Goal: Task Accomplishment & Management: Manage account settings

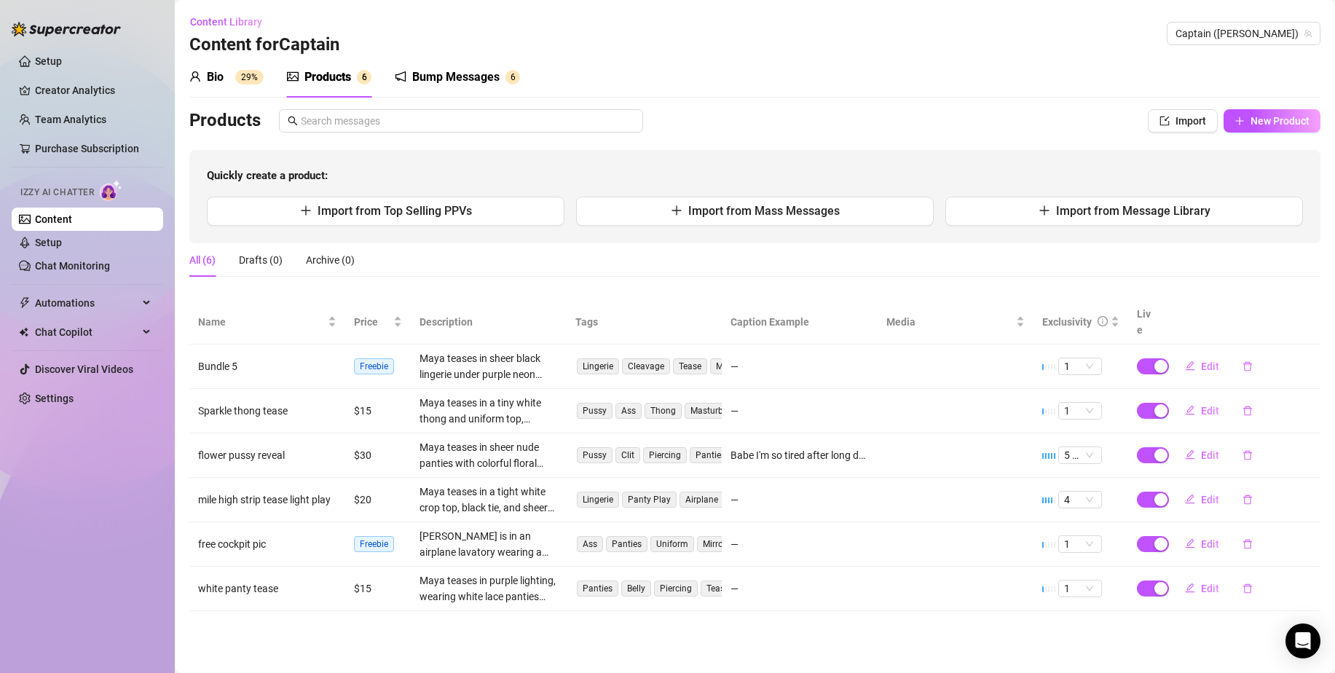
radio input "true"
click at [213, 77] on div "Bio" at bounding box center [215, 76] width 17 height 17
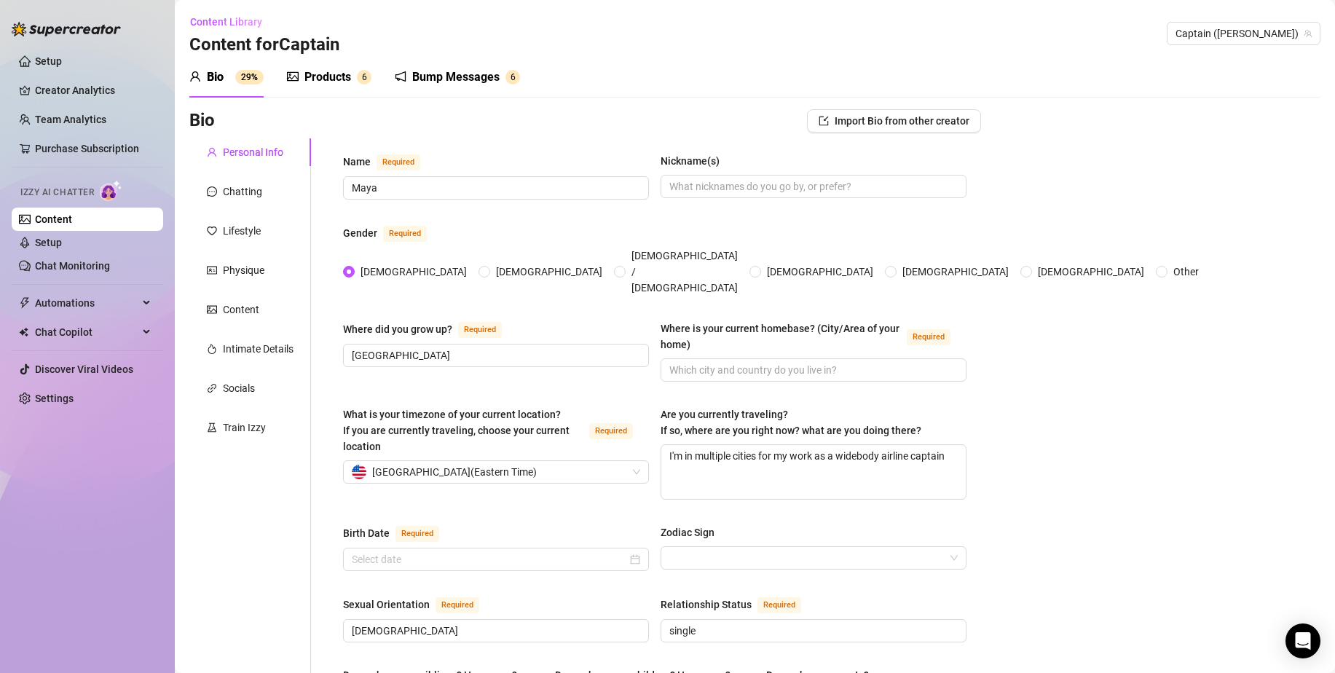
click at [487, 70] on div "Bump Messages" at bounding box center [455, 76] width 87 height 17
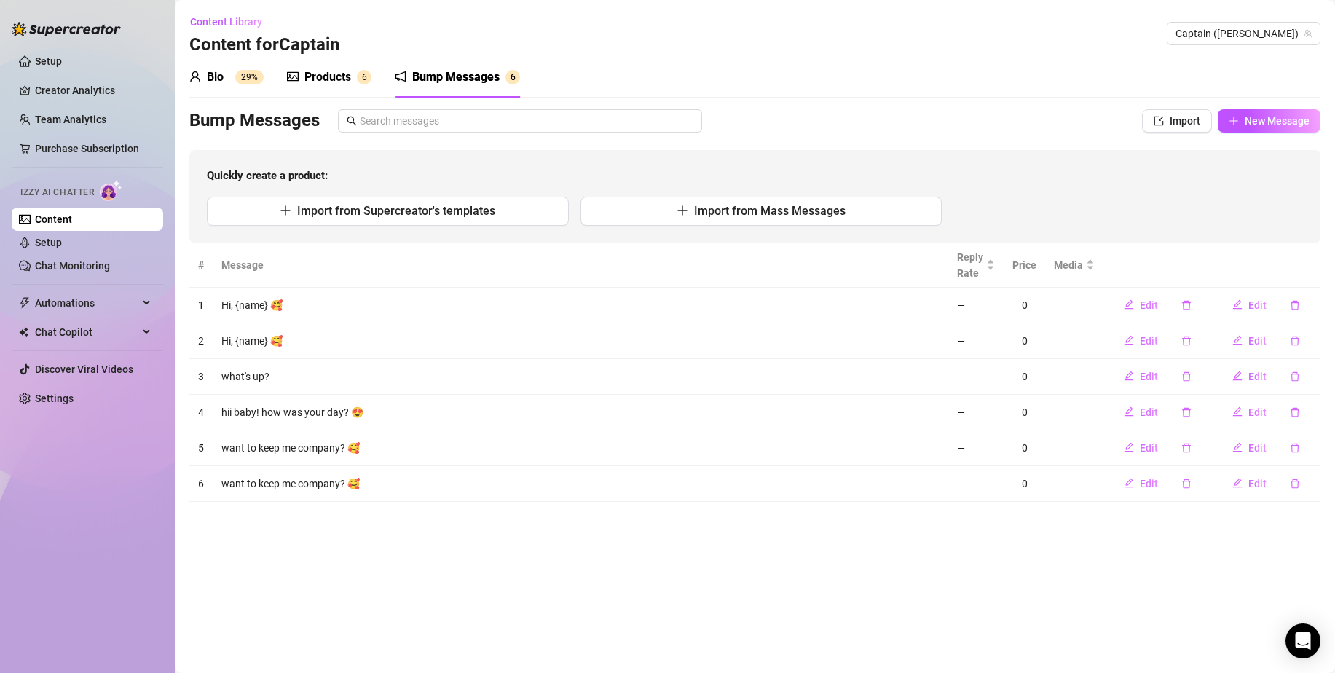
click at [343, 79] on div "Products" at bounding box center [327, 76] width 47 height 17
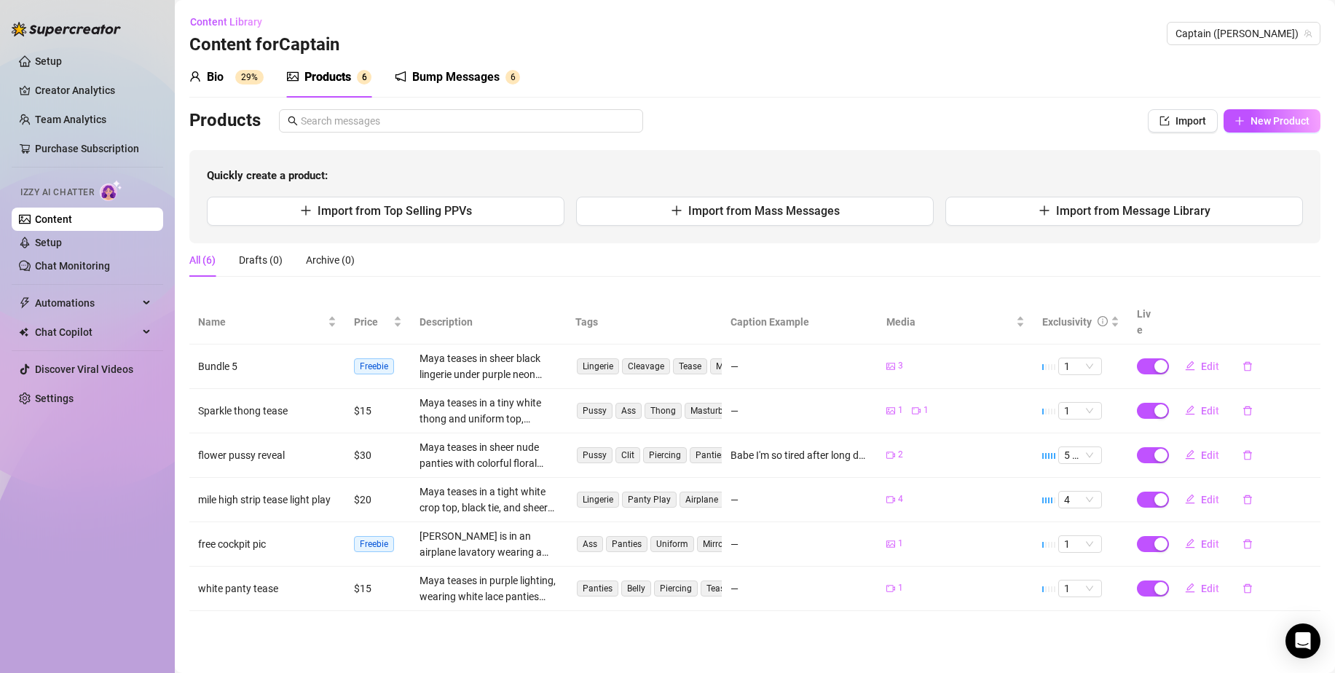
click at [240, 85] on div "Bio 29%" at bounding box center [226, 76] width 74 height 17
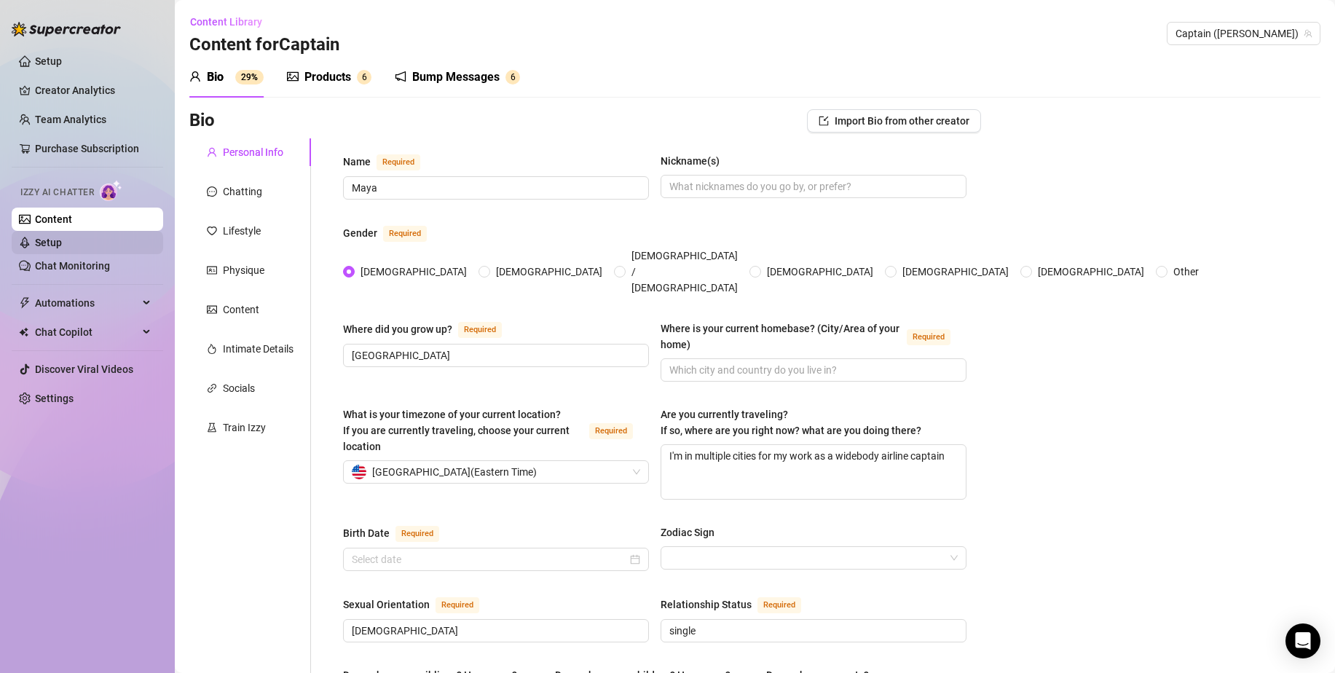
click at [39, 241] on link "Setup" at bounding box center [48, 243] width 27 height 12
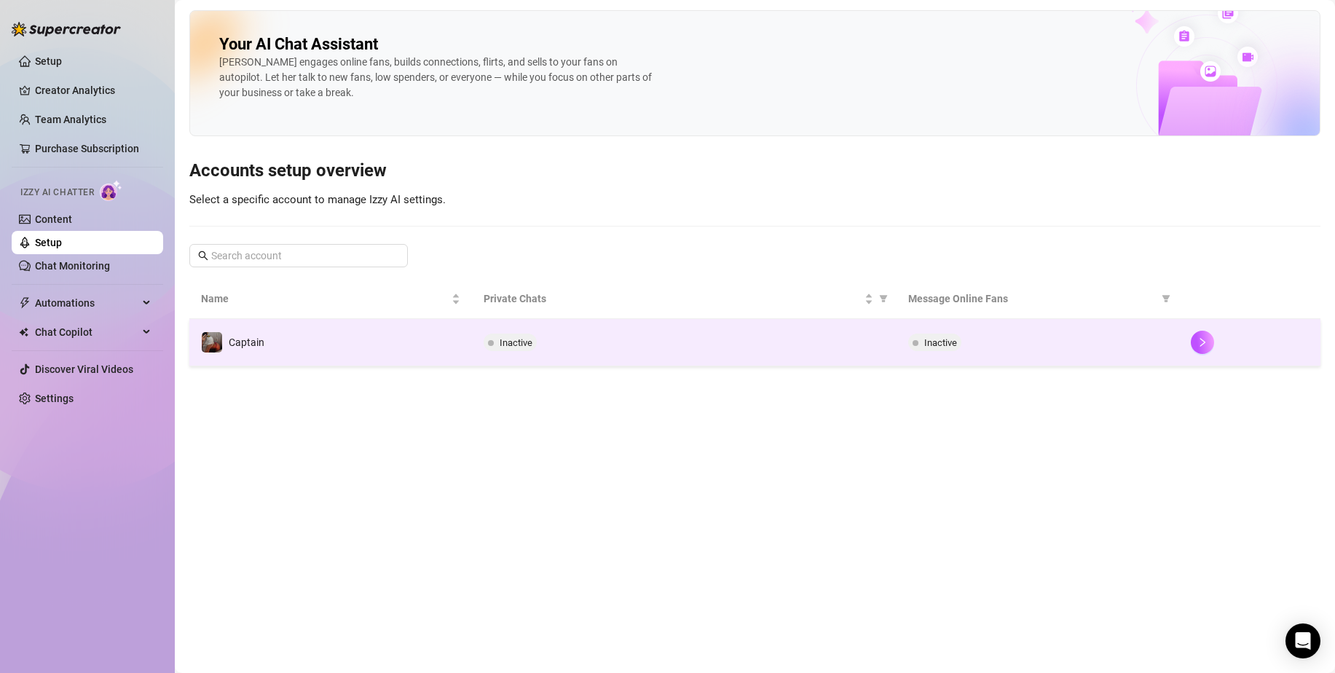
click at [503, 363] on td "Inactive" at bounding box center [684, 342] width 424 height 47
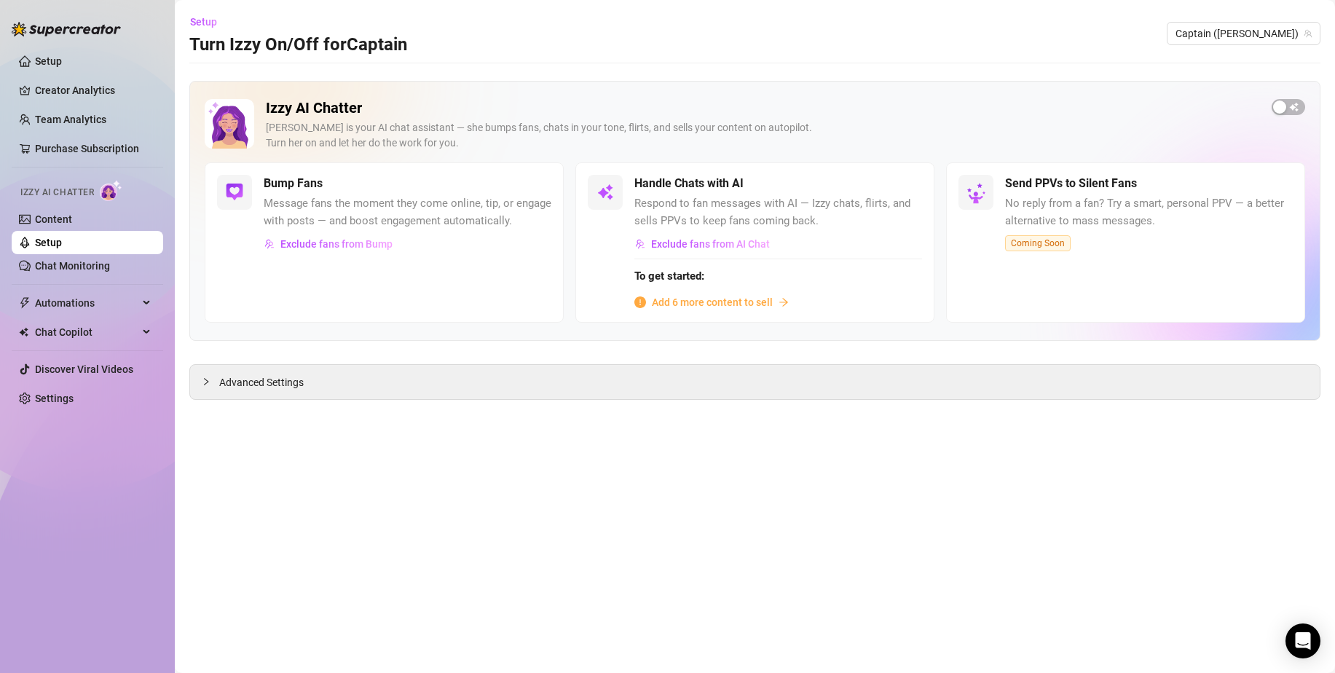
click at [742, 308] on span "Add 6 more content to sell" at bounding box center [712, 302] width 121 height 16
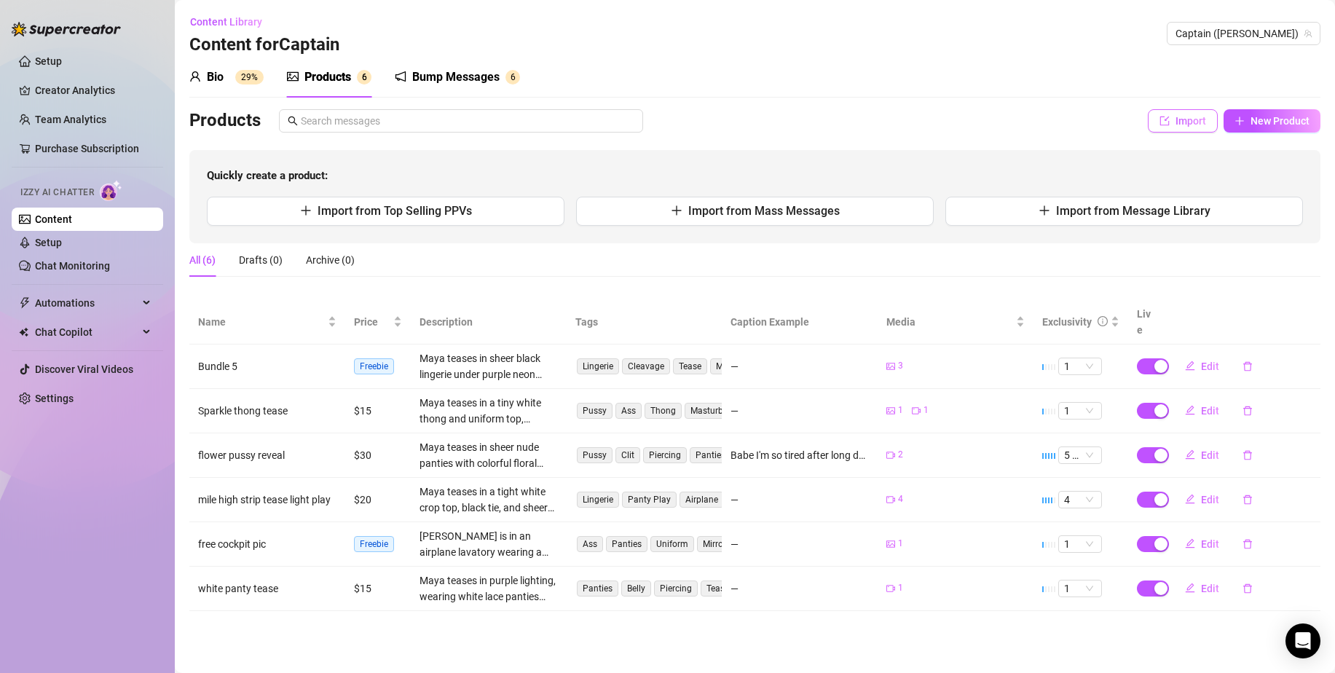
click at [1194, 111] on button "Import" at bounding box center [1183, 120] width 70 height 23
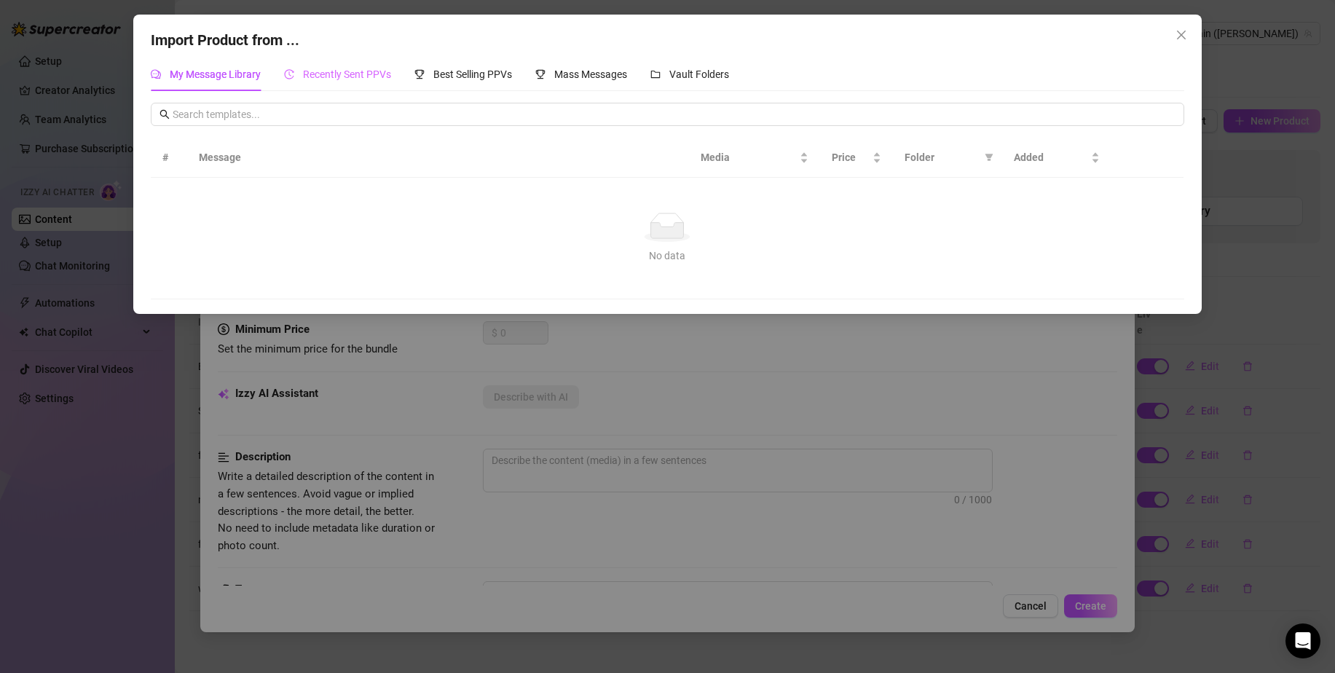
click at [379, 84] on div "Recently Sent PPVs" at bounding box center [337, 75] width 107 height 34
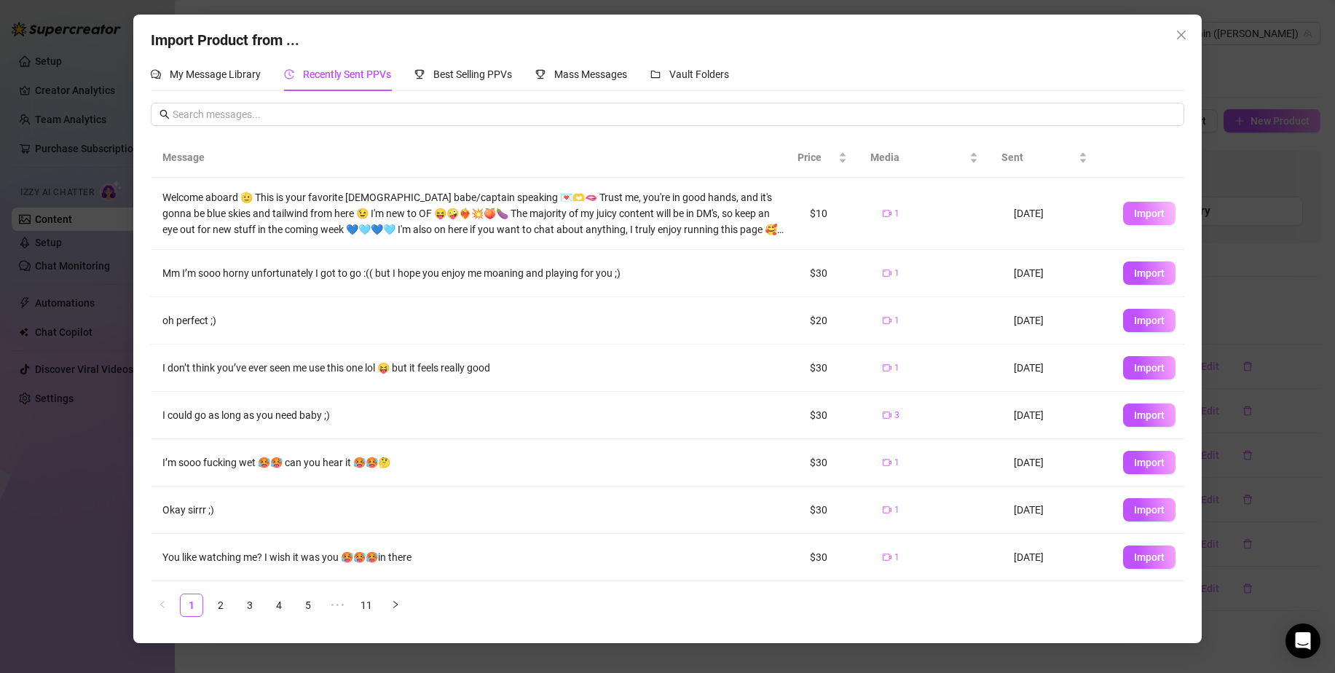
click at [1140, 213] on span "Import" at bounding box center [1149, 214] width 31 height 12
type textarea "Welcome aboard 🫡 This is your favorite [DEMOGRAPHIC_DATA] babe/captain speaking…"
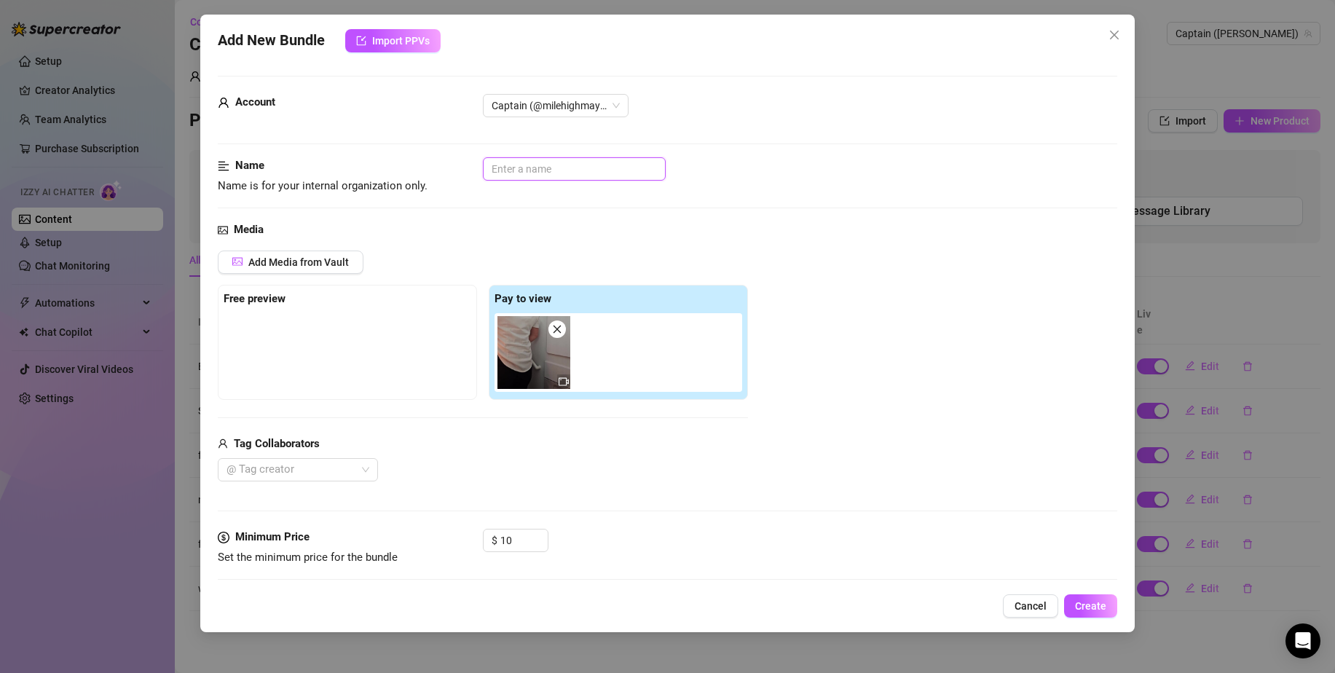
click at [523, 165] on input "text" at bounding box center [574, 168] width 183 height 23
type input "intro tease"
click at [1090, 602] on span "Create" at bounding box center [1090, 606] width 31 height 12
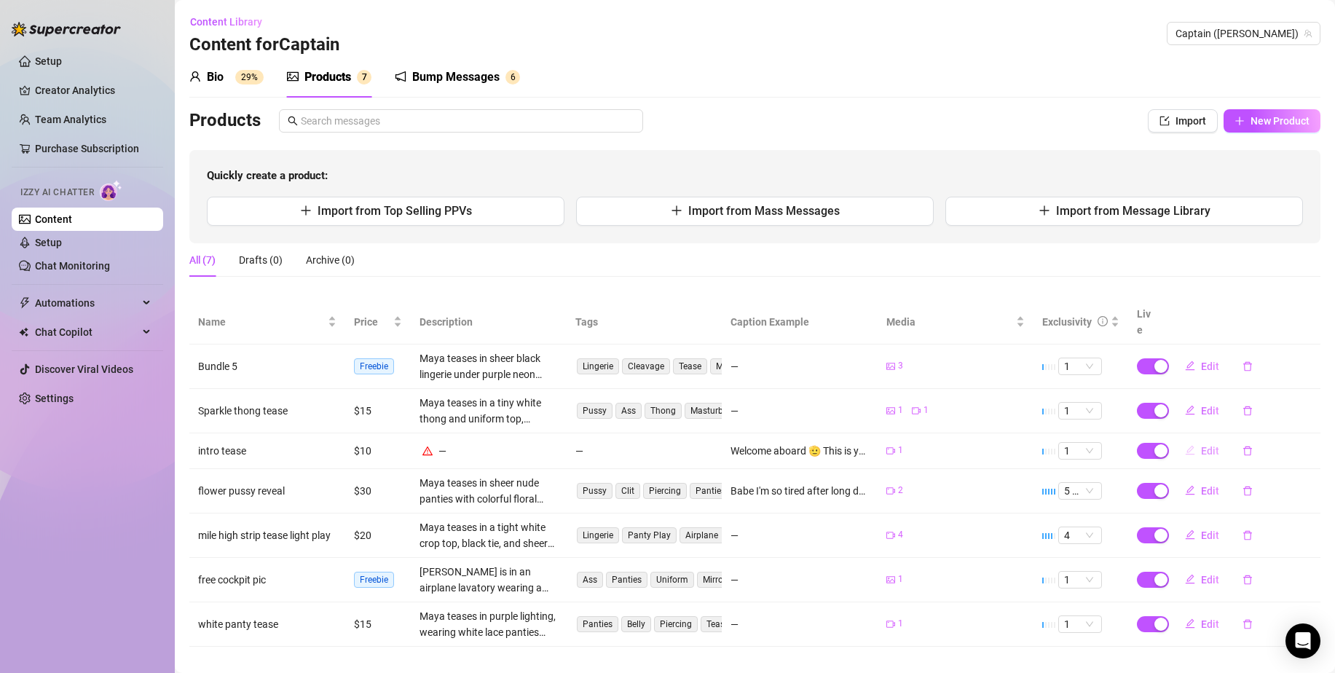
click at [1201, 445] on span "Edit" at bounding box center [1210, 451] width 18 height 12
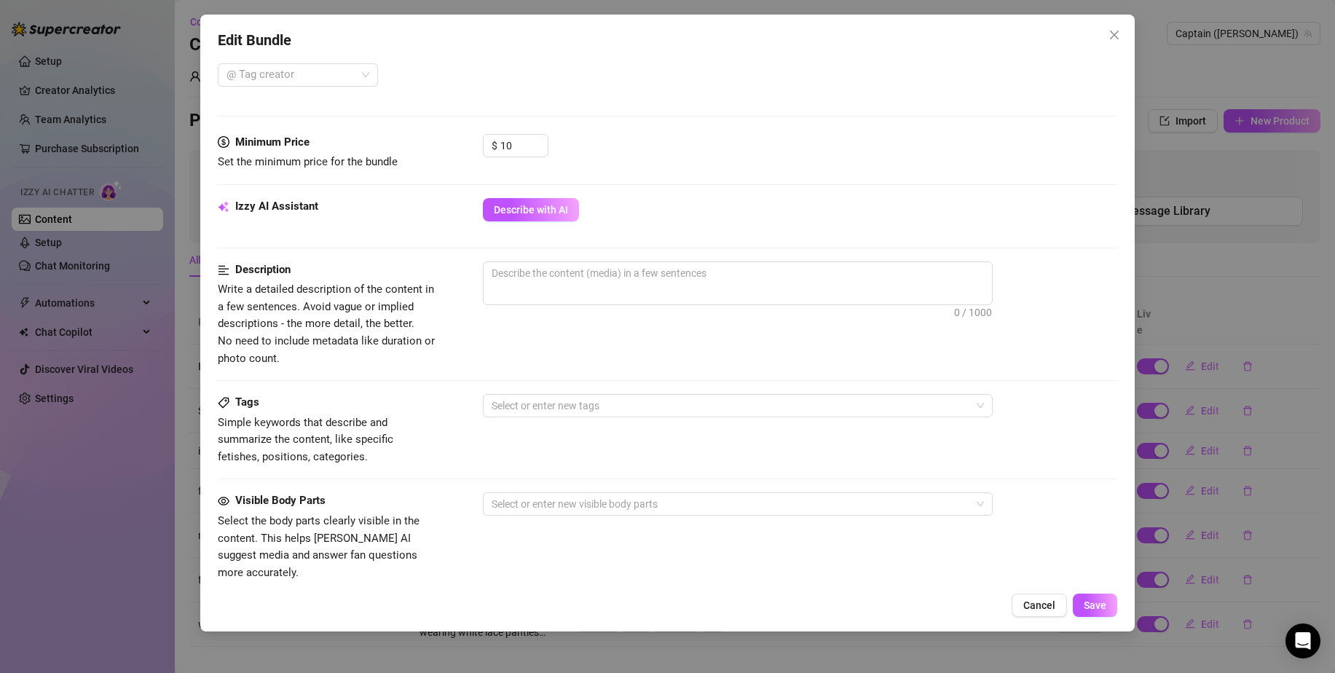
scroll to position [401, 0]
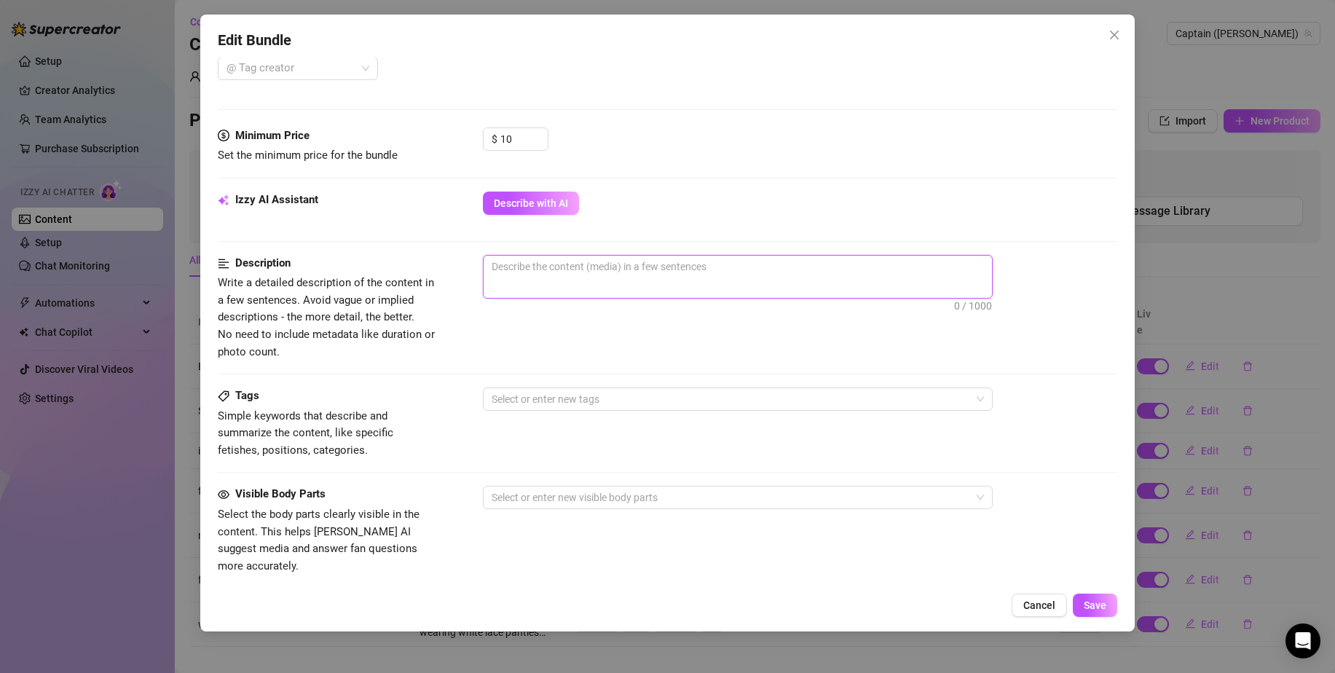
click at [619, 262] on textarea at bounding box center [738, 267] width 508 height 22
type textarea "M"
type textarea "Ma"
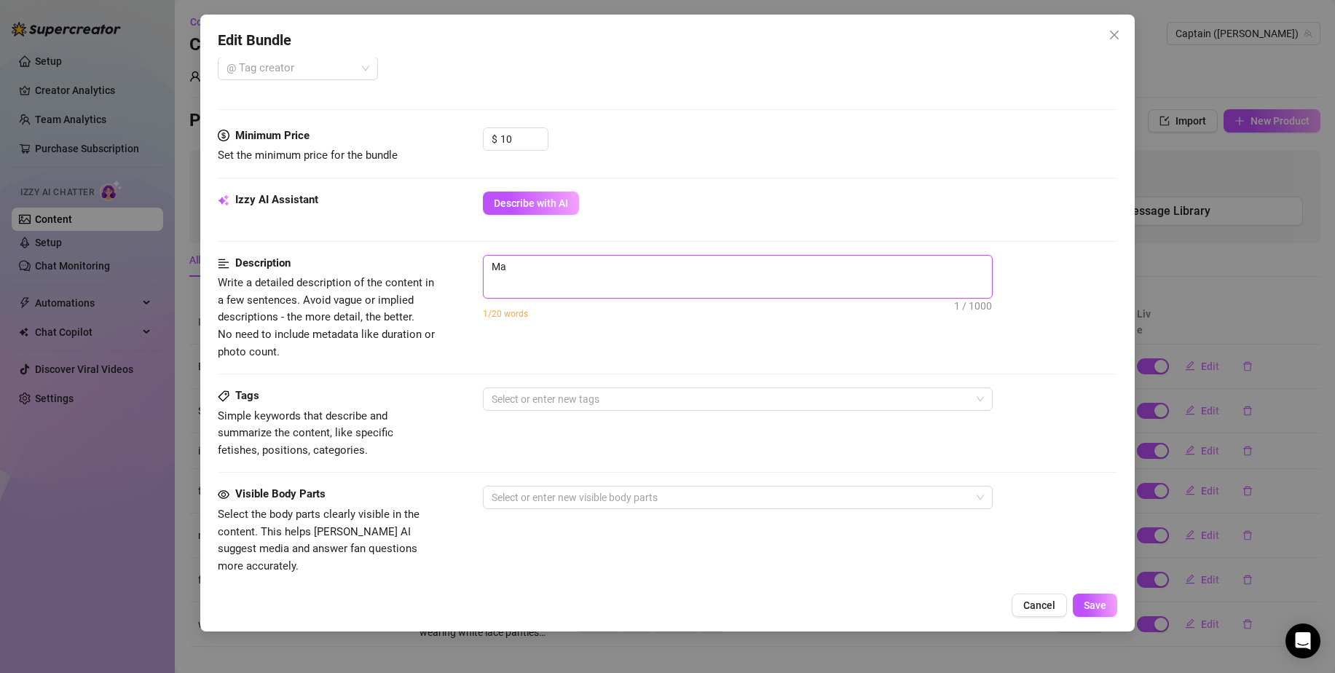
type textarea "May"
type textarea "Maya"
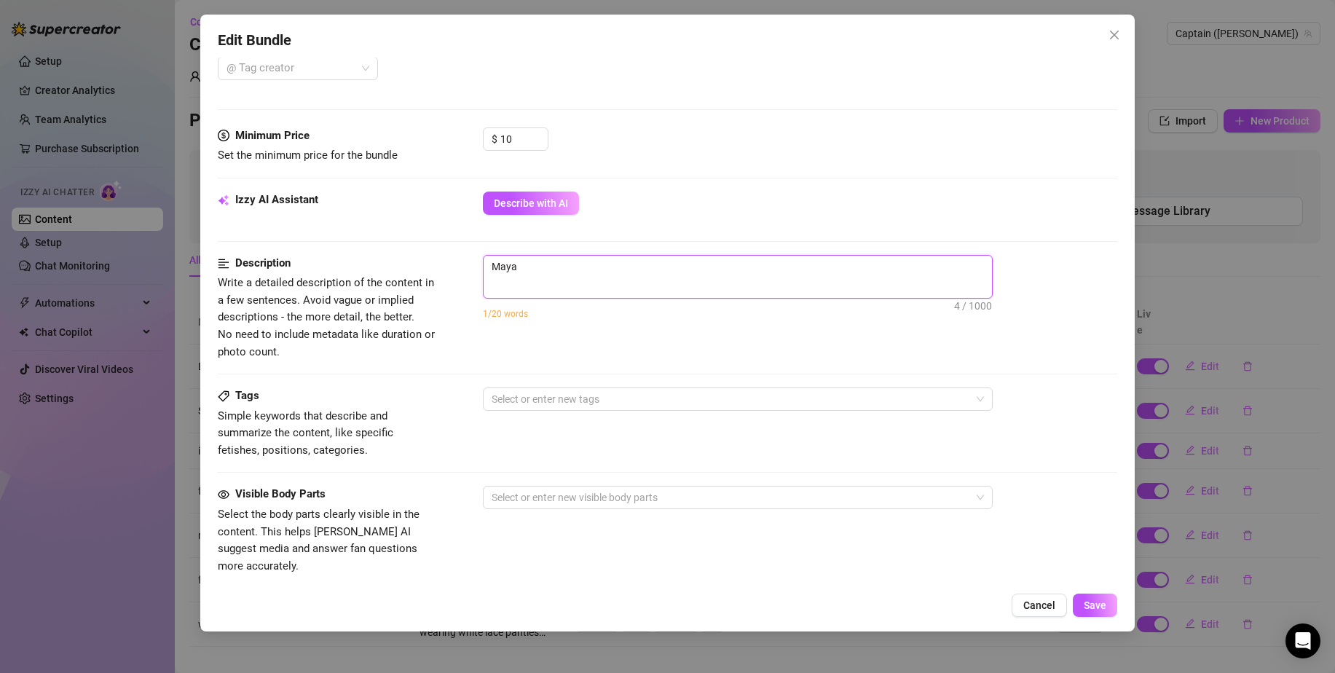
type textarea "Maya"
type textarea "[PERSON_NAME]"
type textarea "Maya te"
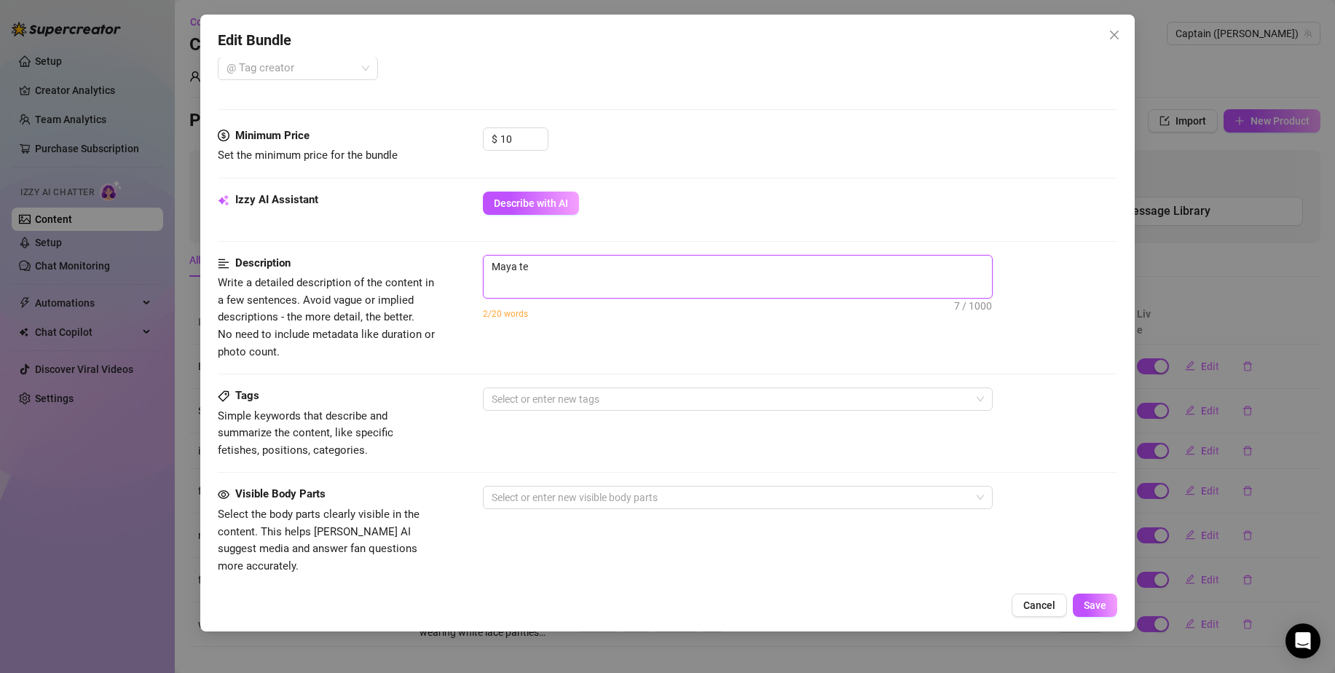
type textarea "Maya tea"
type textarea "Maya teas"
type textarea "Maya tease"
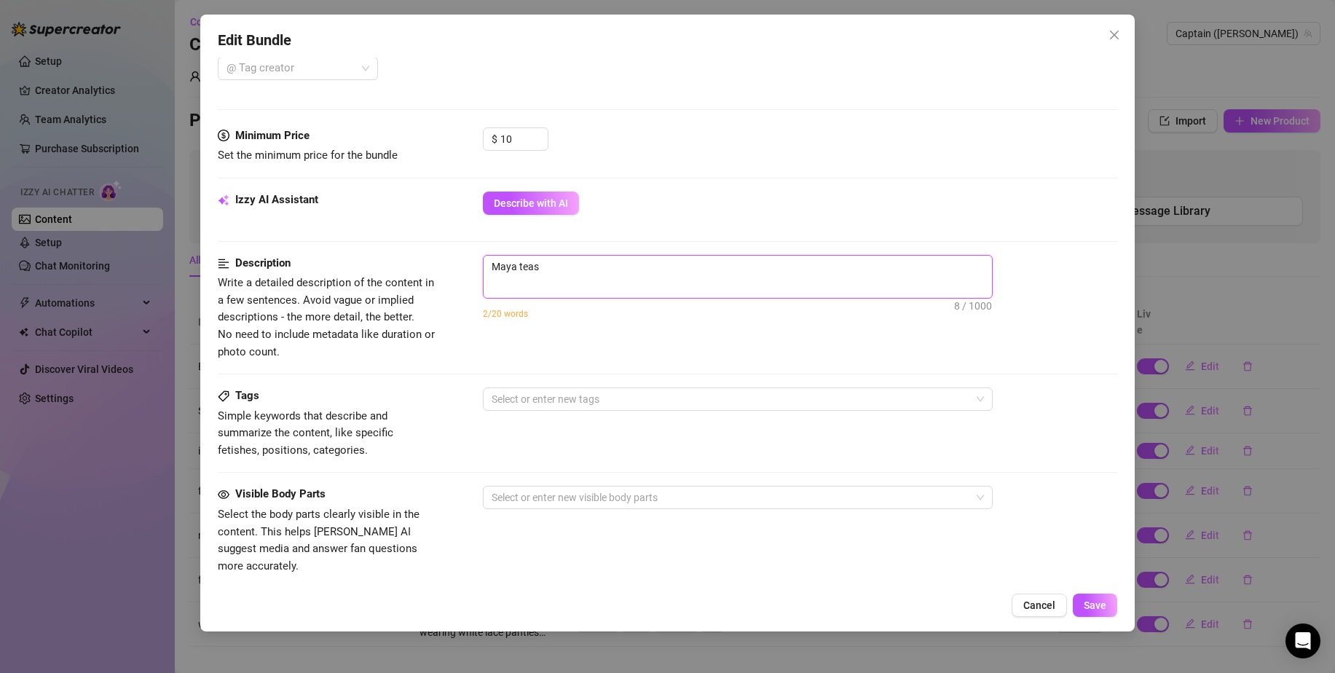
type textarea "Maya tease"
type textarea "Maya teases"
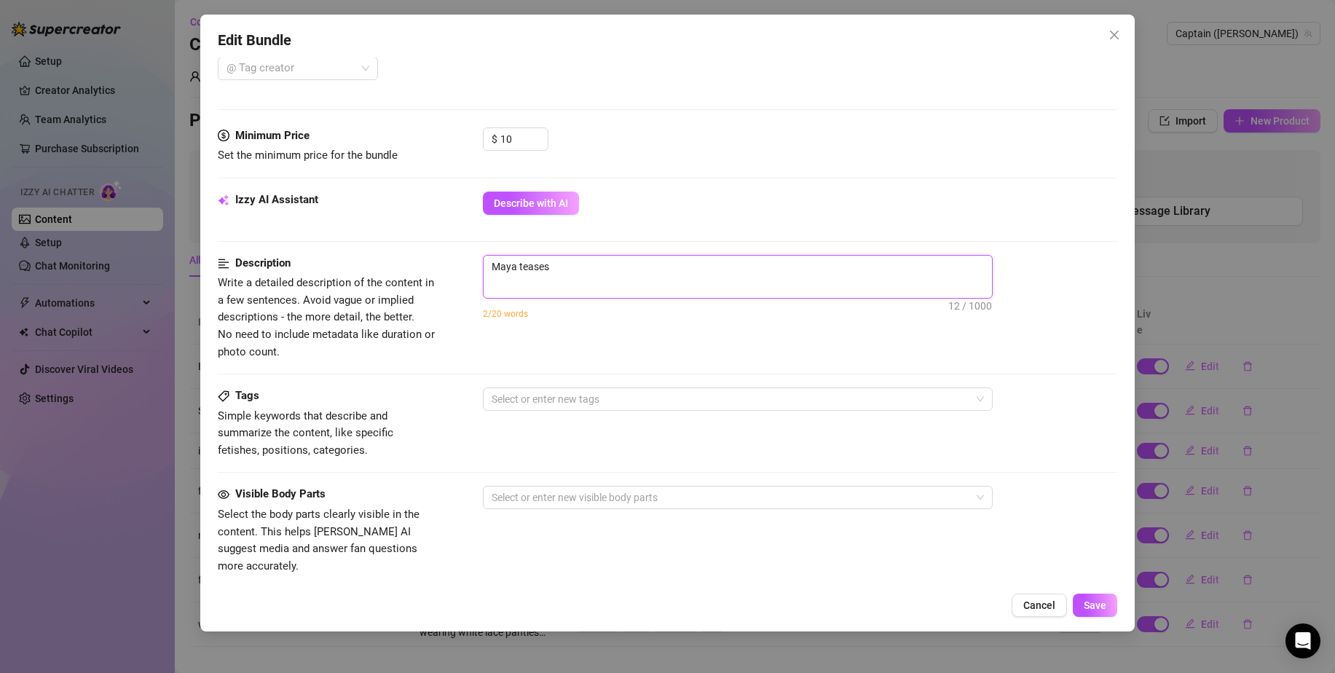
type textarea "Maya teases h"
type textarea "Maya teases he"
type textarea "Maya teases her"
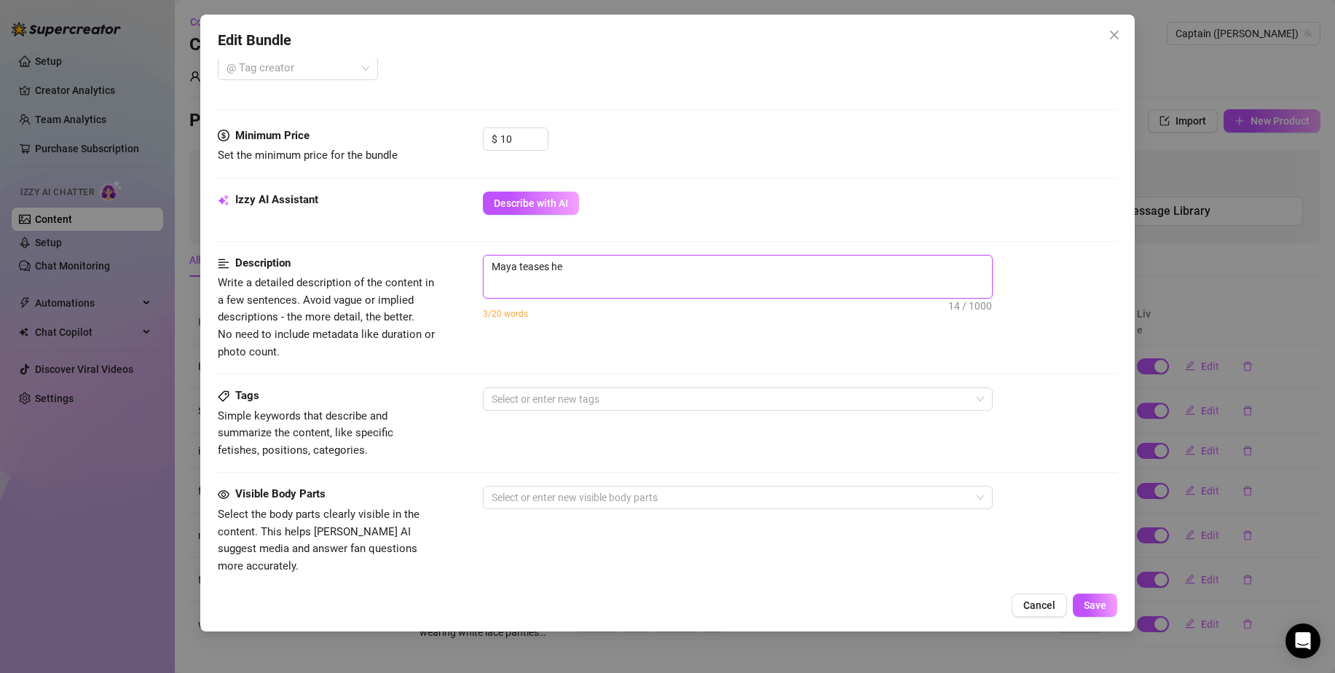
type textarea "Maya teases her"
type textarea "[PERSON_NAME] teases her t"
type textarea "[PERSON_NAME] teases her th"
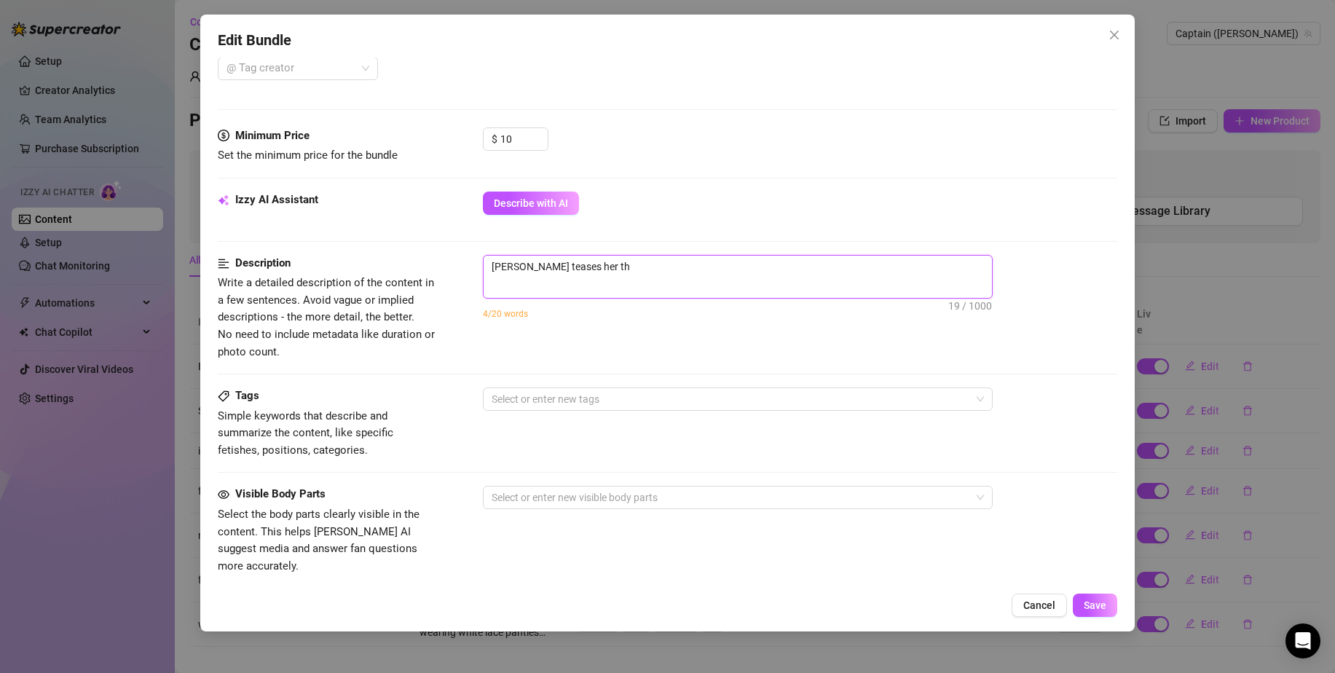
type textarea "[PERSON_NAME] teases her thi"
type textarea "[PERSON_NAME] teases her thiv"
type textarea "[PERSON_NAME] teases her thi"
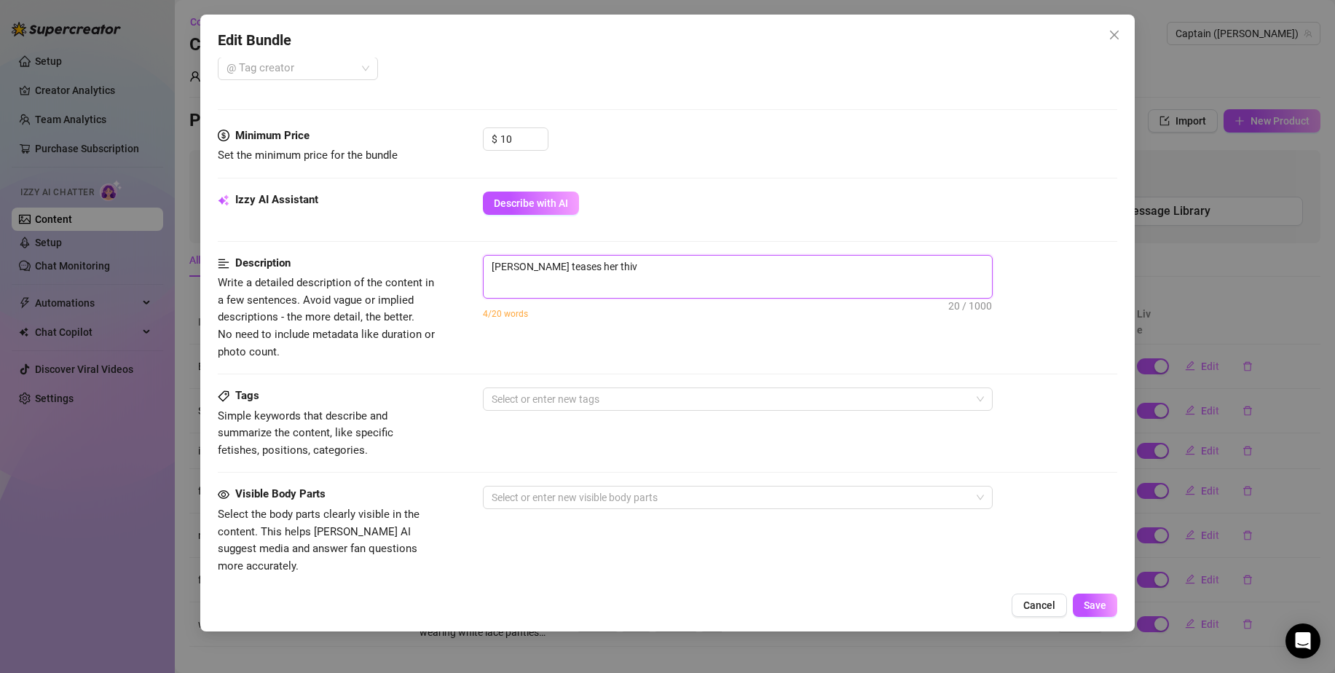
type textarea "[PERSON_NAME] teases her thi"
type textarea "[PERSON_NAME] teases her thic"
type textarea "[PERSON_NAME] teases her thick"
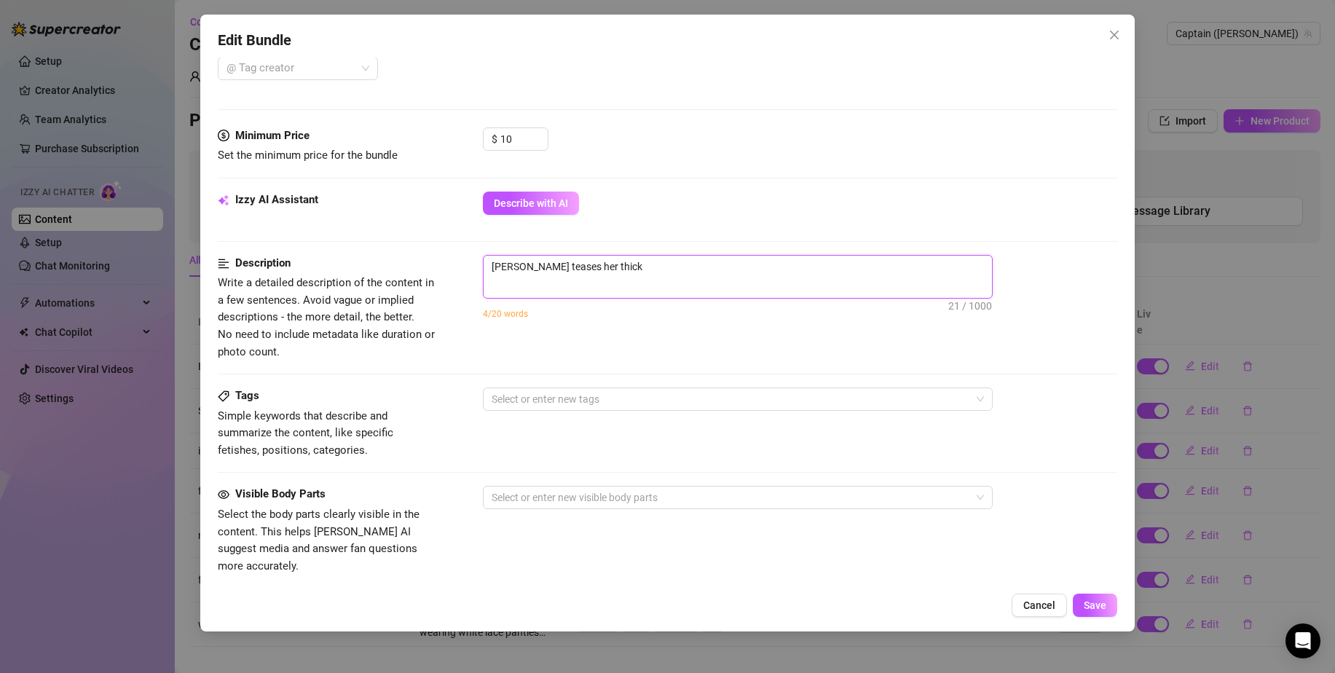
type textarea "[PERSON_NAME] teases her thick"
type textarea "[PERSON_NAME] teases her thick a"
type textarea "Maya teases her thick as"
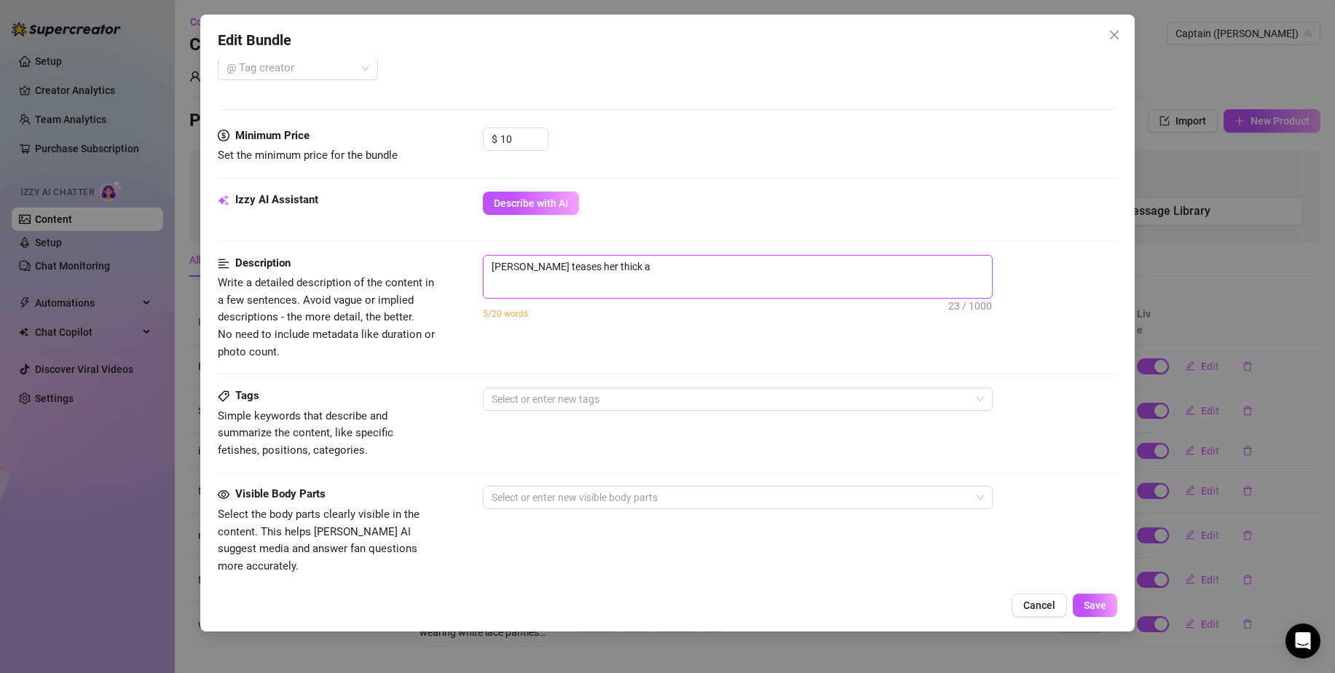
type textarea "Maya teases her thick as"
type textarea "[PERSON_NAME] teases her thick ass"
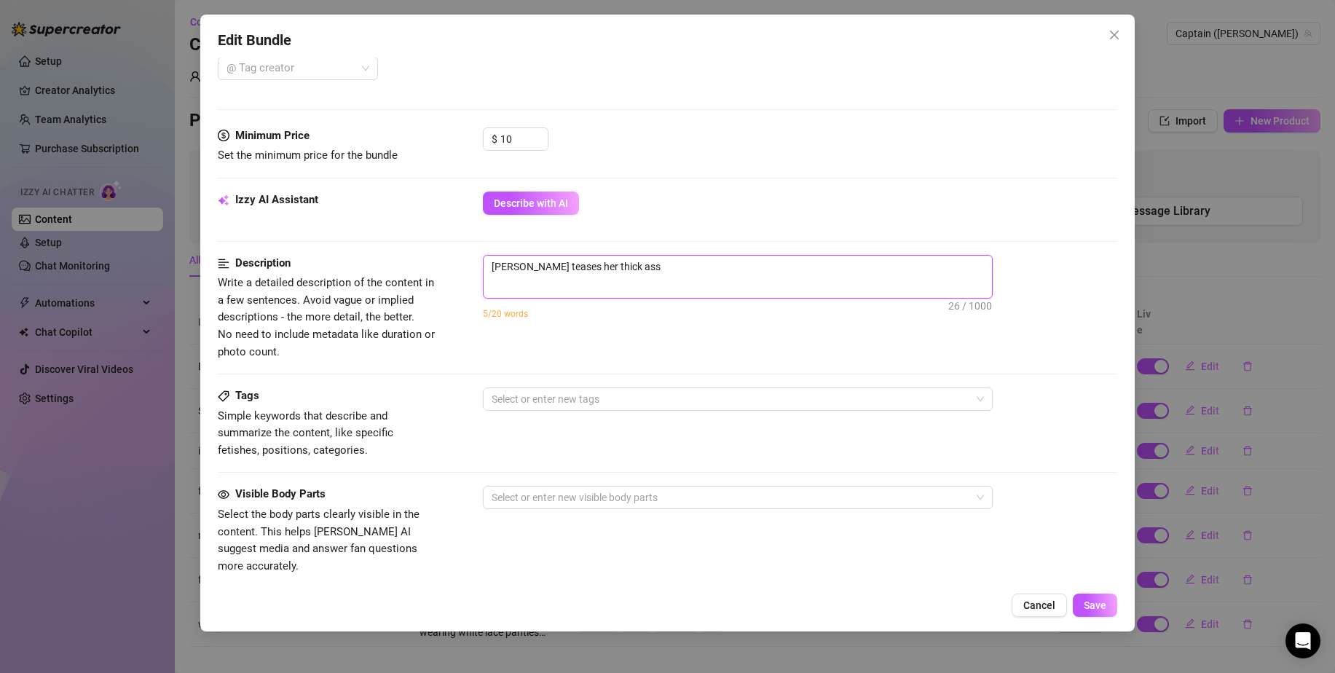
type textarea "[PERSON_NAME] teases her thick ass w"
type textarea "[PERSON_NAME] teases her thick ass wh"
type textarea "Maya teases her thick ass whi"
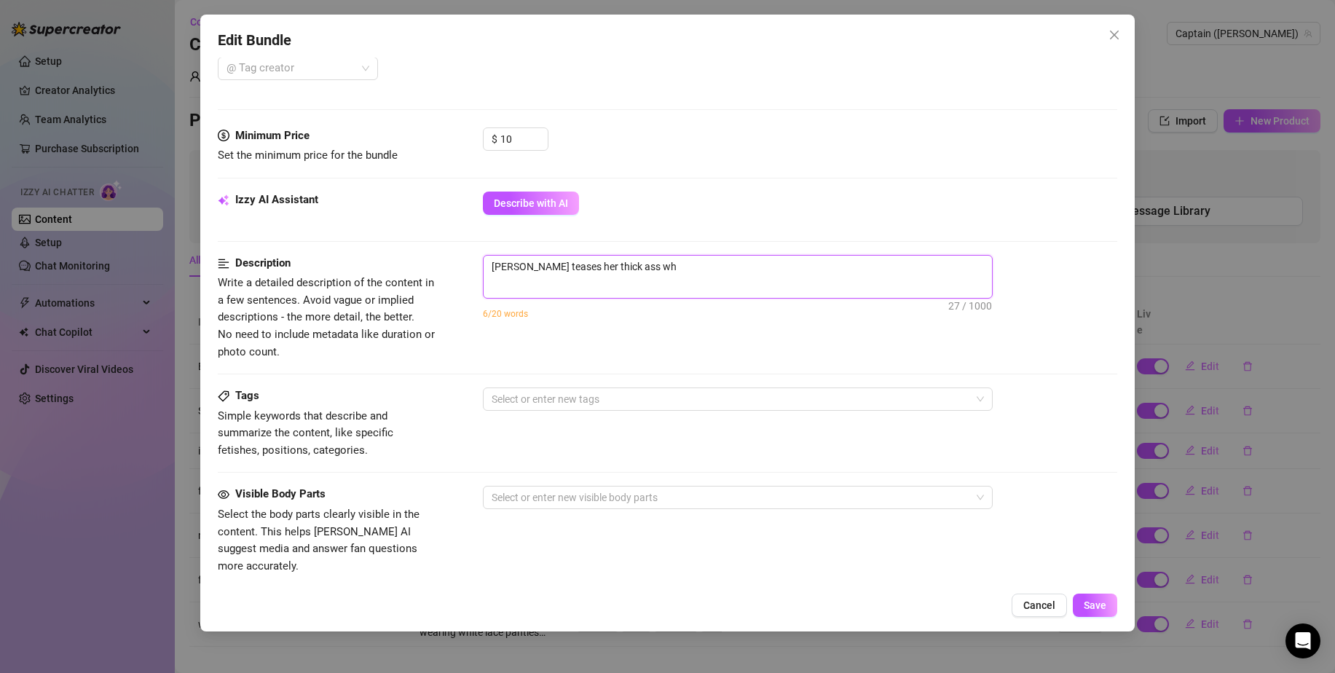
type textarea "Maya teases her thick ass whi"
type textarea "Maya teases her thick ass whil"
type textarea "[PERSON_NAME] teases her thick ass while"
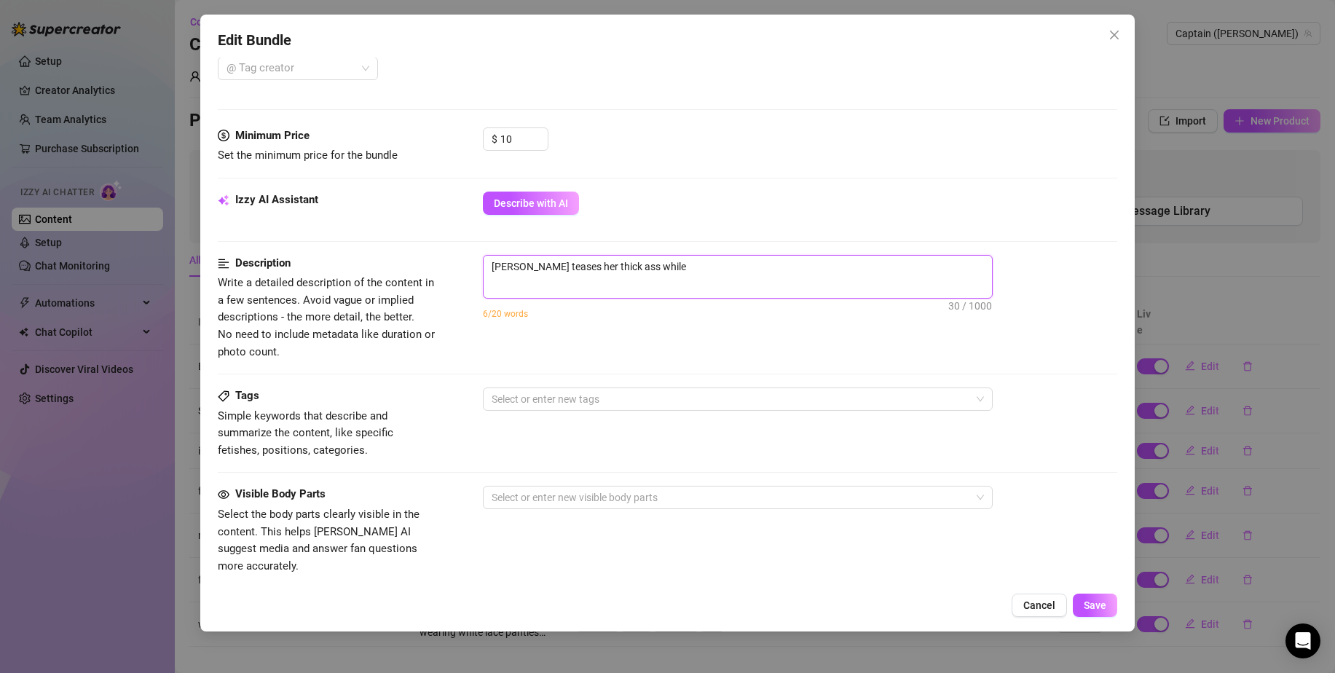
type textarea "[PERSON_NAME] teases her thick ass while"
type textarea "[PERSON_NAME] teases her thick ass while s"
type textarea "[PERSON_NAME] teases her thick ass while sn"
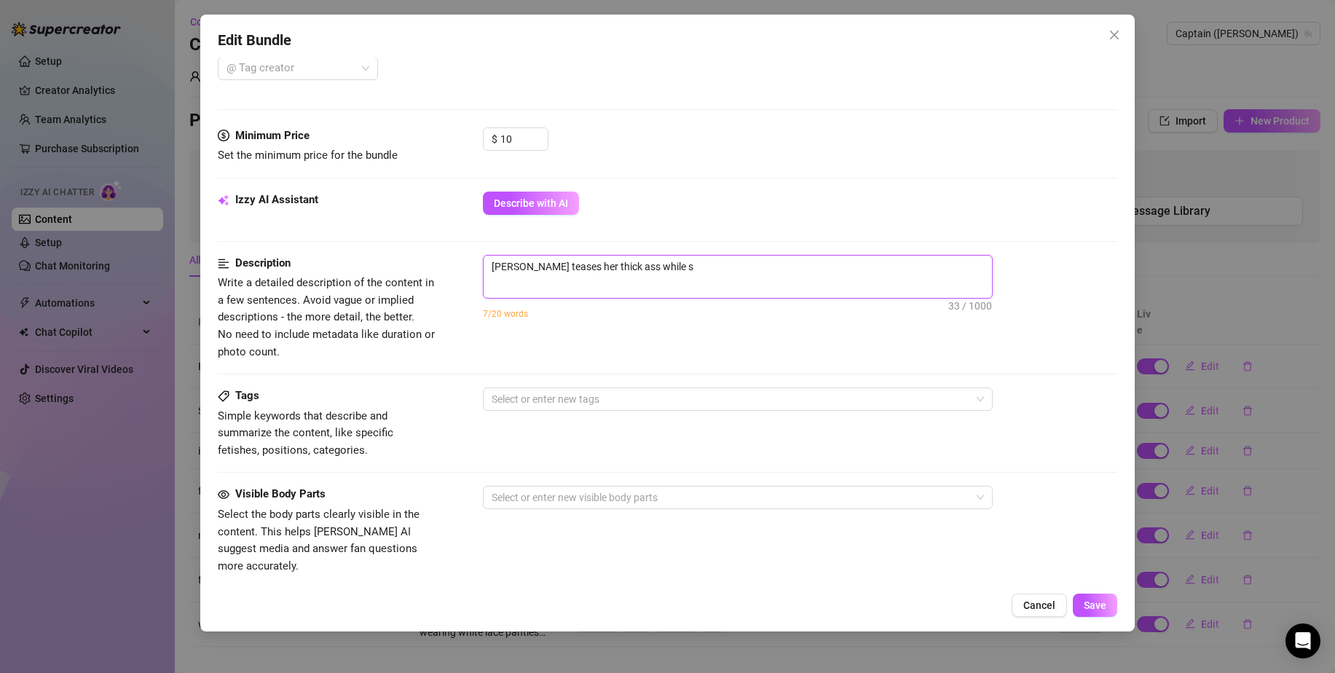
type textarea "[PERSON_NAME] teases her thick ass while sn"
type textarea "[PERSON_NAME] teases her thick ass while sne"
type textarea "[PERSON_NAME] teases her thick ass while [PERSON_NAME]"
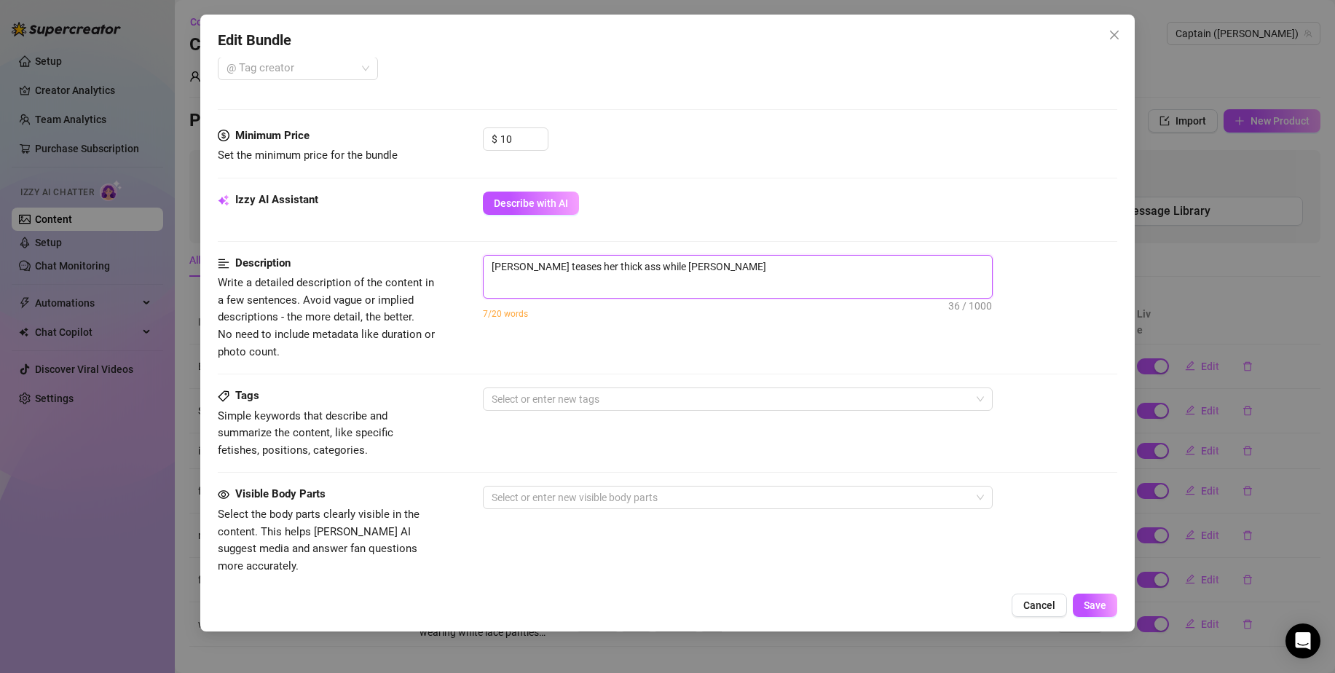
type textarea "[PERSON_NAME] teases her thick ass while [PERSON_NAME]"
type textarea "[PERSON_NAME] teases her thick ass while sneaing"
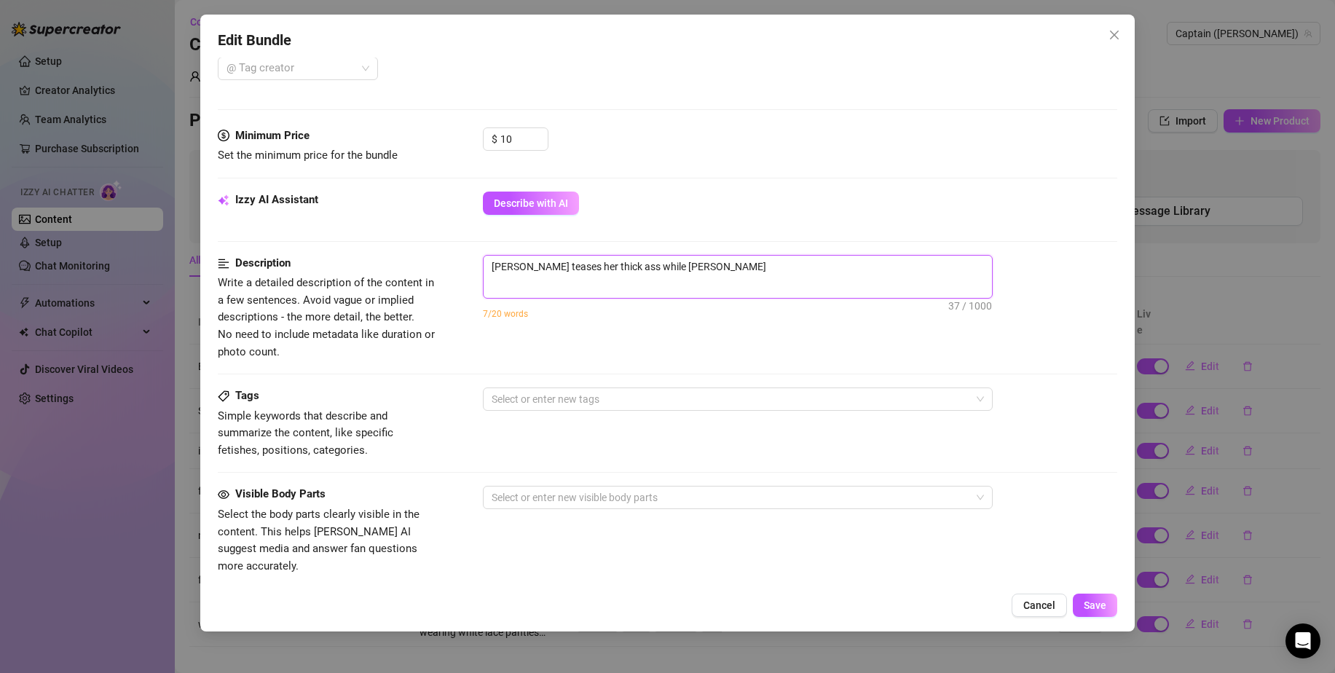
type textarea "[PERSON_NAME] teases her thick ass while sneaing"
type textarea "[PERSON_NAME] teases her thick ass while sneaing a"
type textarea "[PERSON_NAME] teases her thick ass while sneaing aw"
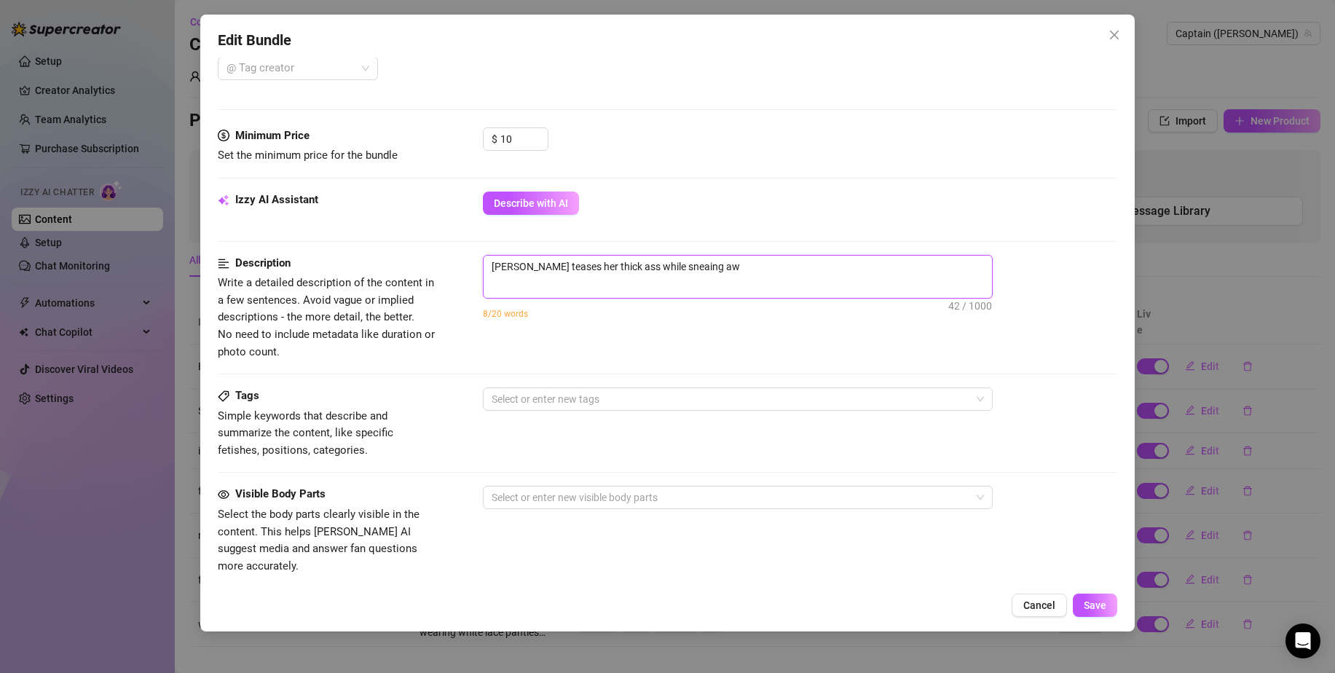
type textarea "[PERSON_NAME] teases her thick ass while sneaing a"
type textarea "[PERSON_NAME] teases her thick ass while sneaing"
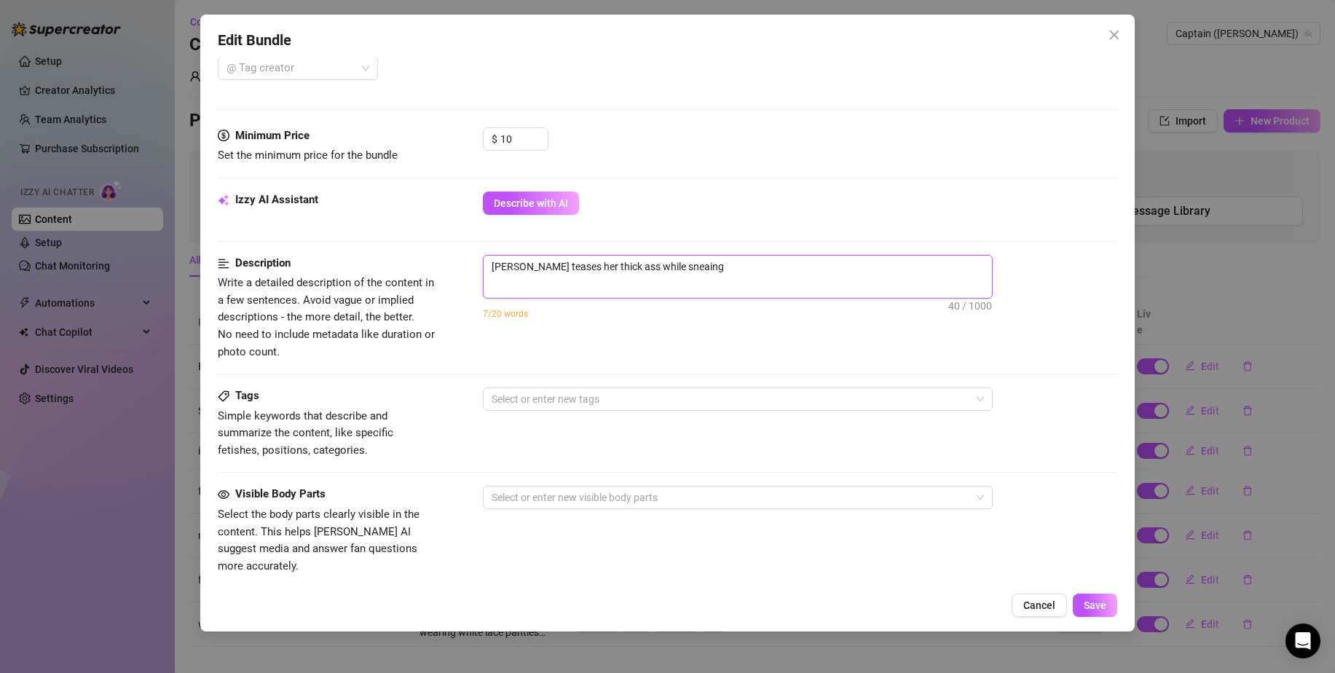
type textarea "[PERSON_NAME] teases her thick ass while sneaing"
type textarea "[PERSON_NAME] teases her thick ass while [PERSON_NAME]"
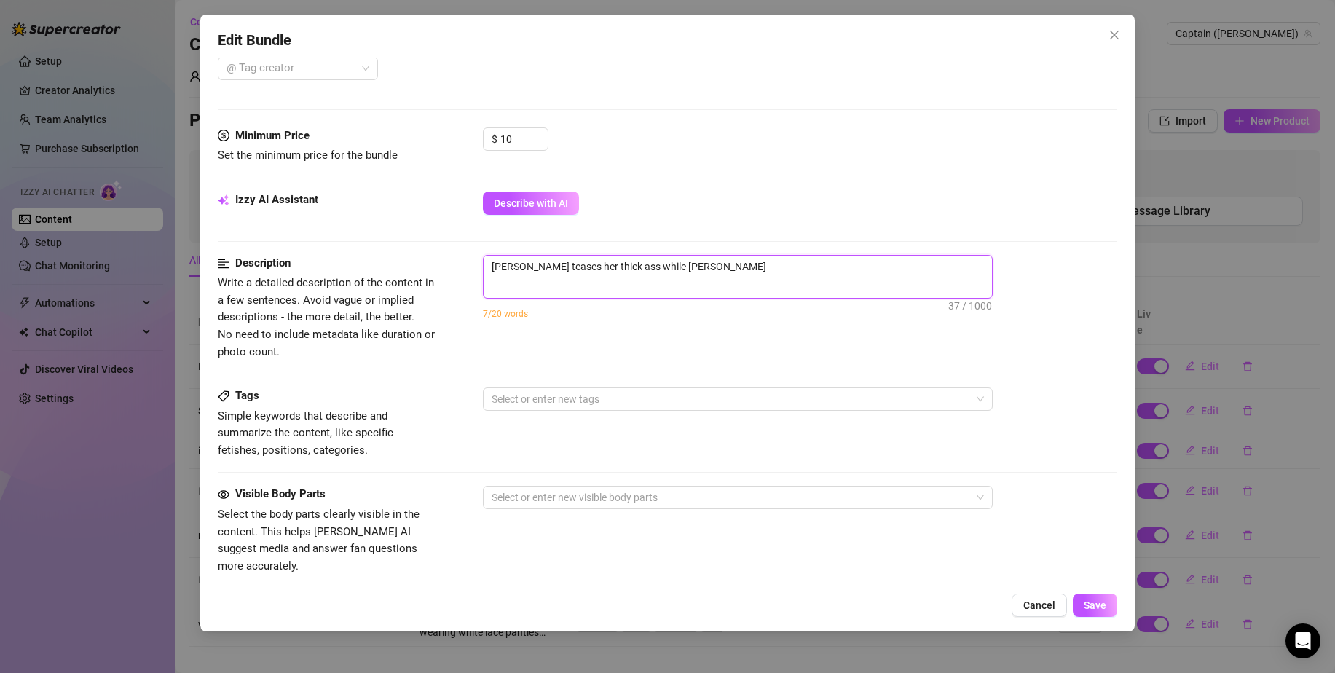
type textarea "[PERSON_NAME] teases her thick ass while [PERSON_NAME]"
type textarea "[PERSON_NAME] teases her thick ass while sneak"
type textarea "[PERSON_NAME] teases her thick ass while sneaki"
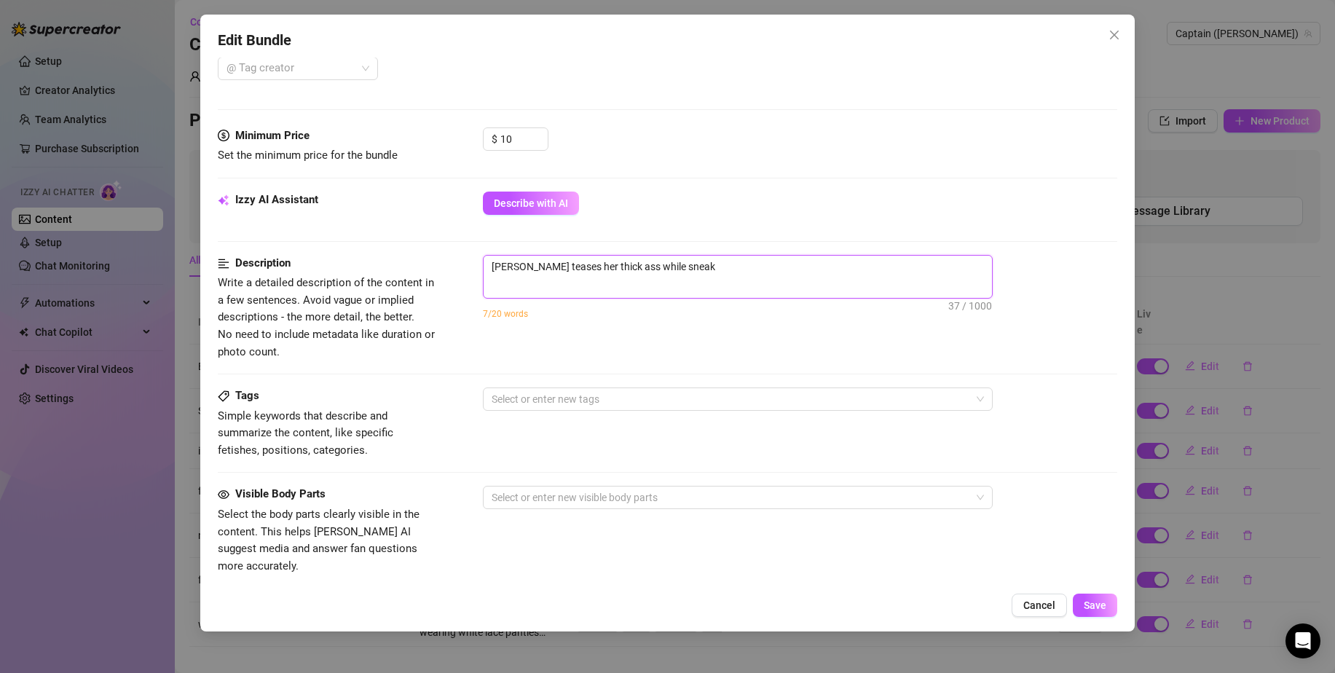
type textarea "[PERSON_NAME] teases her thick ass while sneaki"
type textarea "[PERSON_NAME] teases her thick ass while sneakin"
type textarea "[PERSON_NAME] teases her thick ass while sneaking"
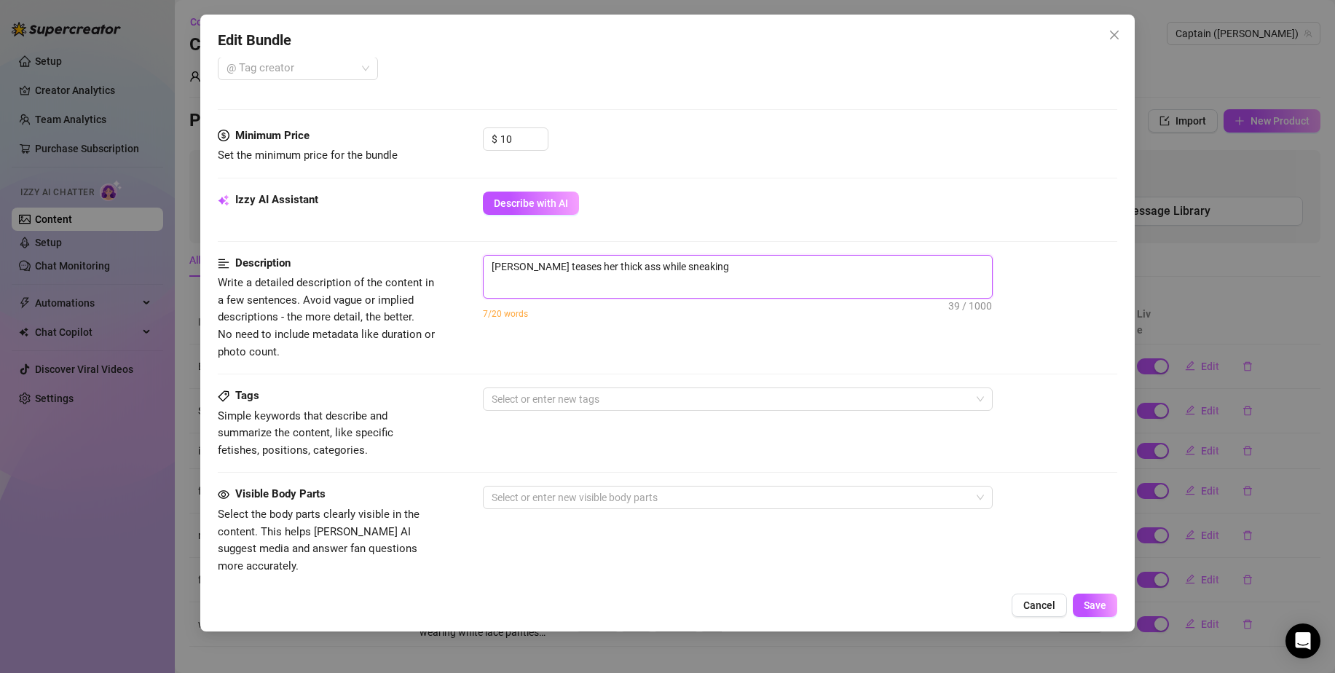
type textarea "[PERSON_NAME] teases her thick ass while sneaking"
type textarea "[PERSON_NAME] teases her thick ass while sneaking a"
type textarea "[PERSON_NAME] teases her thick ass while sneaking aw"
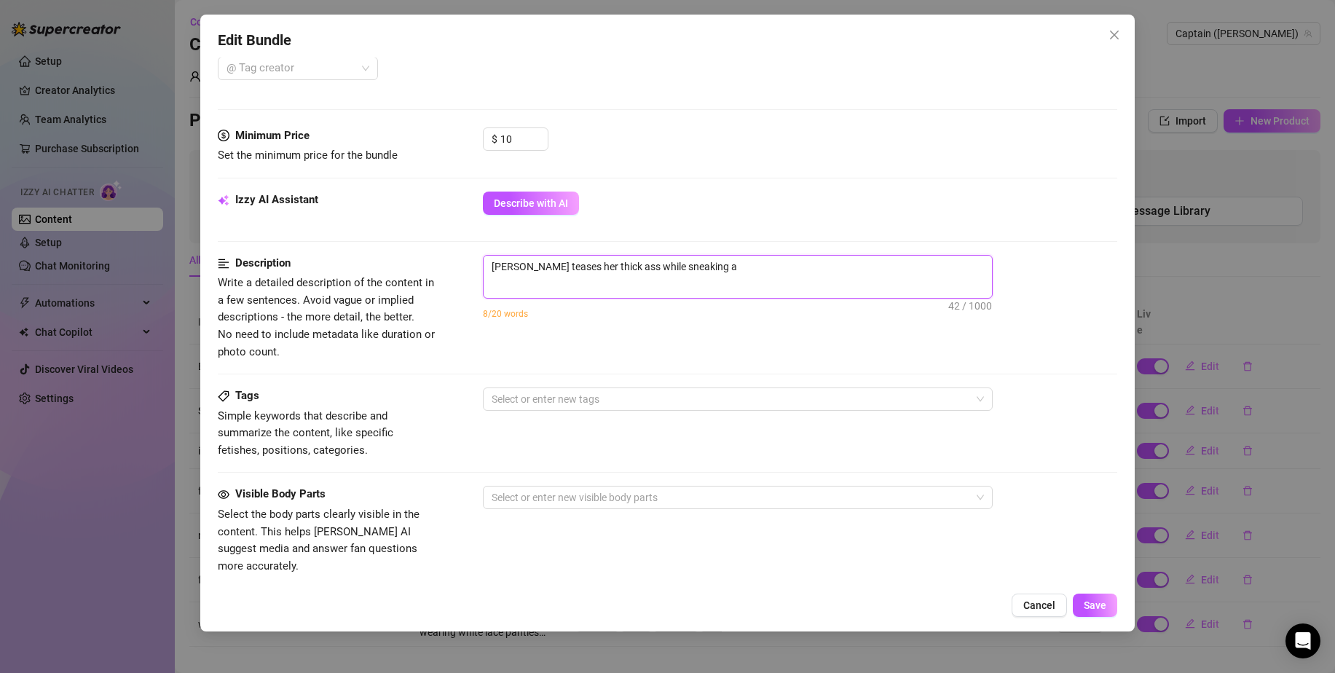
type textarea "[PERSON_NAME] teases her thick ass while sneaking aw"
type textarea "[PERSON_NAME] teases her thick ass while sneaking awa"
type textarea "[PERSON_NAME] teases her thick ass while sneaking awat"
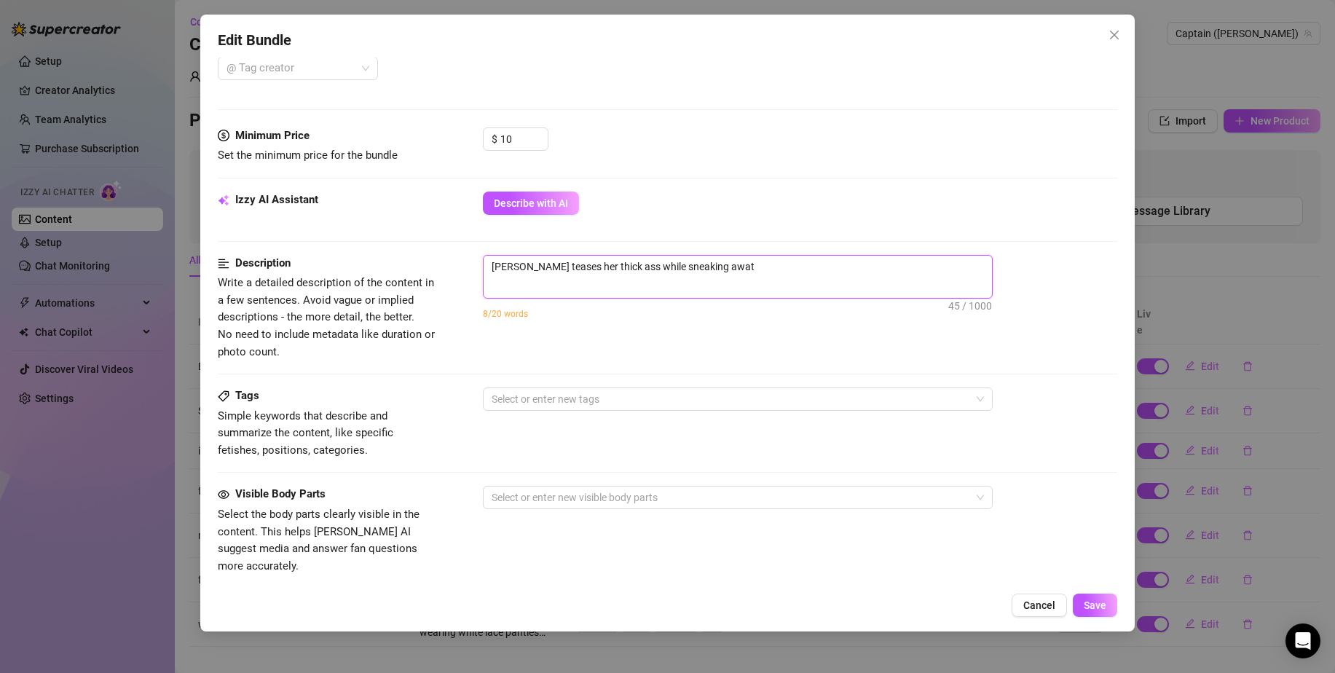
type textarea "[PERSON_NAME] teases her thick ass while sneaking awat"
type textarea "[PERSON_NAME] teases her thick ass while sneaking awat f"
type textarea "[PERSON_NAME] teases her thick ass while sneaking awat fr"
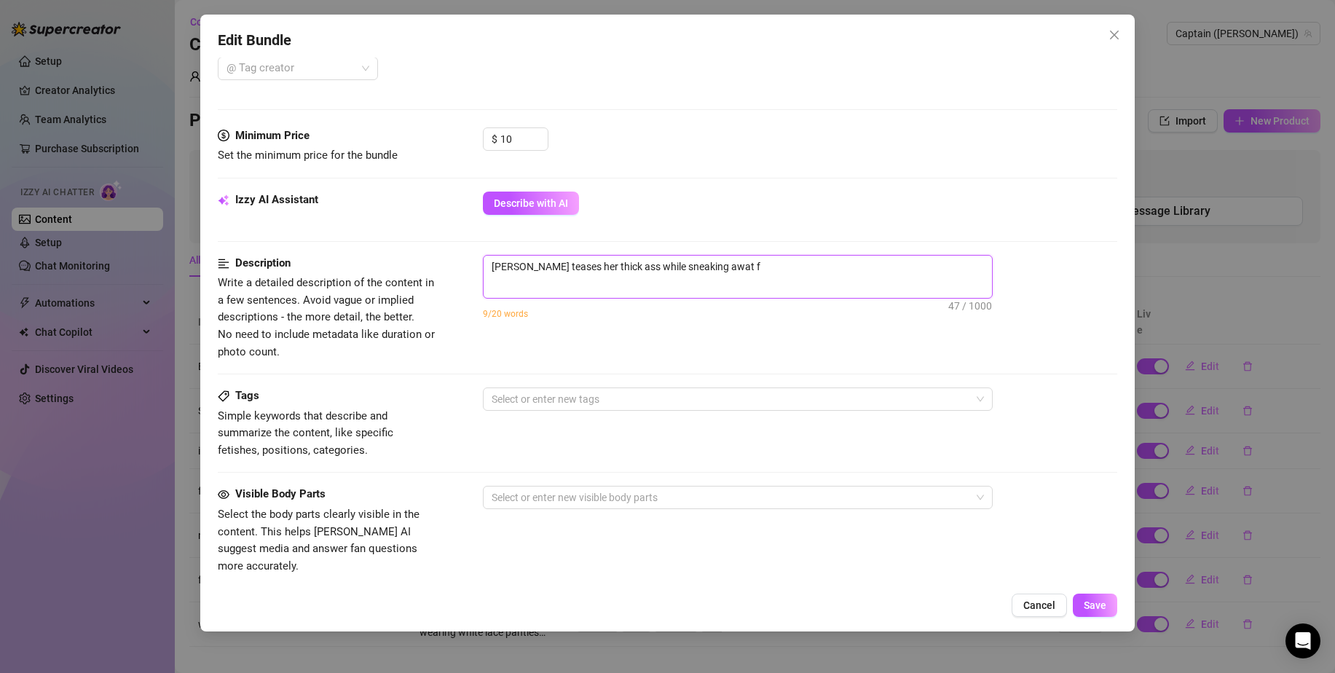
type textarea "[PERSON_NAME] teases her thick ass while sneaking awat fr"
type textarea "[PERSON_NAME] teases her thick ass while sneaking awat fro"
type textarea "[PERSON_NAME] teases her thick ass while sneaking awat from"
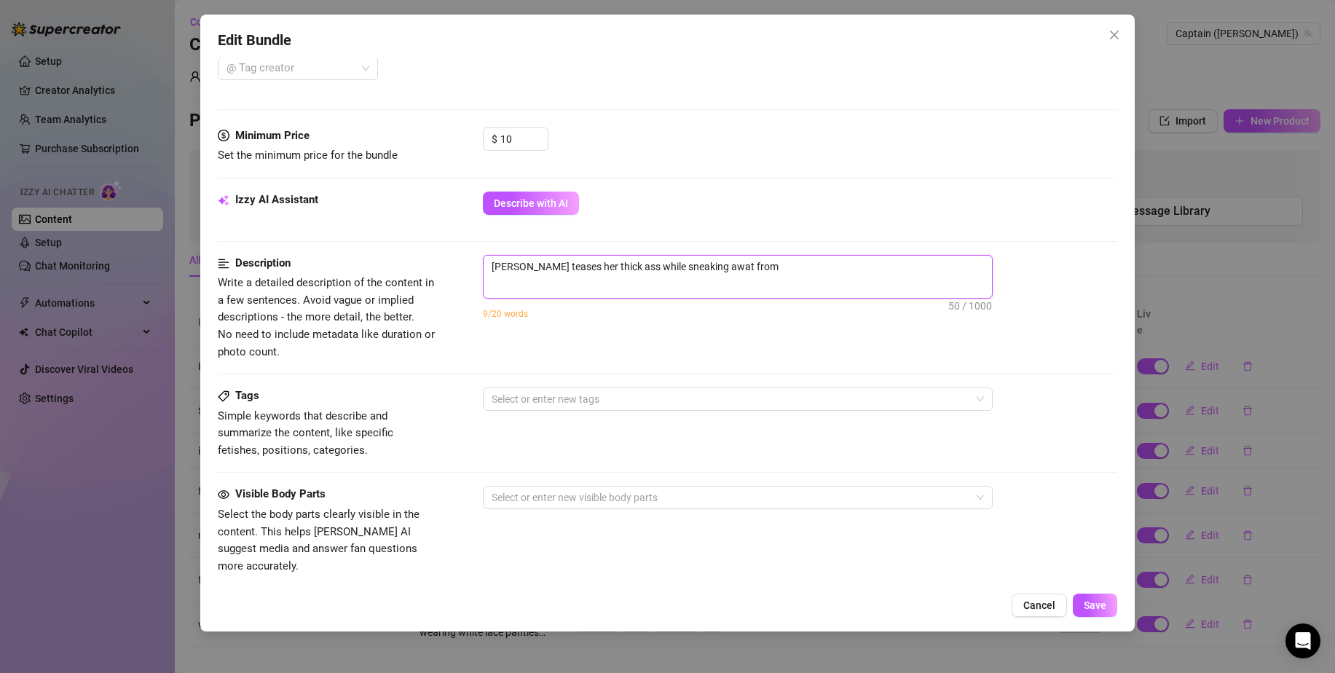
type textarea "[PERSON_NAME] teases her thick ass while sneaking awat from"
type textarea "[PERSON_NAME] teases her thick ass while sneaking awat from t"
type textarea "[PERSON_NAME] teases her thick ass while sneaking awat from th"
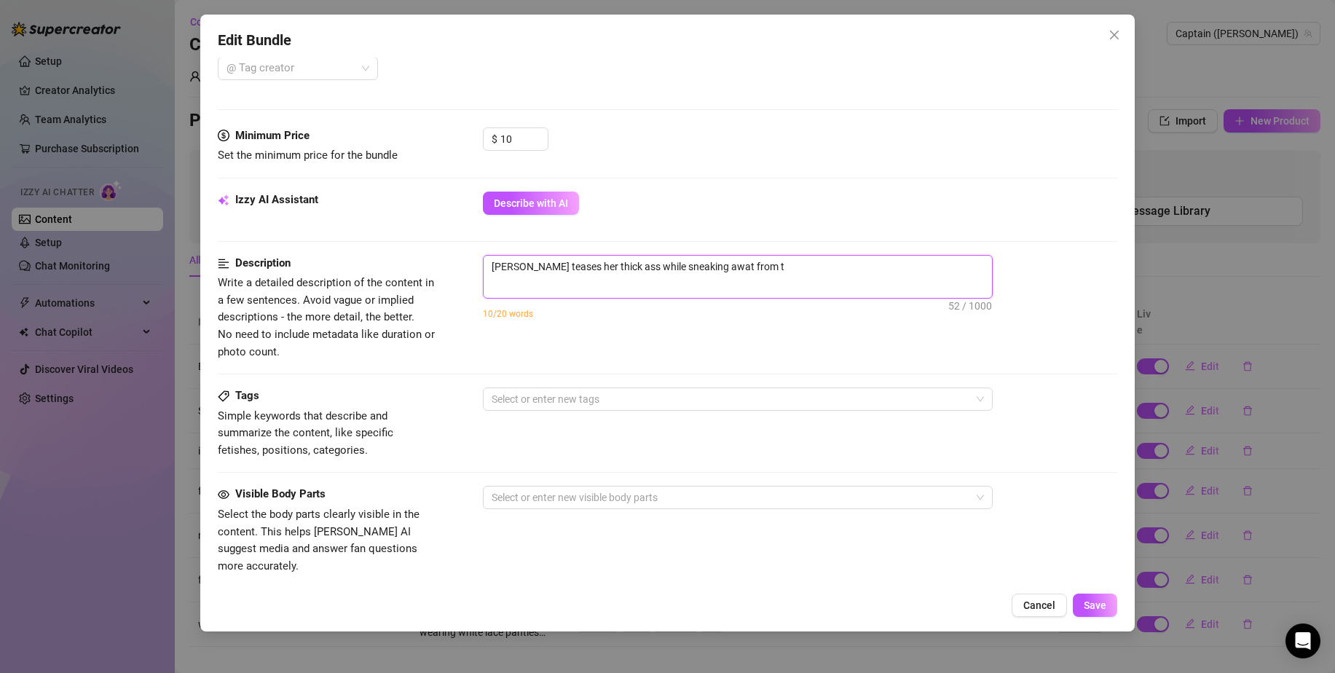
type textarea "[PERSON_NAME] teases her thick ass while sneaking awat from th"
type textarea "[PERSON_NAME] teases her thick ass while sneaking awat from the"
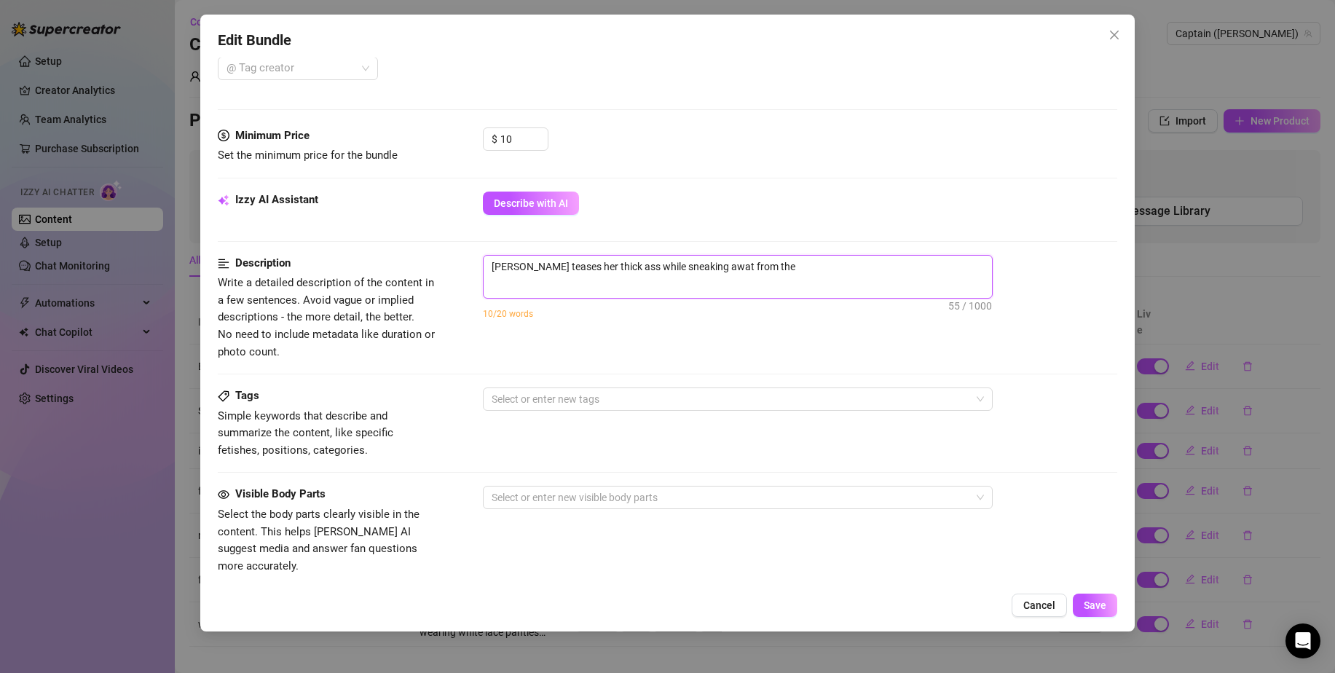
type textarea "[PERSON_NAME] teases her thick ass while sneaking awat from the c"
type textarea "[PERSON_NAME] teases her thick ass while sneaking awat from the co"
type textarea "[PERSON_NAME] teases her thick ass while sneaking awat from the coc"
type textarea "[PERSON_NAME] teases her thick ass while sneaking awat from the cocl"
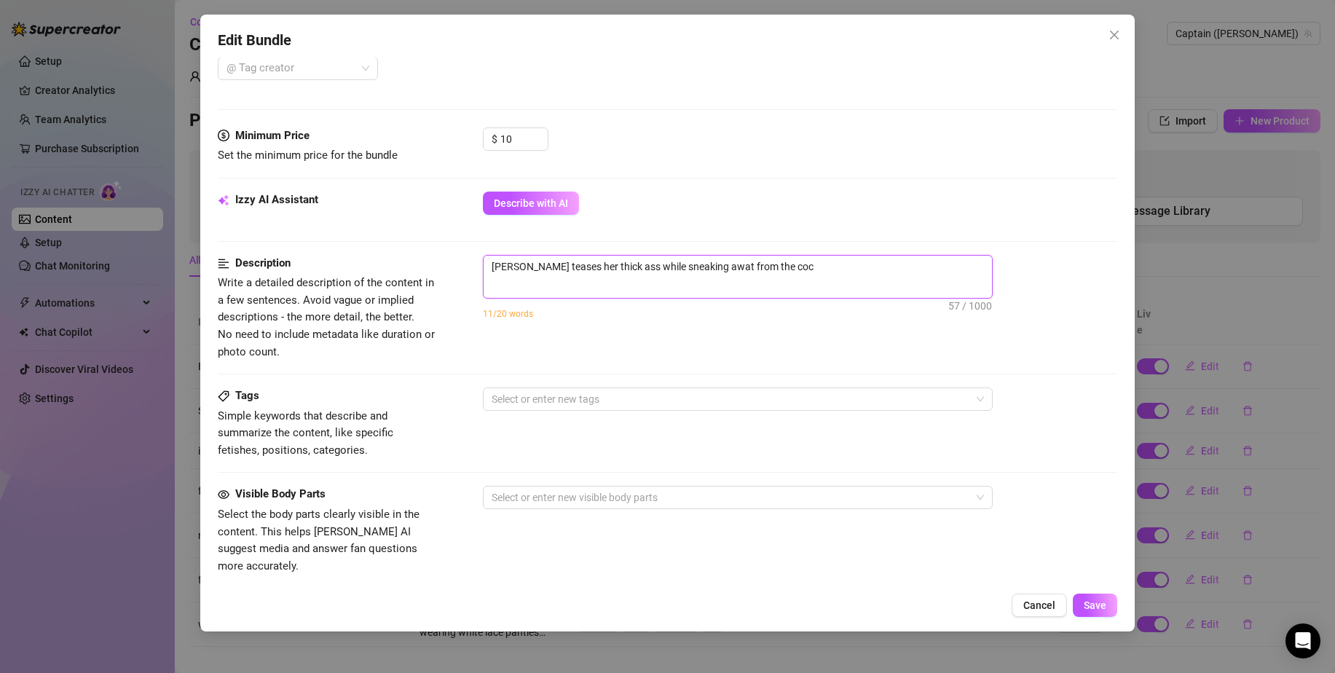
type textarea "[PERSON_NAME] teases her thick ass while sneaking awat from the cocl"
type textarea "[PERSON_NAME] teases her thick ass while sneaking awat from the coc"
type textarea "[PERSON_NAME] teases her thick ass while sneaking awat from the cock"
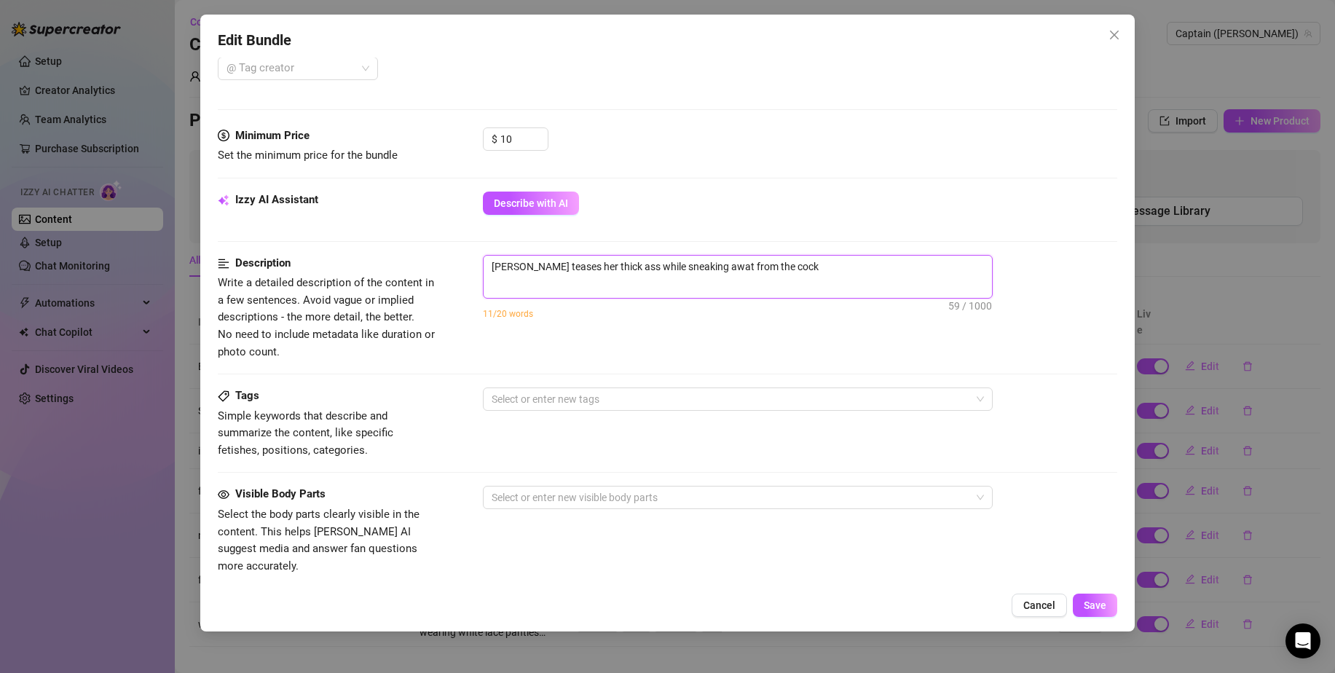
type textarea "[PERSON_NAME] teases her thick ass while sneaking awat from the cockp"
type textarea "[PERSON_NAME] teases her thick ass while sneaking awat from the cockpu"
type textarea "[PERSON_NAME] teases her thick ass while sneaking awat from the cockput"
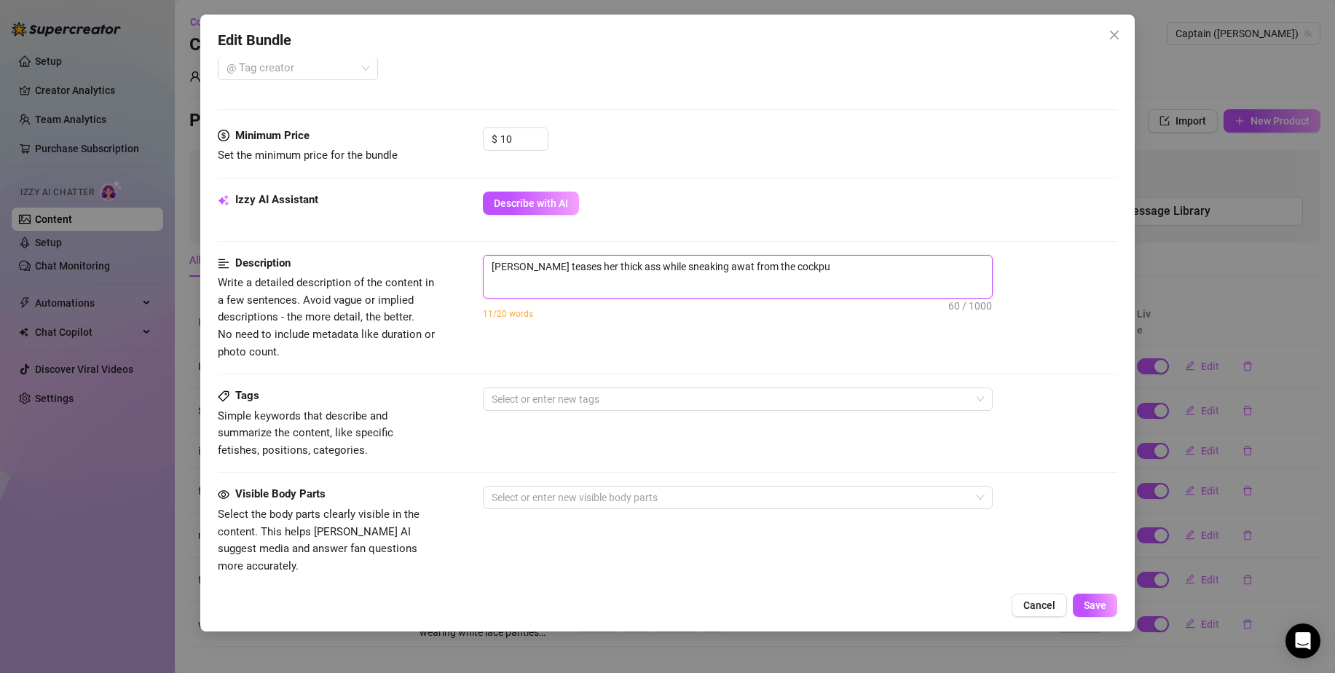
type textarea "[PERSON_NAME] teases her thick ass while sneaking awat from the cockput"
type textarea "[PERSON_NAME] teases her thick ass while sneaking awat from the cockpu"
type textarea "[PERSON_NAME] teases her thick ass while sneaking awat from the cockp"
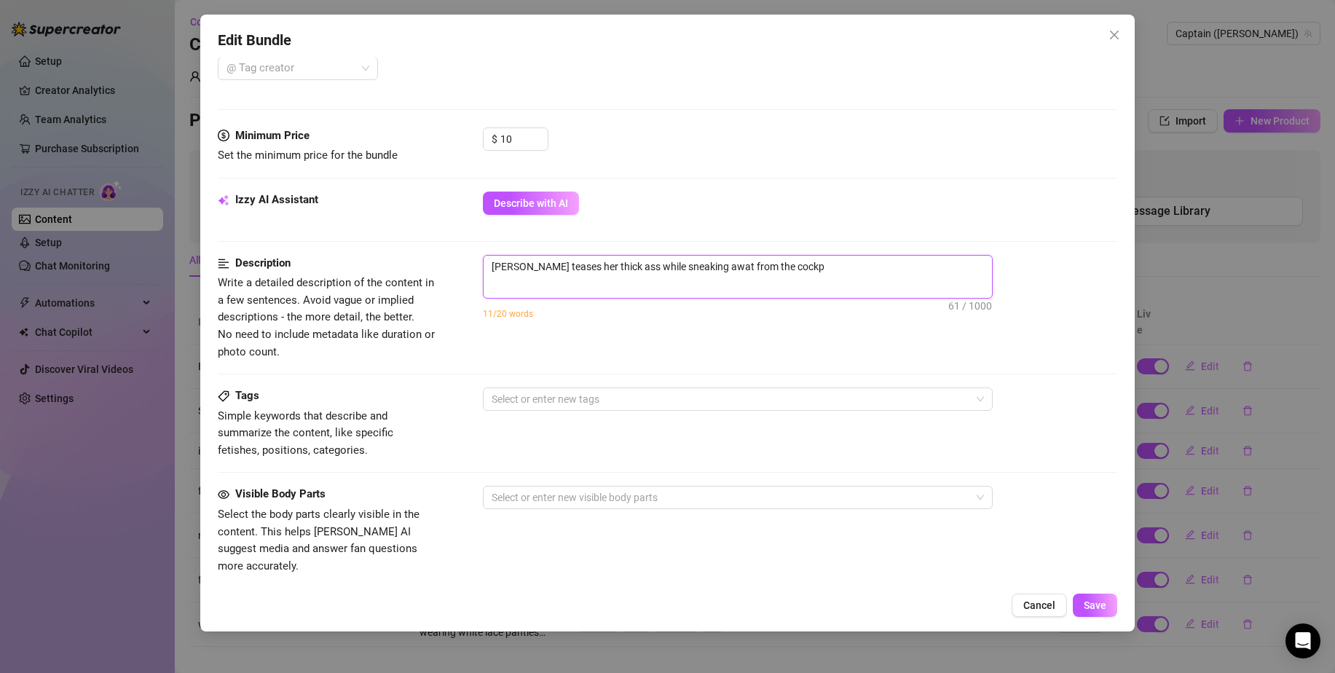
type textarea "[PERSON_NAME] teases her thick ass while sneaking awat from the cock"
type textarea "[PERSON_NAME] teases her thick ass while sneaking awat from the coc"
type textarea "[PERSON_NAME] teases her thick ass while sneaking awat from the co"
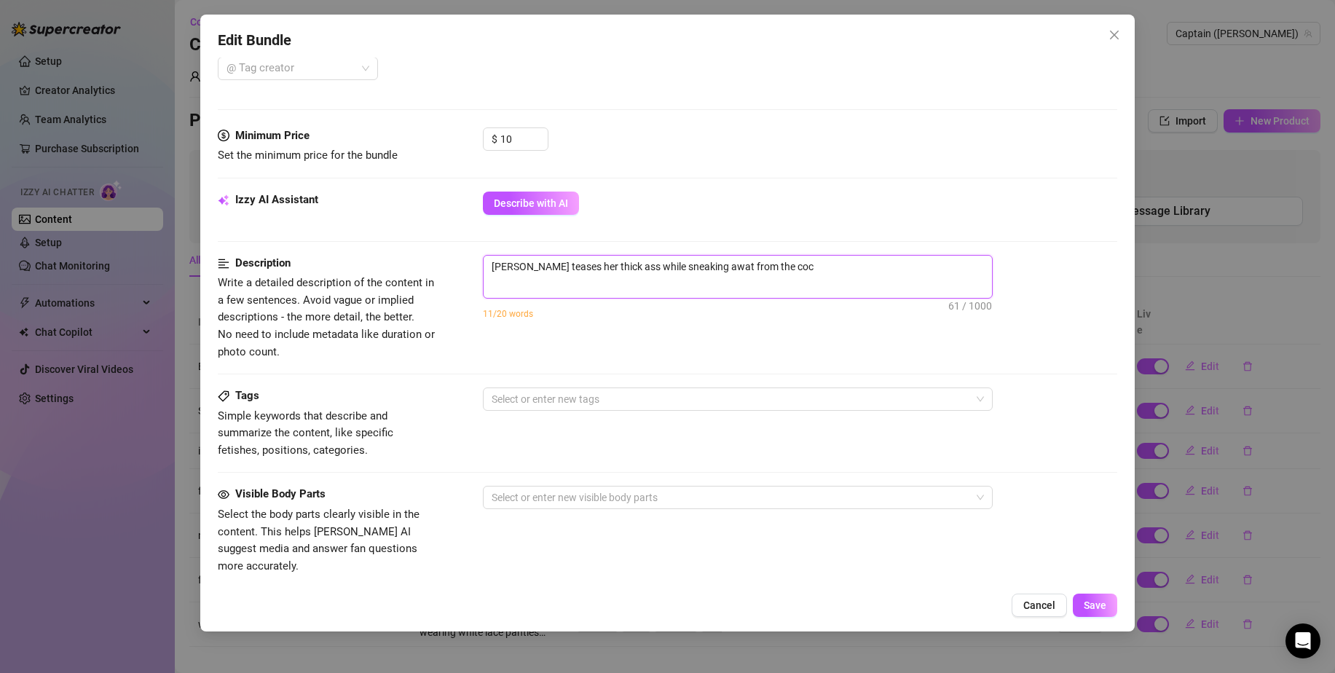
type textarea "[PERSON_NAME] teases her thick ass while sneaking awat from the co"
type textarea "[PERSON_NAME] teases her thick ass while sneaking awat from the c"
type textarea "[PERSON_NAME] teases her thick ass while sneaking awat from the"
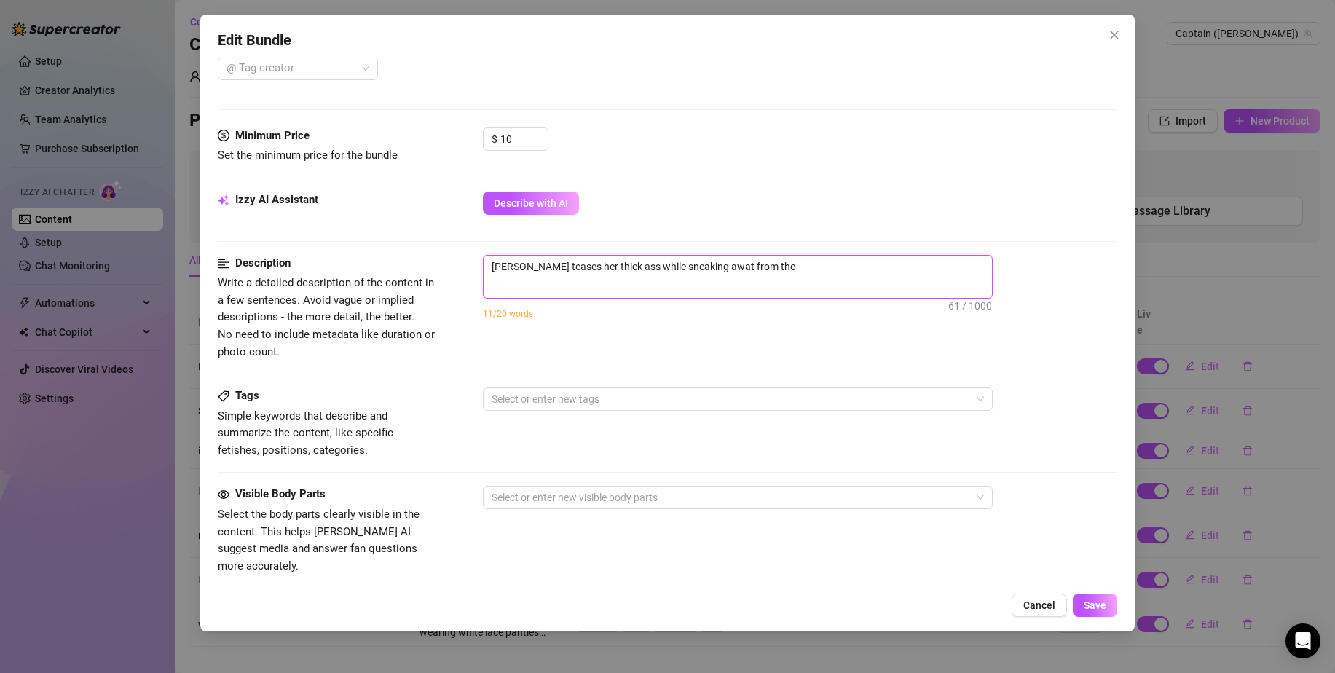
type textarea "[PERSON_NAME] teases her thick ass while sneaking awat from the"
type textarea "[PERSON_NAME] teases her thick ass while sneaking awat from th"
type textarea "[PERSON_NAME] teases her thick ass while sneaking awat from t"
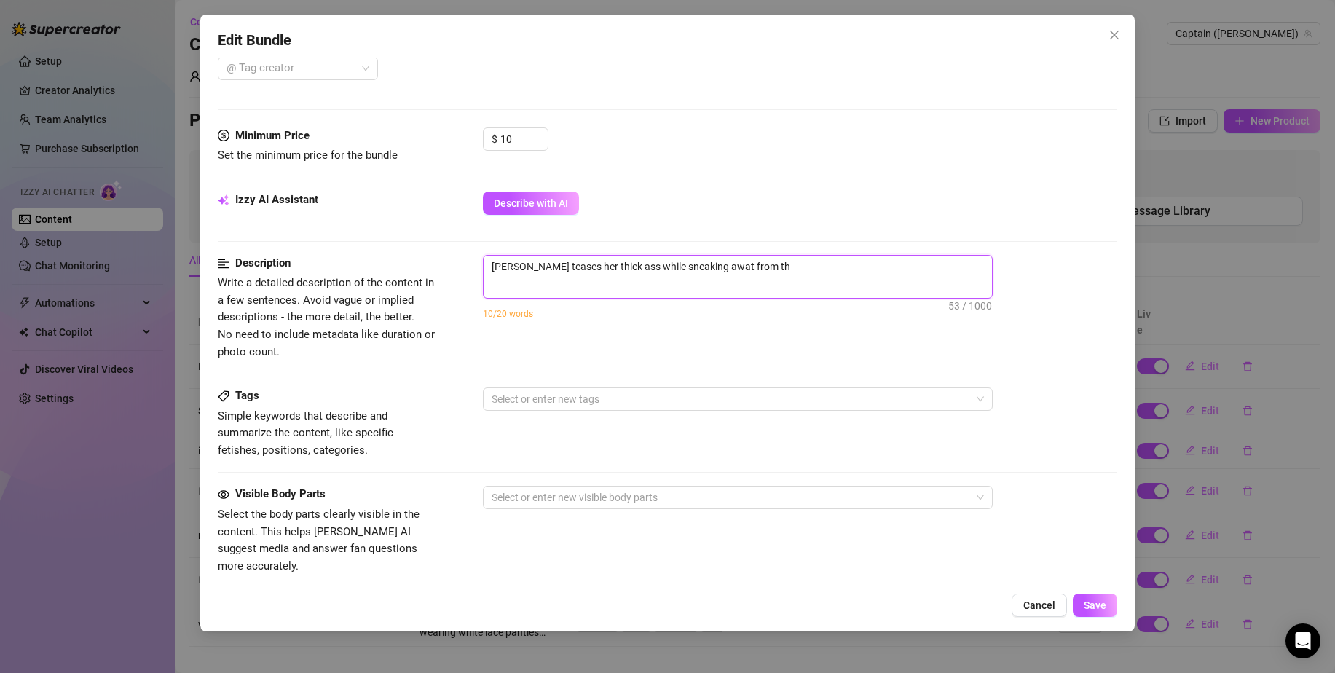
type textarea "[PERSON_NAME] teases her thick ass while sneaking awat from t"
type textarea "[PERSON_NAME] teases her thick ass while sneaking awat from"
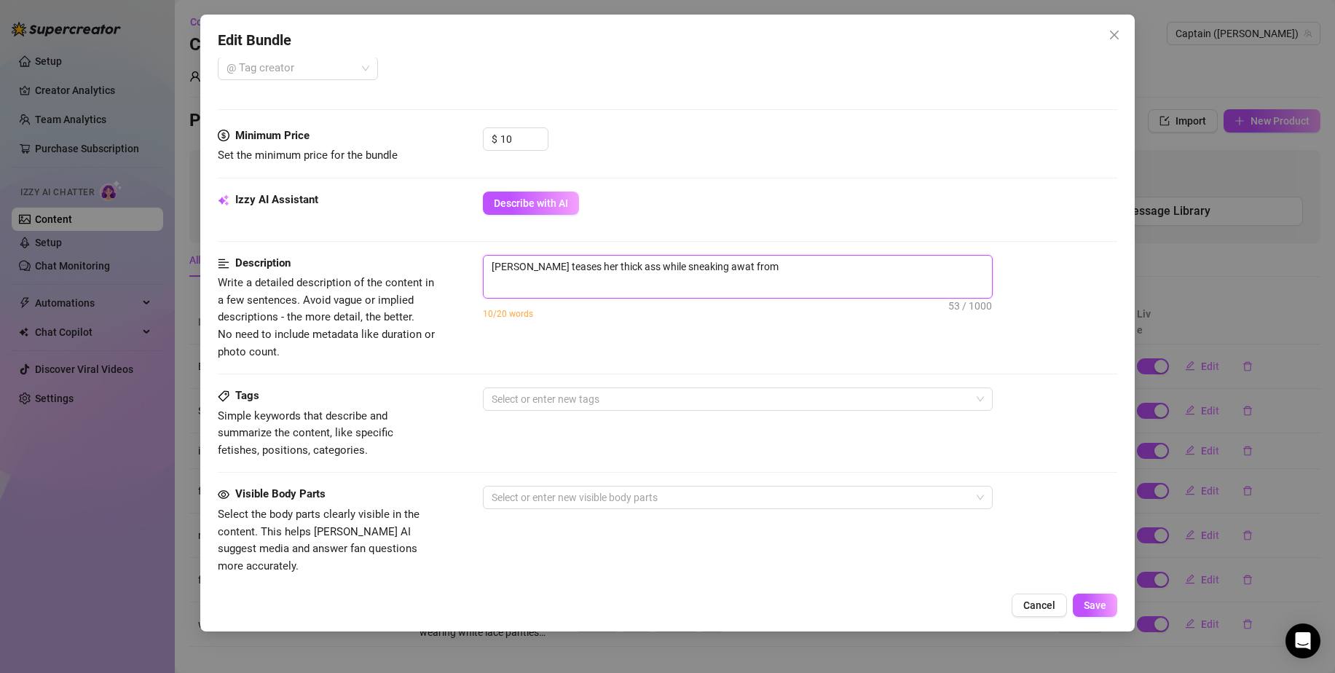
type textarea "[PERSON_NAME] teases her thick ass while sneaking awat fro"
type textarea "[PERSON_NAME] teases her thick ass while sneaking awat fr"
type textarea "[PERSON_NAME] teases her thick ass while sneaking awat f"
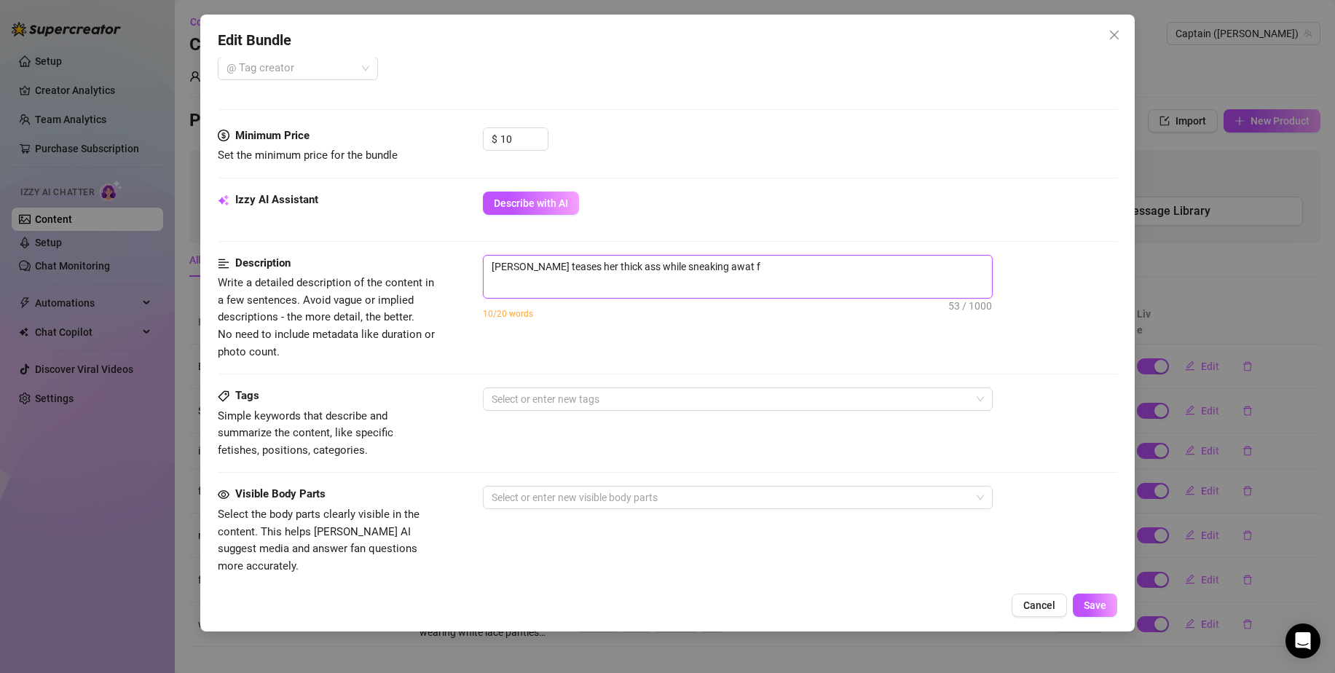
type textarea "[PERSON_NAME] teases her thick ass while sneaking awat"
type textarea "[PERSON_NAME] teases her thick ass while sneaking awa"
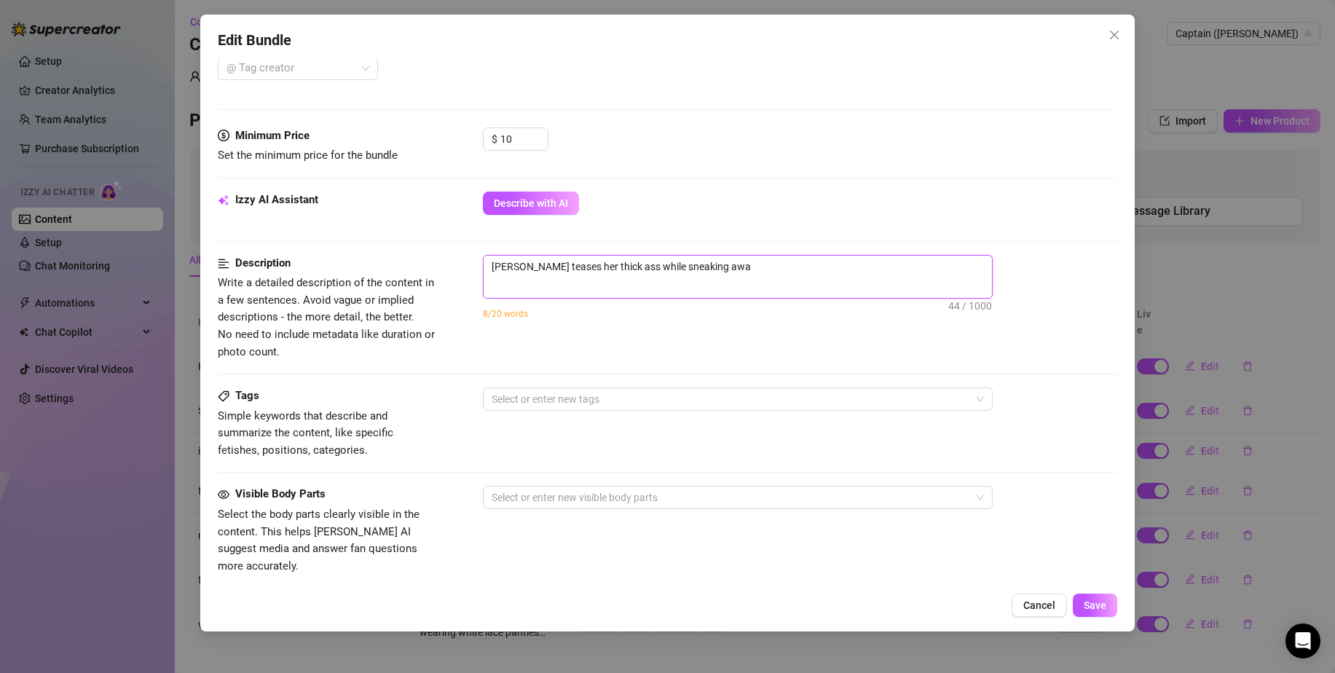
type textarea "[PERSON_NAME] teases her thick ass while sneaking away"
type textarea "[PERSON_NAME] teases her thick ass while sneaking away c"
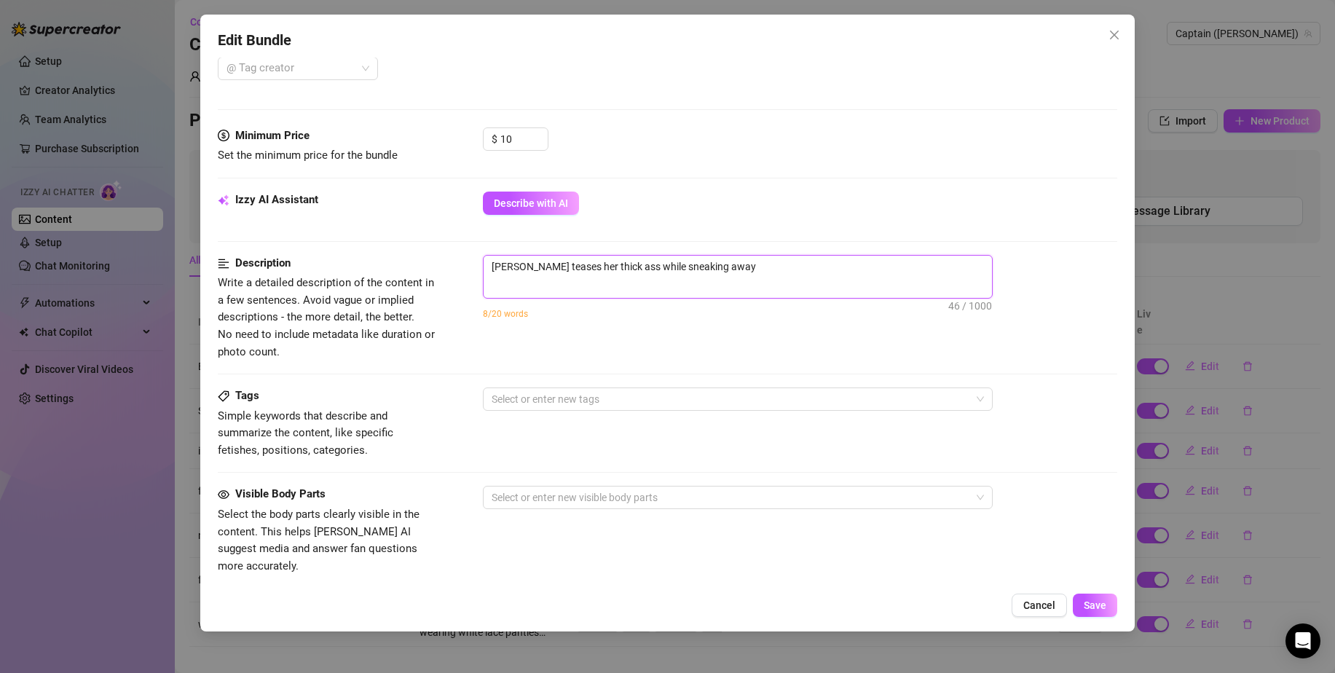
type textarea "[PERSON_NAME] teases her thick ass while sneaking away c"
type textarea "[PERSON_NAME] teases her thick ass while sneaking away co"
type textarea "[PERSON_NAME] teases her thick ass while sneaking away c"
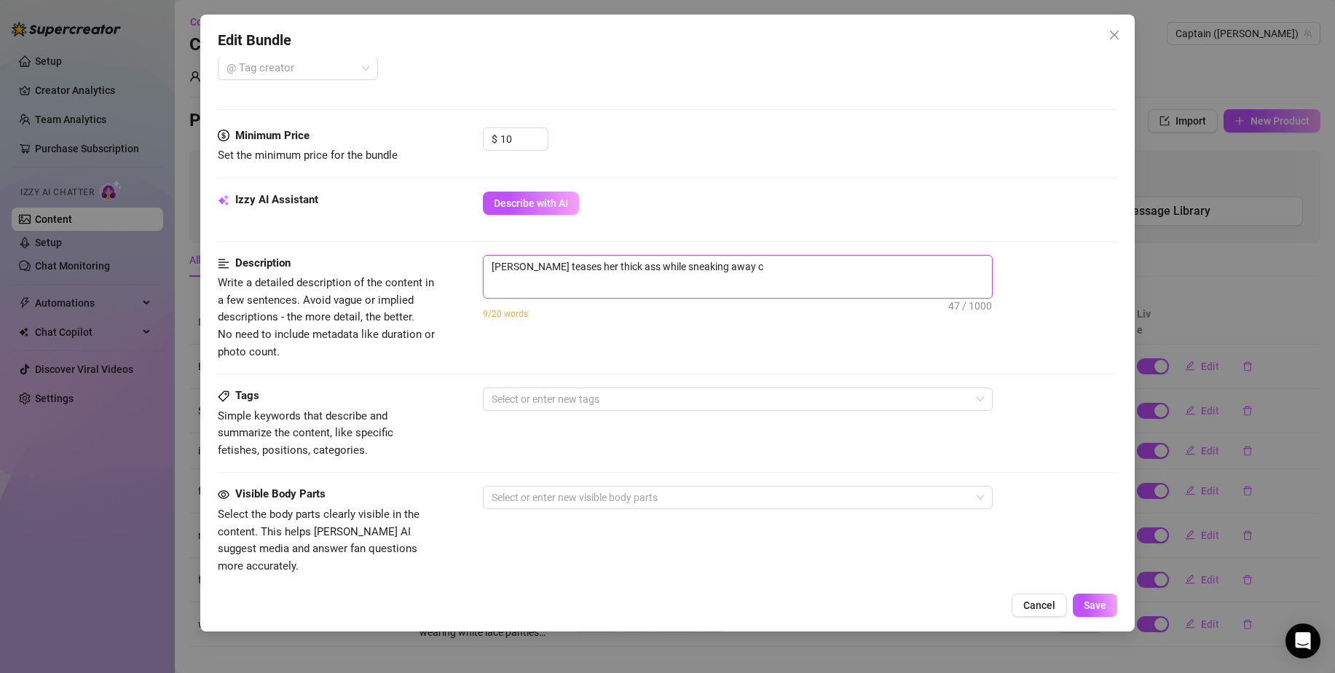
type textarea "[PERSON_NAME] teases her thick ass while sneaking away"
click at [1098, 600] on span "Save" at bounding box center [1095, 605] width 23 height 12
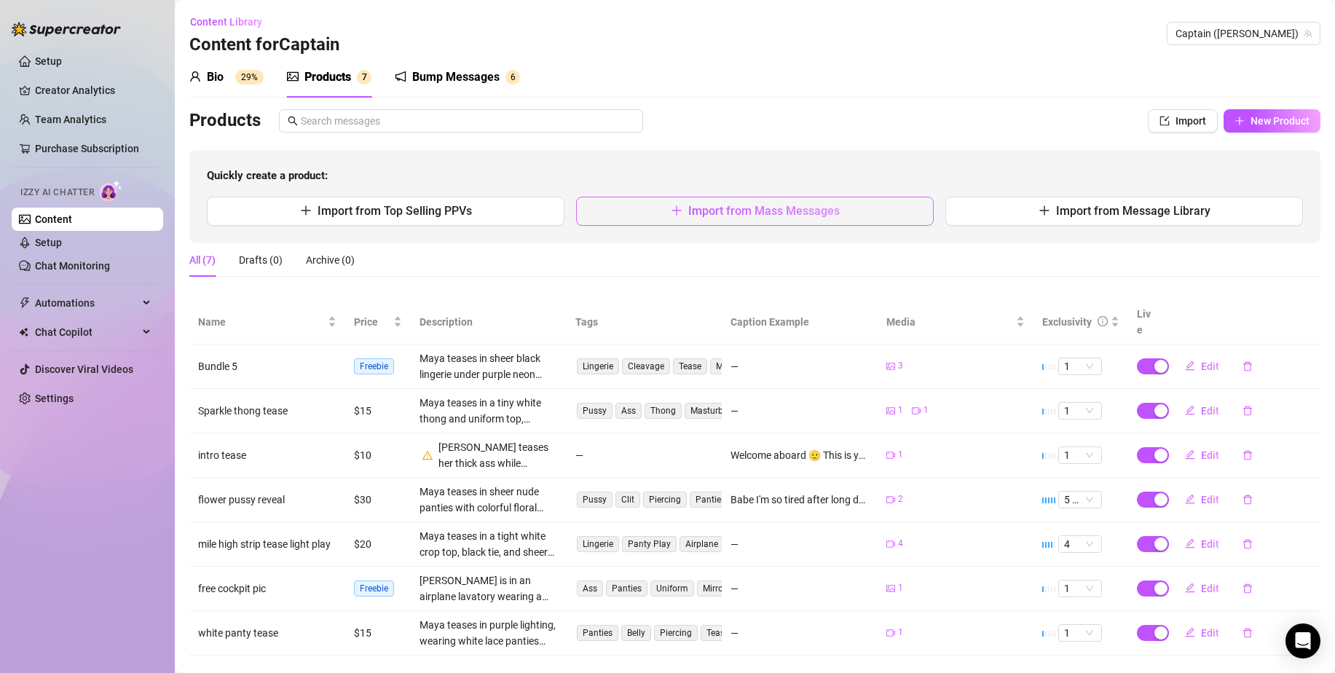
click at [751, 224] on button "Import from Mass Messages" at bounding box center [755, 211] width 358 height 29
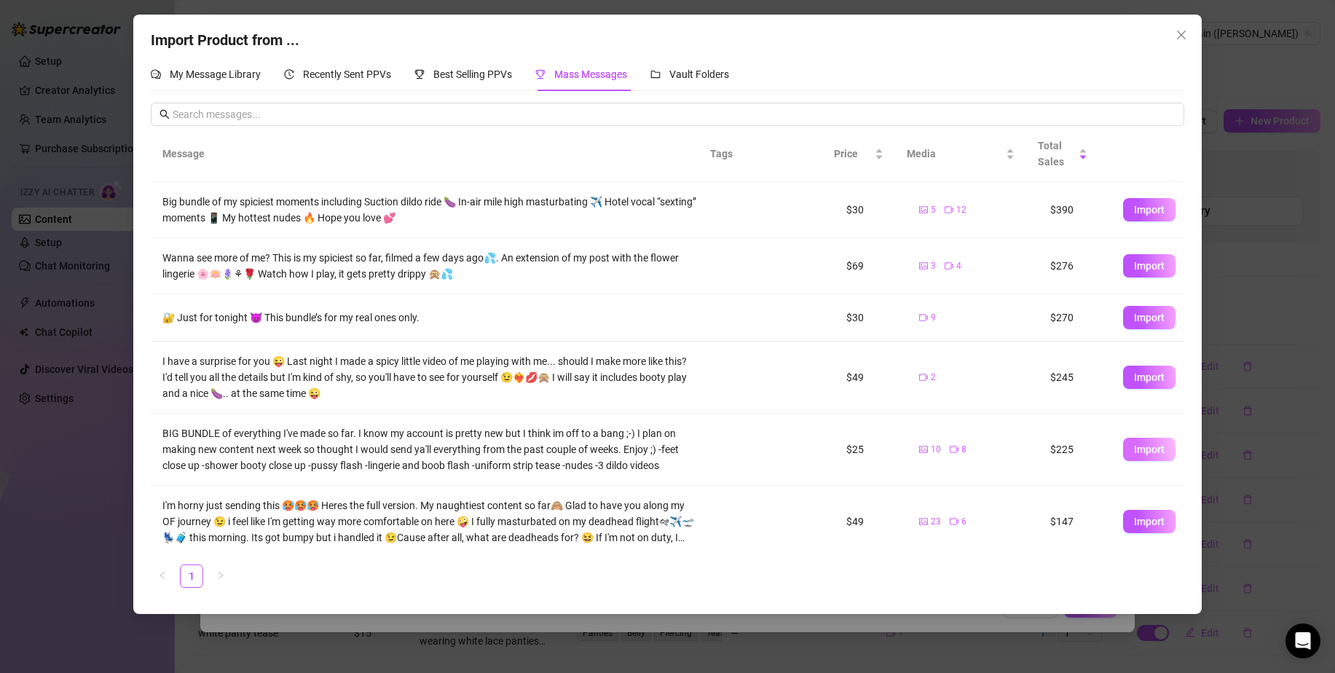
click at [1134, 453] on span "Import" at bounding box center [1149, 450] width 31 height 12
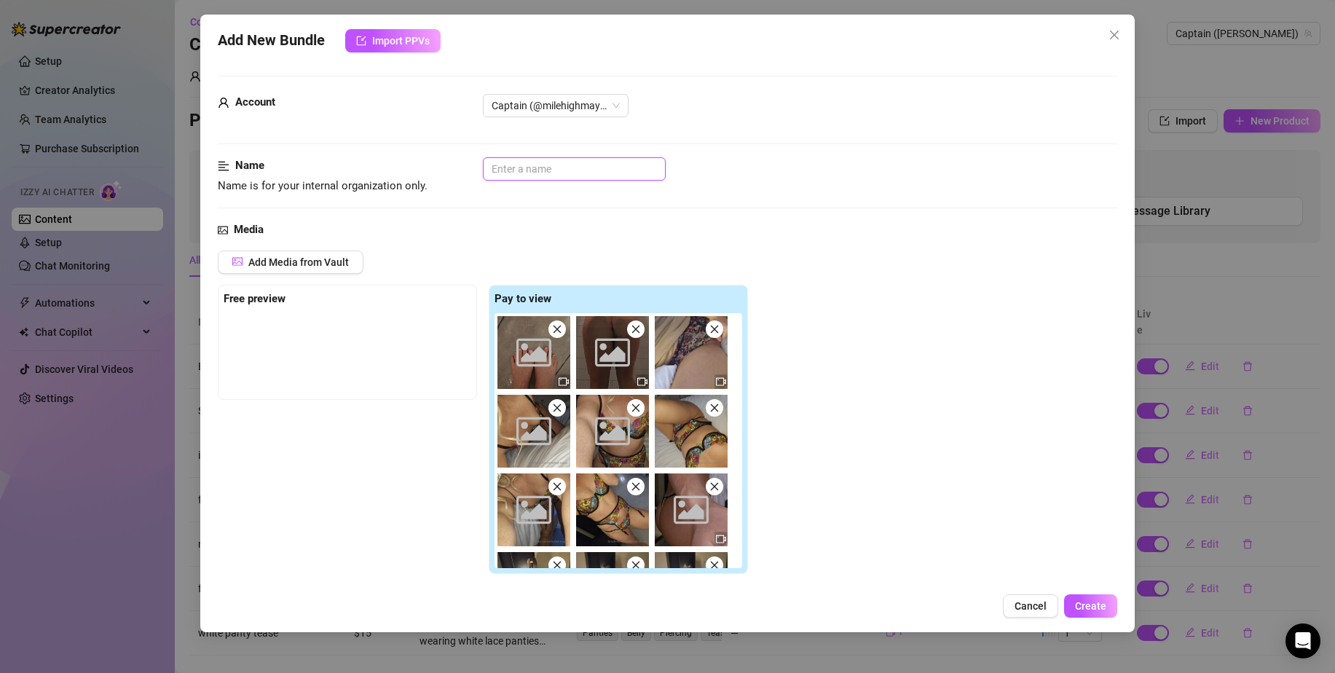
click at [521, 157] on input "text" at bounding box center [574, 168] width 183 height 23
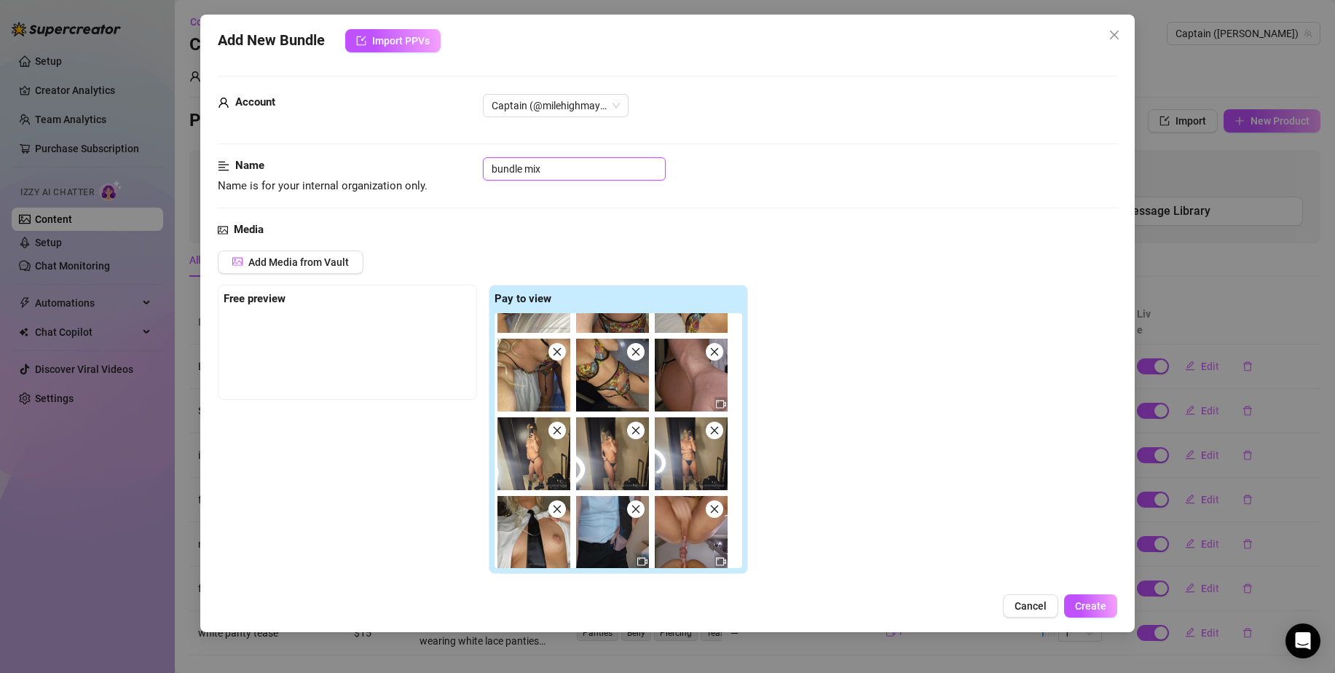
scroll to position [217, 0]
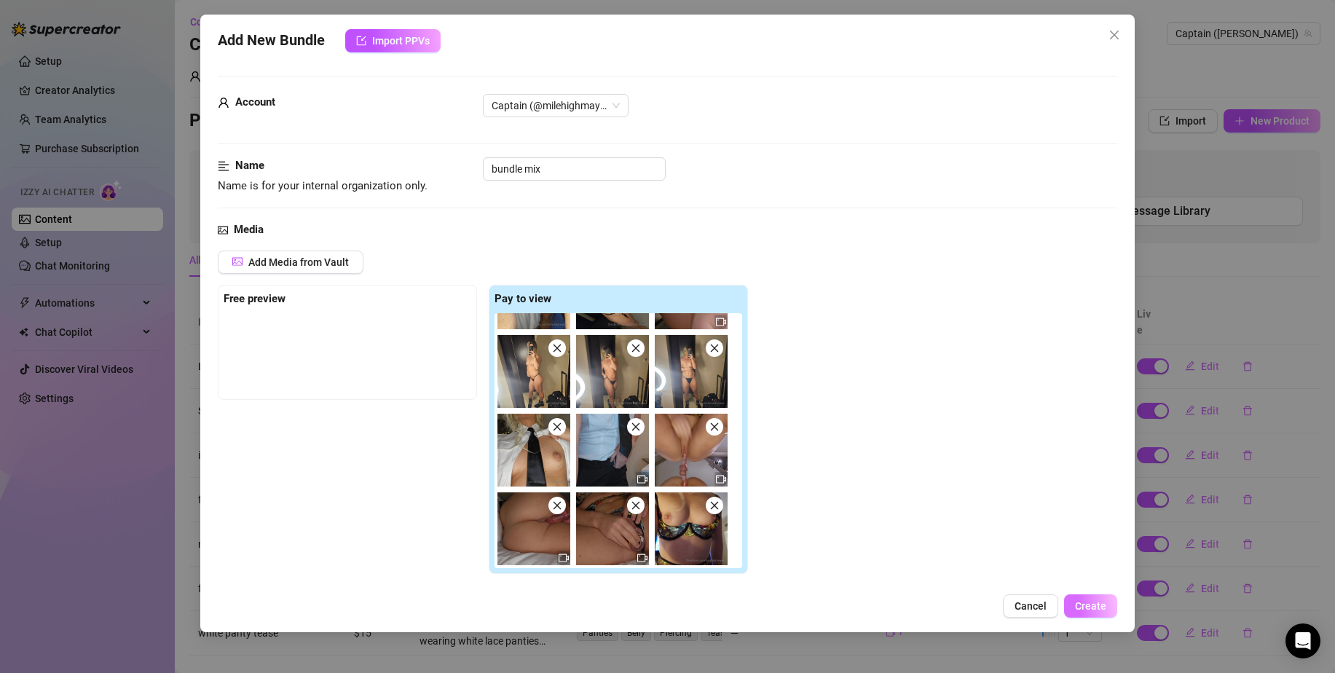
click at [1092, 611] on span "Create" at bounding box center [1090, 606] width 31 height 12
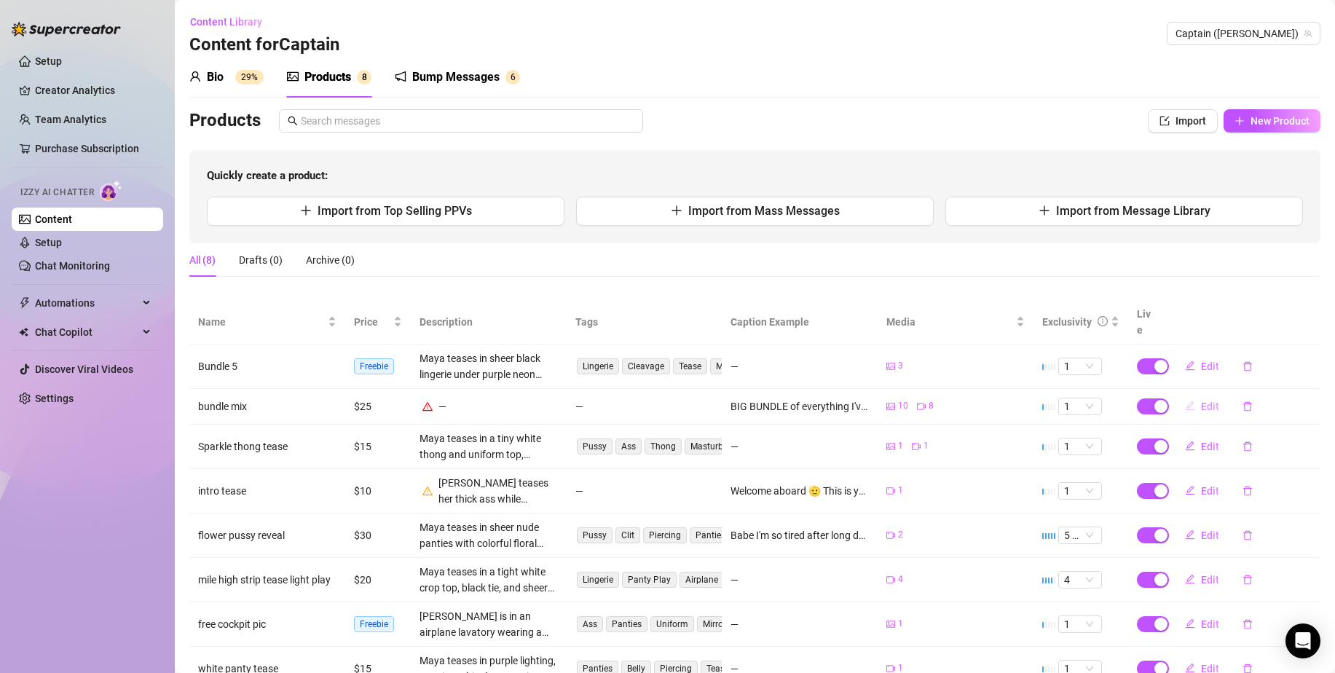
click at [1202, 401] on span "Edit" at bounding box center [1210, 407] width 18 height 12
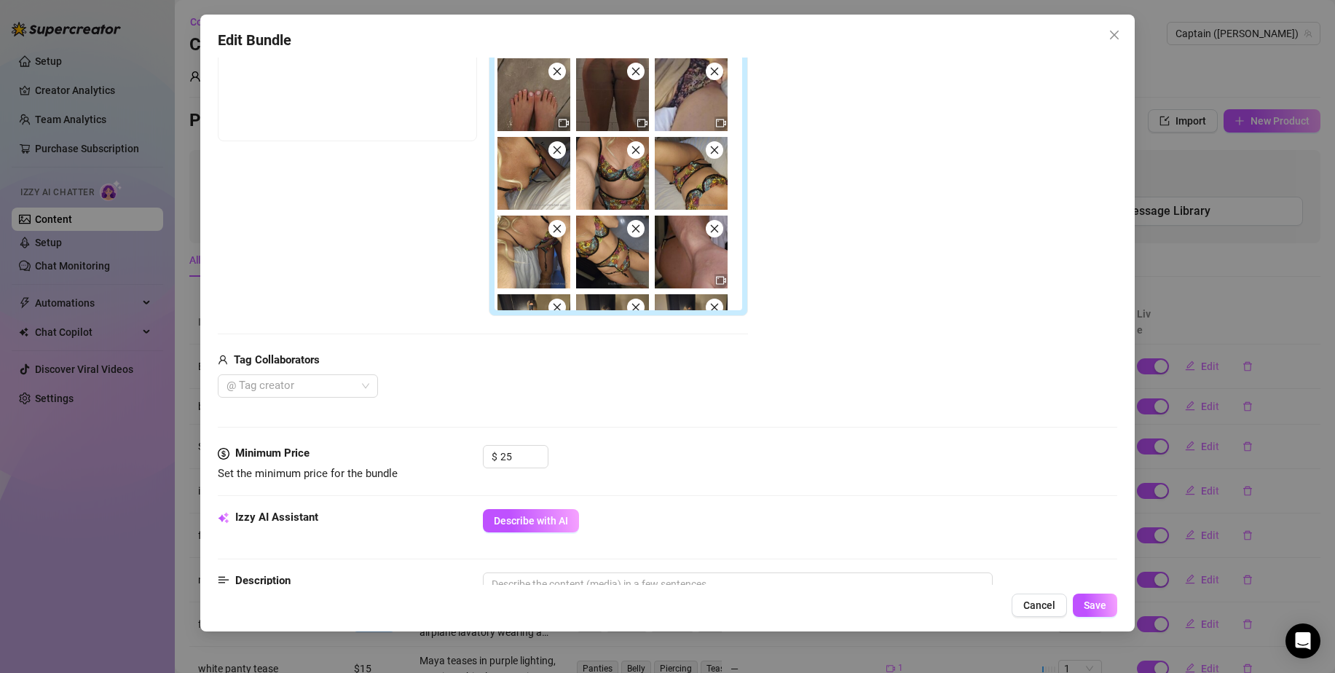
scroll to position [366, 0]
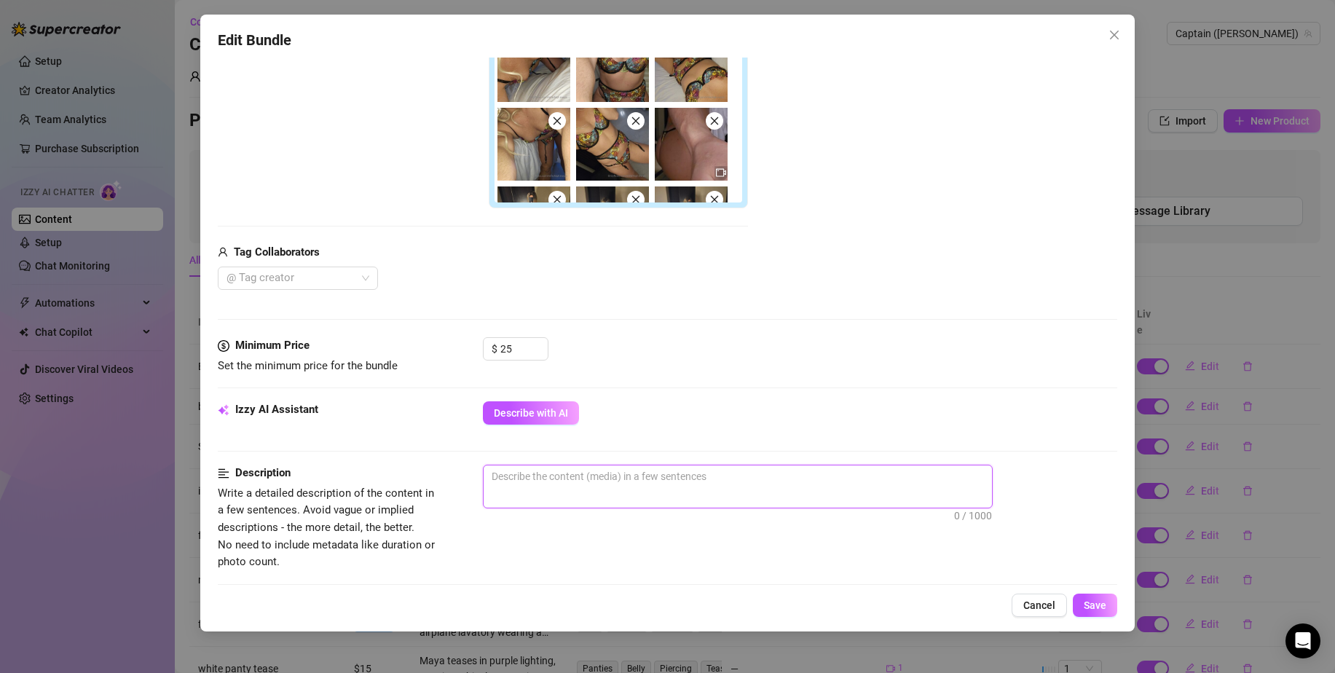
click at [567, 486] on textarea at bounding box center [738, 476] width 508 height 22
click at [1106, 595] on button "Save" at bounding box center [1095, 605] width 44 height 23
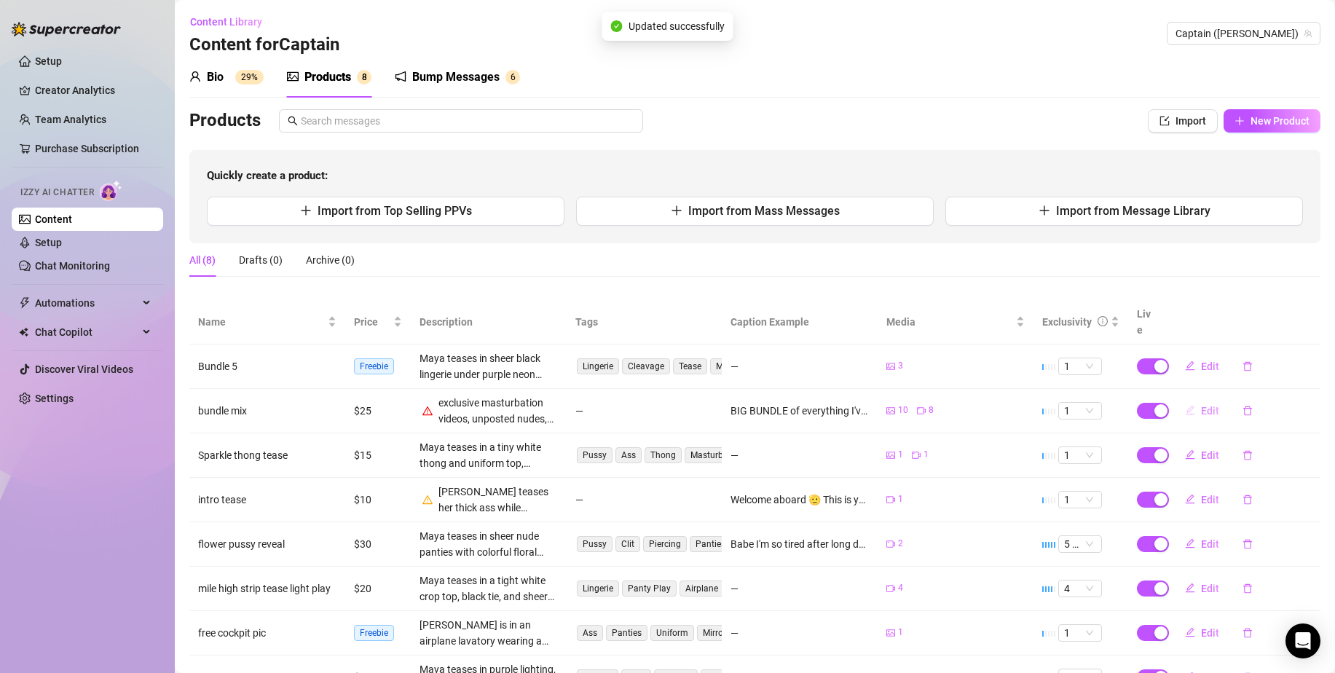
click at [1201, 405] on span "Edit" at bounding box center [1210, 411] width 18 height 12
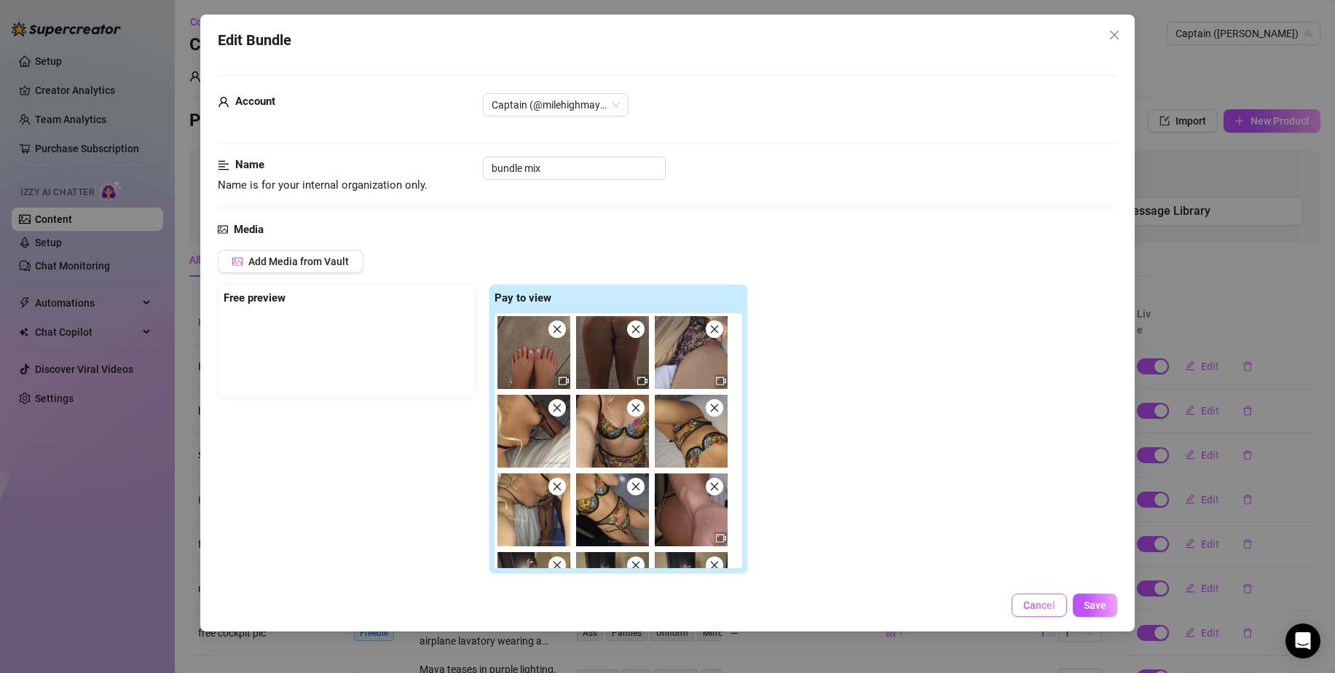
click at [1037, 597] on button "Cancel" at bounding box center [1039, 605] width 55 height 23
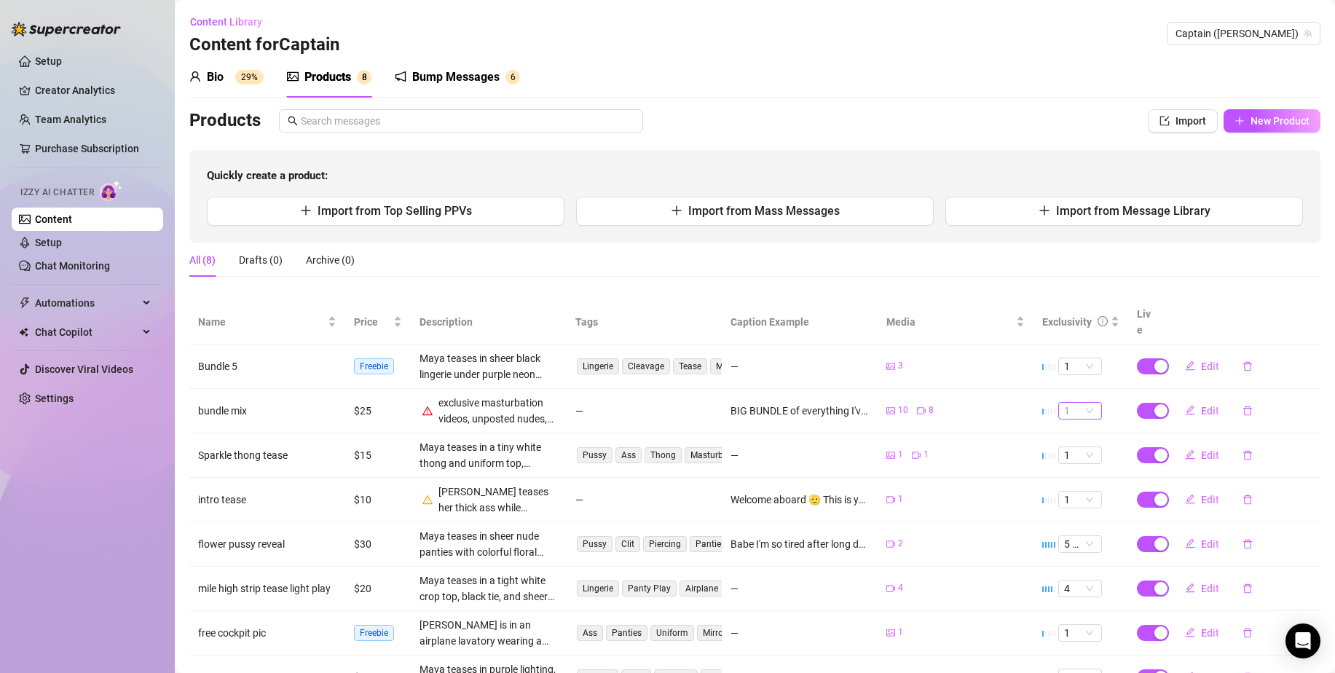
click at [1082, 403] on span "1" at bounding box center [1080, 411] width 32 height 16
click at [1066, 518] on div "5 🔥" at bounding box center [1070, 514] width 20 height 16
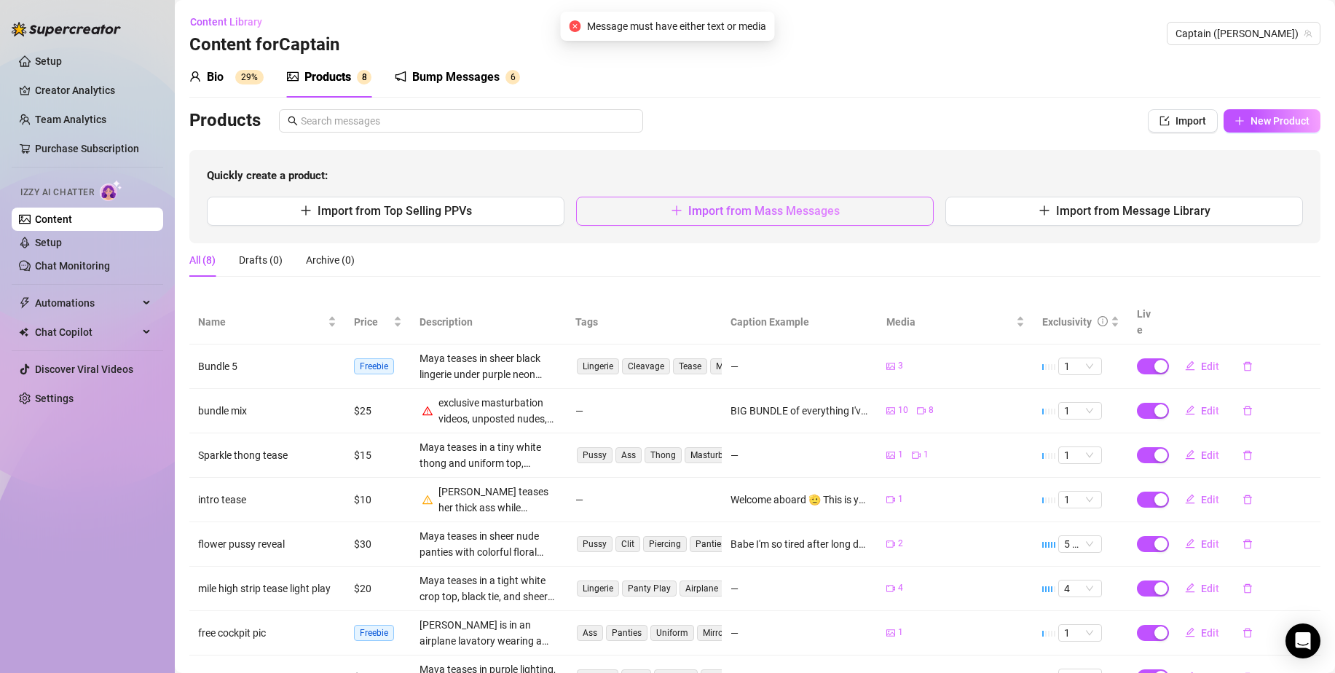
click at [835, 204] on button "Import from Mass Messages" at bounding box center [755, 211] width 358 height 29
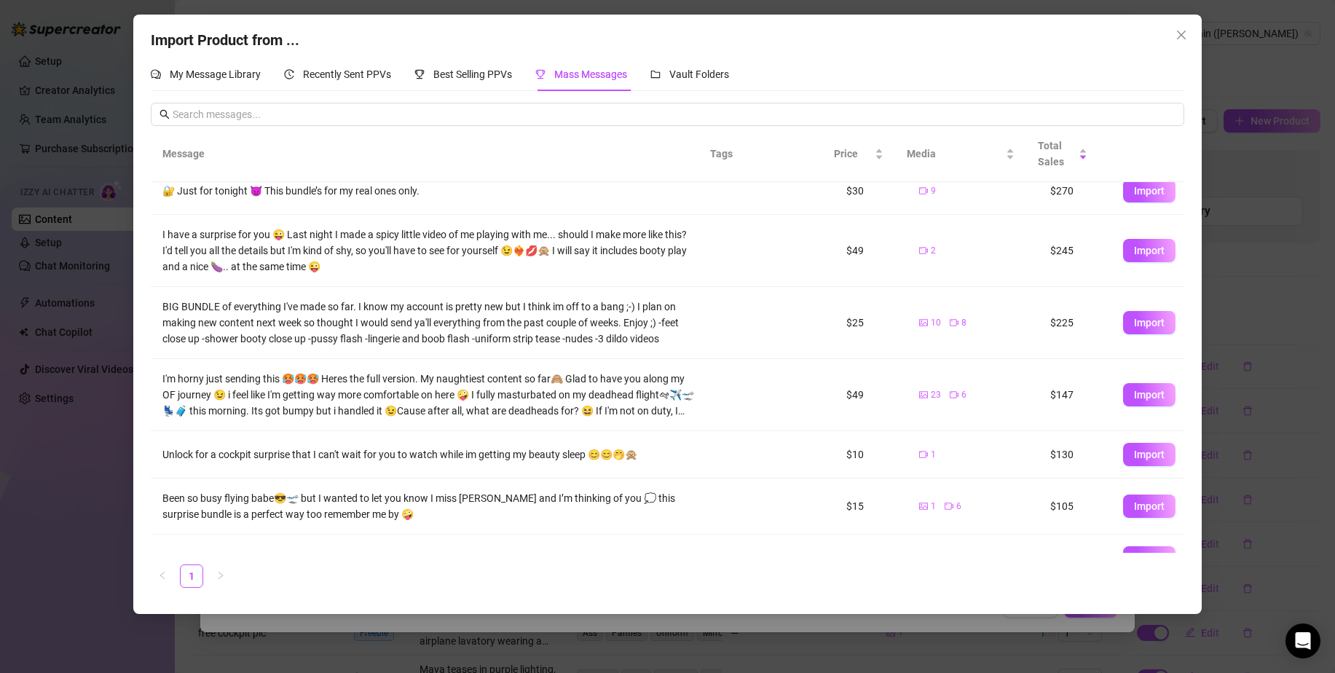
scroll to position [133, 0]
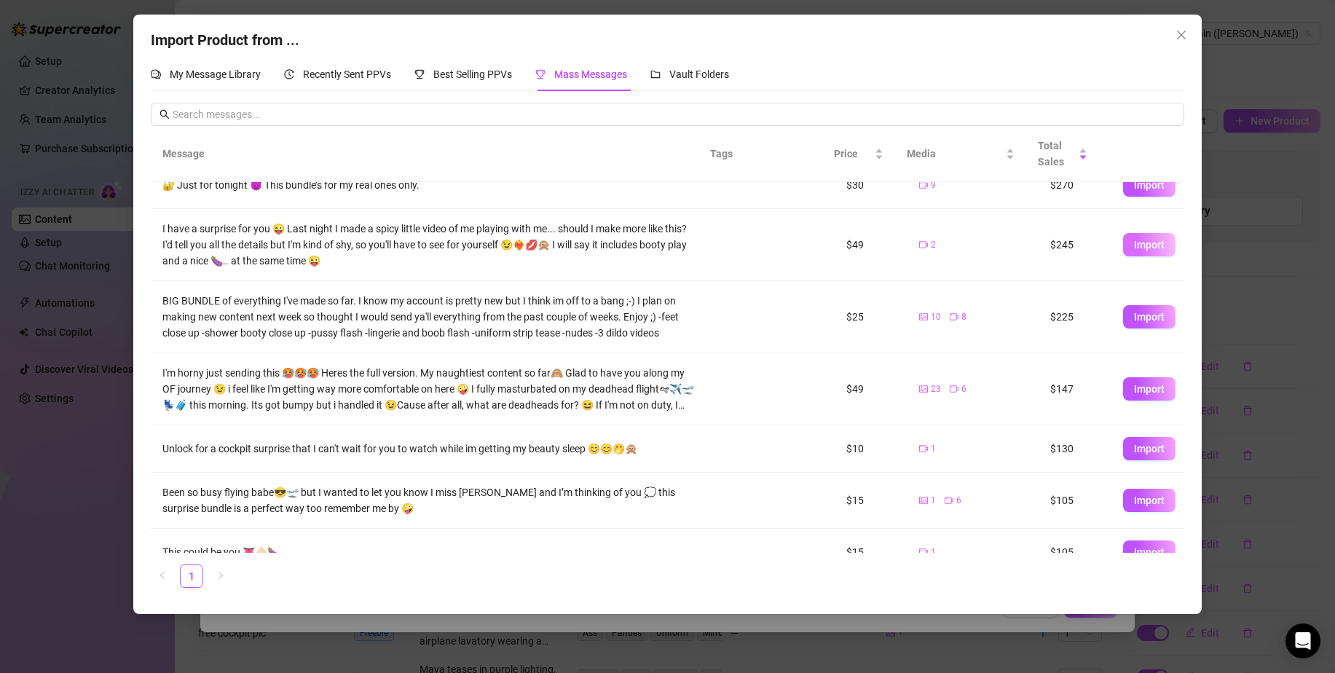
click at [1135, 241] on span "Import" at bounding box center [1149, 245] width 31 height 12
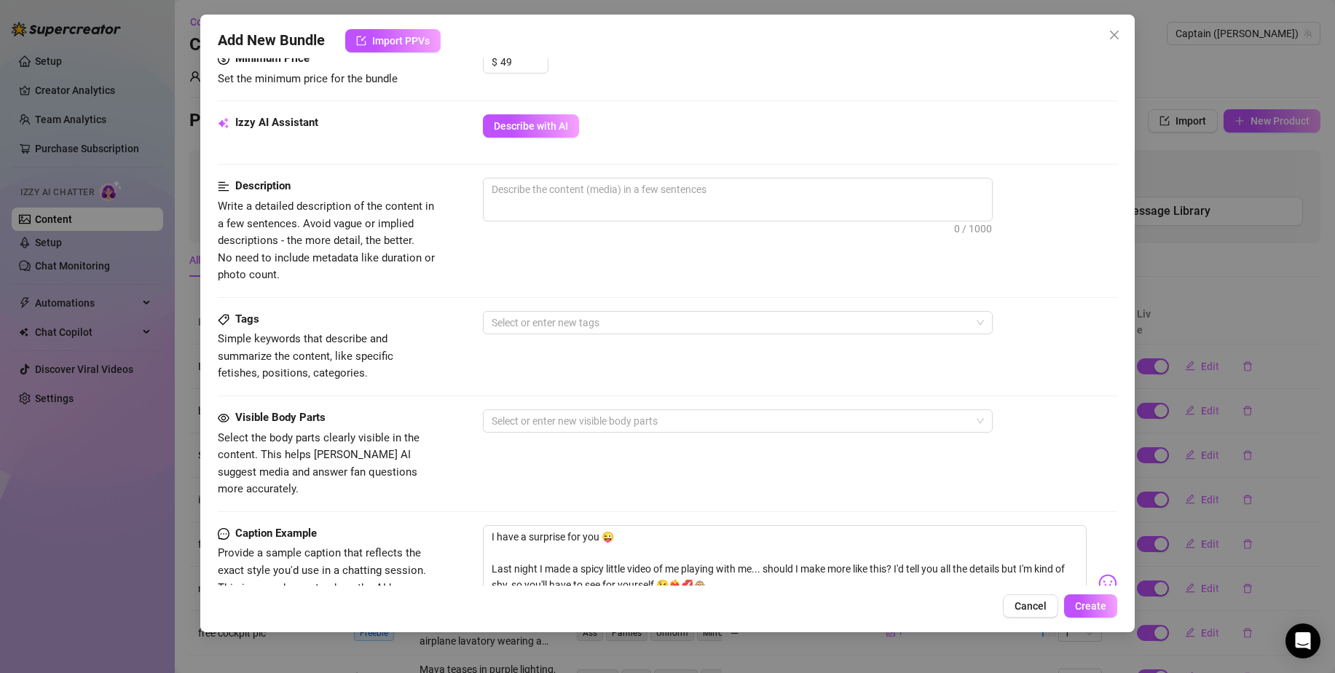
scroll to position [479, 0]
click at [746, 205] on span "0 / 1000" at bounding box center [738, 199] width 510 height 44
click at [726, 183] on textarea at bounding box center [738, 189] width 508 height 22
click at [1076, 603] on span "Create" at bounding box center [1090, 606] width 31 height 12
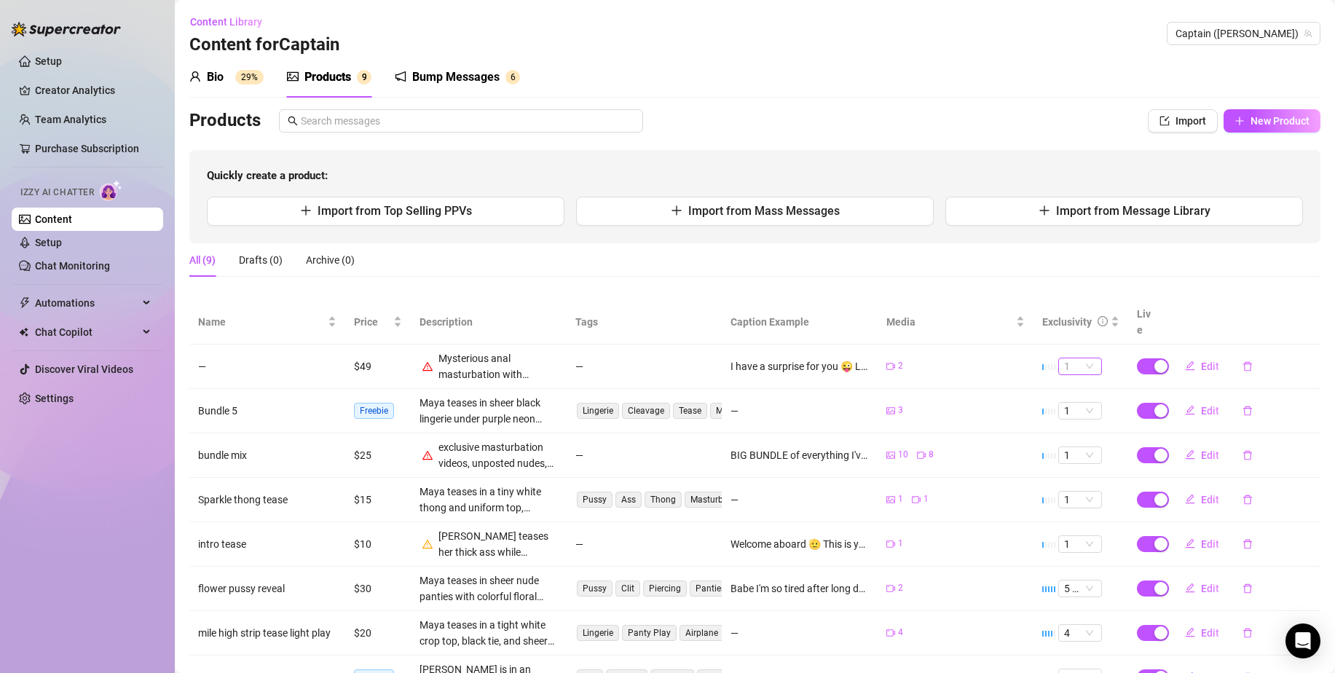
click at [1080, 358] on span "1" at bounding box center [1080, 366] width 32 height 16
click at [1068, 468] on div "5 🔥" at bounding box center [1070, 470] width 20 height 16
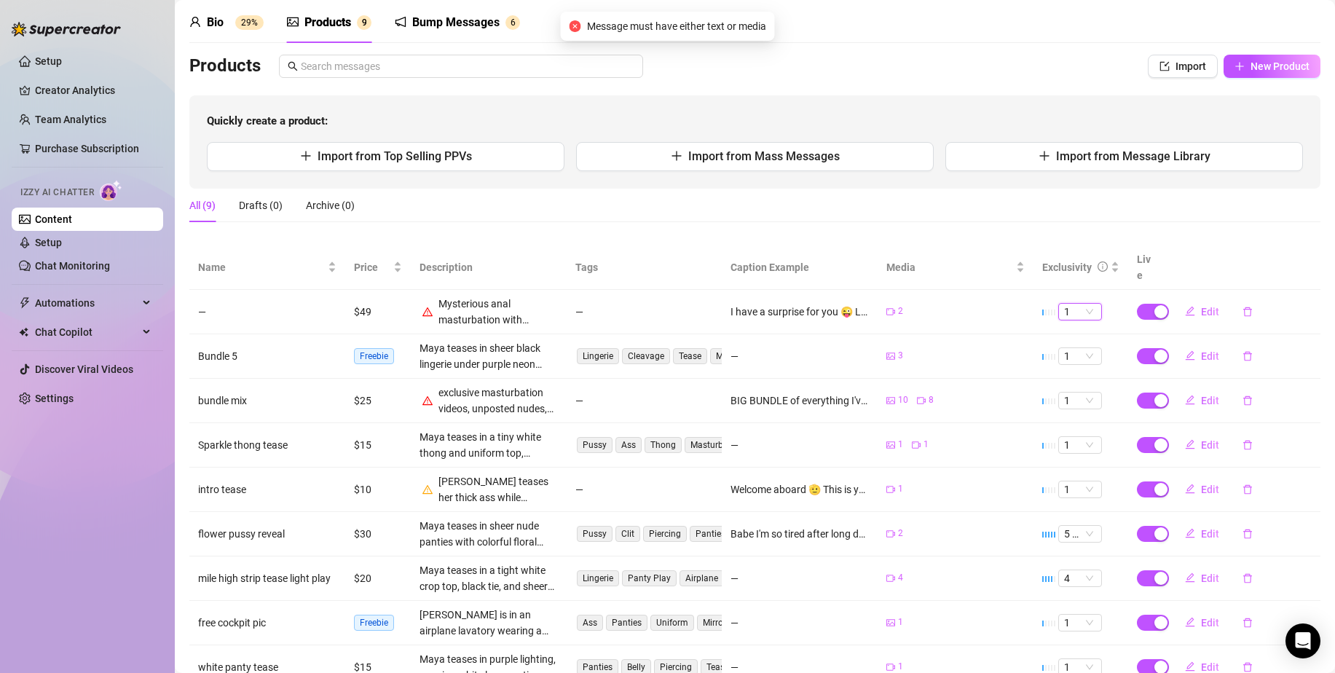
scroll to position [56, 0]
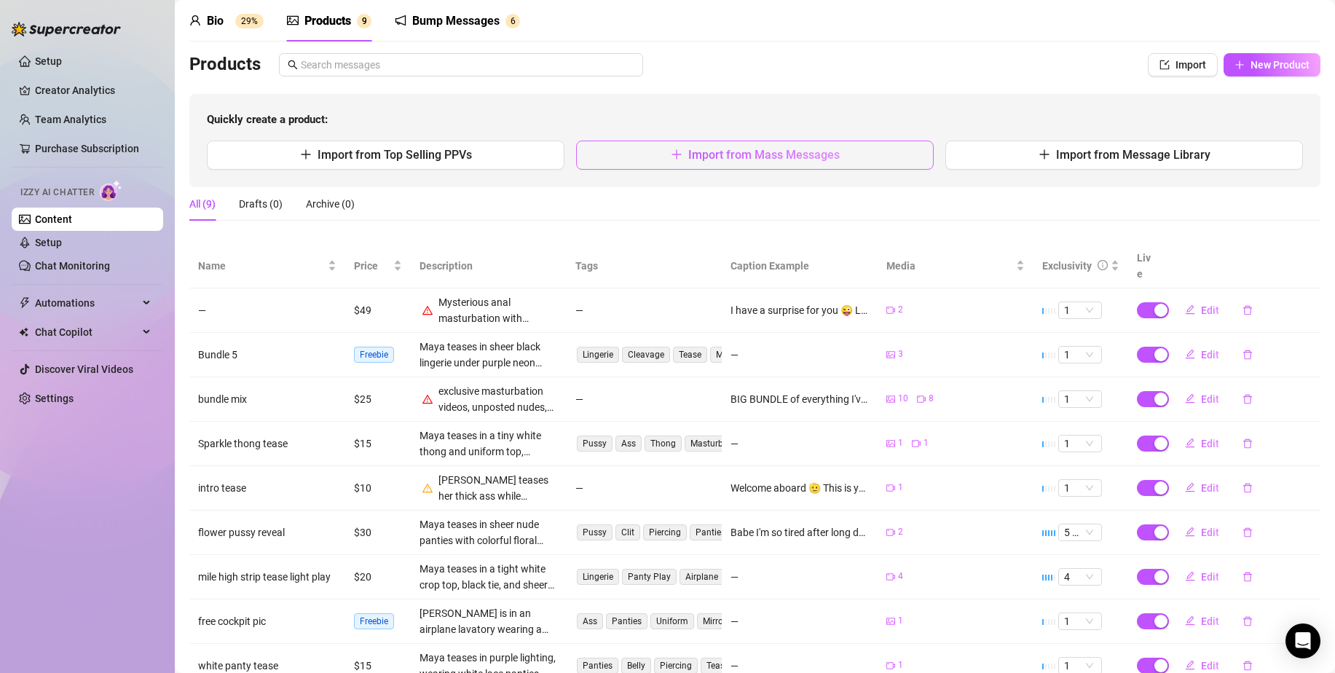
click at [735, 154] on span "Import from Mass Messages" at bounding box center [763, 155] width 151 height 14
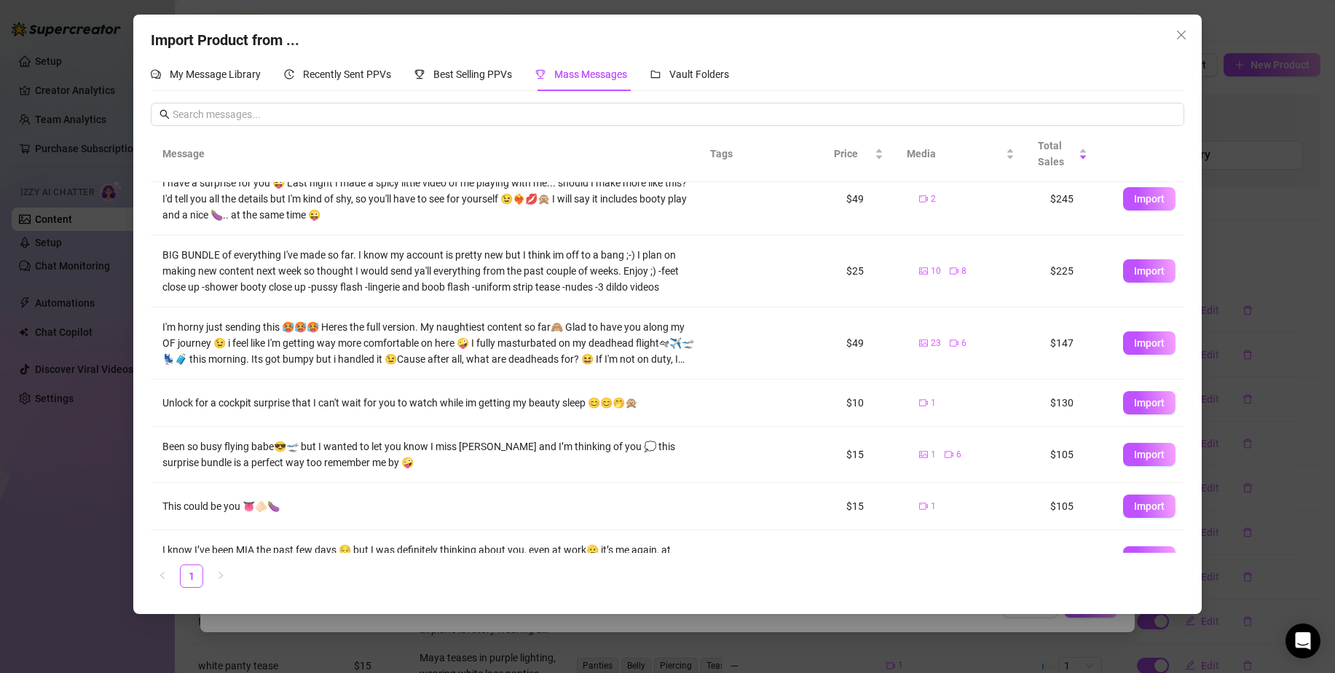
scroll to position [212, 0]
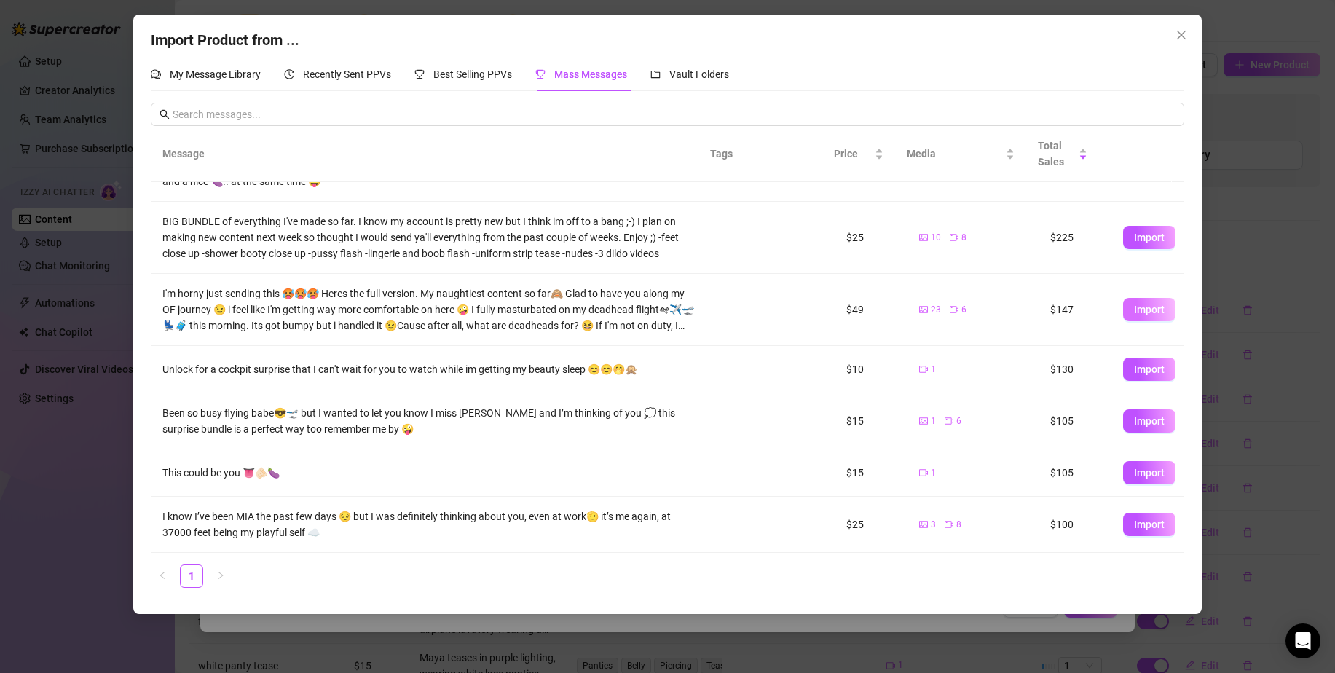
click at [1144, 304] on span "Import" at bounding box center [1149, 310] width 31 height 12
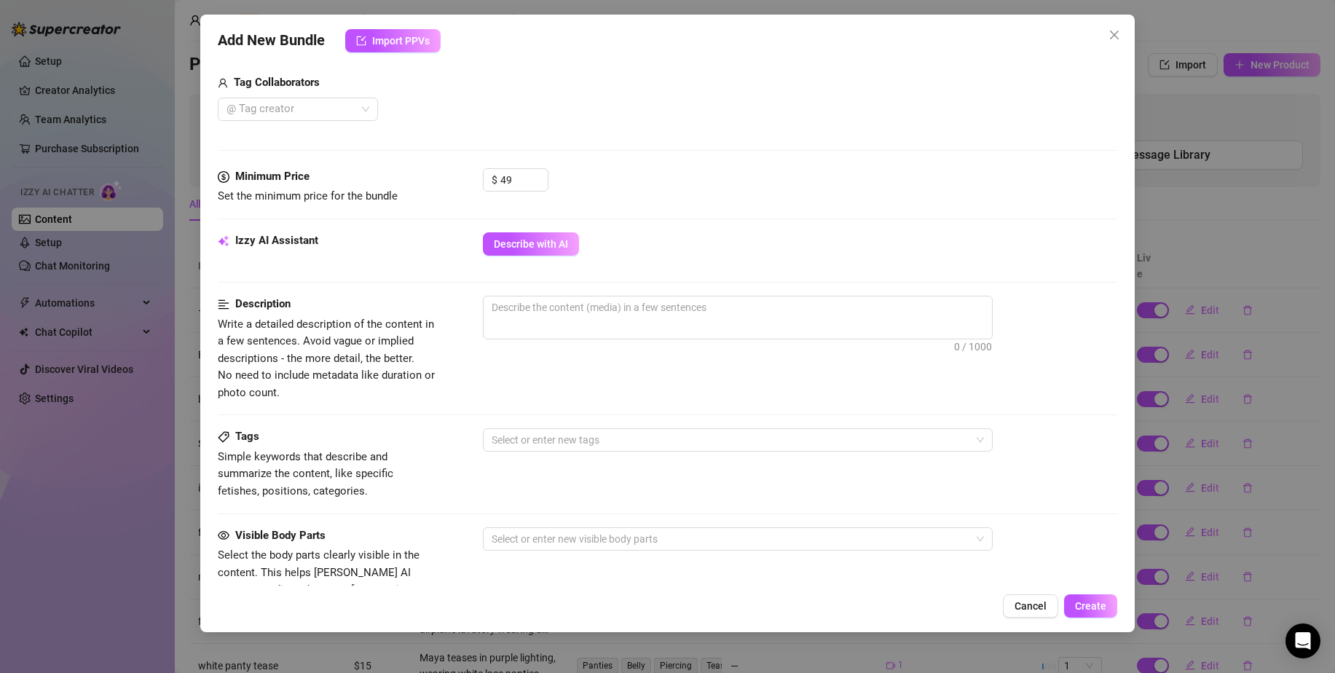
scroll to position [554, 0]
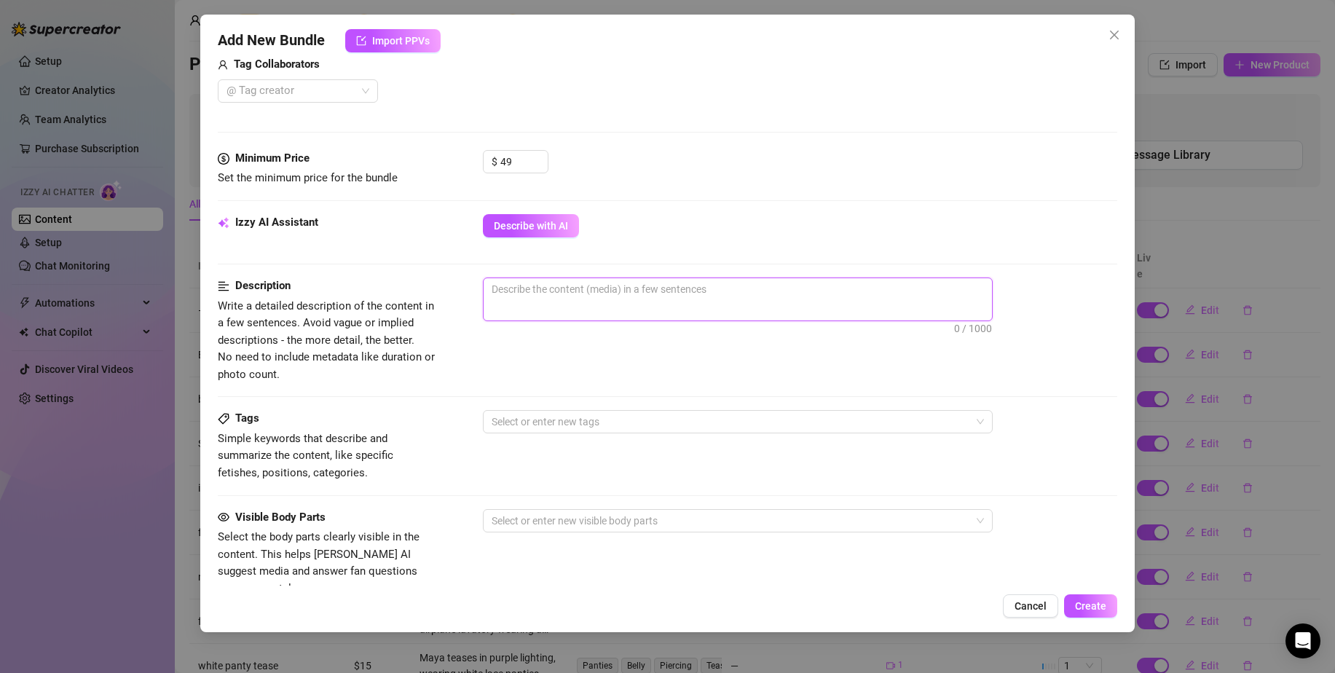
click at [756, 294] on textarea at bounding box center [738, 289] width 508 height 22
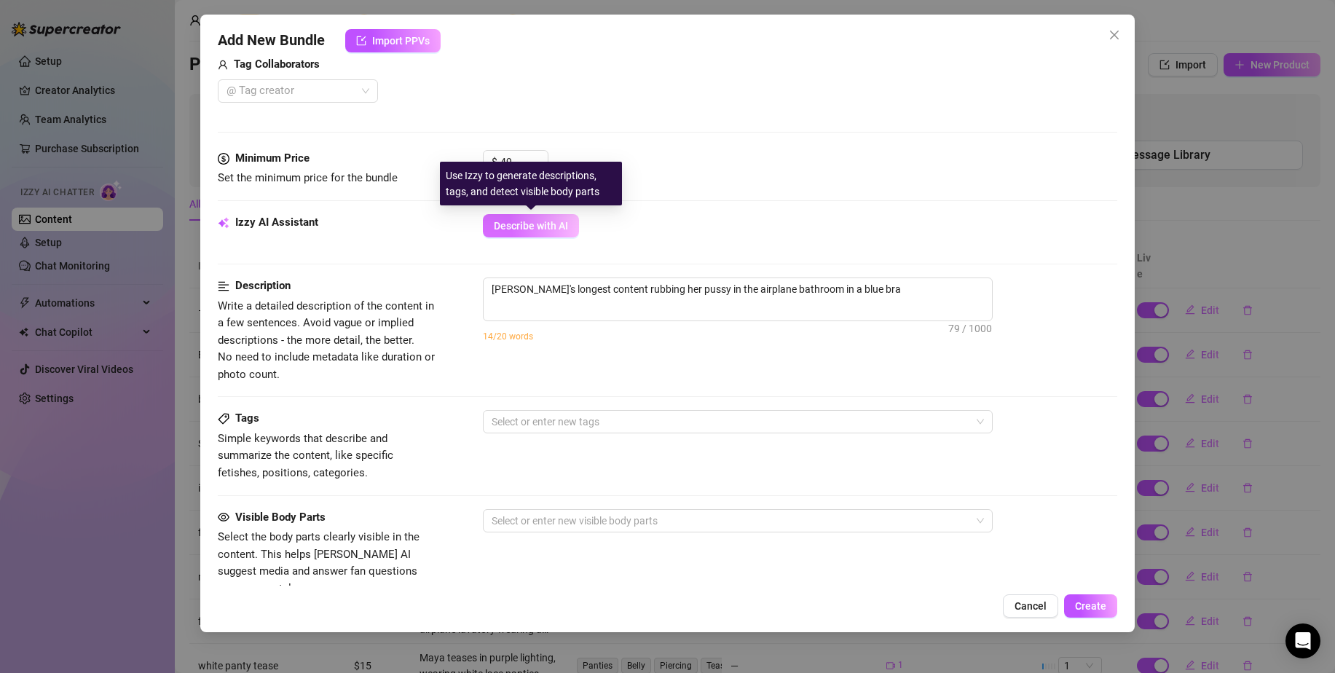
click at [548, 218] on button "Describe with AI" at bounding box center [531, 225] width 96 height 23
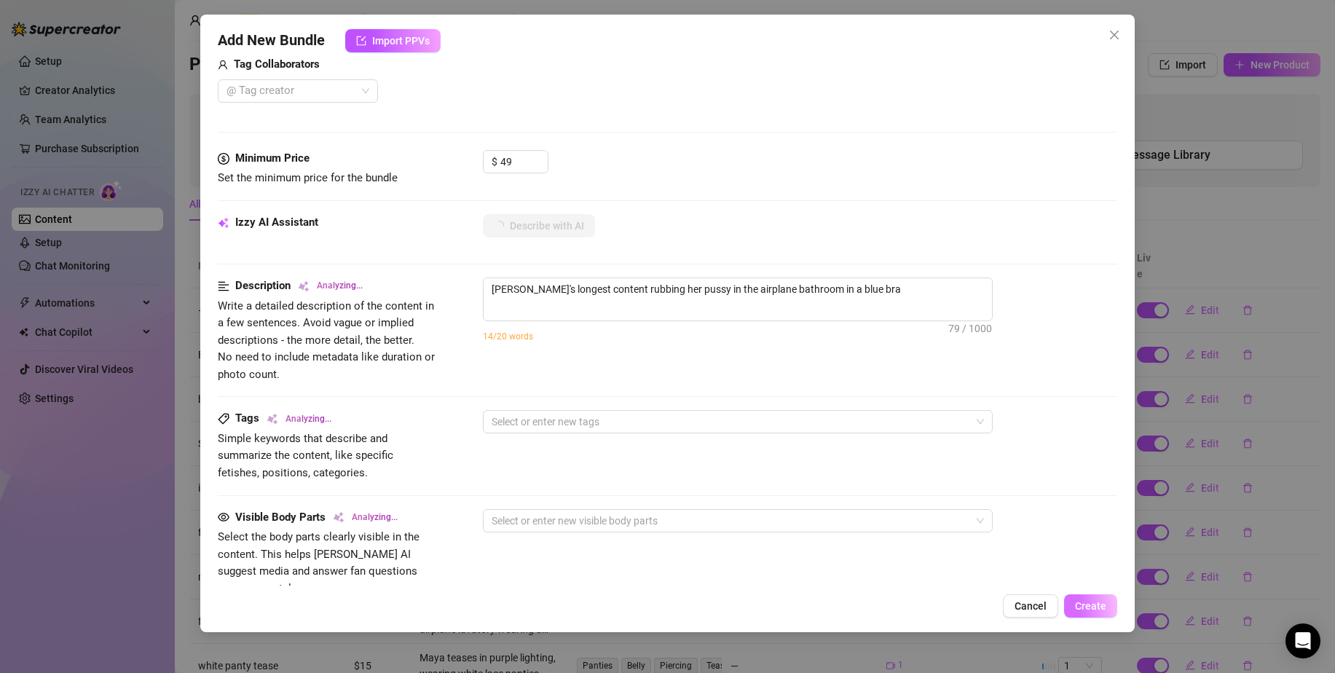
click at [1073, 604] on button "Create" at bounding box center [1090, 605] width 53 height 23
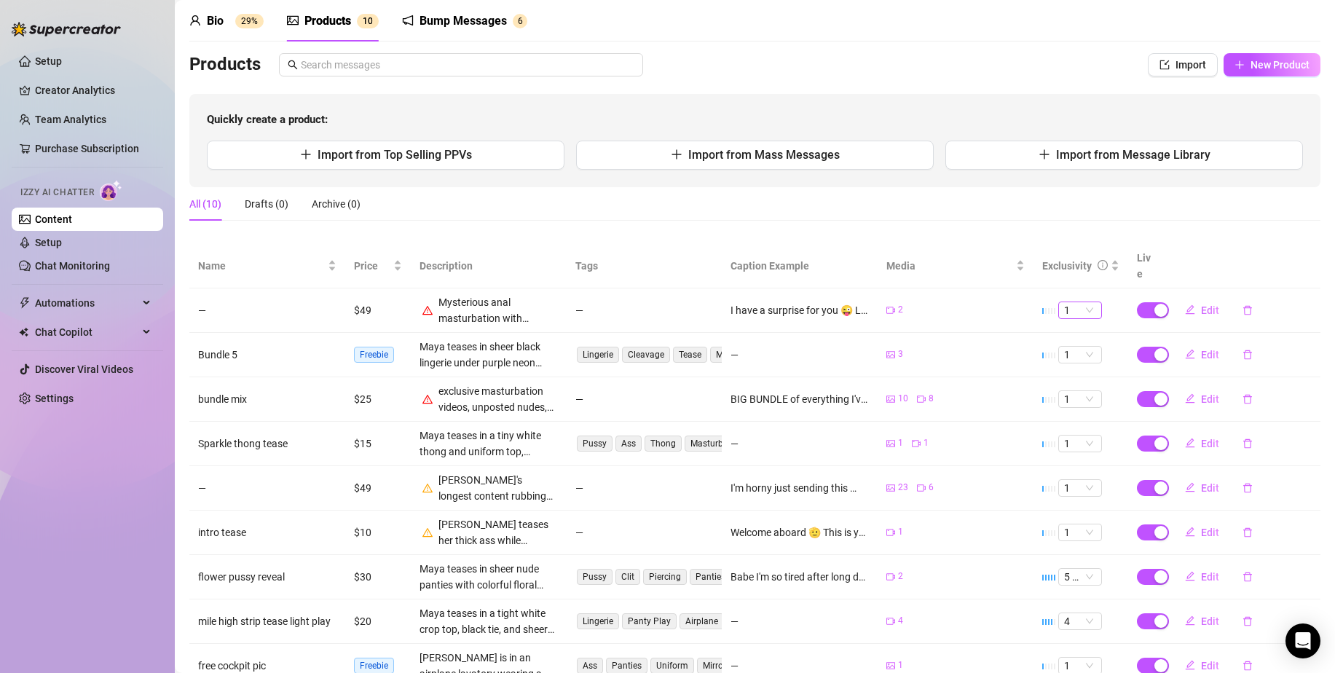
click at [1077, 302] on span "1" at bounding box center [1080, 310] width 32 height 16
click at [1068, 402] on div "5 🔥" at bounding box center [1070, 413] width 38 height 23
click at [1085, 302] on span "1" at bounding box center [1080, 310] width 32 height 16
click at [1074, 409] on div "5 🔥" at bounding box center [1070, 414] width 20 height 16
click at [1201, 304] on span "Edit" at bounding box center [1210, 310] width 18 height 12
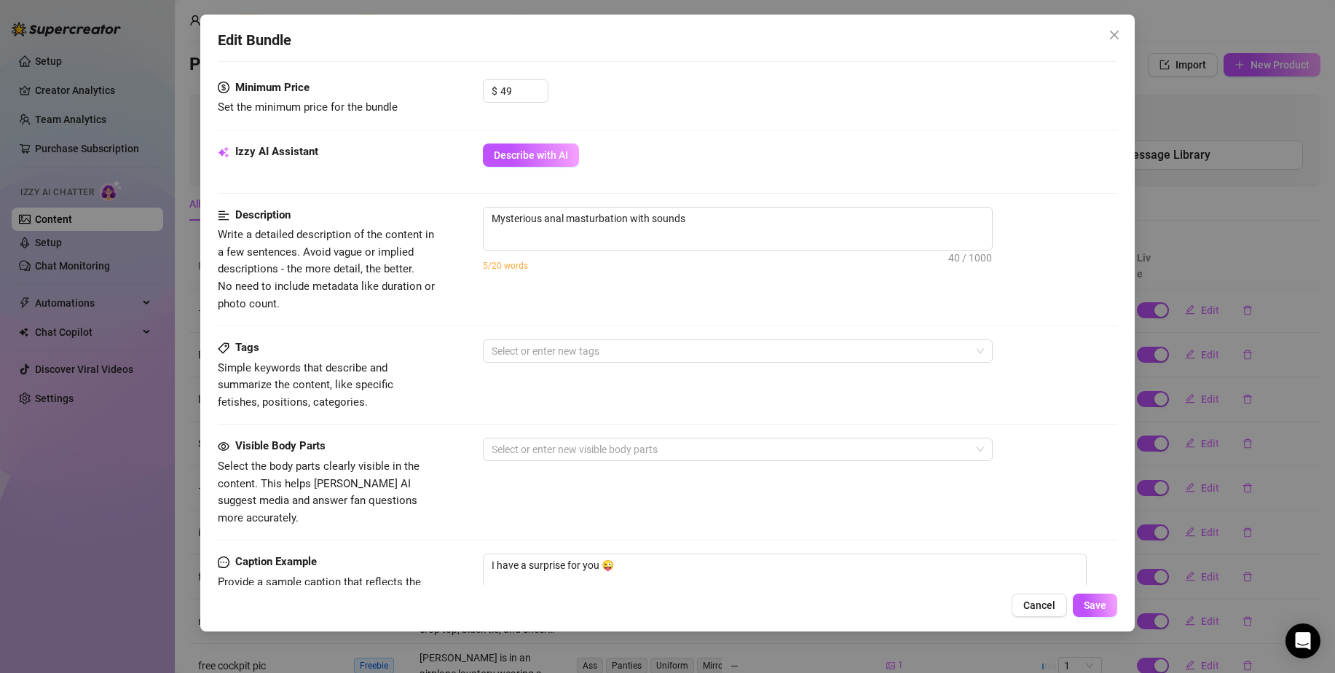
scroll to position [450, 0]
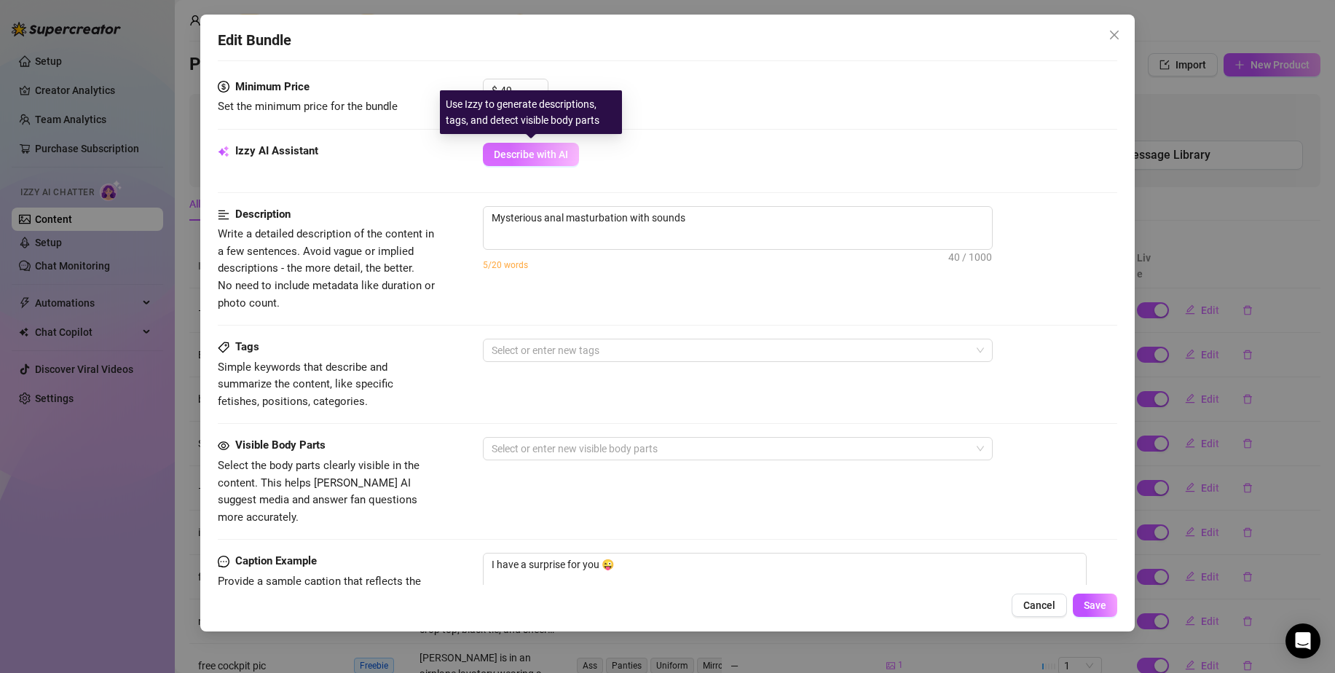
click at [540, 161] on button "Describe with AI" at bounding box center [531, 154] width 96 height 23
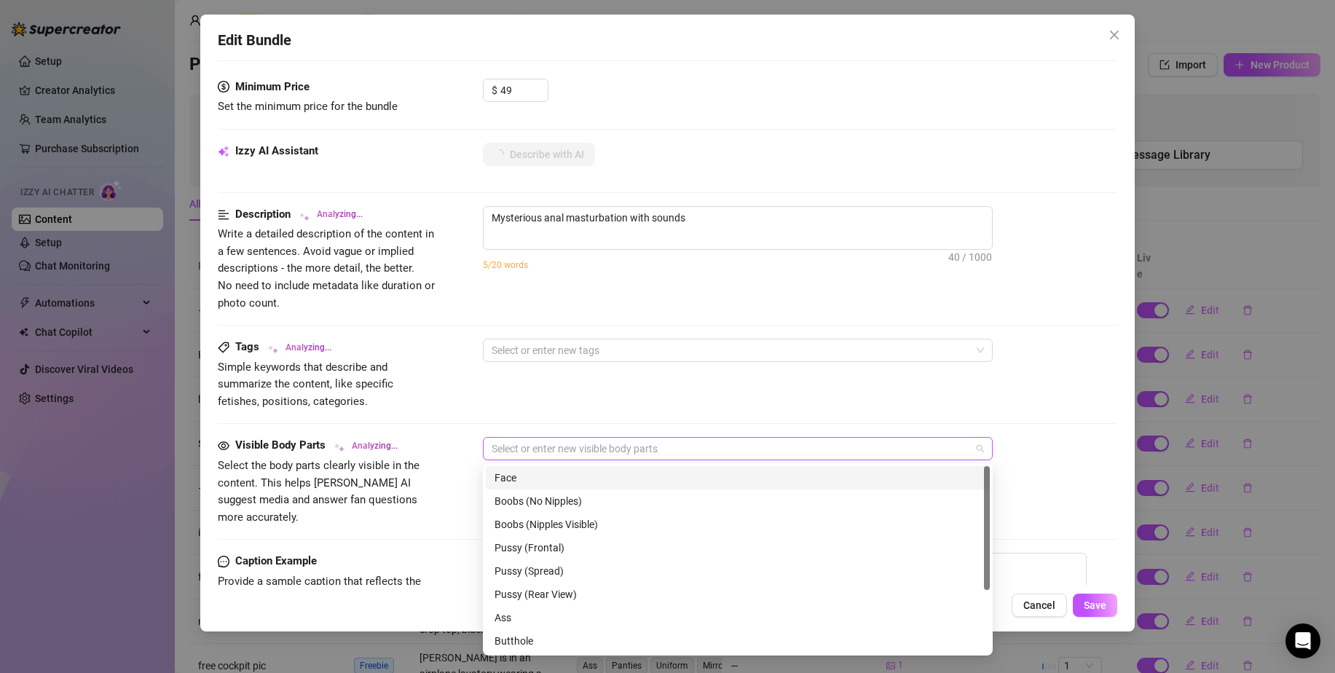
click at [618, 449] on div at bounding box center [730, 448] width 489 height 20
click at [584, 563] on div "Pussy (Spread)" at bounding box center [738, 571] width 487 height 16
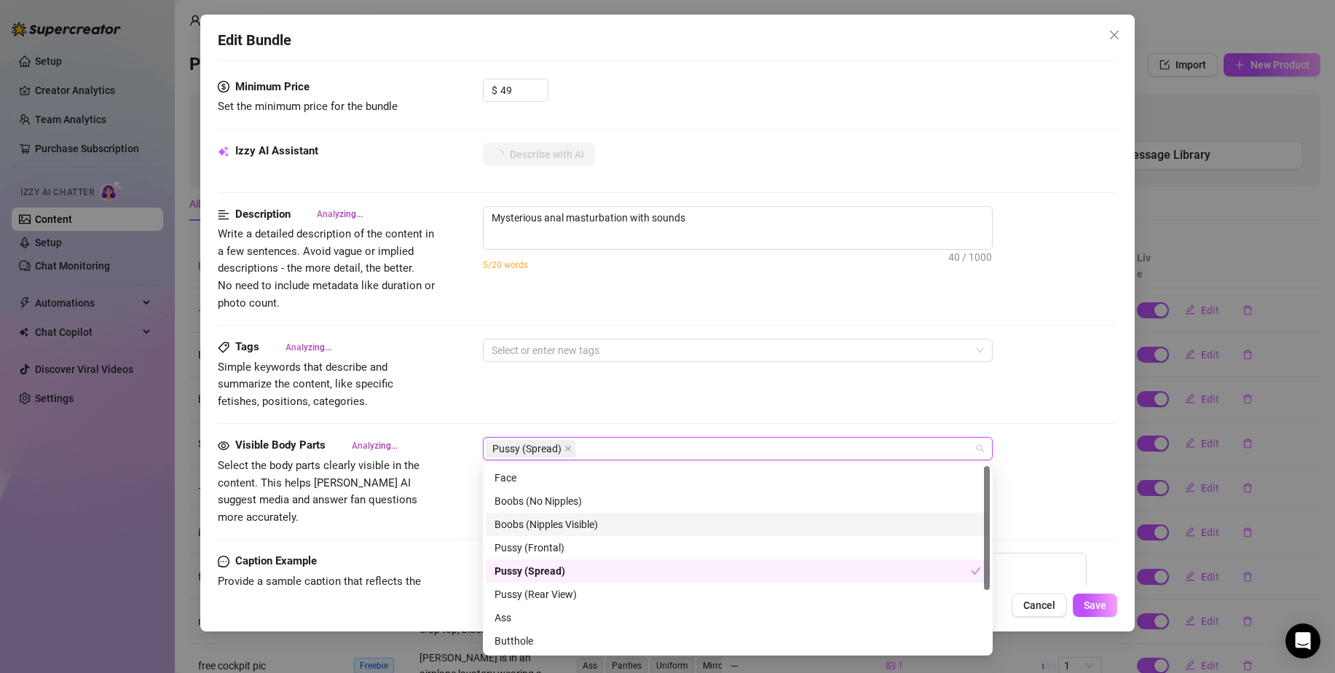
click at [578, 525] on div "Boobs (Nipples Visible)" at bounding box center [738, 524] width 487 height 16
click at [559, 548] on div "Pussy (Frontal)" at bounding box center [738, 548] width 487 height 16
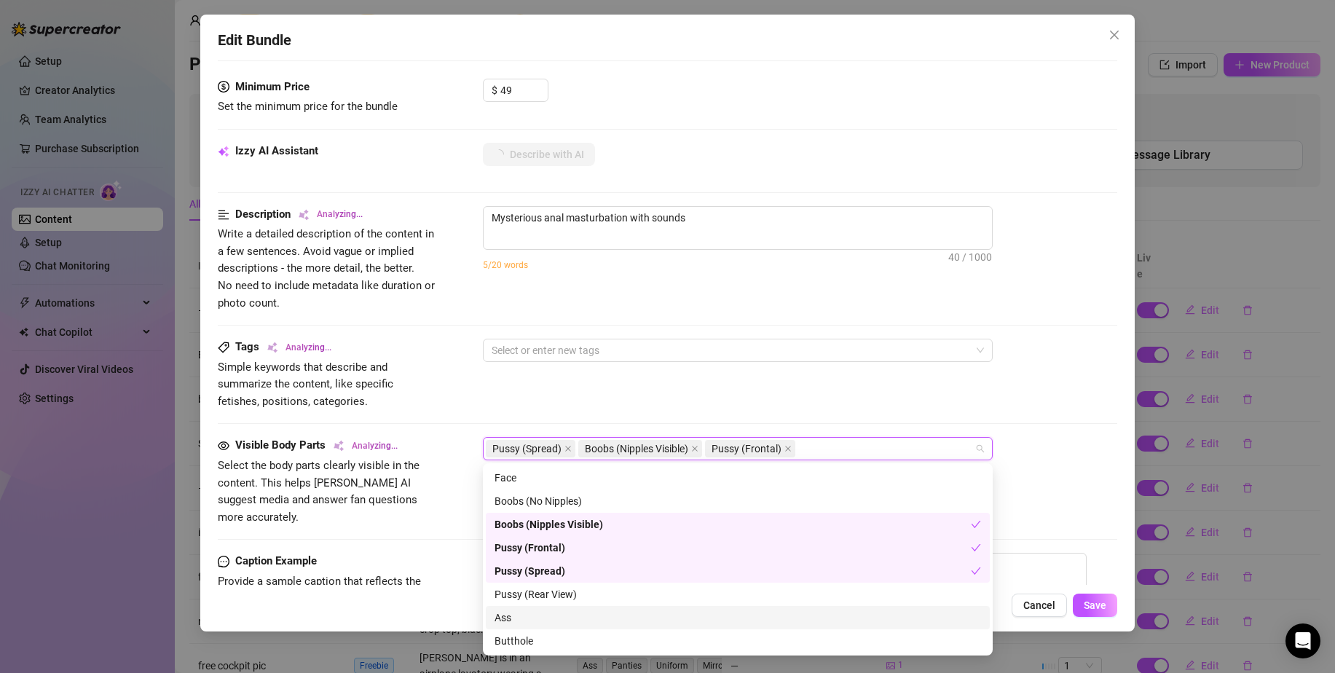
click at [523, 615] on div "Ass" at bounding box center [738, 618] width 487 height 16
click at [536, 634] on div "Butthole" at bounding box center [738, 641] width 487 height 16
click at [762, 370] on div "Tags Analyzing... Simple keywords that describe and summarize the content, like…" at bounding box center [667, 374] width 899 height 71
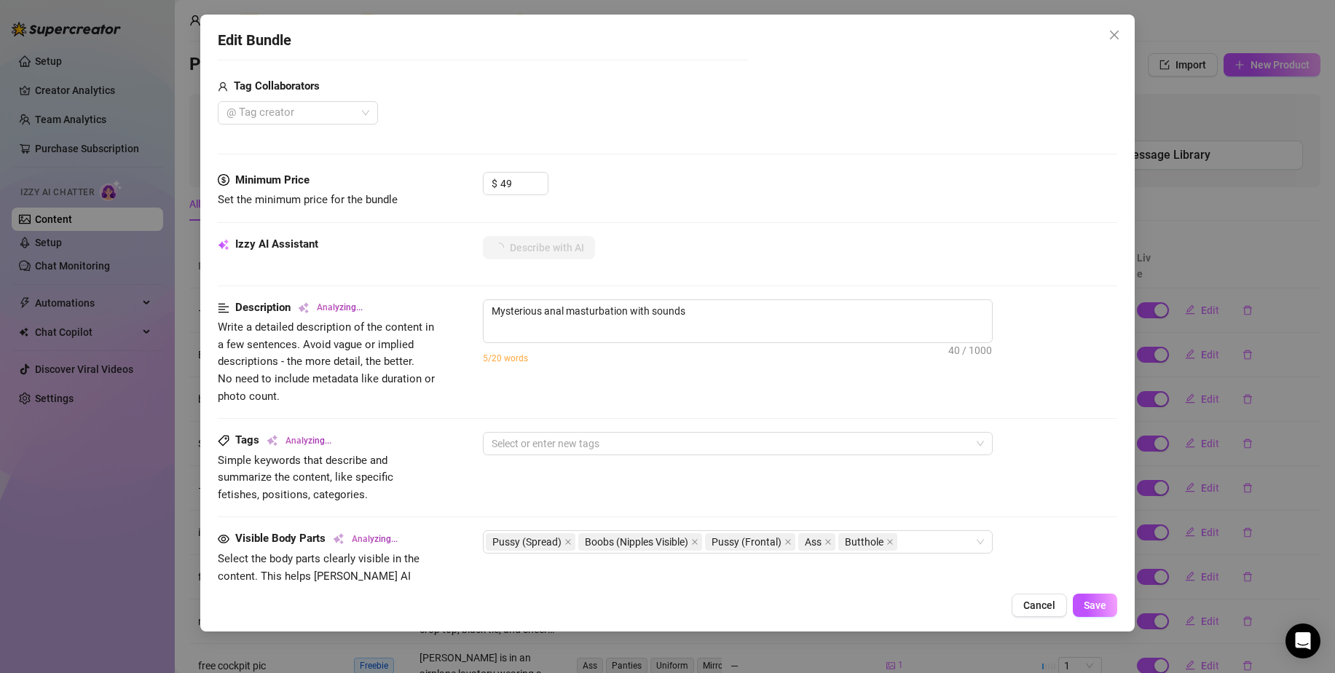
scroll to position [356, 0]
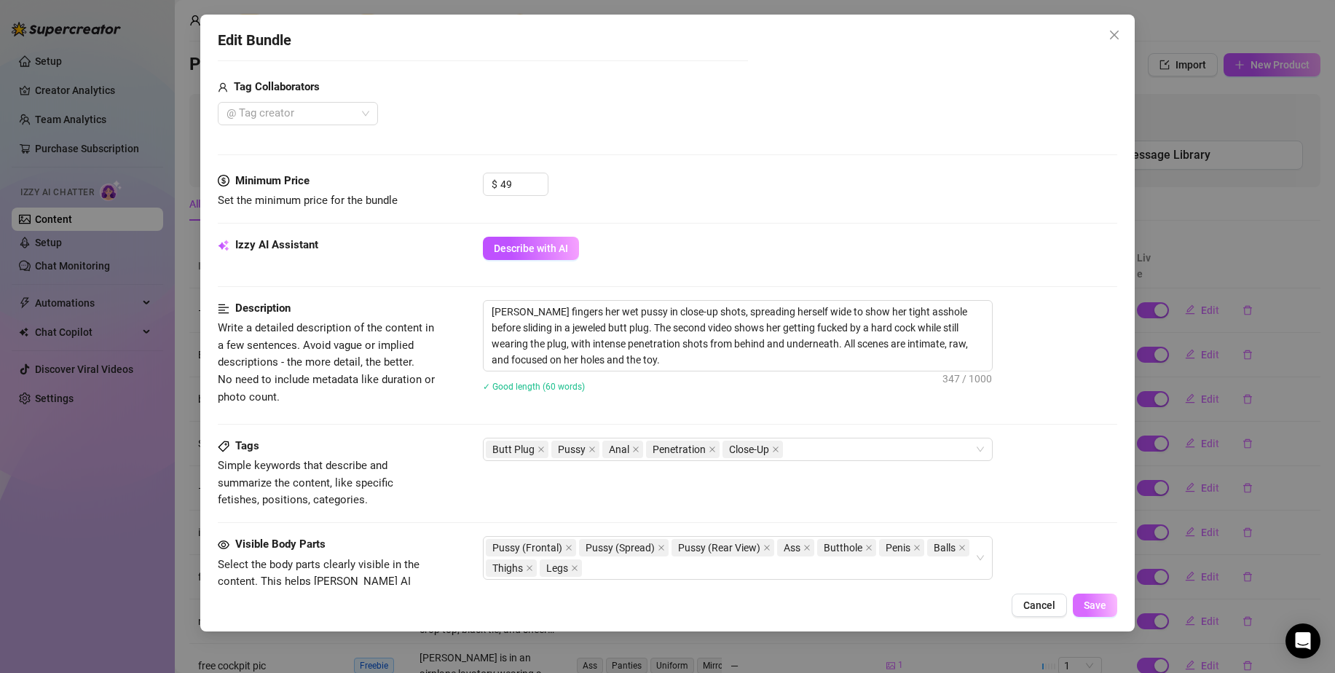
click at [1096, 604] on span "Save" at bounding box center [1095, 605] width 23 height 12
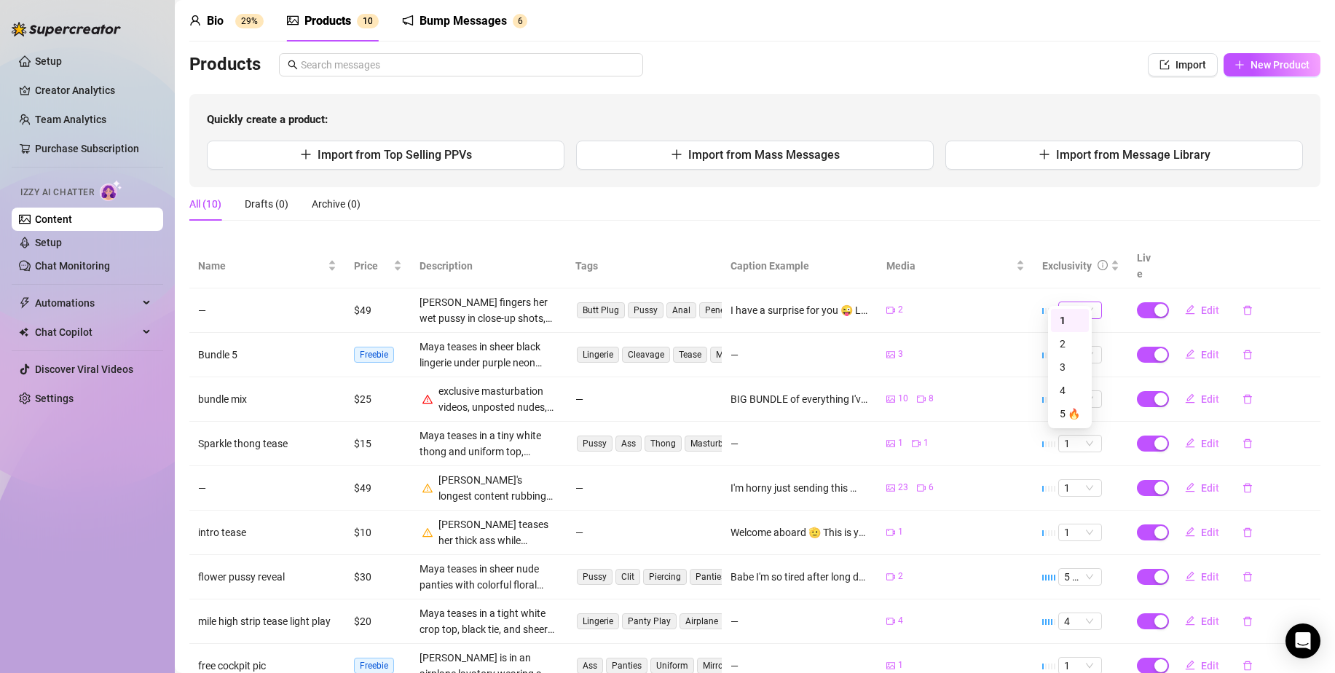
click at [1079, 302] on span "1" at bounding box center [1080, 310] width 32 height 16
click at [1070, 402] on div "5 🔥" at bounding box center [1070, 413] width 38 height 23
click at [1213, 299] on button "Edit" at bounding box center [1202, 310] width 58 height 23
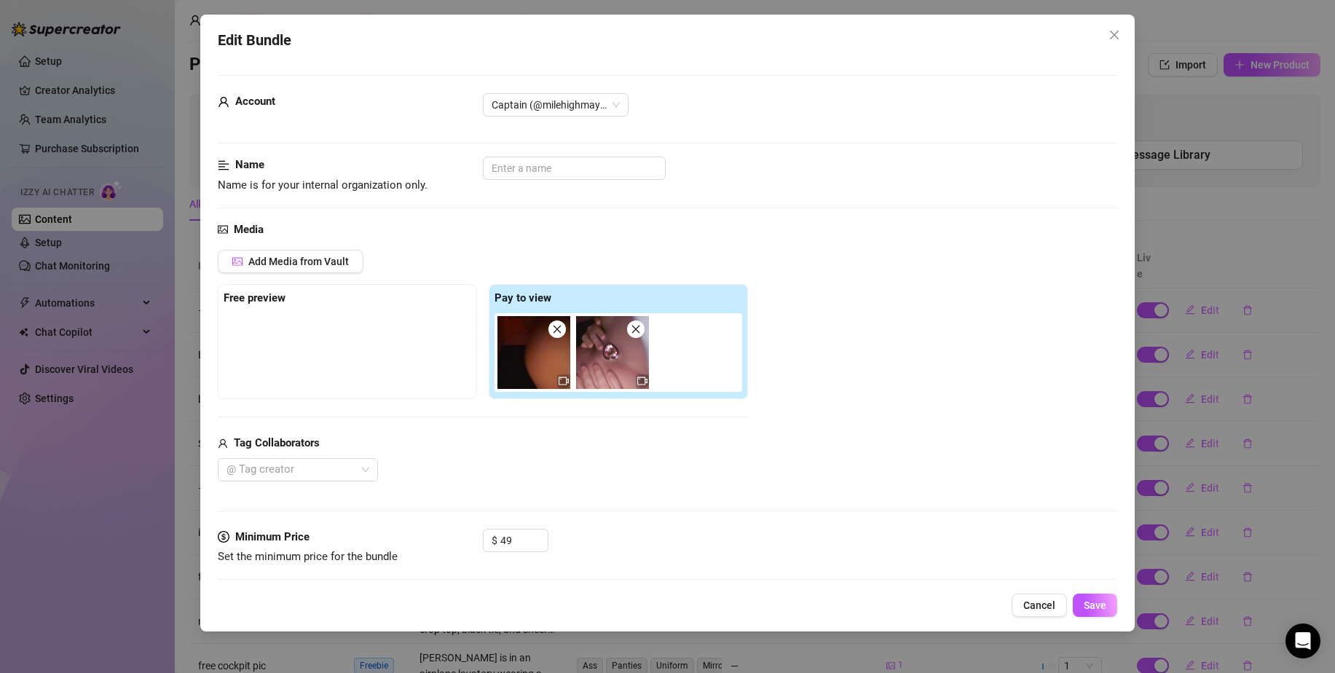
click at [647, 291] on div "Pay to view" at bounding box center [619, 298] width 248 height 17
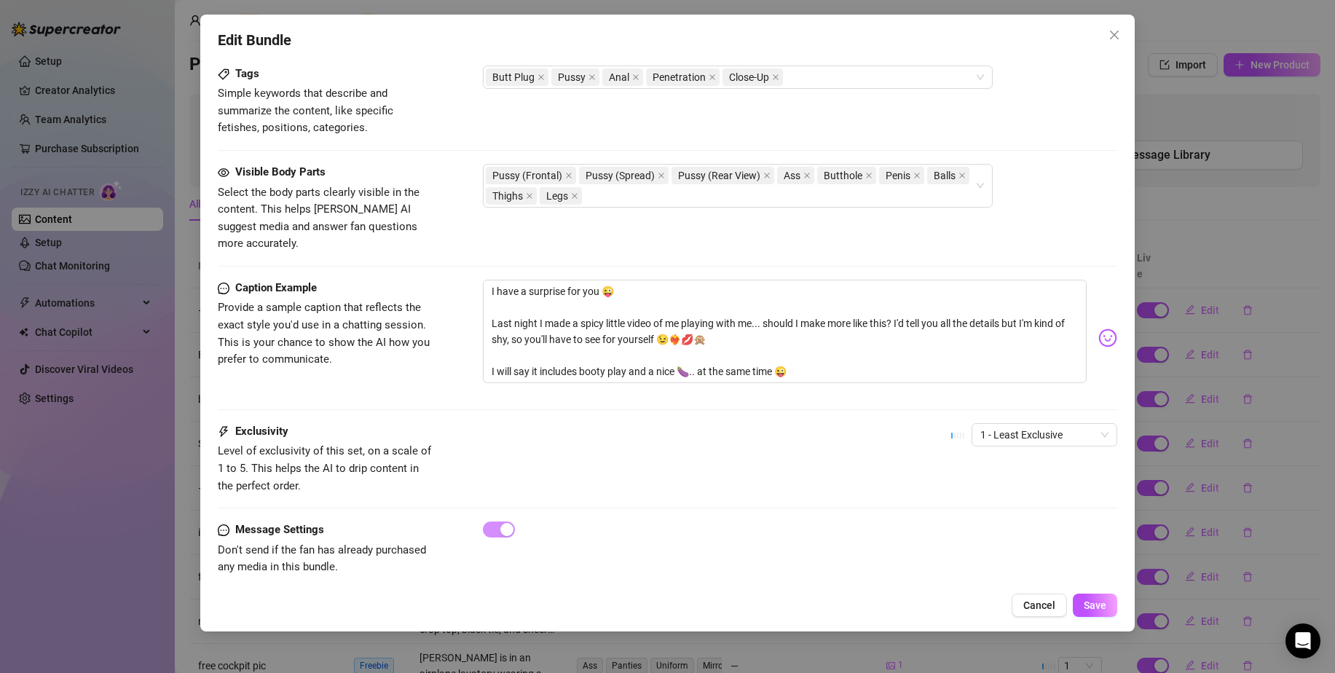
scroll to position [729, 0]
click at [1040, 423] on span "1 - Least Exclusive" at bounding box center [1044, 434] width 128 height 22
click at [1002, 537] on div "5 - Most Exclusive 🔥" at bounding box center [1032, 539] width 122 height 16
click at [1096, 610] on span "Save" at bounding box center [1095, 605] width 23 height 12
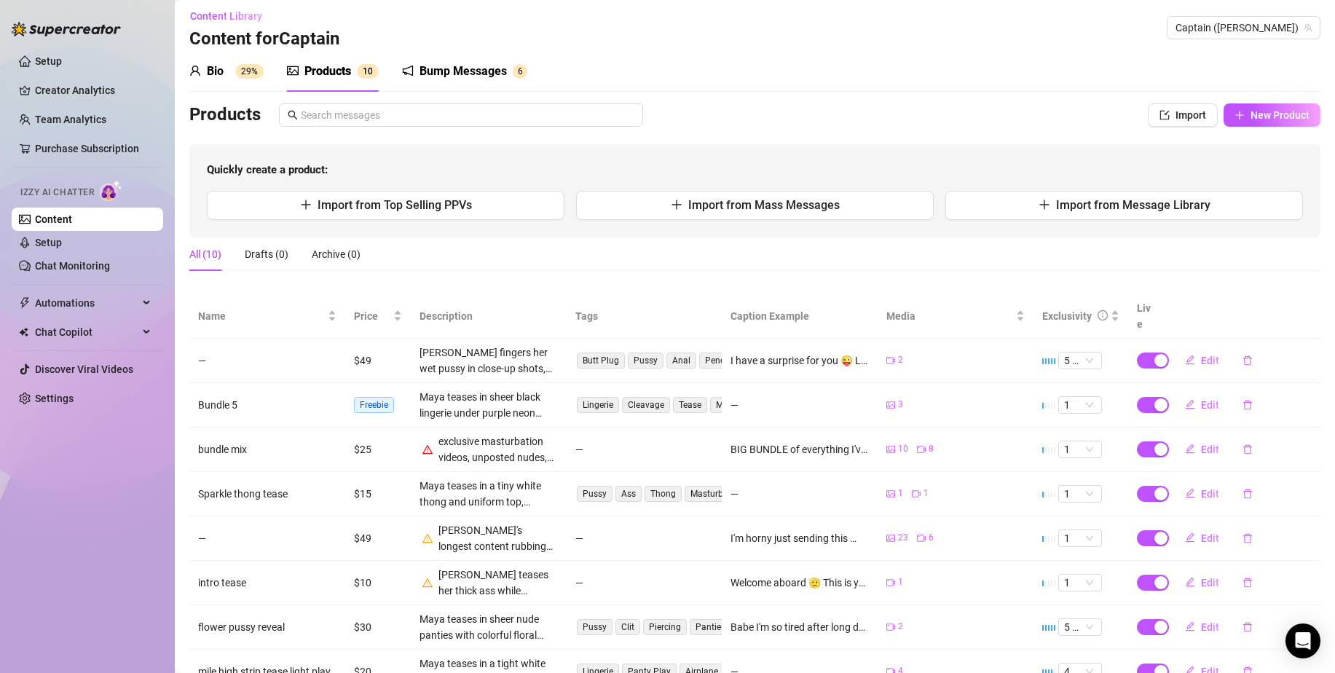
scroll to position [0, 0]
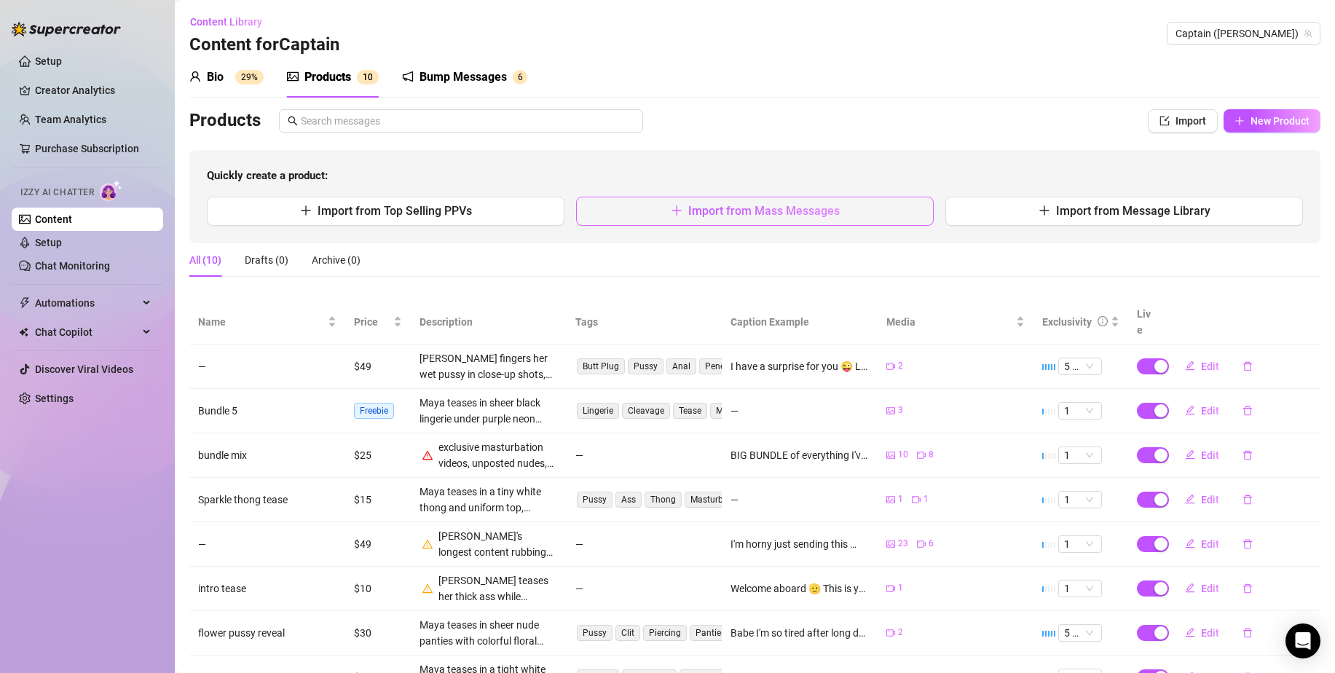
click at [743, 211] on span "Import from Mass Messages" at bounding box center [763, 211] width 151 height 14
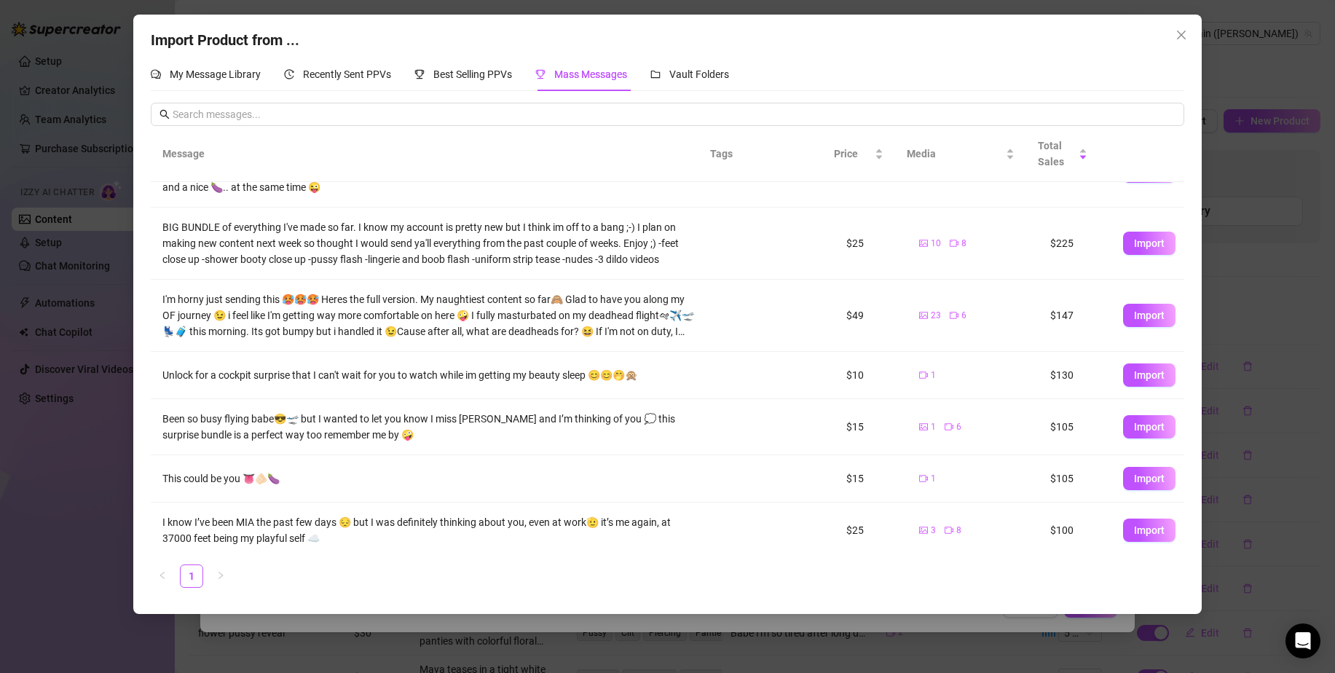
scroll to position [212, 0]
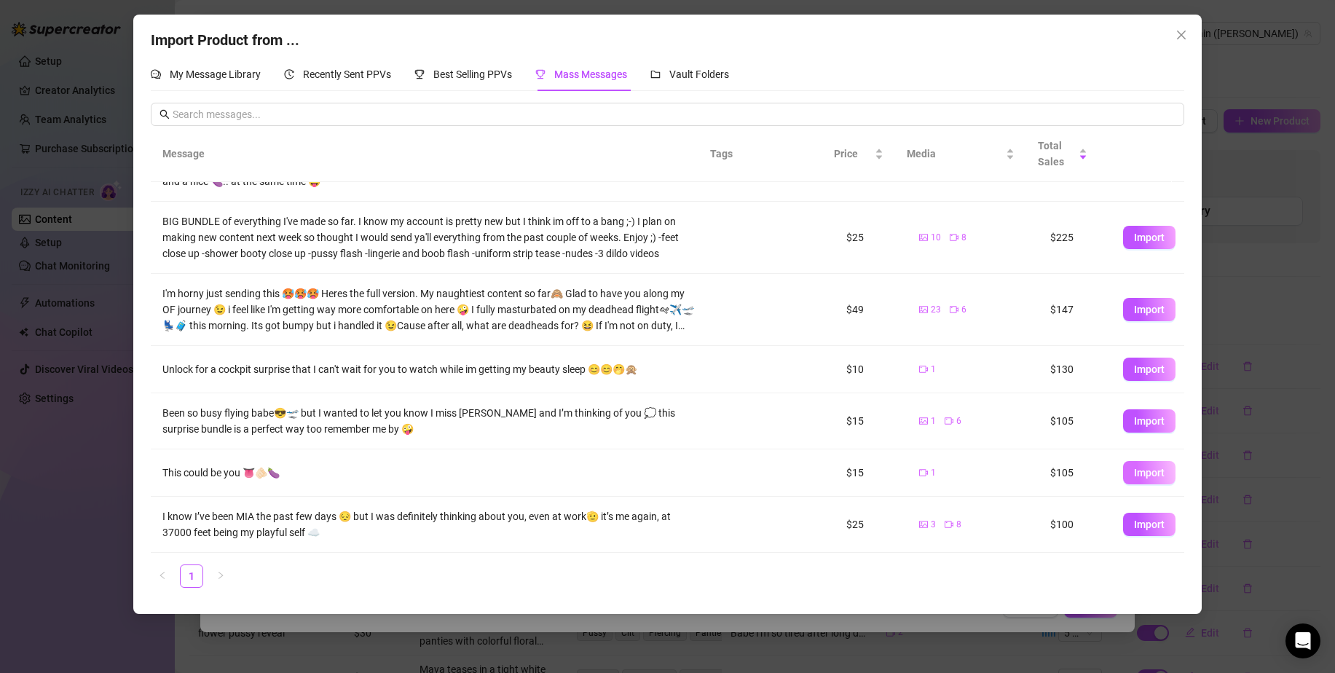
click at [1134, 470] on span "Import" at bounding box center [1149, 473] width 31 height 12
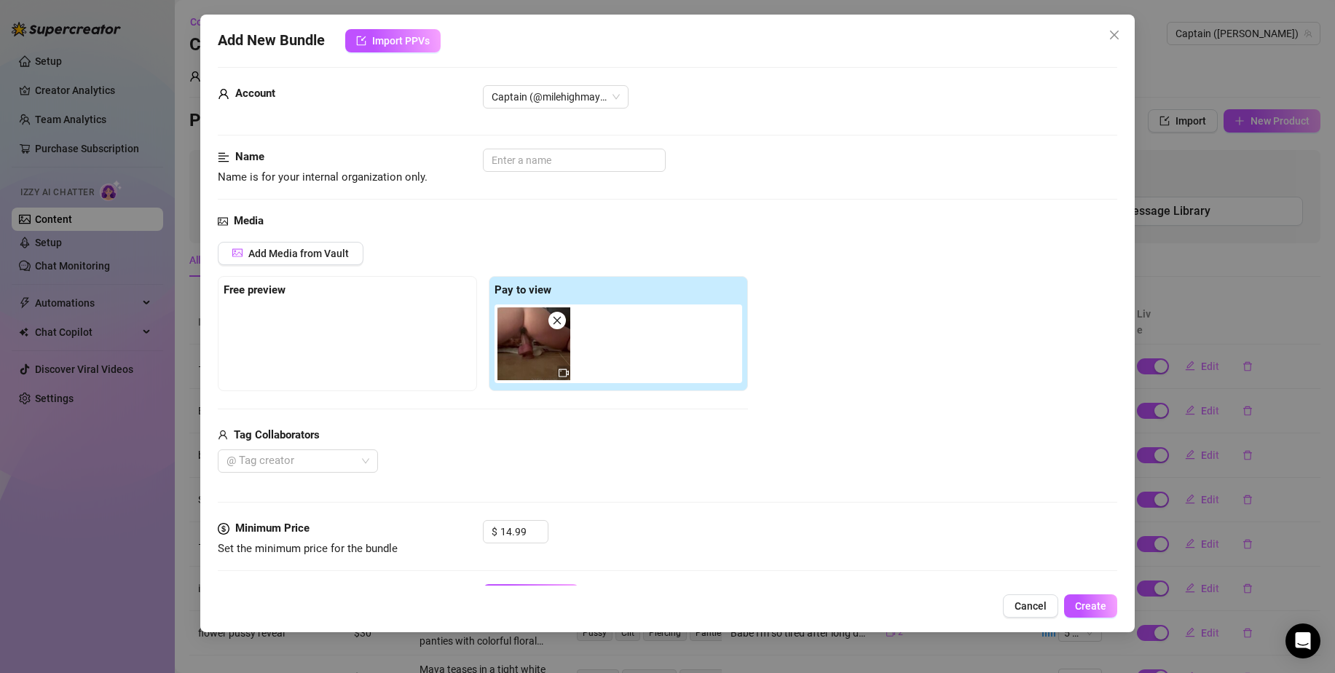
scroll to position [9, 0]
click at [1031, 600] on span "Cancel" at bounding box center [1031, 606] width 32 height 12
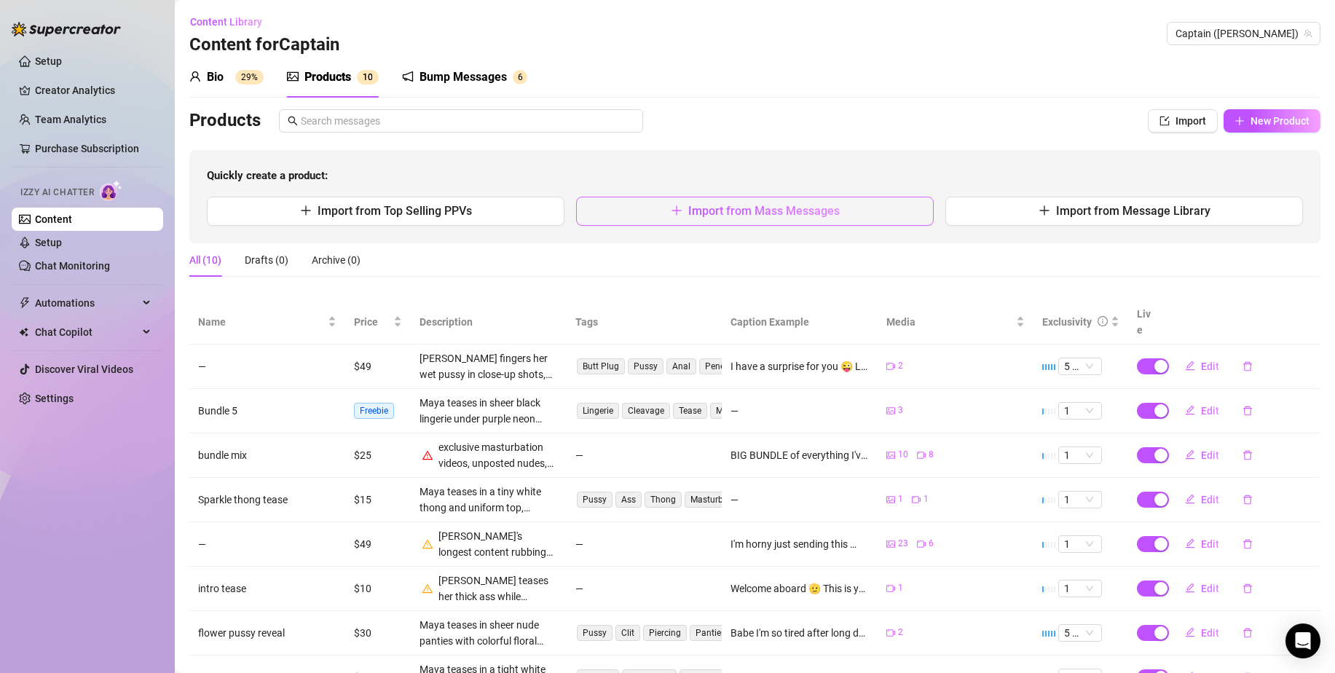
click at [843, 222] on button "Import from Mass Messages" at bounding box center [755, 211] width 358 height 29
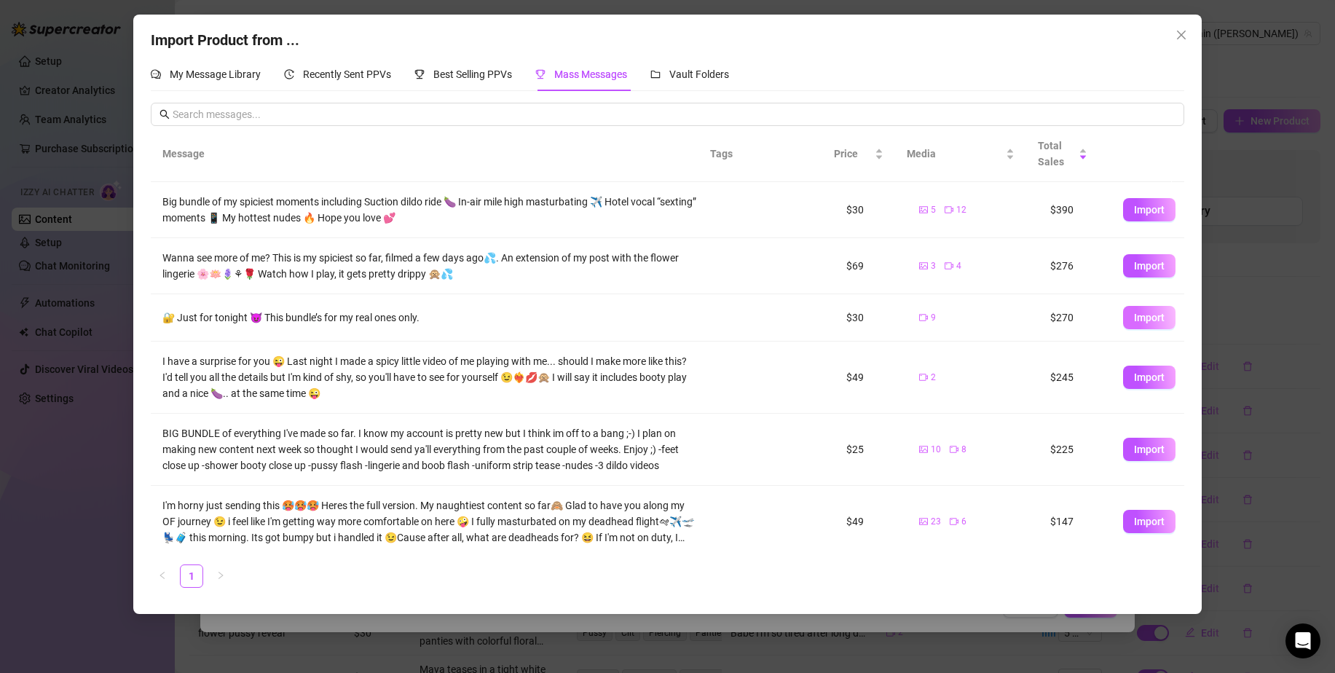
click at [1134, 320] on span "Import" at bounding box center [1149, 318] width 31 height 12
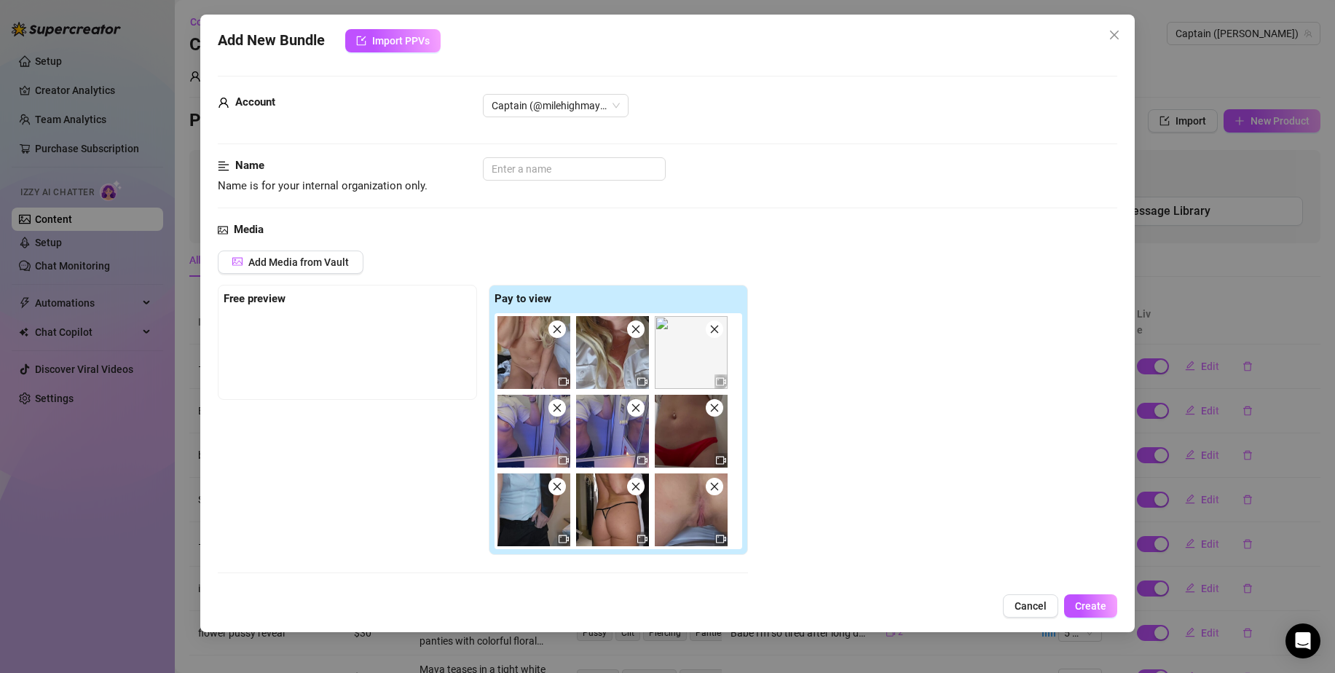
scroll to position [367, 0]
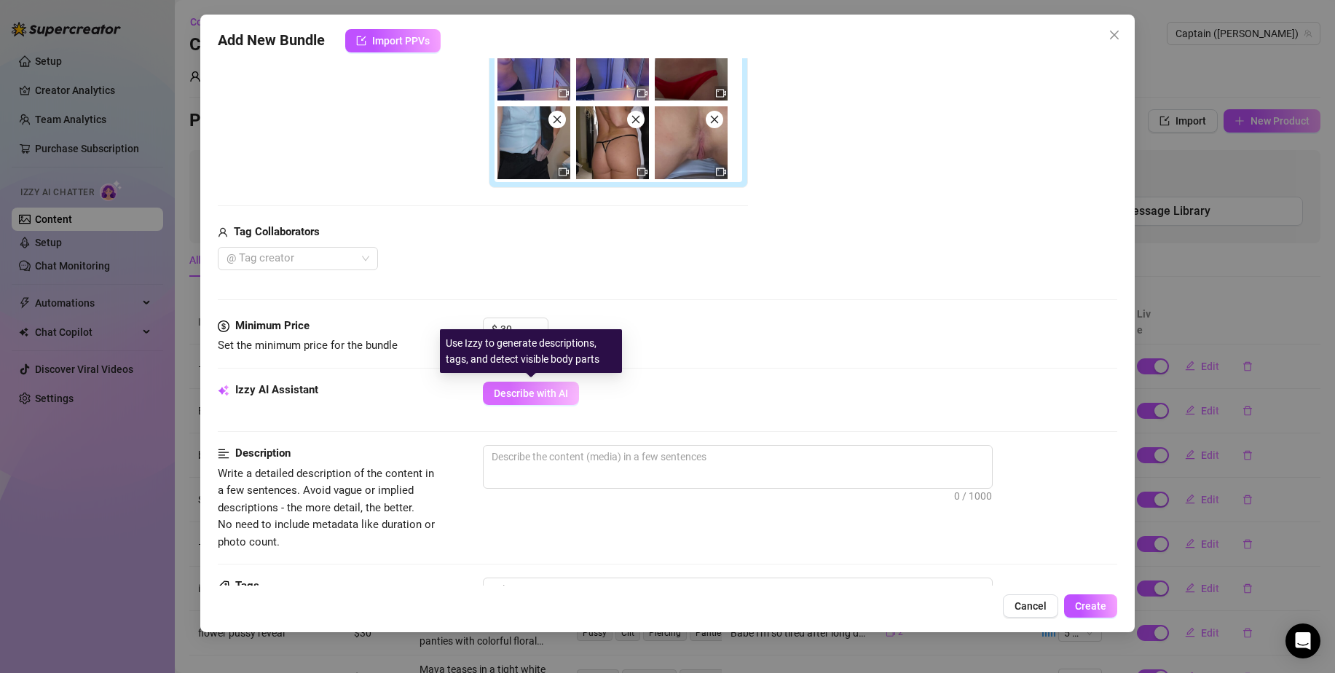
click at [529, 390] on span "Describe with AI" at bounding box center [531, 393] width 74 height 12
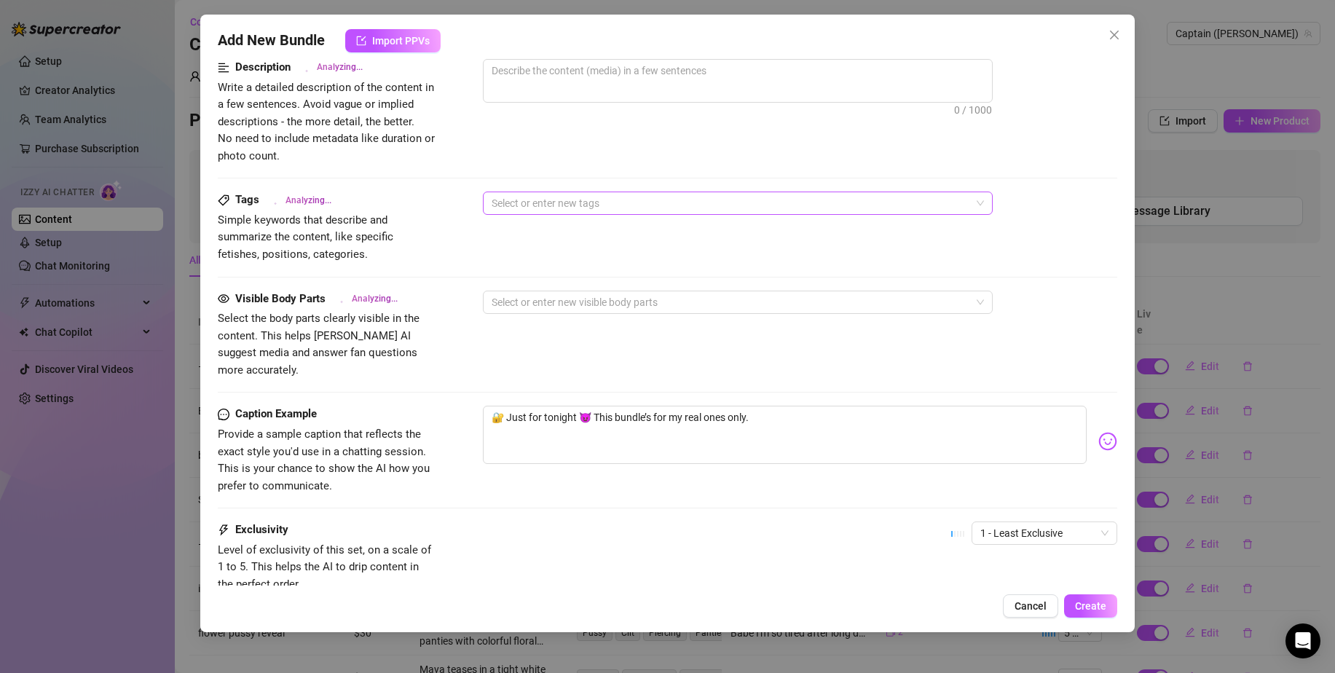
scroll to position [852, 0]
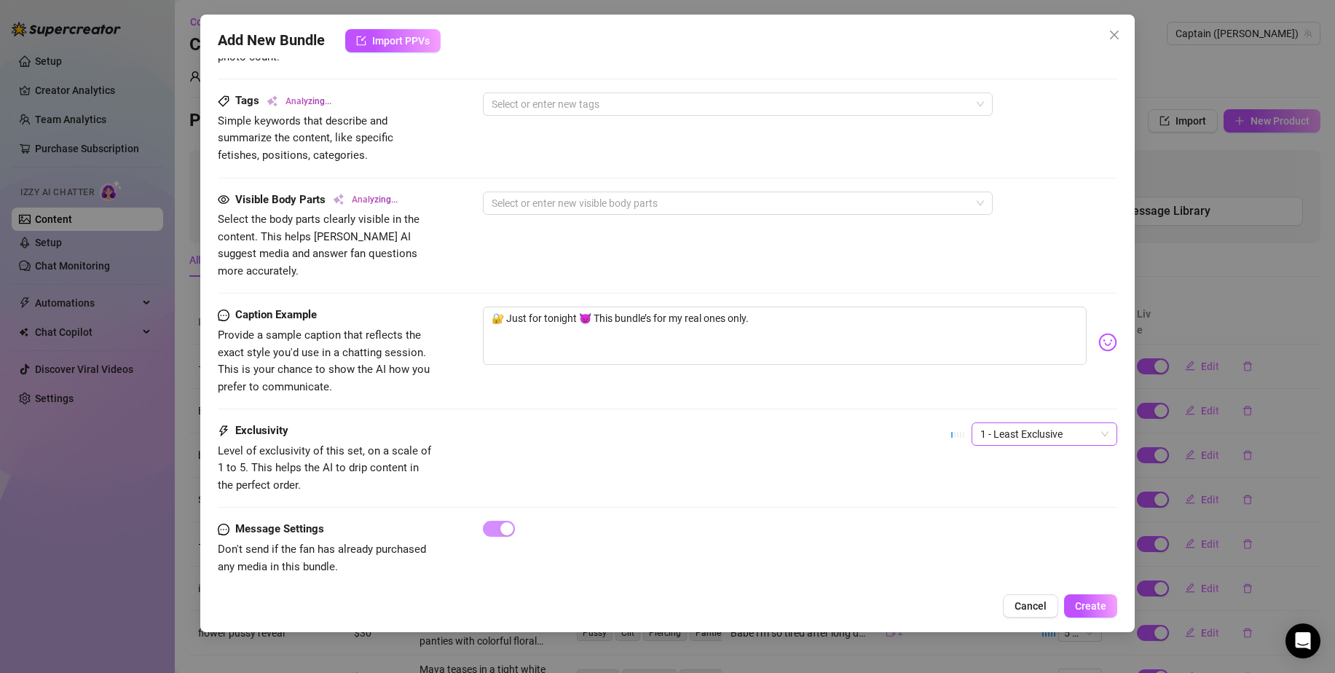
click at [1035, 423] on span "1 - Least Exclusive" at bounding box center [1044, 434] width 128 height 22
click at [990, 536] on div "5 - Most Exclusive 🔥" at bounding box center [1032, 540] width 122 height 16
click at [1023, 423] on span "5 - Most Exclusive 🔥" at bounding box center [1044, 434] width 128 height 22
click at [1005, 516] on div "4" at bounding box center [1032, 516] width 122 height 16
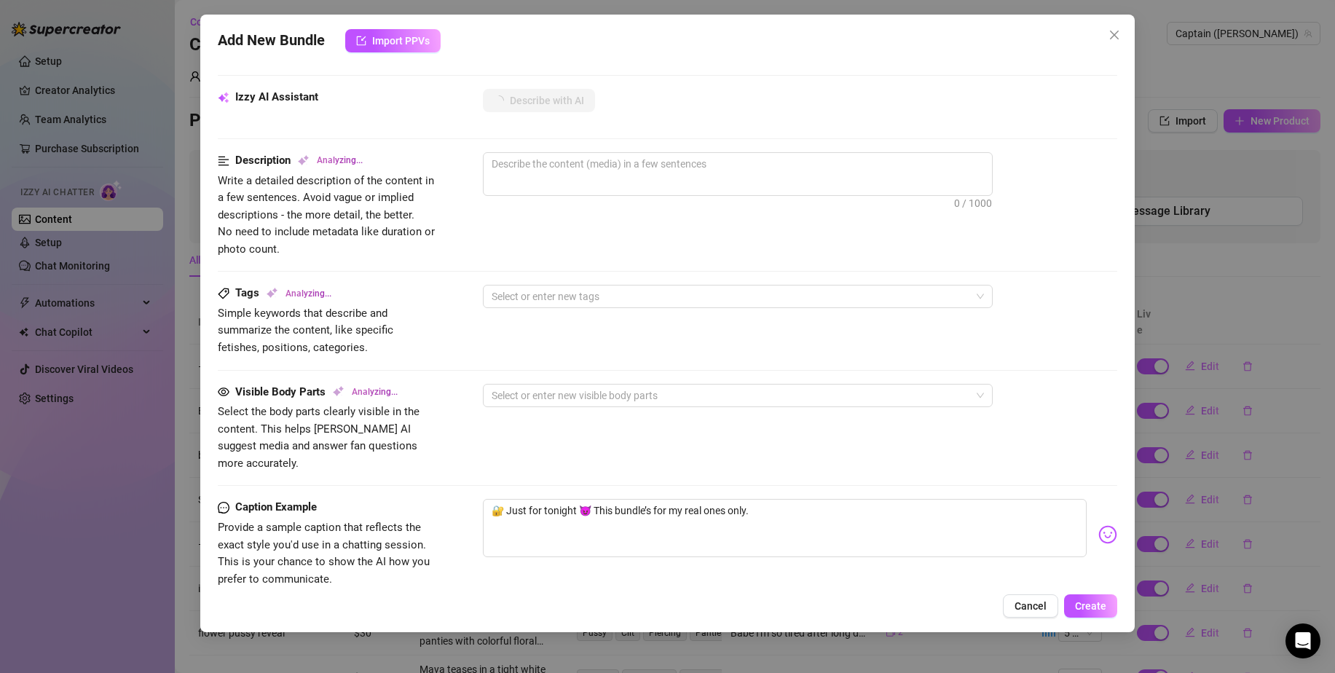
scroll to position [658, 0]
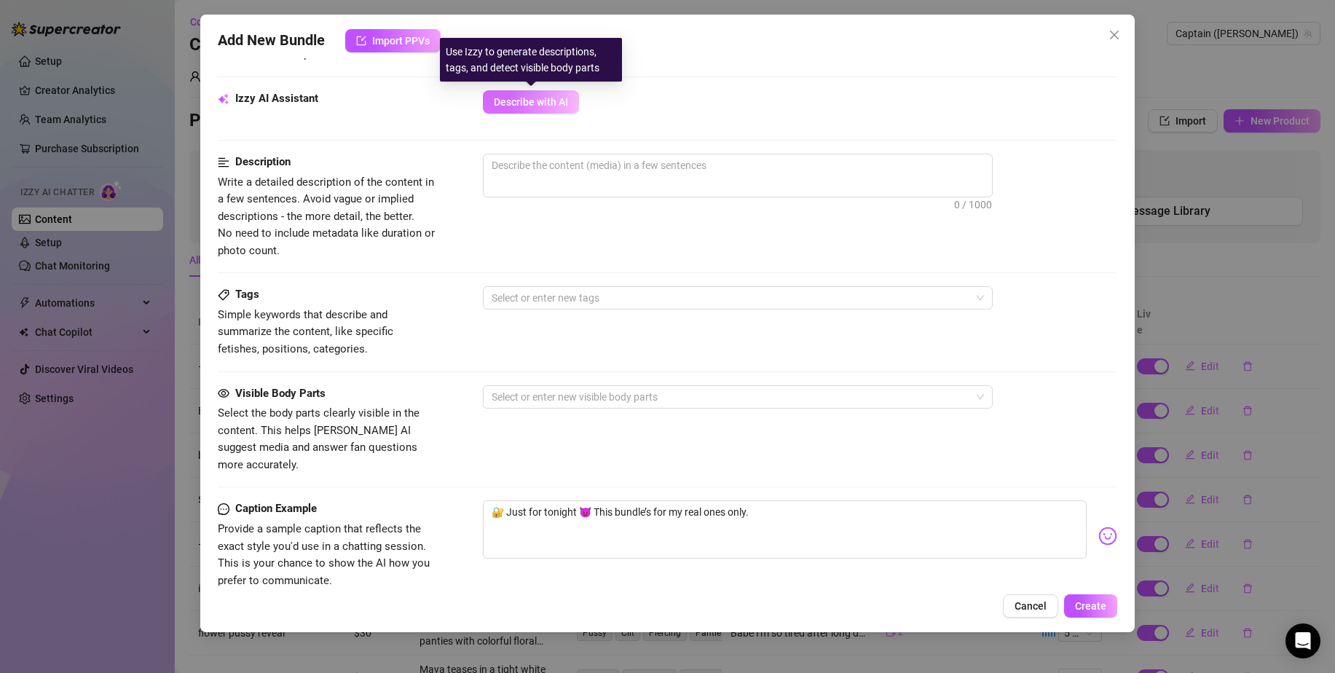
click at [548, 103] on span "Describe with AI" at bounding box center [531, 102] width 74 height 12
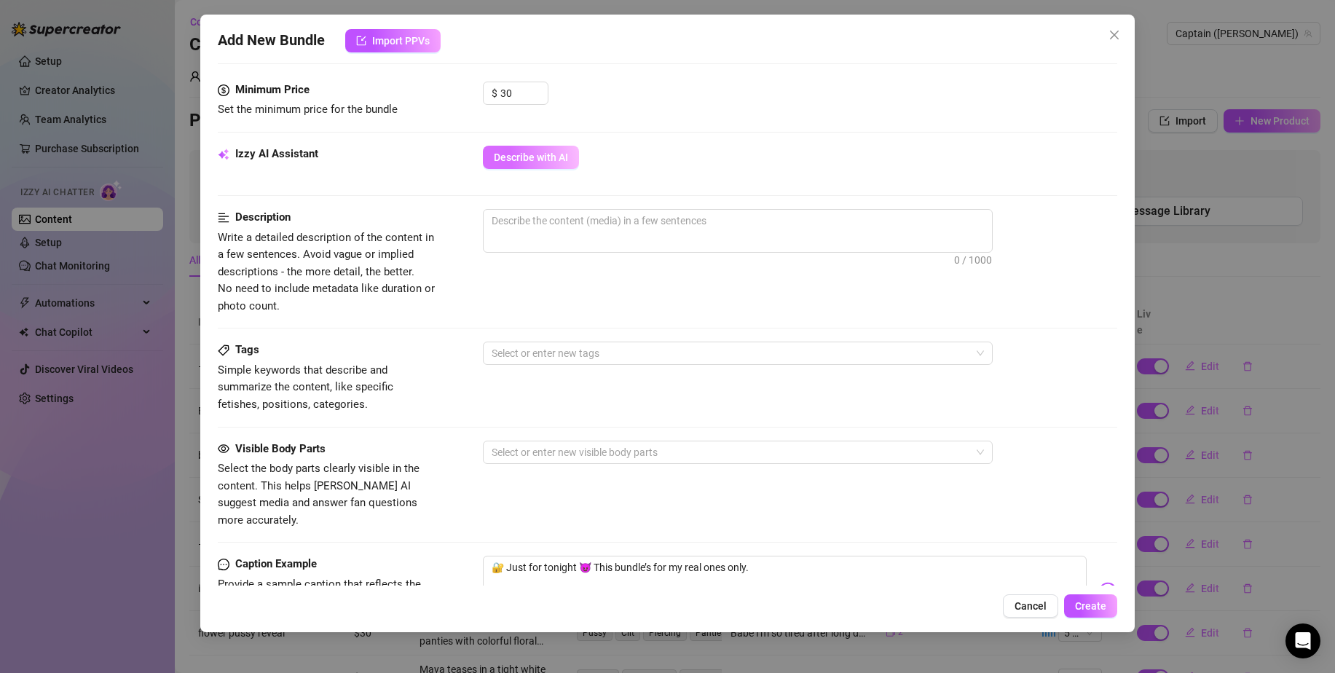
scroll to position [612, 0]
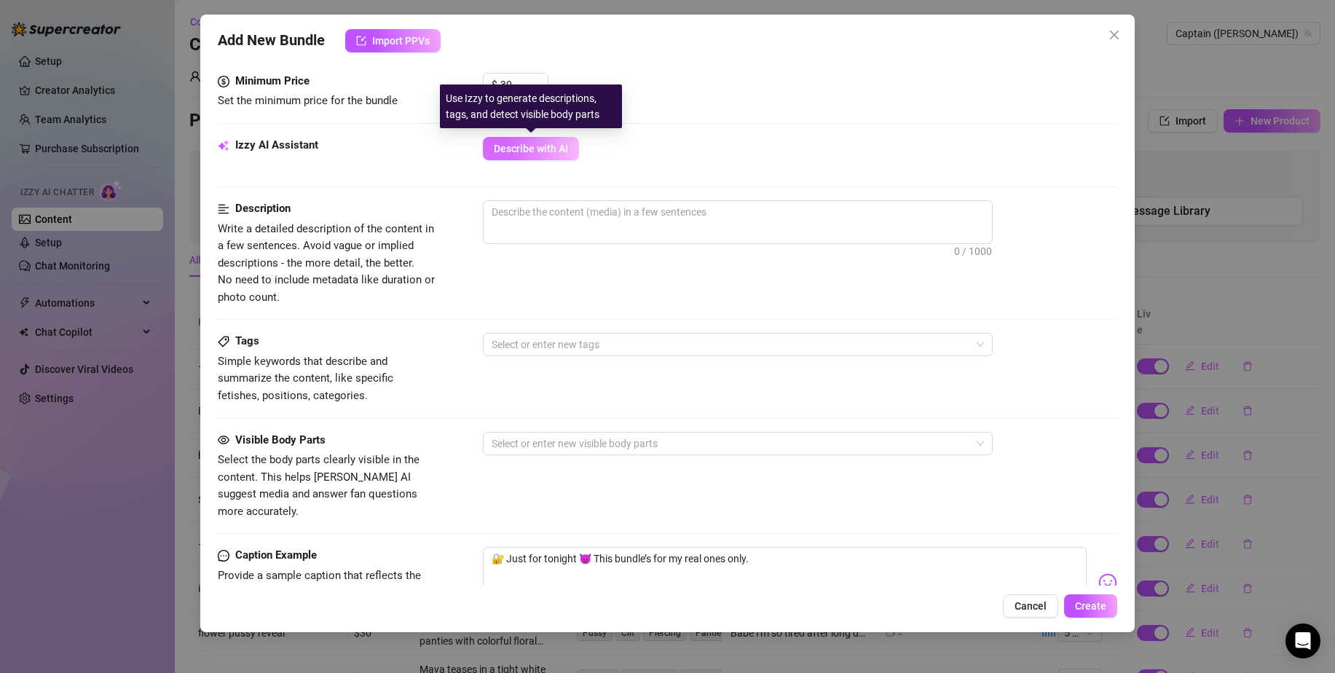
click at [533, 146] on span "Describe with AI" at bounding box center [531, 149] width 74 height 12
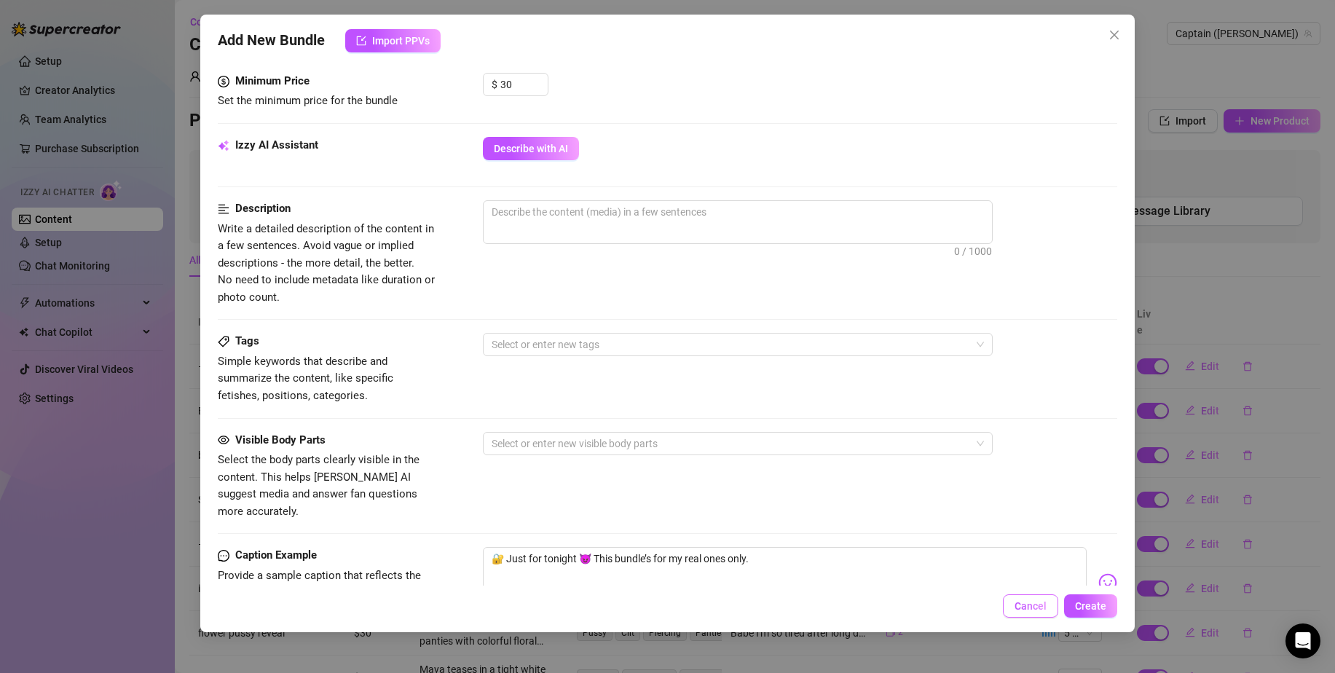
click at [1034, 598] on button "Cancel" at bounding box center [1030, 605] width 55 height 23
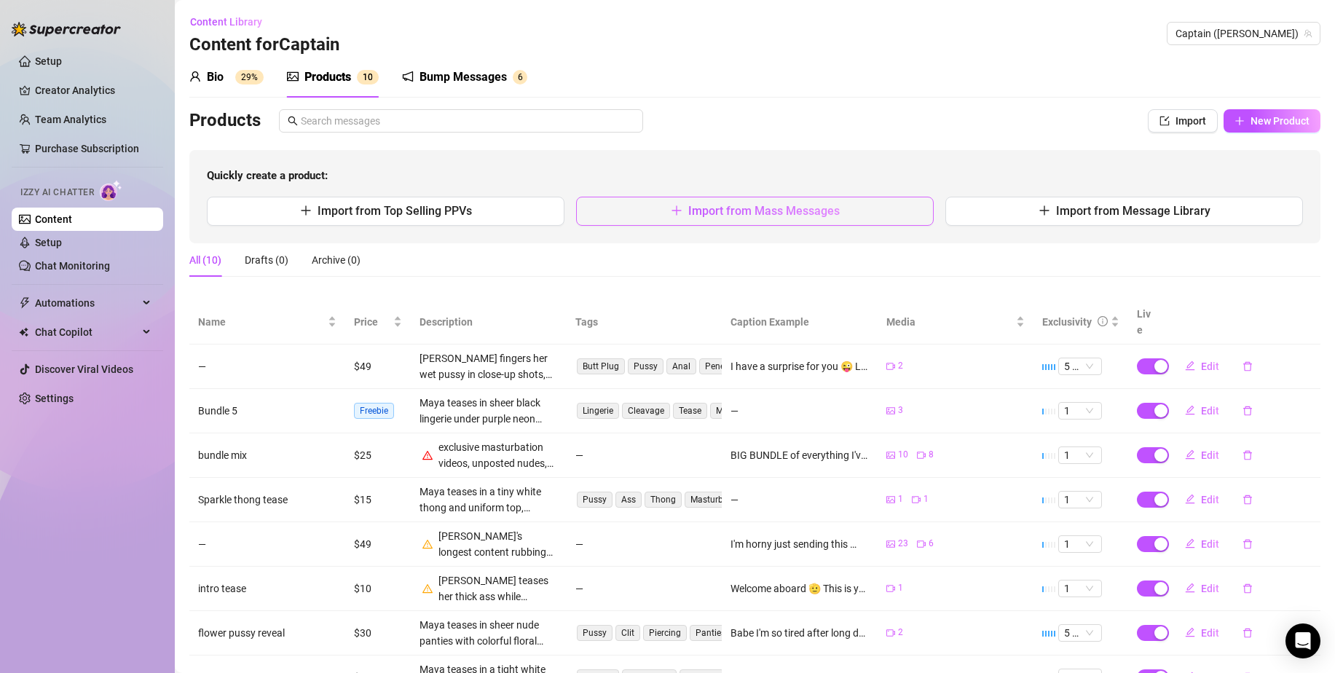
click at [708, 216] on span "Import from Mass Messages" at bounding box center [763, 211] width 151 height 14
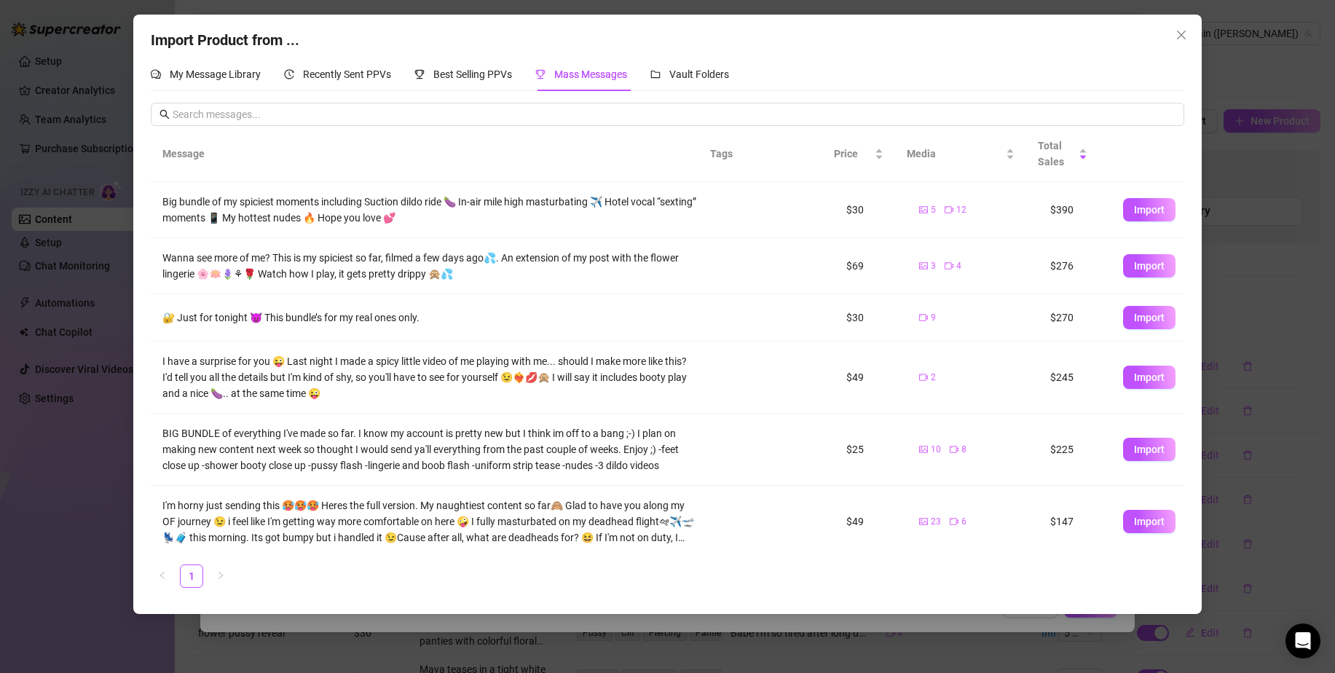
scroll to position [212, 0]
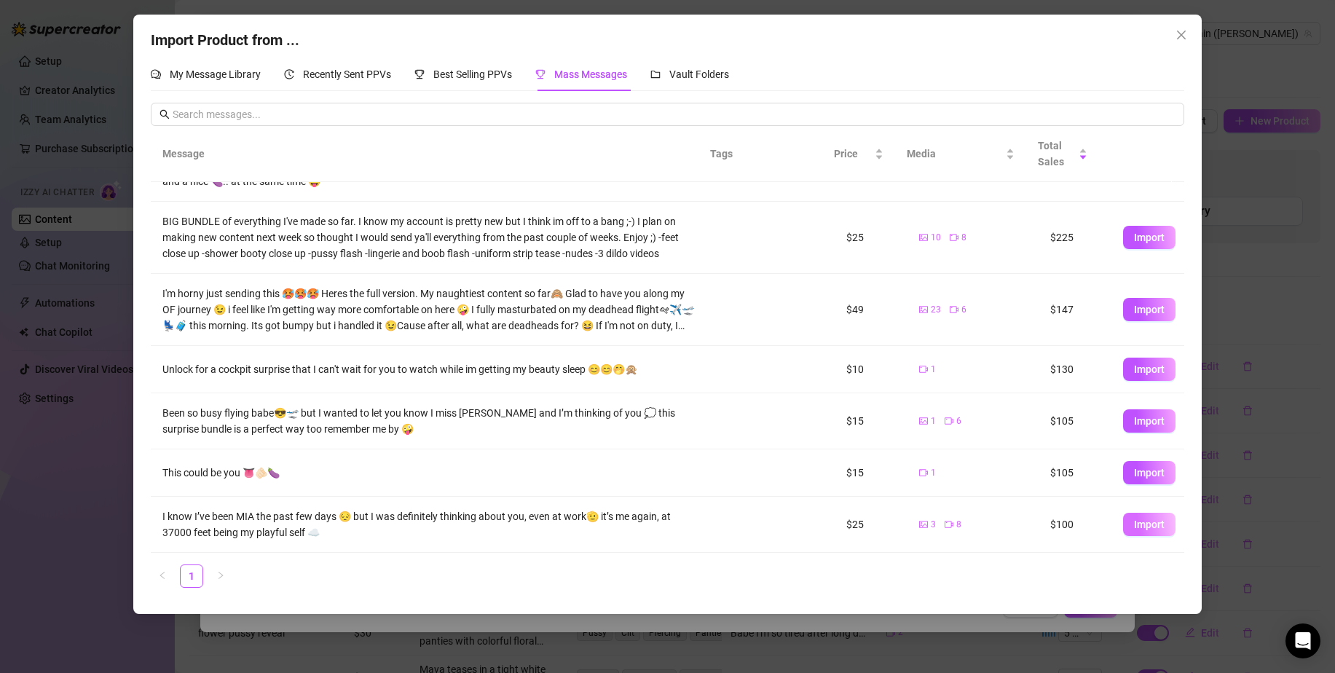
click at [1130, 517] on button "Import" at bounding box center [1149, 524] width 52 height 23
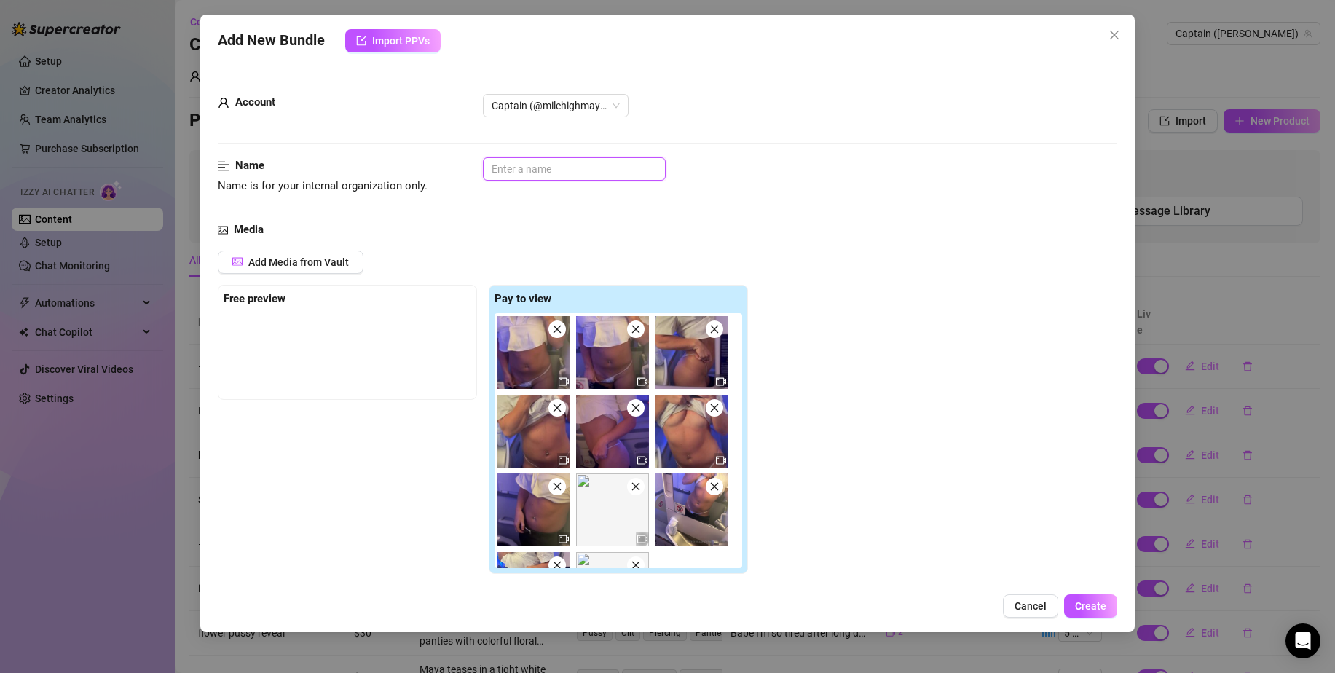
click at [582, 170] on input "text" at bounding box center [574, 168] width 183 height 23
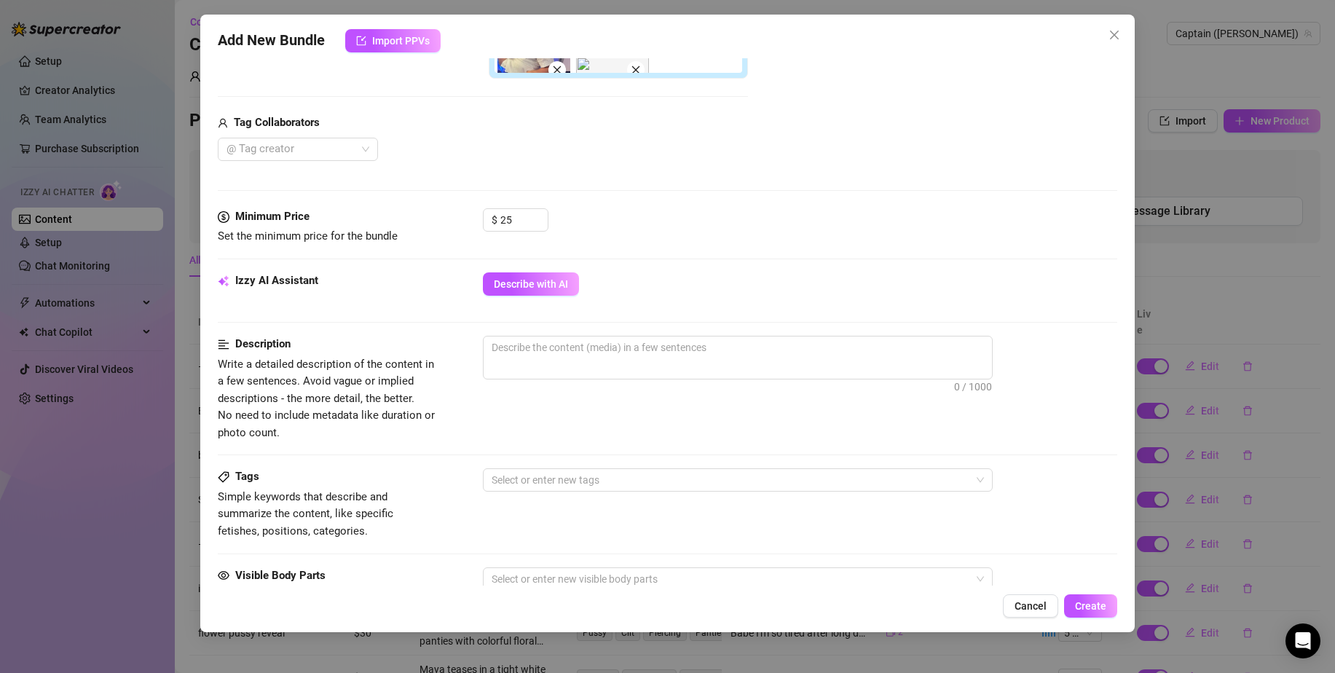
scroll to position [500, 0]
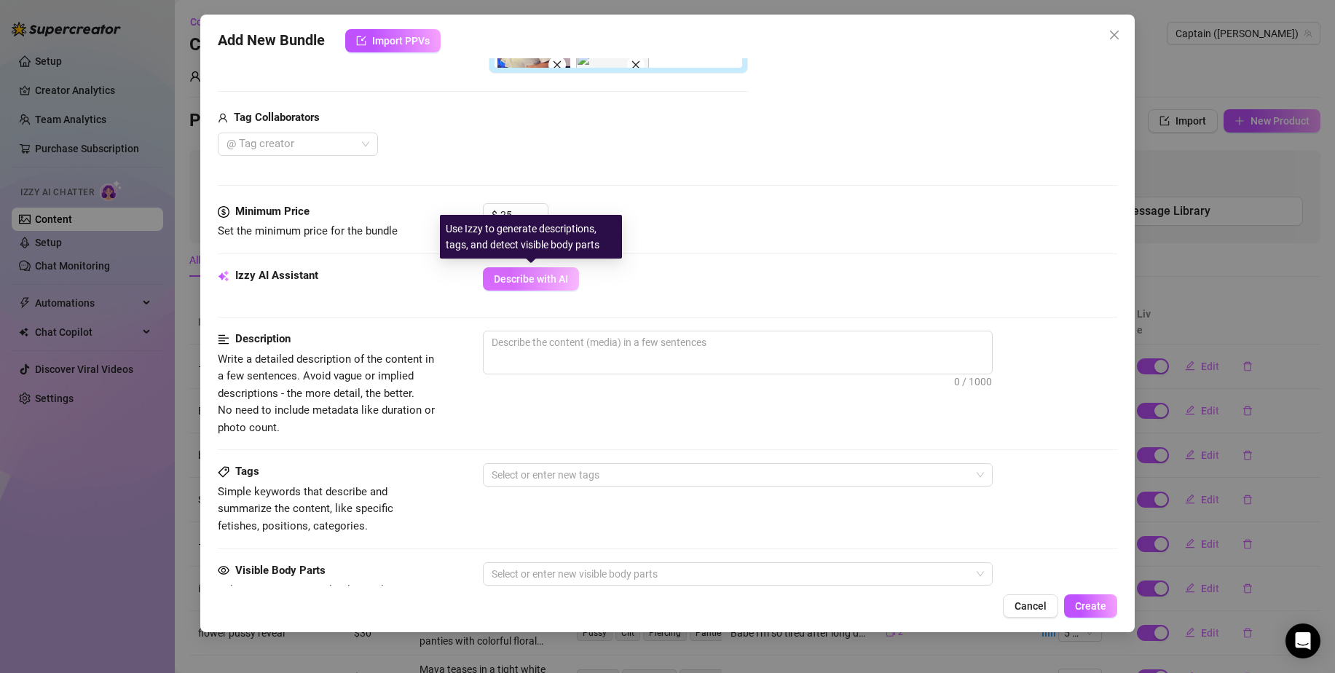
click at [509, 273] on span "Describe with AI" at bounding box center [531, 279] width 74 height 12
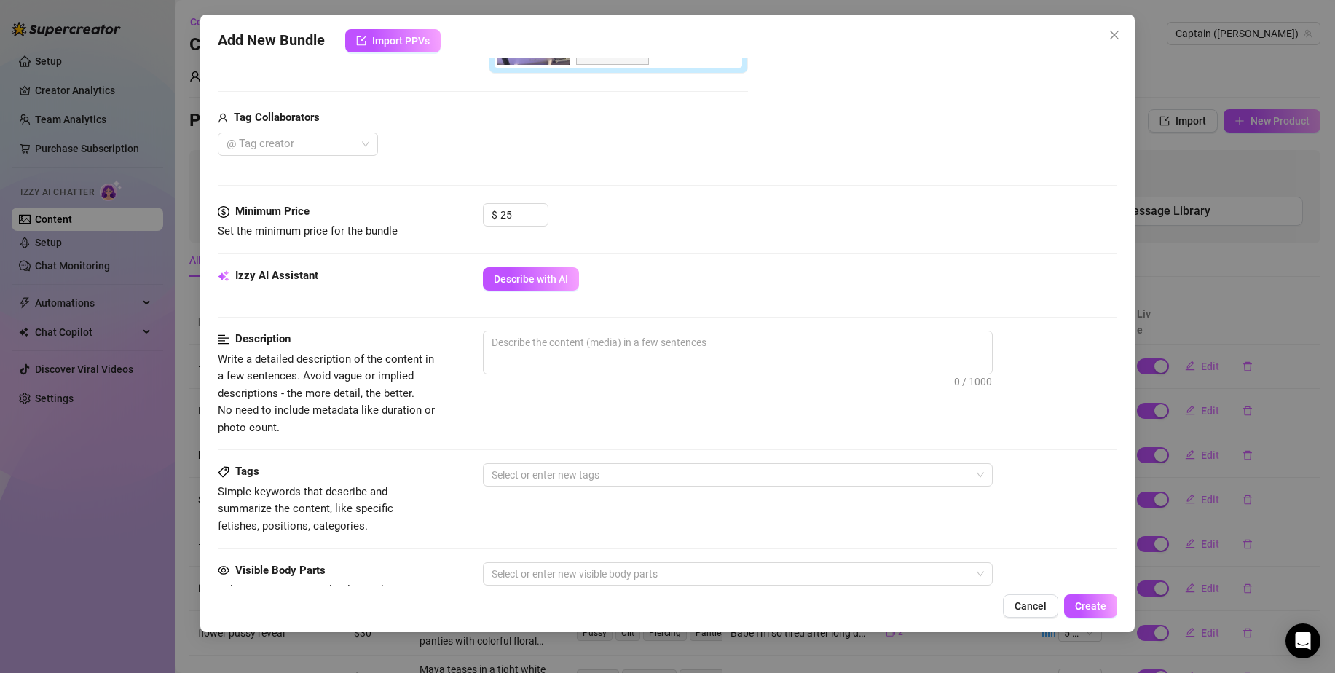
scroll to position [516, 0]
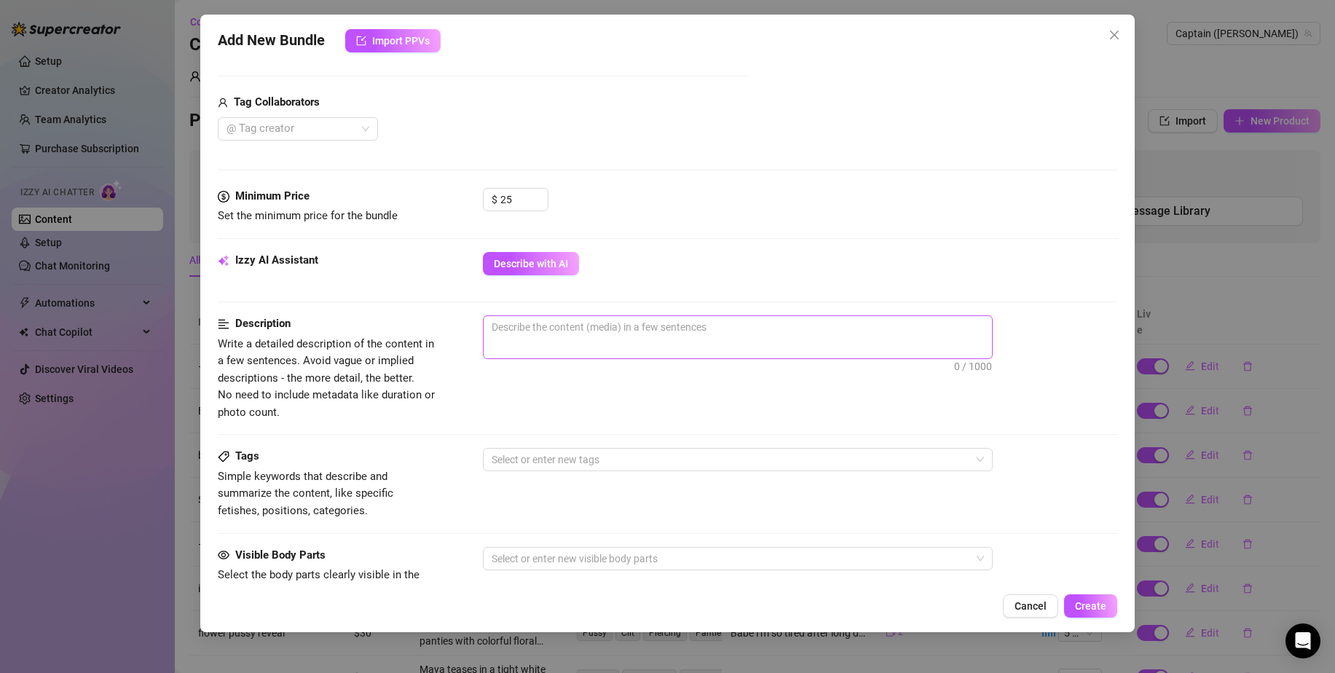
click at [629, 338] on span "0 / 1000" at bounding box center [738, 337] width 510 height 44
click at [629, 325] on textarea at bounding box center [738, 327] width 508 height 22
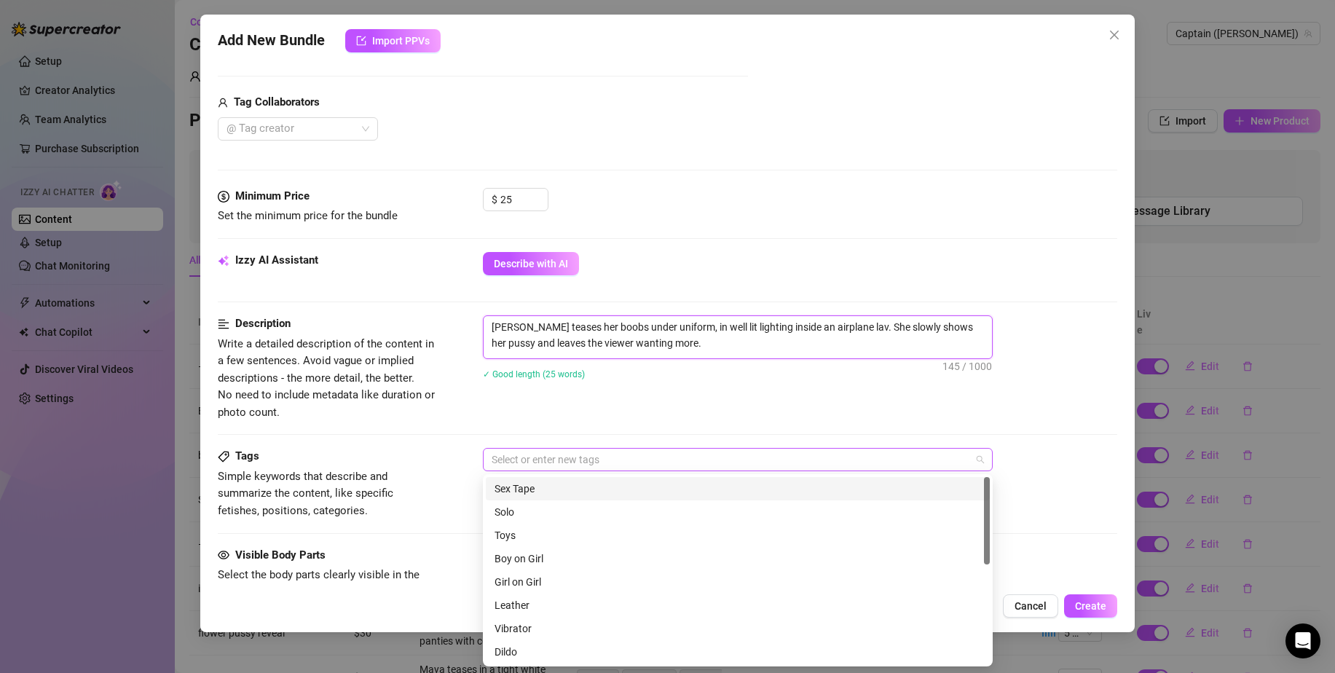
click at [818, 458] on div at bounding box center [730, 459] width 489 height 20
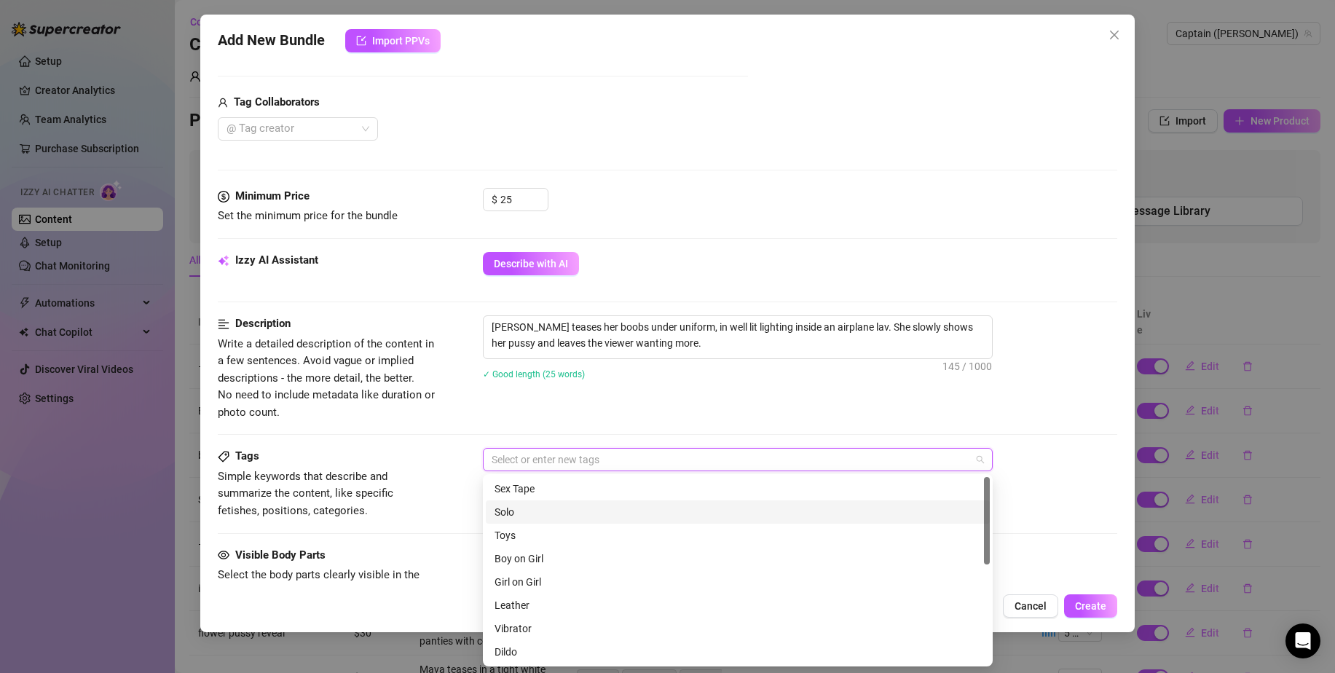
click at [717, 508] on div "Solo" at bounding box center [738, 512] width 487 height 16
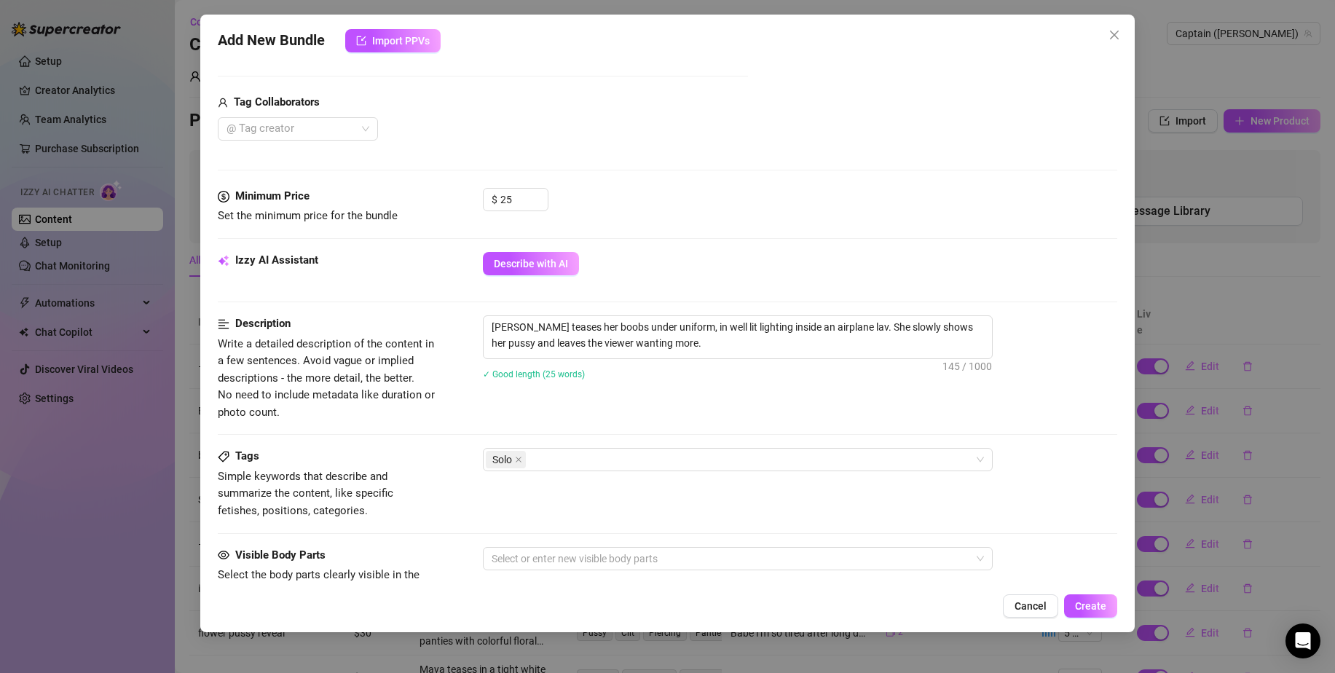
click at [1028, 487] on div "Tags Simple keywords that describe and summarize the content, like specific fet…" at bounding box center [667, 483] width 899 height 71
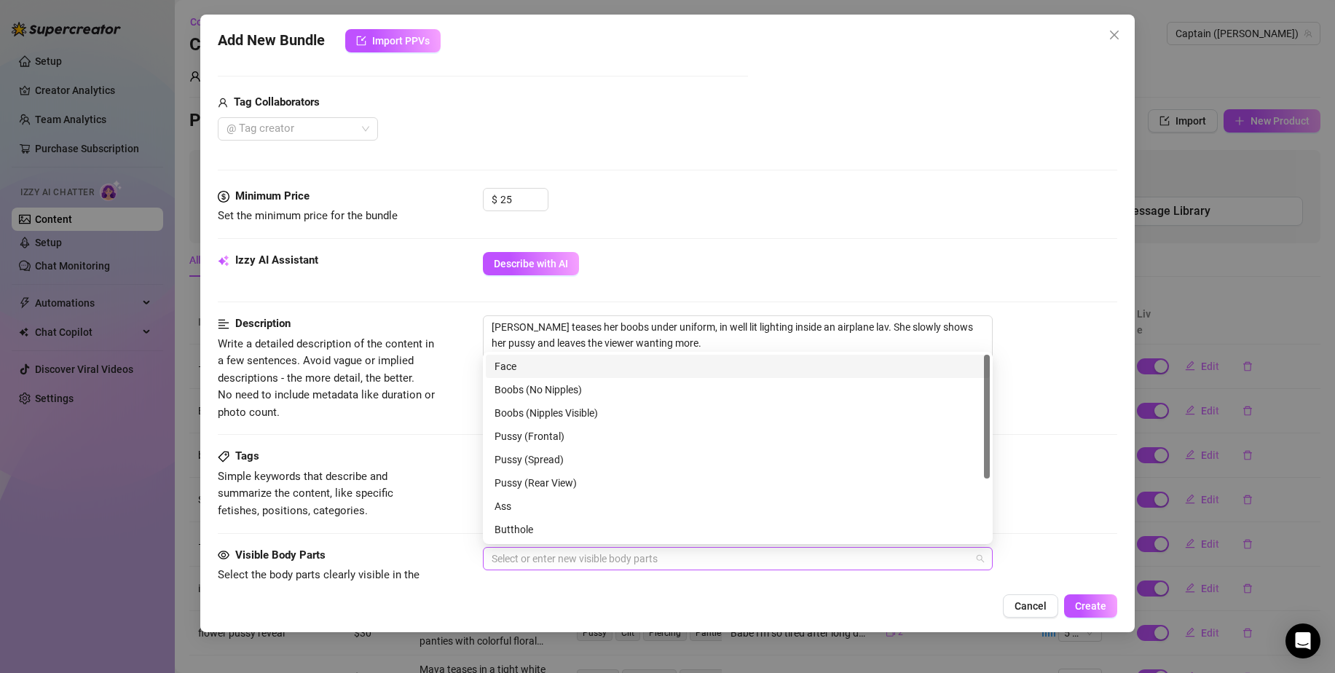
click at [670, 558] on div at bounding box center [730, 558] width 489 height 20
click at [590, 417] on div "Boobs (Nipples Visible)" at bounding box center [738, 413] width 487 height 16
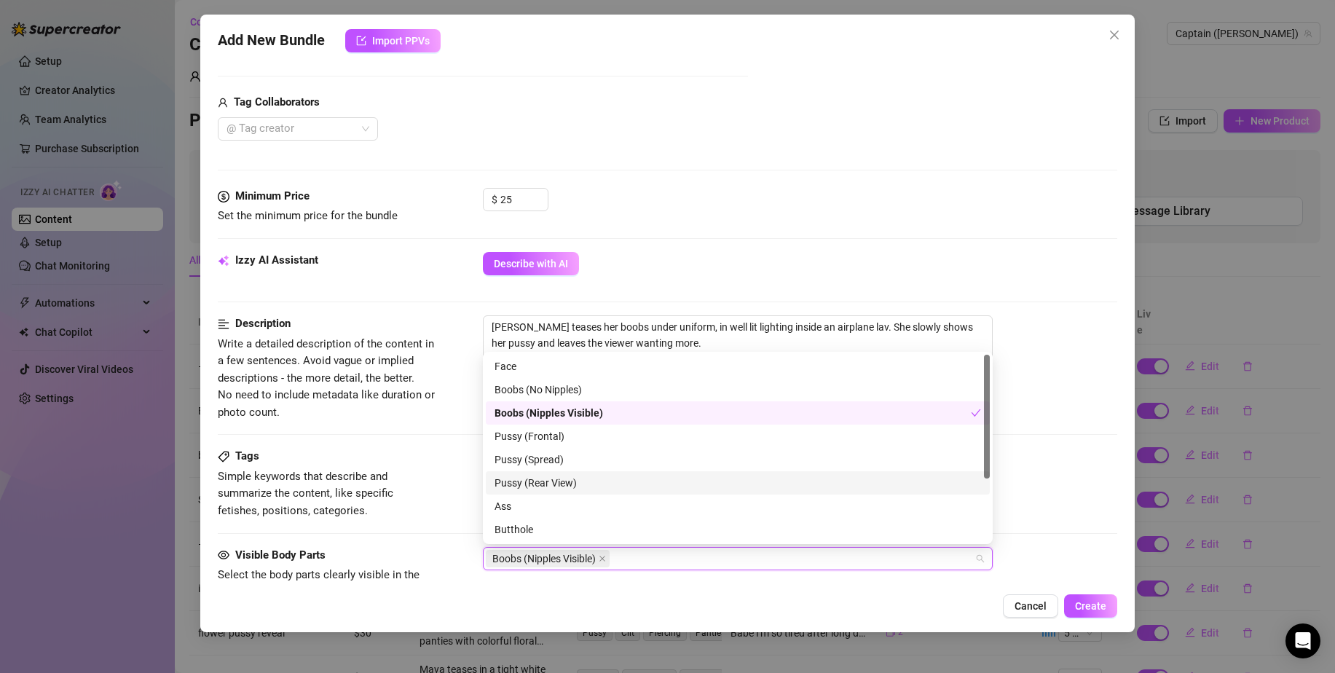
click at [576, 484] on div "Pussy (Rear View)" at bounding box center [738, 483] width 487 height 16
click at [588, 433] on div "Pussy (Frontal)" at bounding box center [738, 436] width 487 height 16
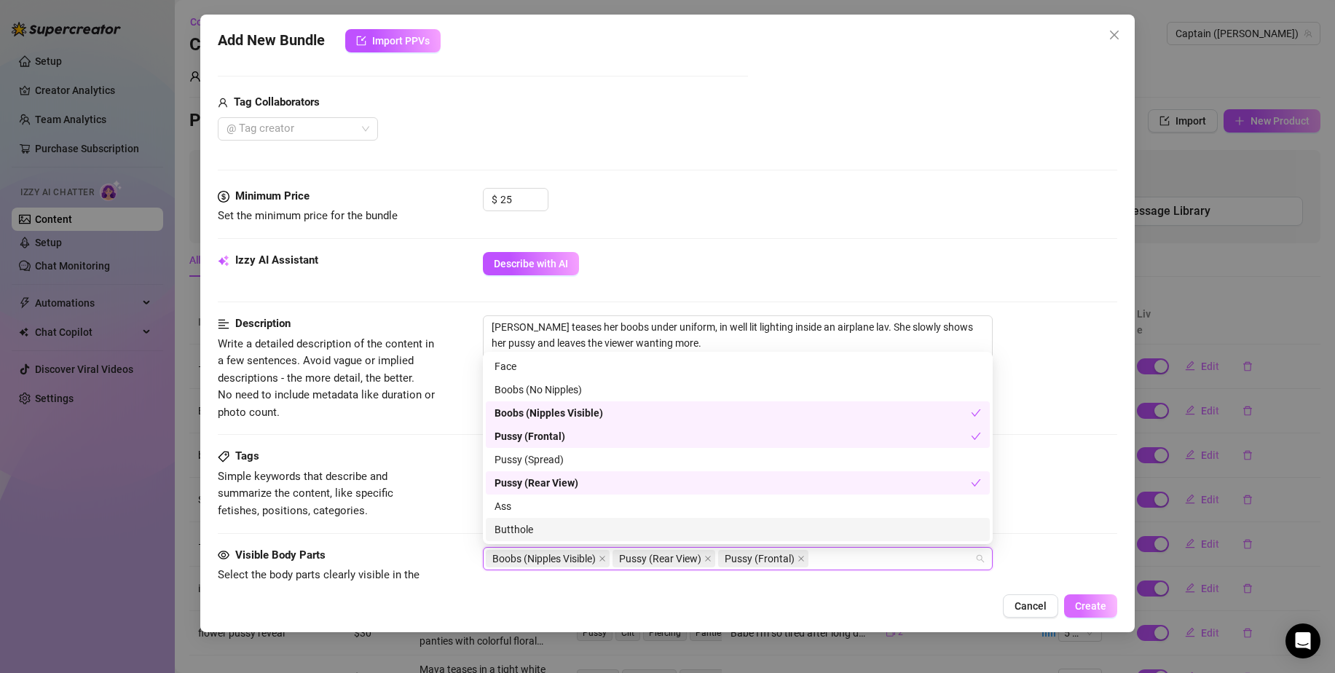
click at [1116, 613] on button "Create" at bounding box center [1090, 605] width 53 height 23
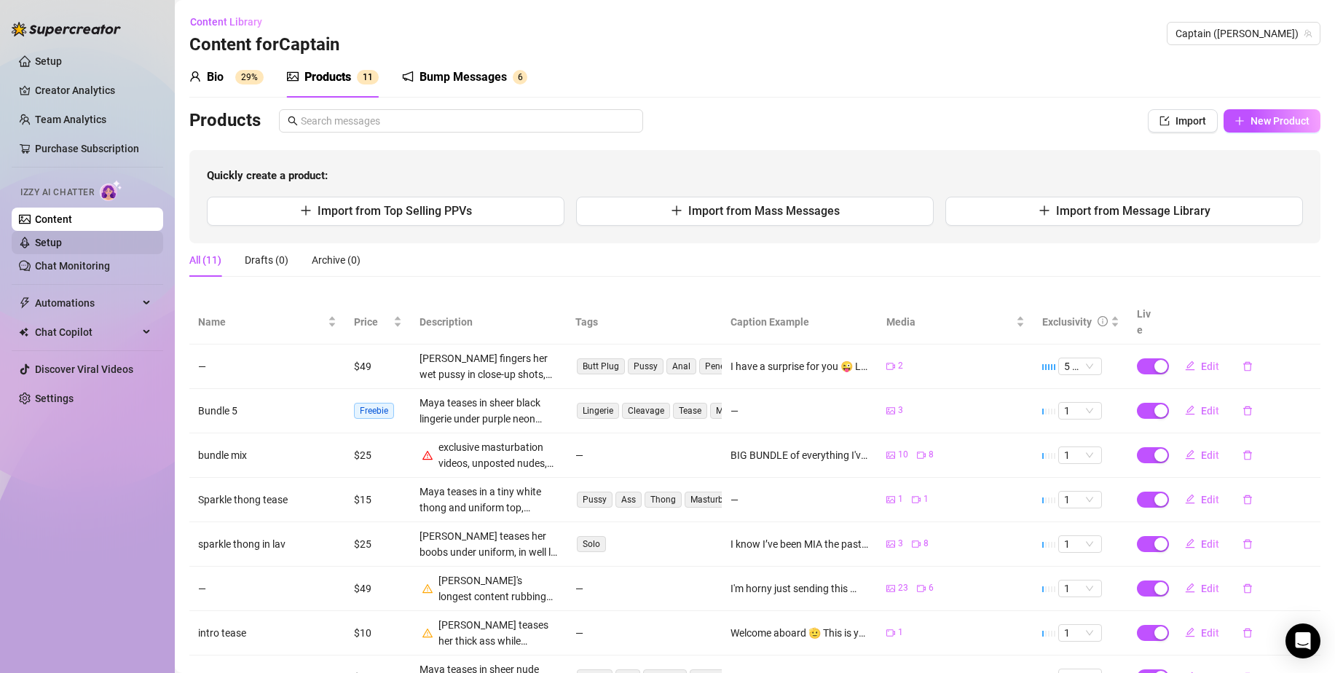
click at [62, 243] on link "Setup" at bounding box center [48, 243] width 27 height 12
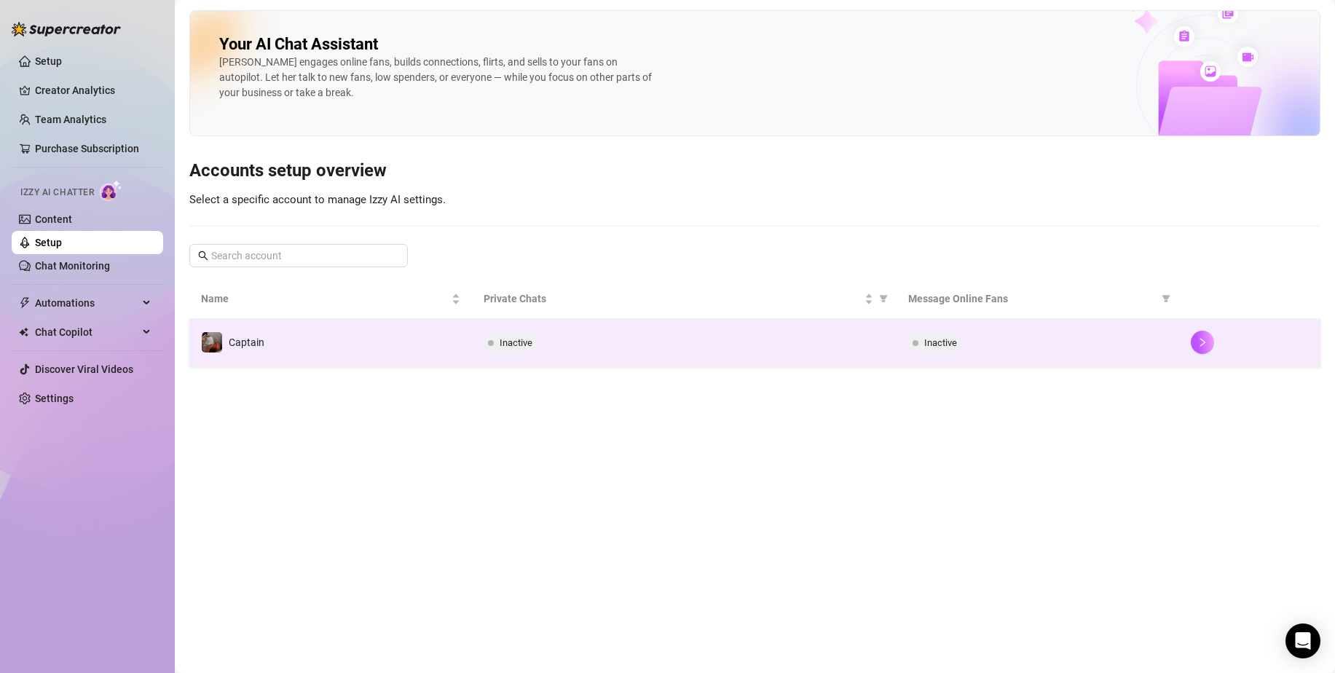
click at [312, 327] on td "Captain" at bounding box center [330, 342] width 283 height 47
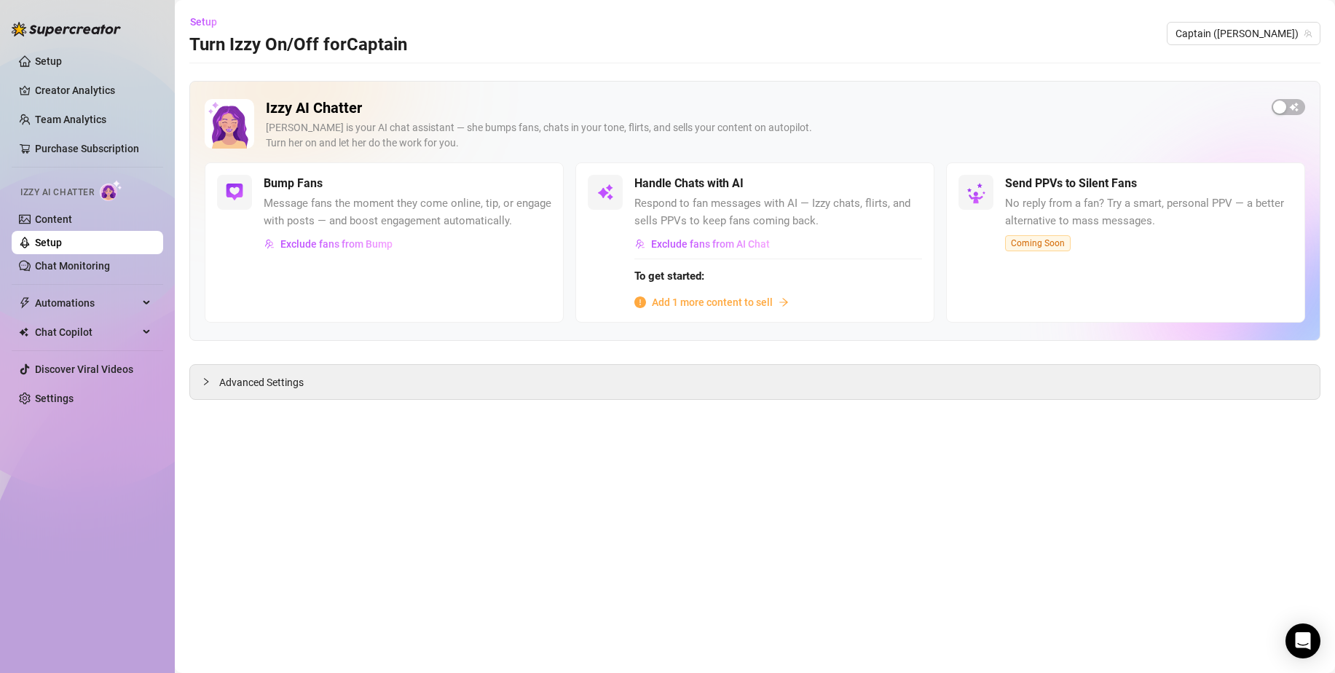
click at [724, 296] on span "Add 1 more content to sell" at bounding box center [712, 302] width 121 height 16
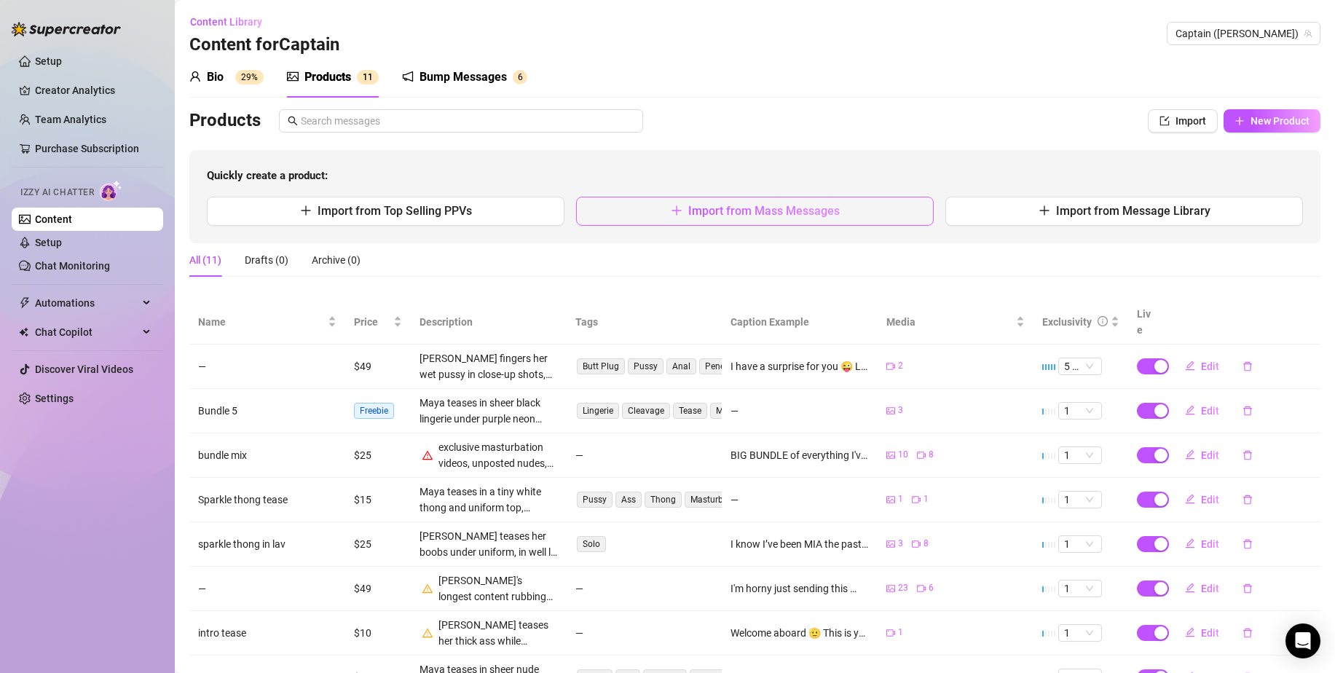
click at [688, 208] on span "Import from Mass Messages" at bounding box center [763, 211] width 151 height 14
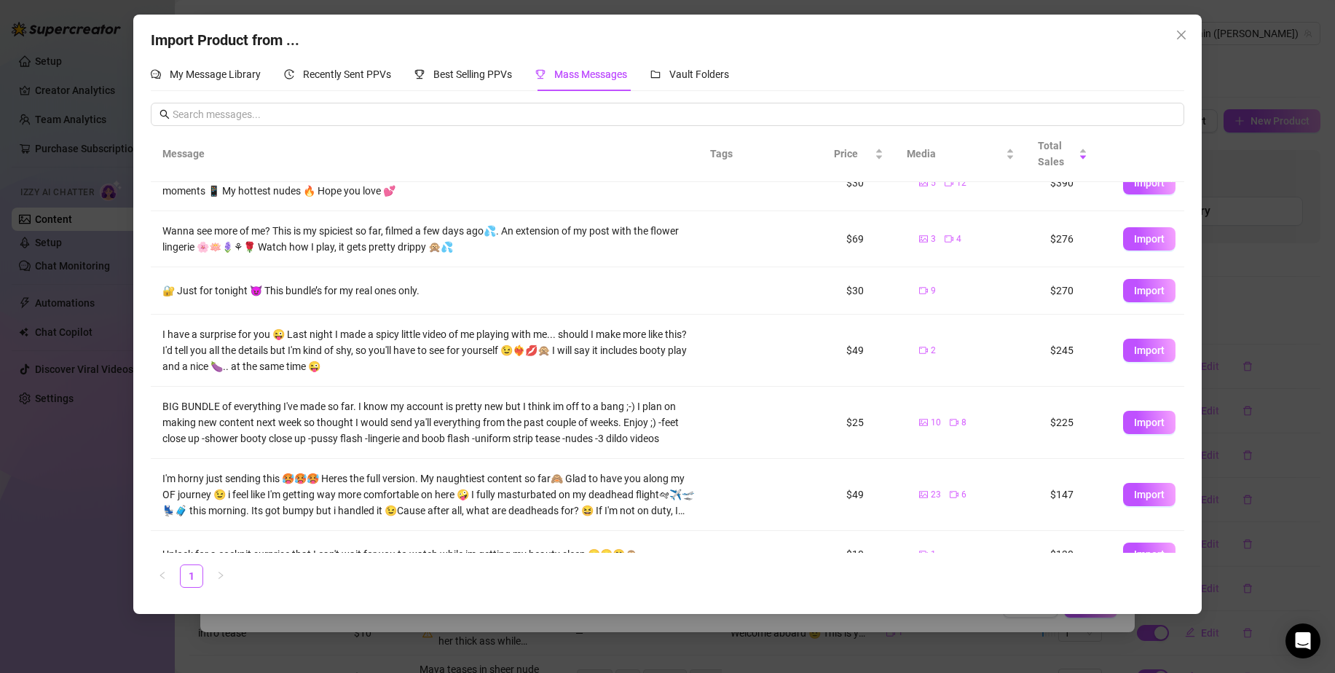
scroll to position [26, 0]
click at [1143, 246] on button "Import" at bounding box center [1149, 239] width 52 height 23
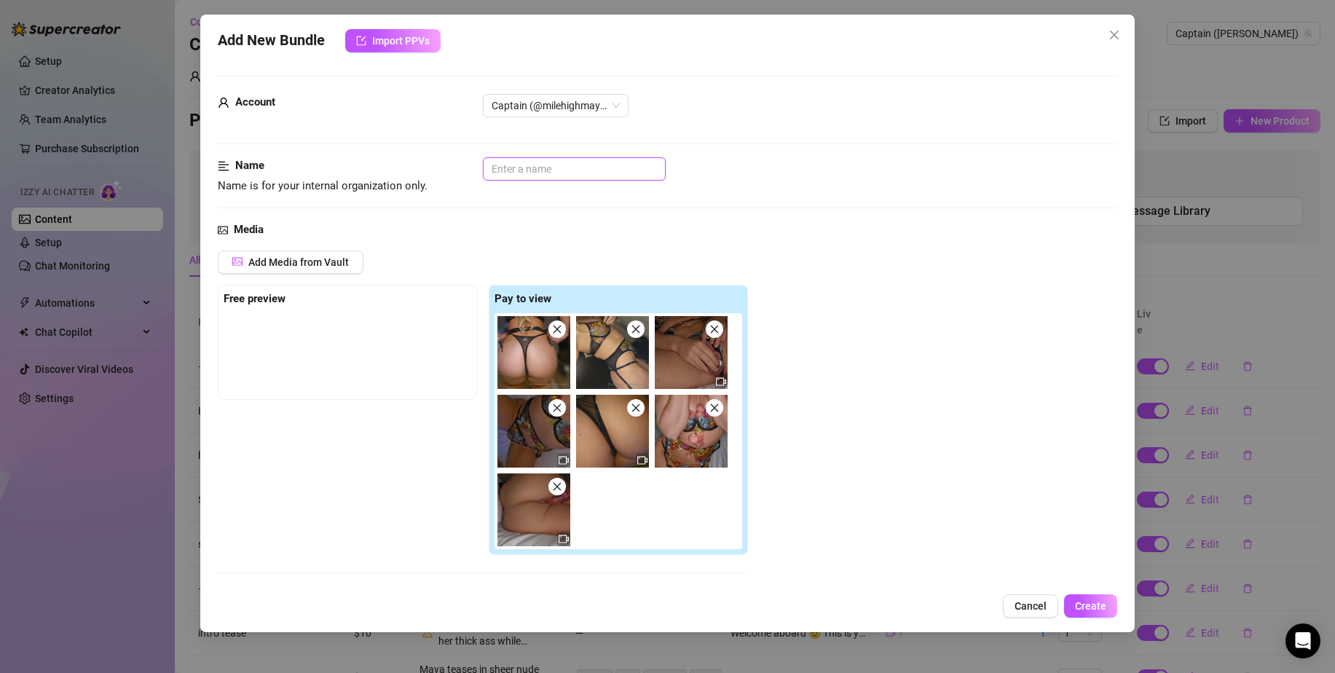
click at [586, 170] on input "text" at bounding box center [574, 168] width 183 height 23
click at [1096, 609] on span "Create" at bounding box center [1090, 606] width 31 height 12
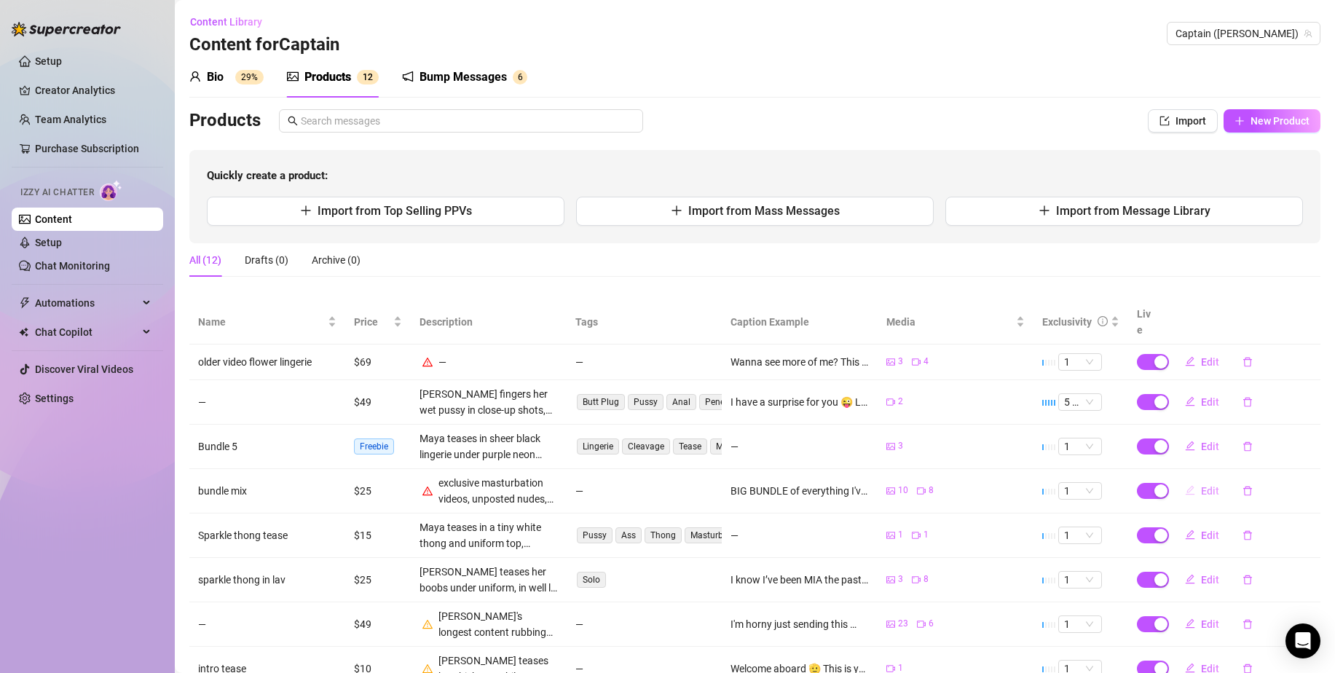
click at [1201, 485] on span "Edit" at bounding box center [1210, 491] width 18 height 12
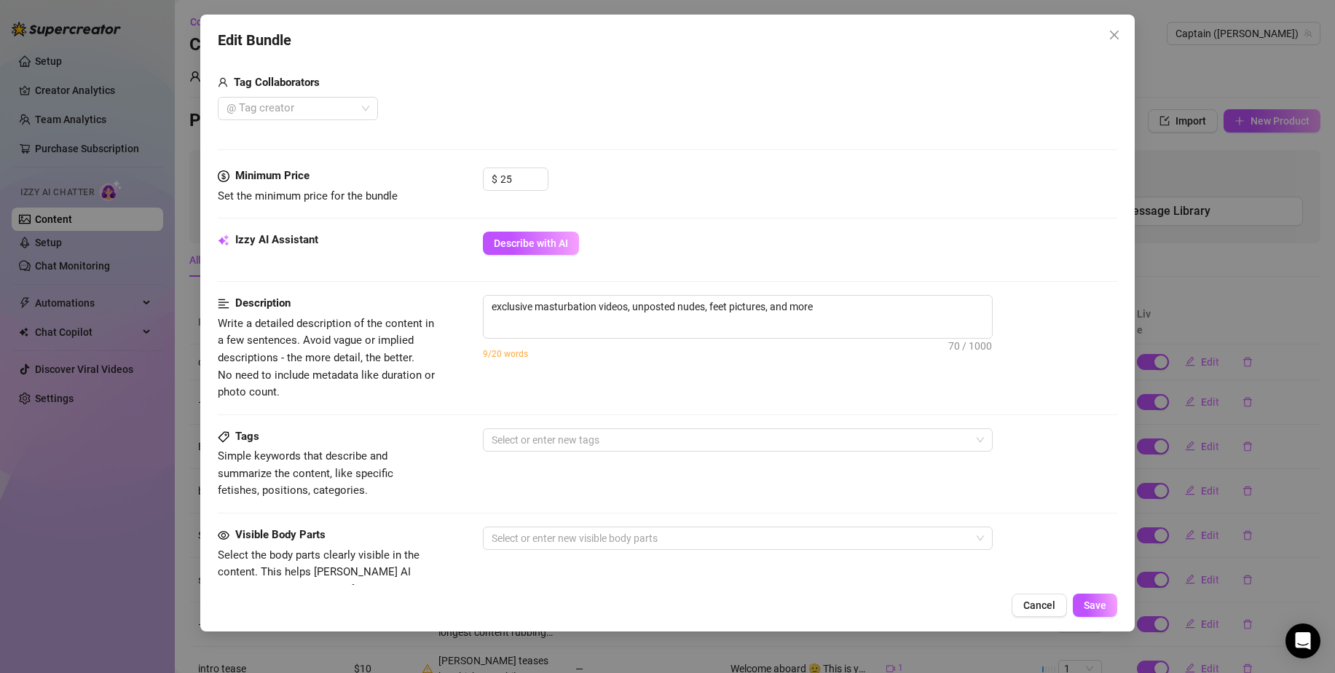
scroll to position [536, 0]
click at [862, 311] on textarea "exclusive masturbation videos, unposted nudes, feet pictures, and more" at bounding box center [738, 306] width 508 height 22
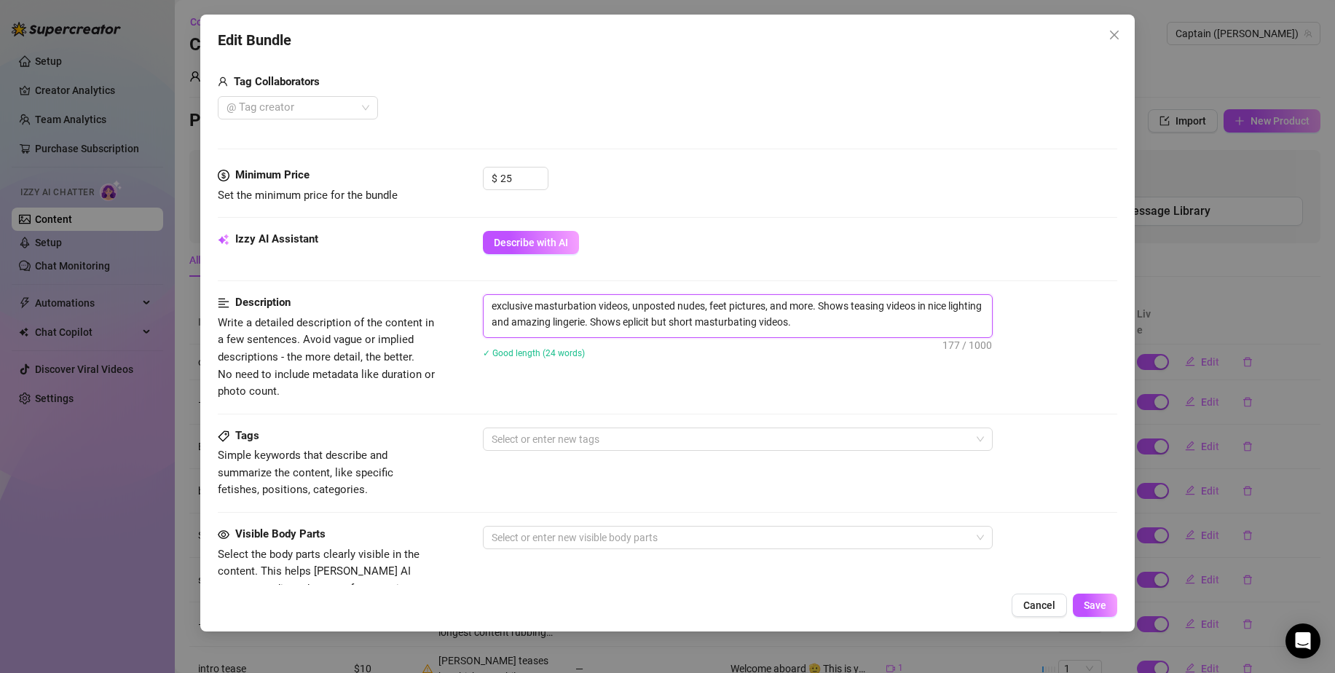
click at [666, 326] on textarea "exclusive masturbation videos, unposted nudes, feet pictures, and more. Shows t…" at bounding box center [738, 314] width 508 height 38
click at [679, 320] on textarea "exclusive masturbation videos, unposted nudes, feet pictures, and more. Shows t…" at bounding box center [738, 314] width 508 height 38
drag, startPoint x: 679, startPoint y: 320, endPoint x: 717, endPoint y: 282, distance: 53.6
click at [717, 282] on div "Izzy AI Assistant Describe with AI" at bounding box center [667, 262] width 899 height 63
click at [689, 320] on textarea "exclusive masturbation videos, unposted nudes, feet pictures, and more. Shows t…" at bounding box center [738, 314] width 508 height 38
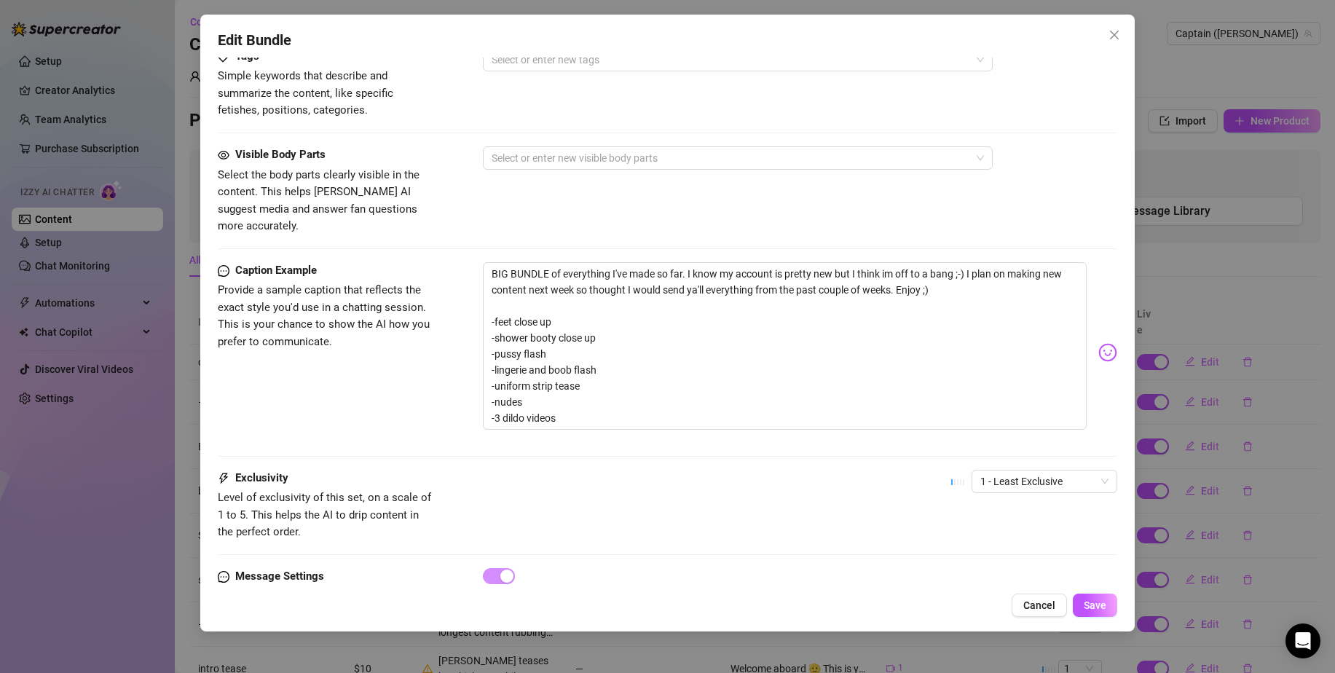
scroll to position [963, 0]
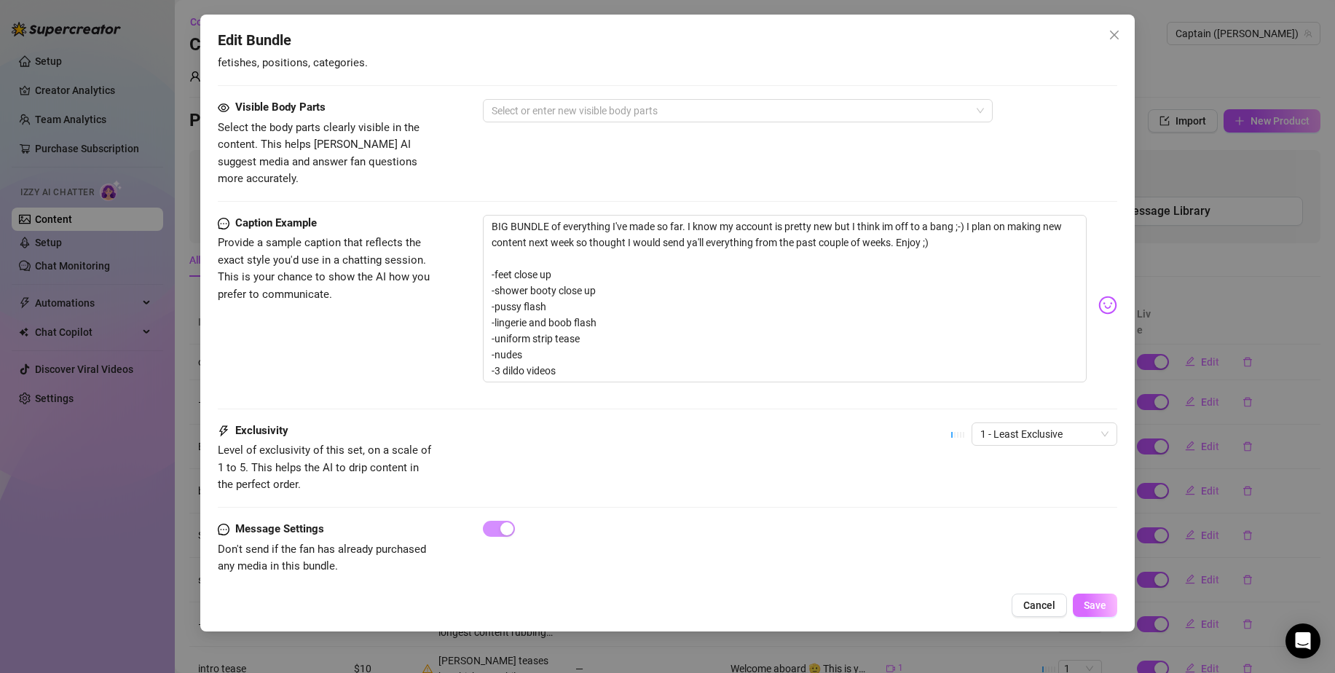
click at [1109, 605] on button "Save" at bounding box center [1095, 605] width 44 height 23
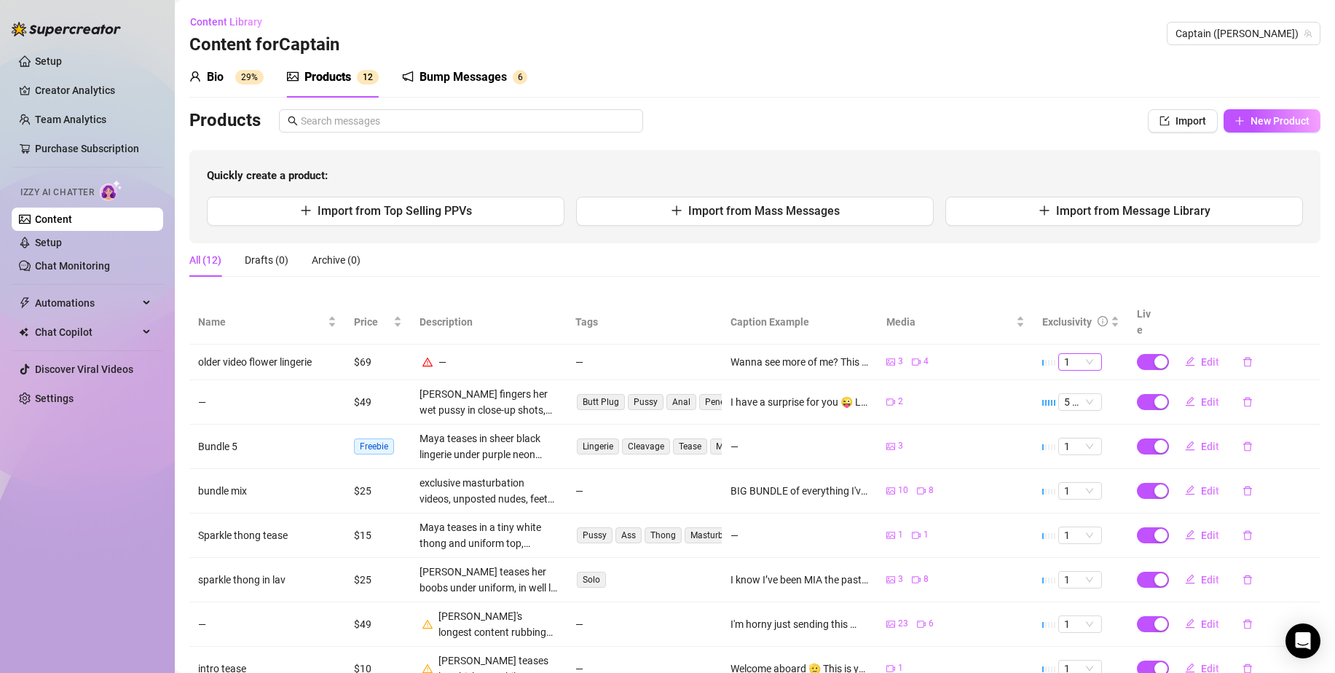
click at [1076, 354] on span "1" at bounding box center [1080, 362] width 32 height 16
click at [1066, 467] on div "5 🔥" at bounding box center [1070, 465] width 20 height 16
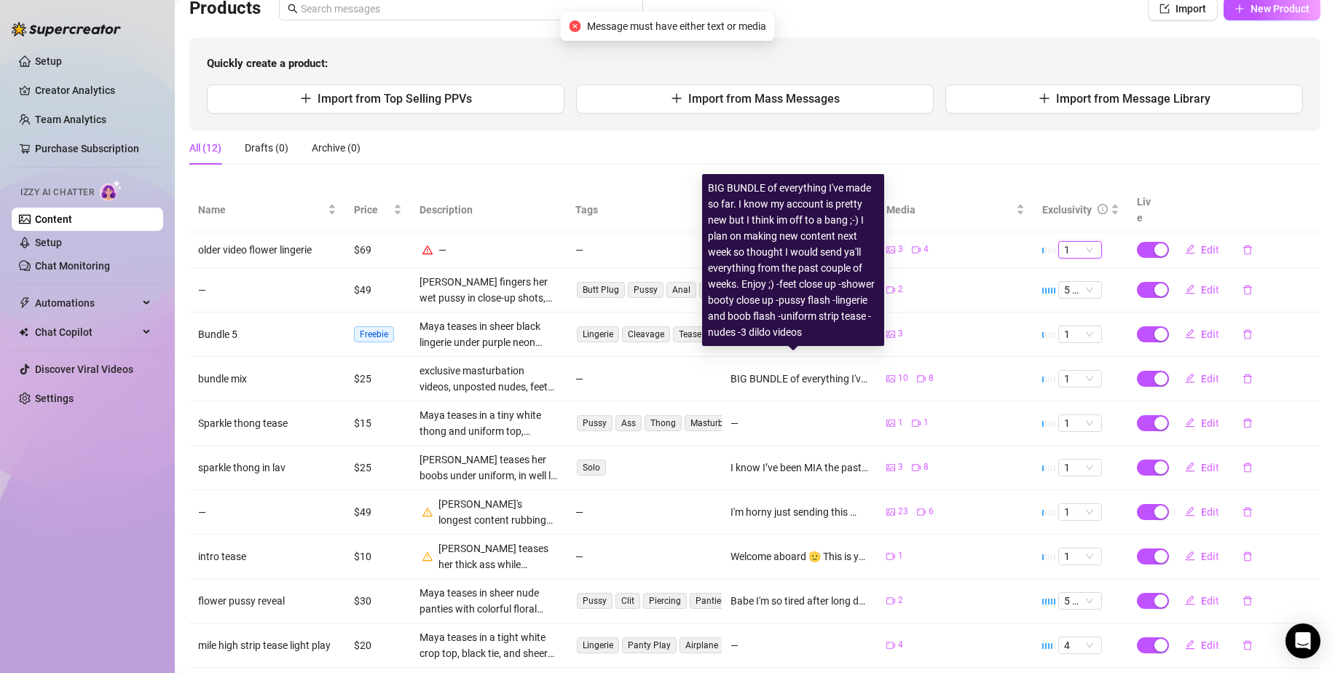
scroll to position [92, 0]
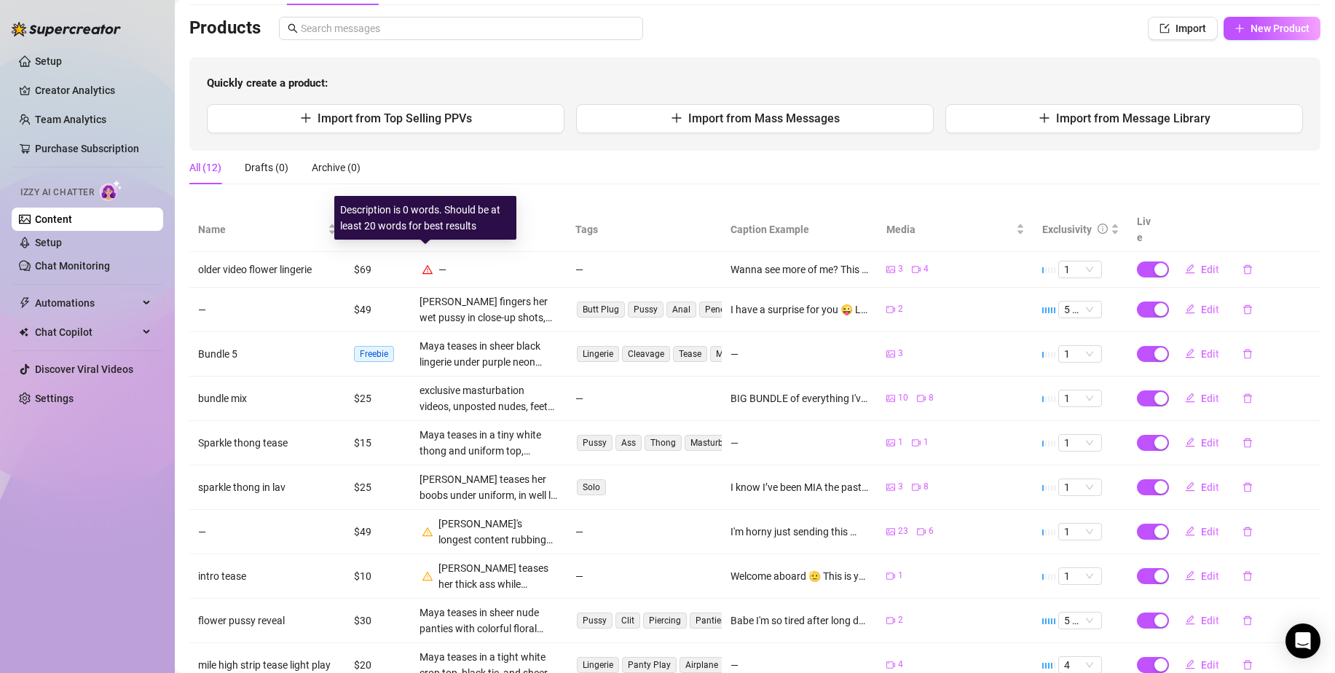
click at [428, 264] on icon "warning" at bounding box center [427, 269] width 10 height 10
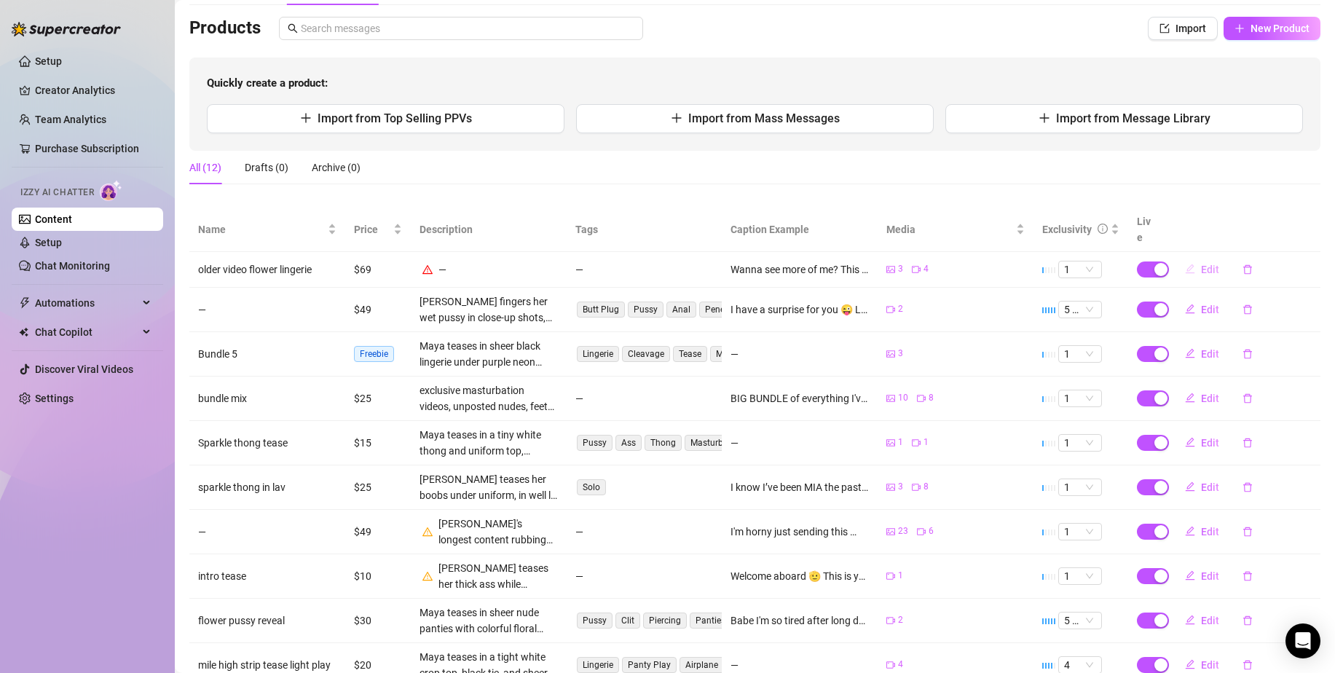
click at [1181, 258] on button "Edit" at bounding box center [1202, 269] width 58 height 23
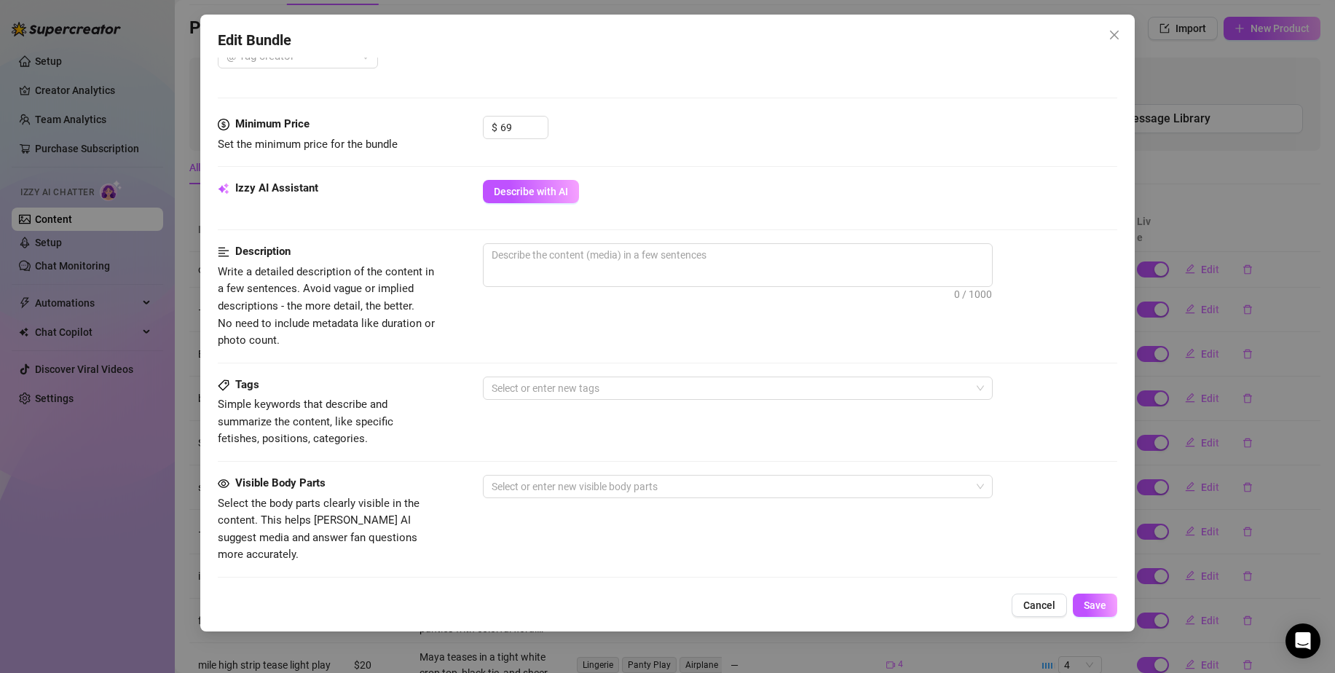
scroll to position [559, 0]
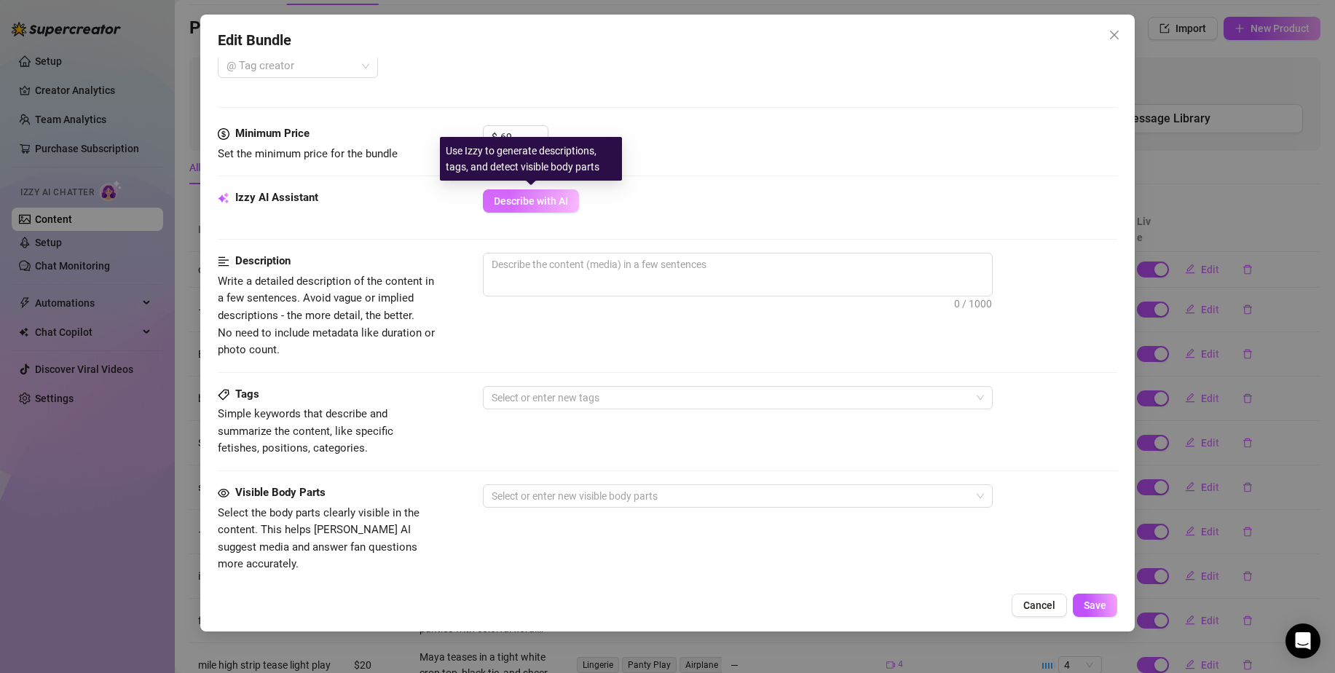
click at [554, 196] on span "Describe with AI" at bounding box center [531, 201] width 74 height 12
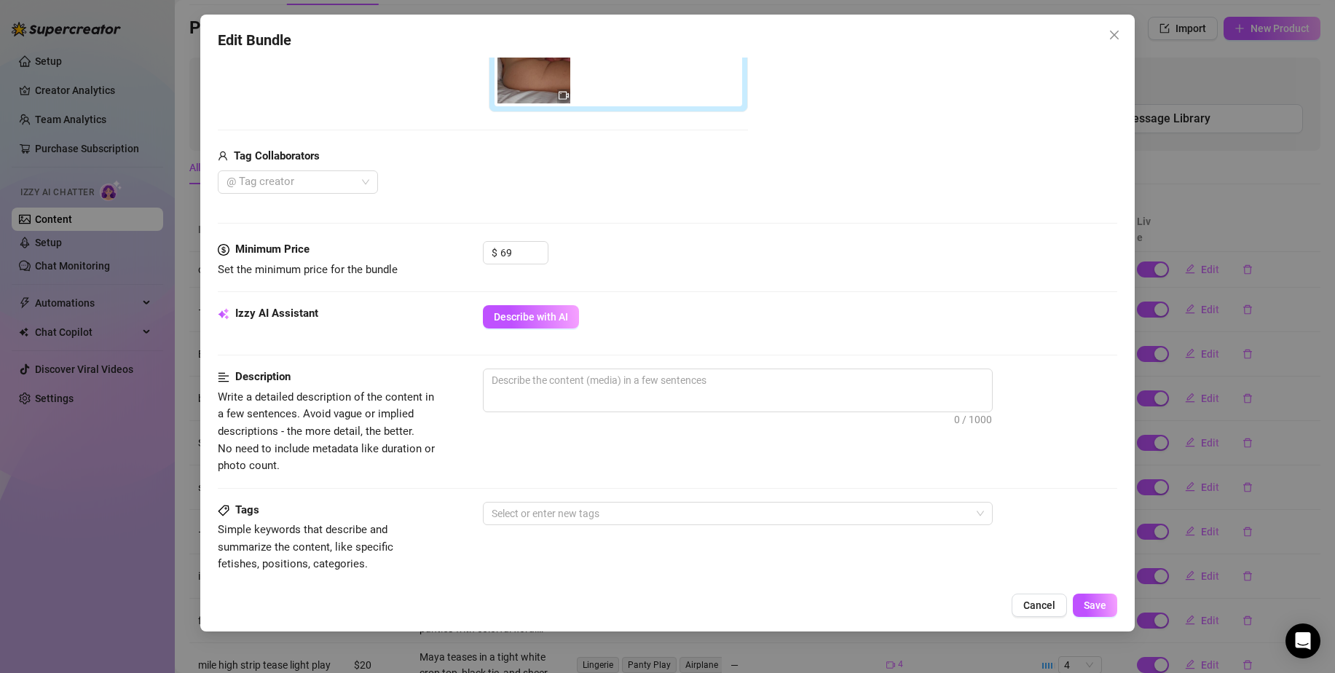
scroll to position [447, 0]
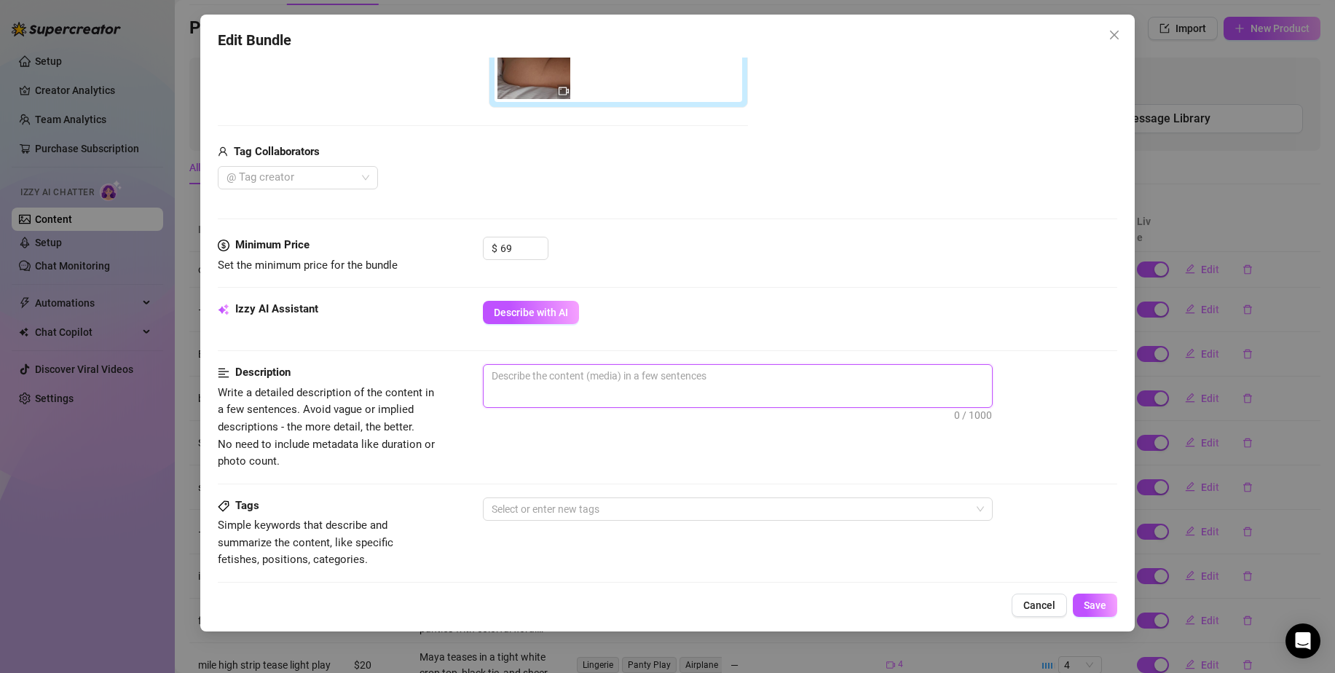
click at [605, 373] on textarea at bounding box center [738, 376] width 508 height 22
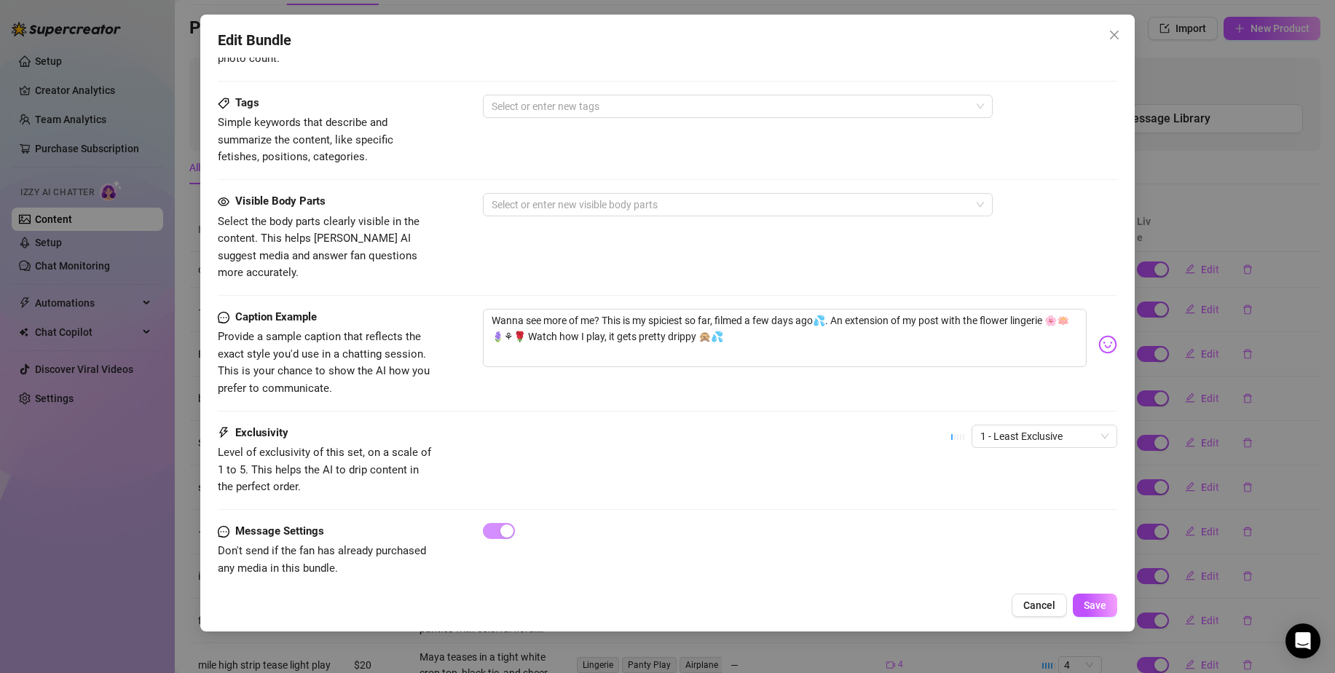
scroll to position [852, 0]
click at [709, 197] on div at bounding box center [730, 202] width 489 height 20
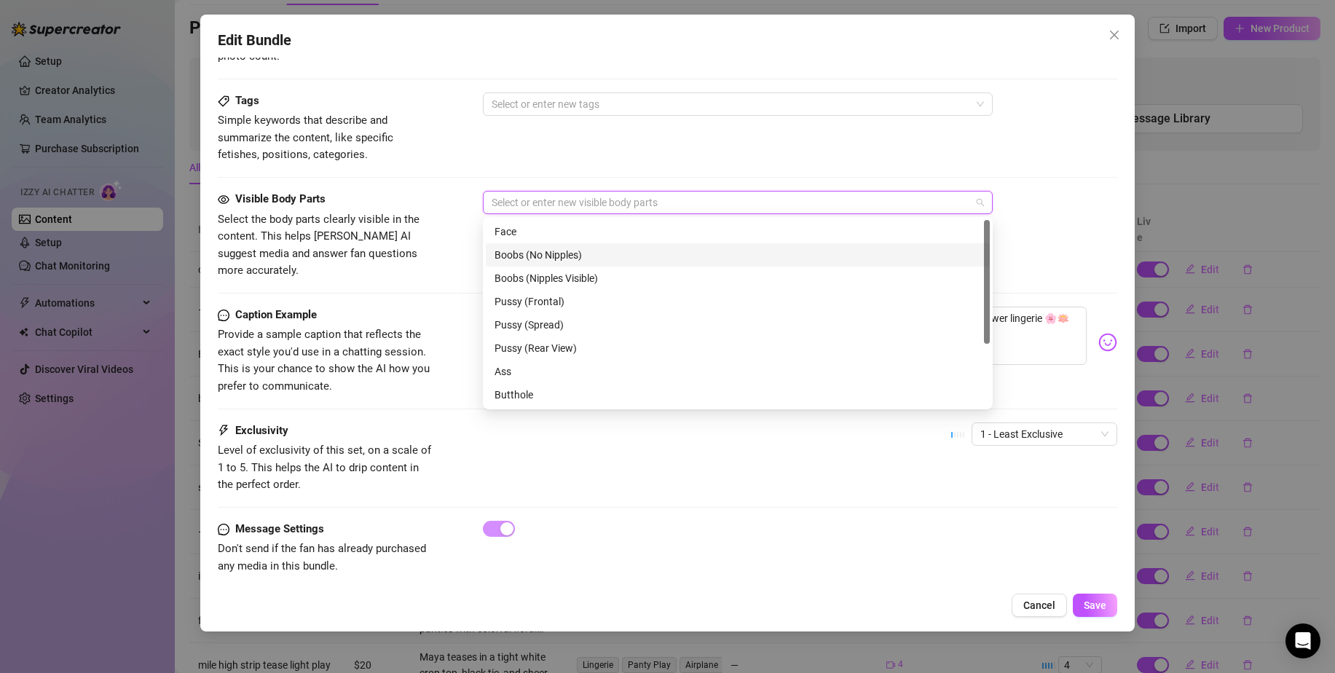
click at [617, 251] on div "Boobs (No Nipples)" at bounding box center [738, 255] width 487 height 16
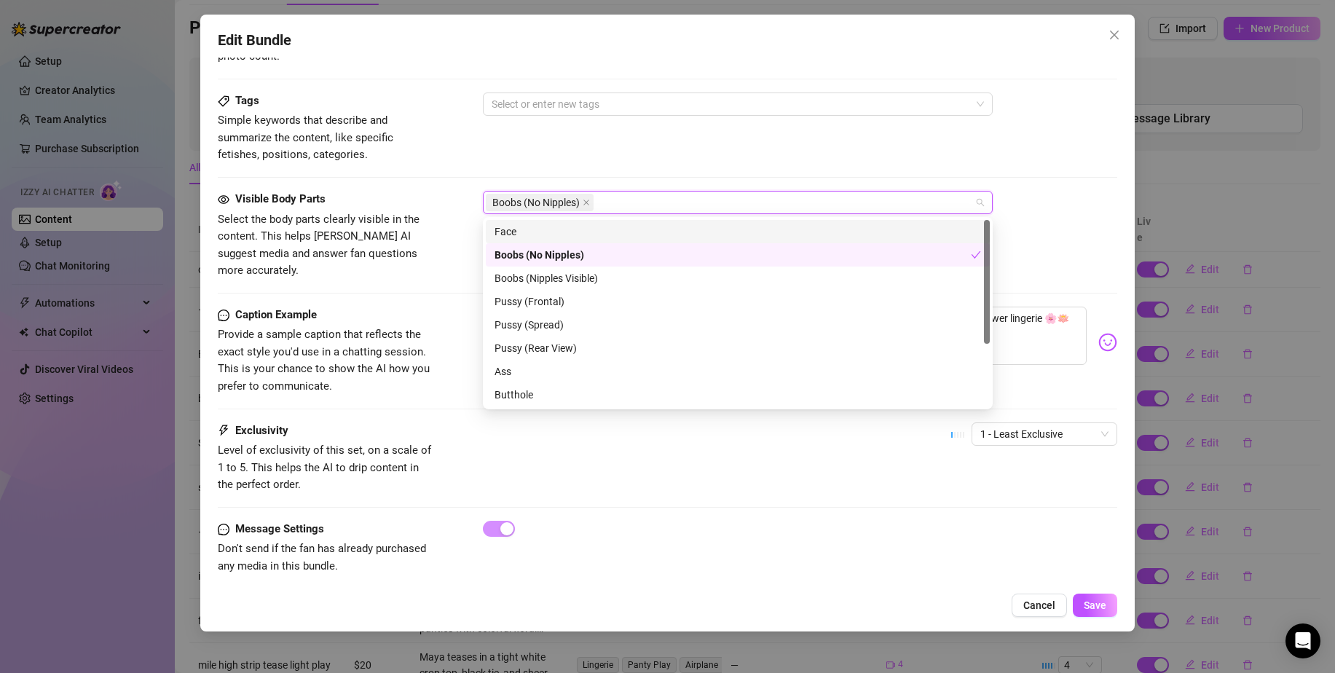
click at [616, 202] on div "Boobs (No Nipples)" at bounding box center [730, 202] width 489 height 20
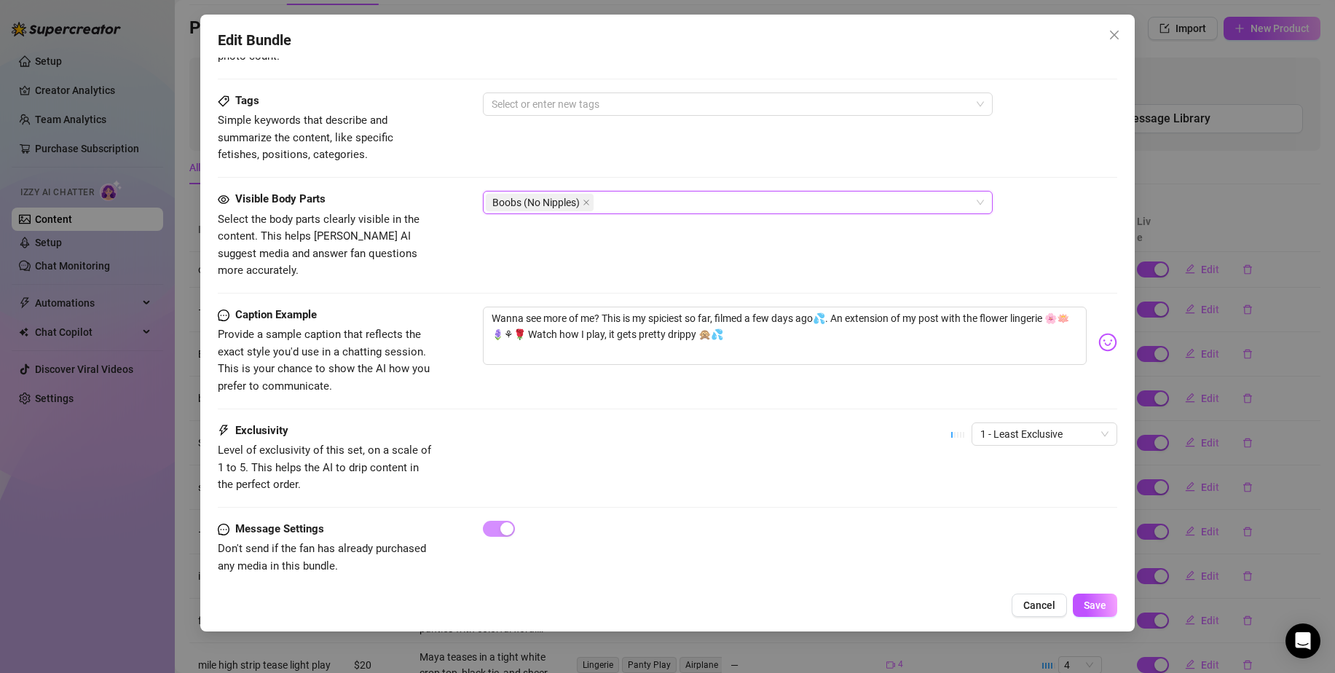
click at [607, 196] on div "Boobs (No Nipples)" at bounding box center [730, 202] width 489 height 20
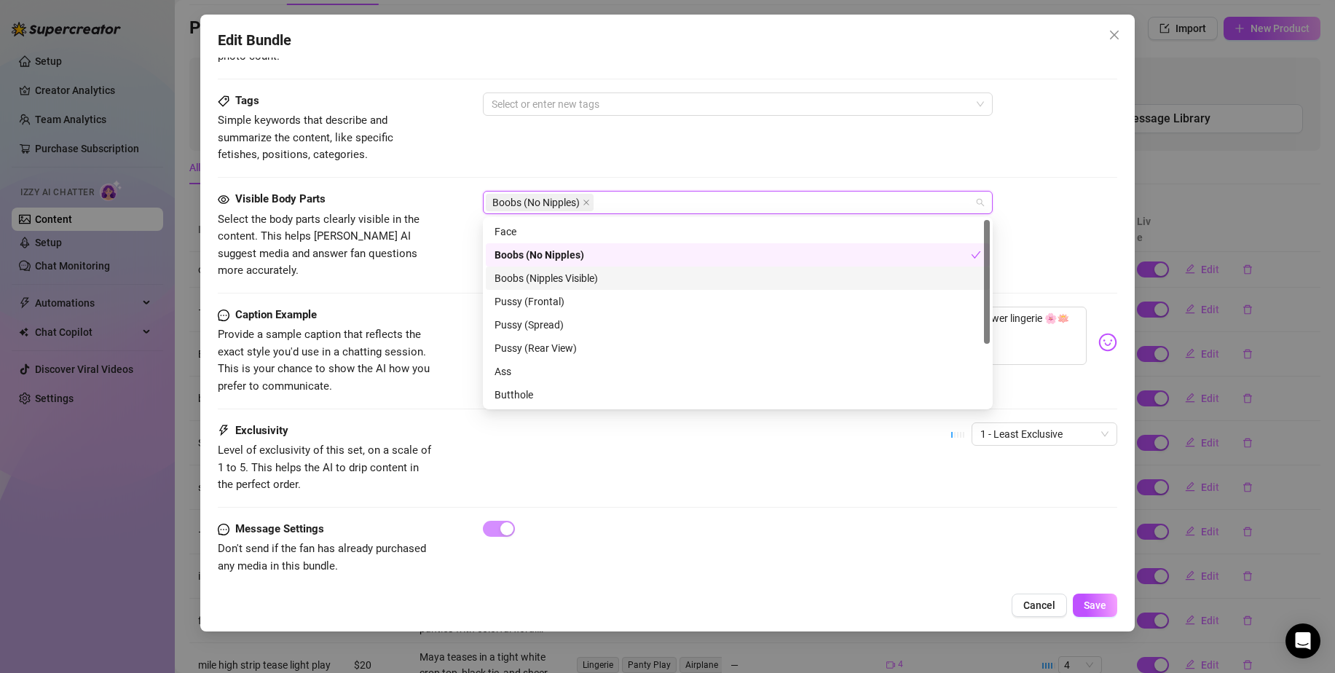
click at [585, 285] on div "Boobs (Nipples Visible)" at bounding box center [738, 278] width 487 height 16
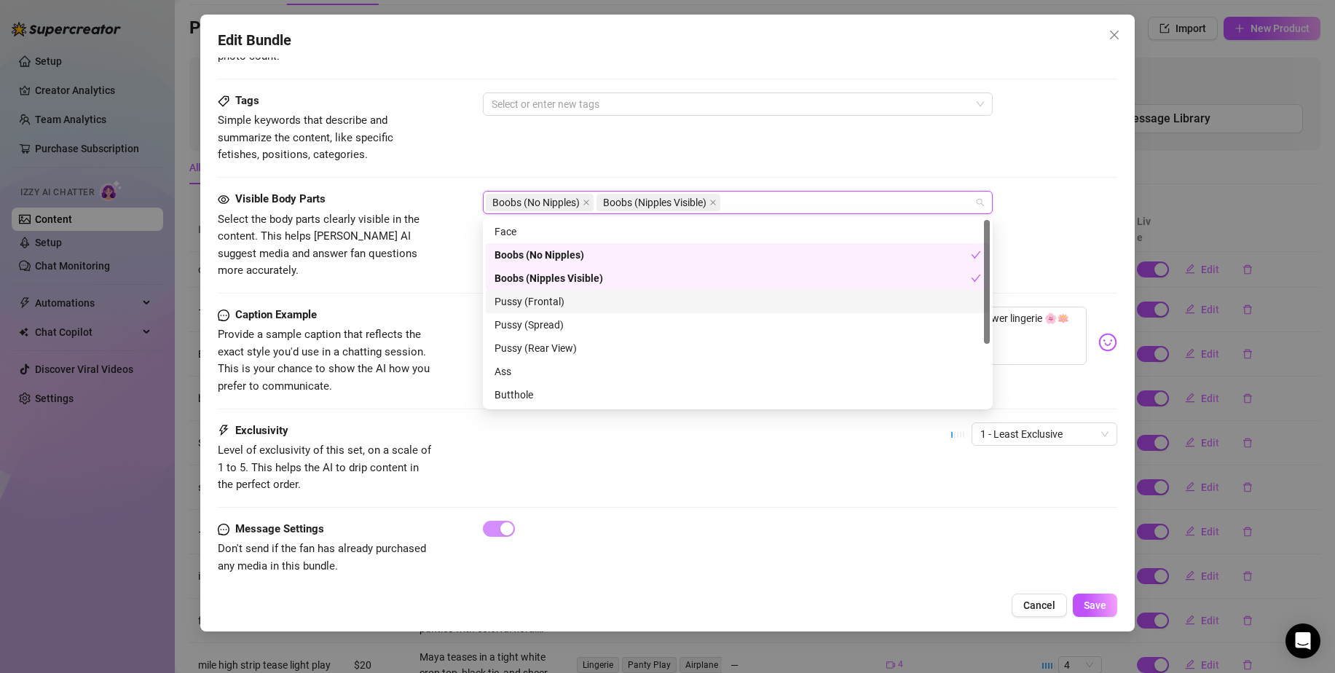
click at [596, 300] on div "Pussy (Frontal)" at bounding box center [738, 302] width 487 height 16
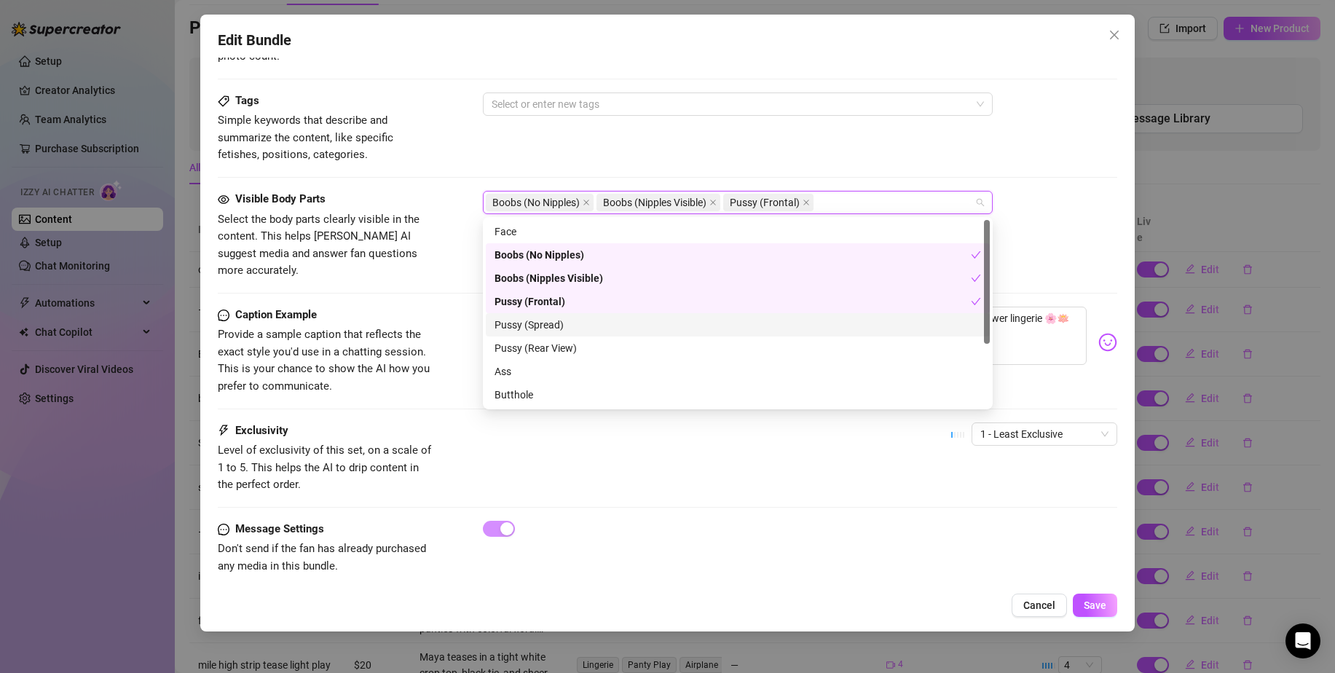
click at [579, 320] on div "Pussy (Spread)" at bounding box center [738, 325] width 487 height 16
click at [559, 339] on div "Pussy (Rear View)" at bounding box center [738, 347] width 504 height 23
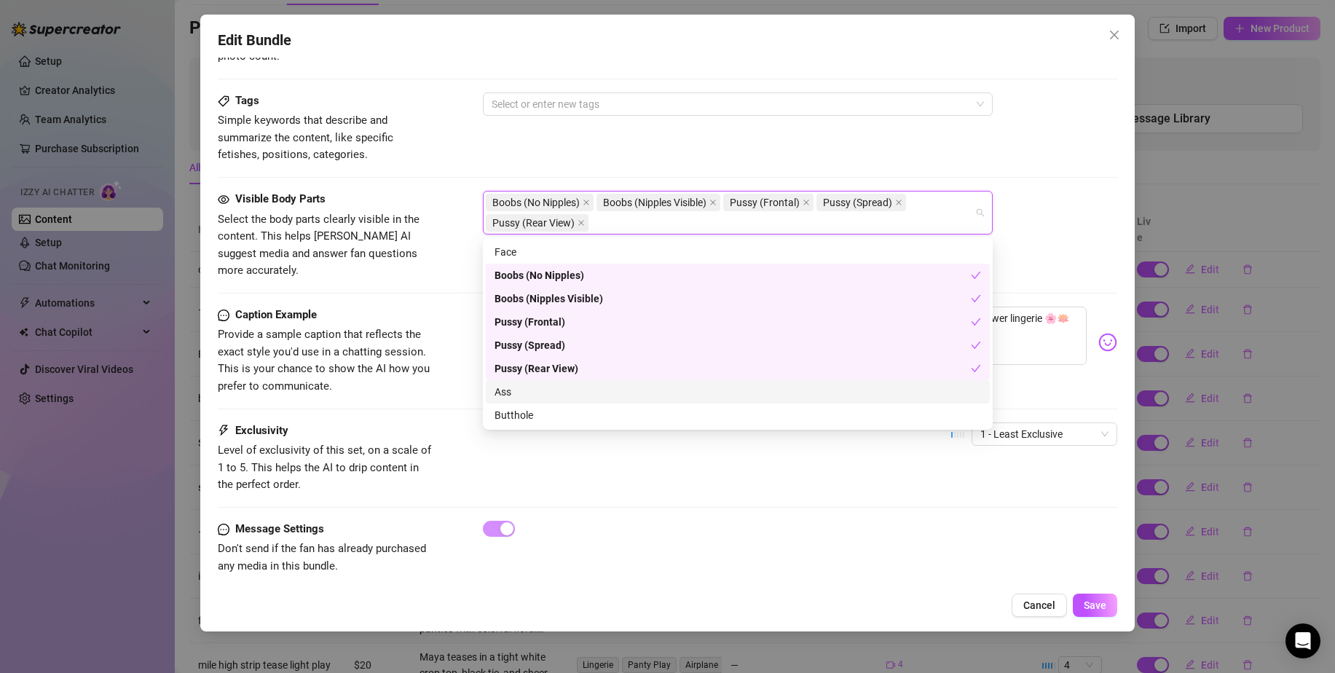
click at [526, 388] on div "Ass" at bounding box center [738, 392] width 487 height 16
click at [535, 417] on div "Butthole" at bounding box center [738, 415] width 487 height 16
click at [1096, 594] on button "Save" at bounding box center [1095, 605] width 44 height 23
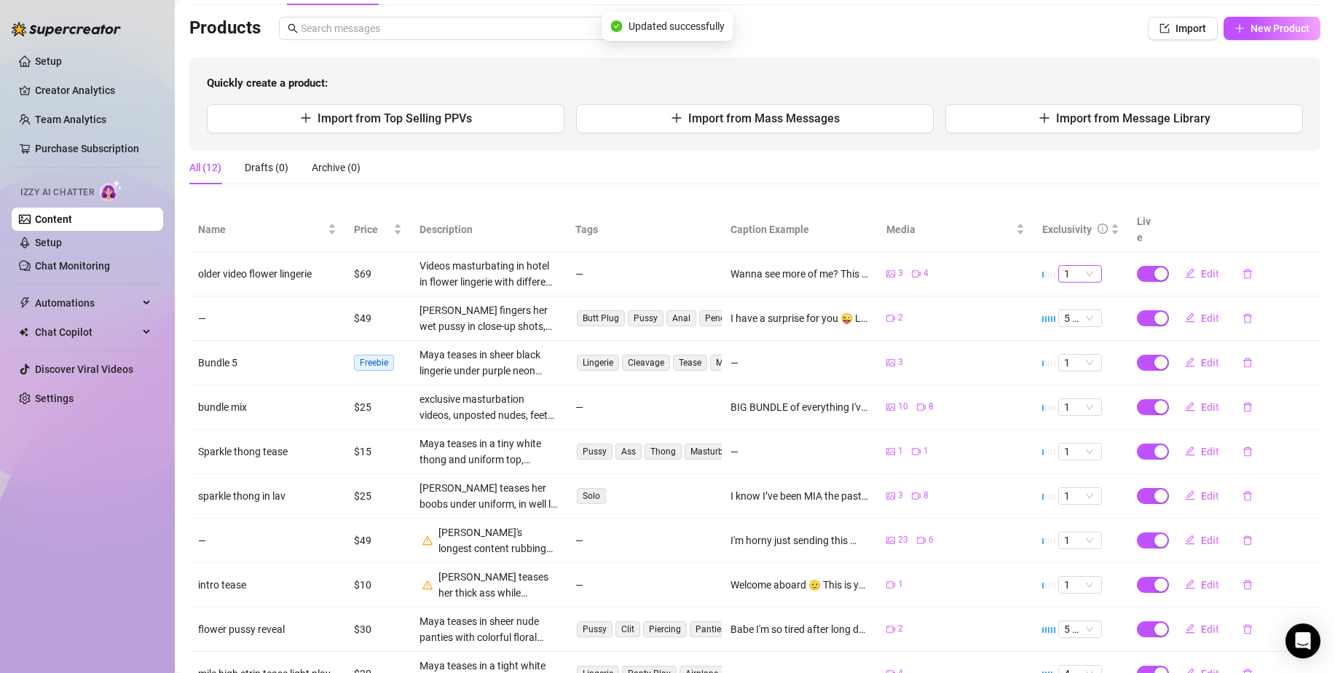
click at [1081, 266] on span "1" at bounding box center [1080, 274] width 32 height 16
click at [1070, 385] on div "5 🔥" at bounding box center [1070, 377] width 20 height 16
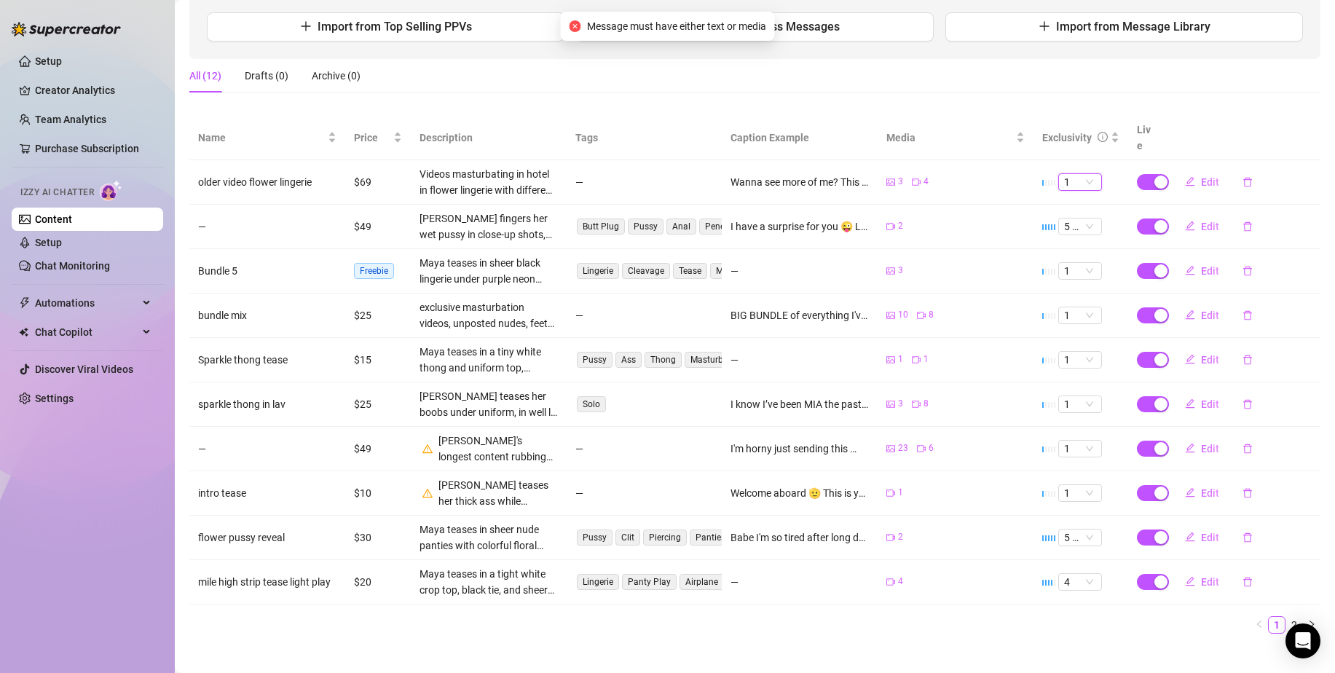
scroll to position [0, 0]
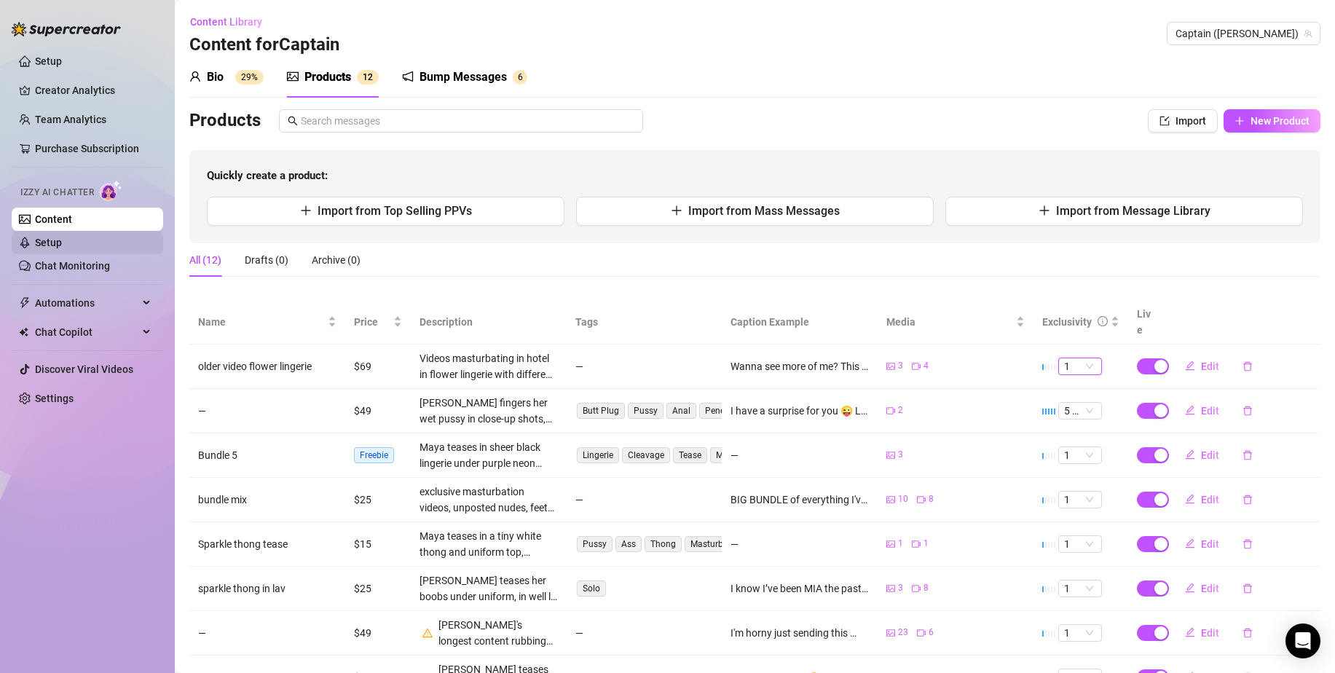
click at [62, 245] on link "Setup" at bounding box center [48, 243] width 27 height 12
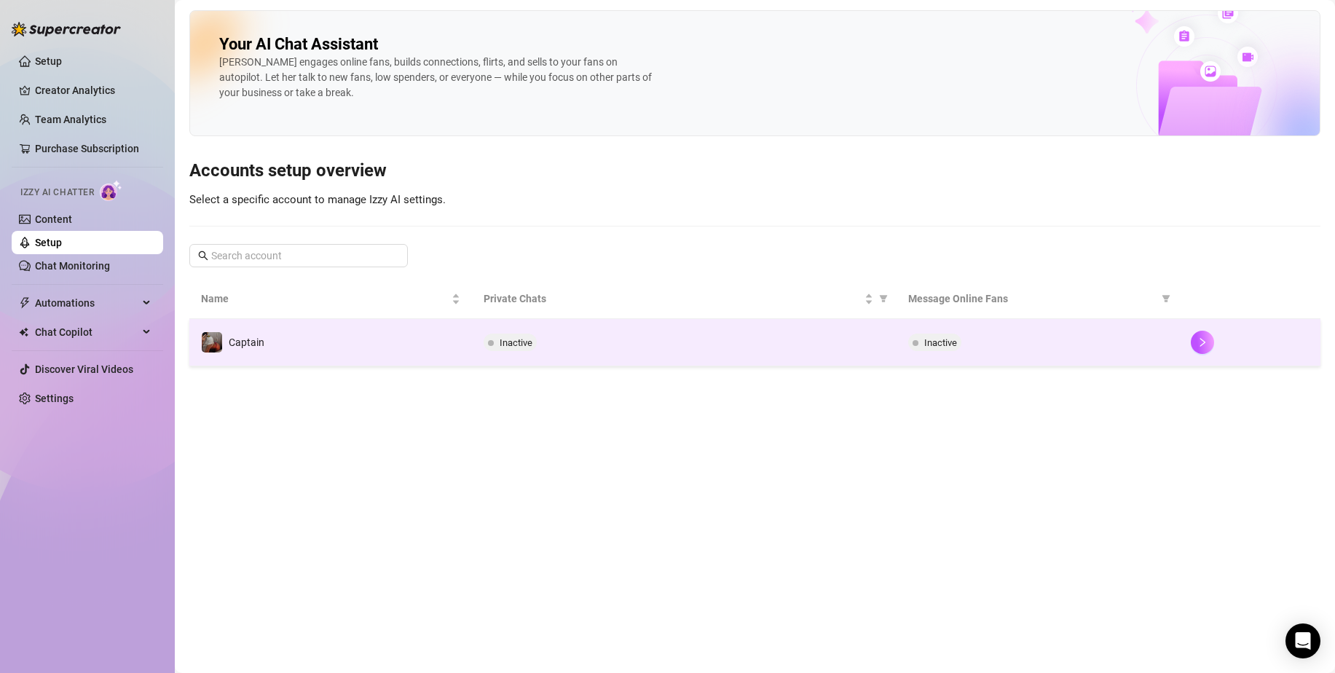
click at [653, 334] on div "Inactive" at bounding box center [684, 342] width 401 height 17
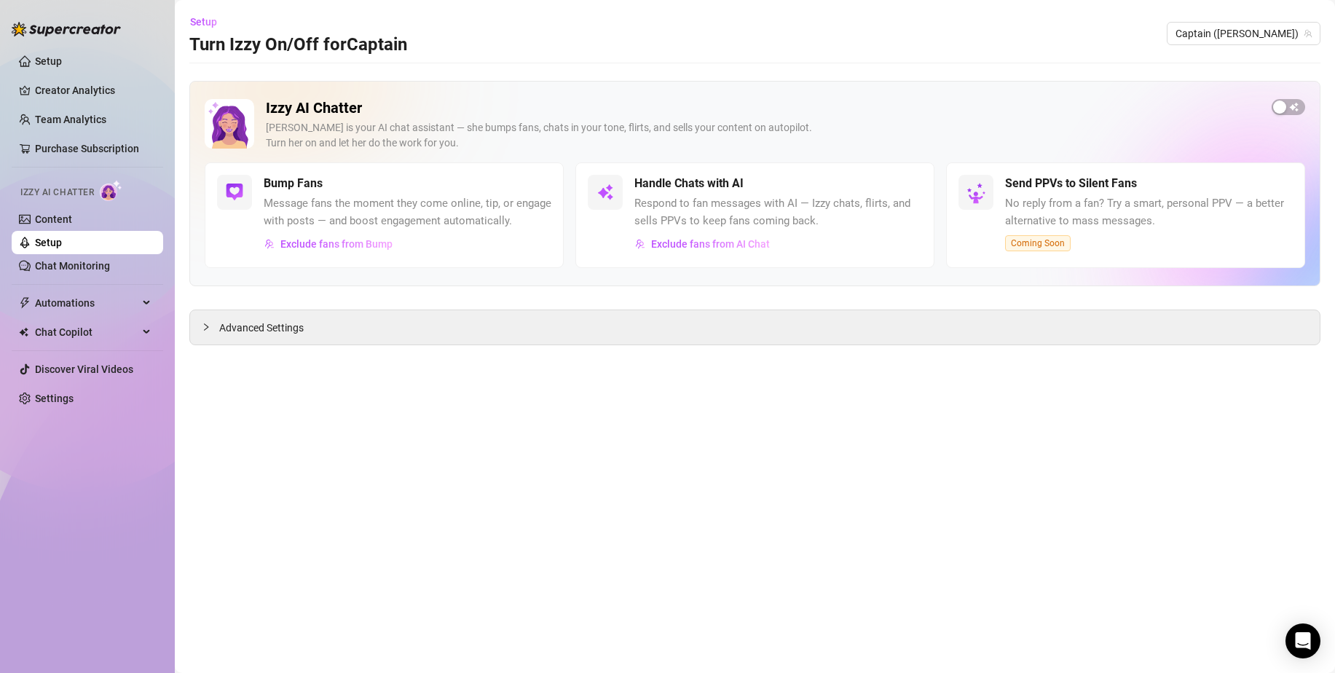
click at [752, 197] on span "Respond to fan messages with AI — Izzy chats, flirts, and sells PPVs to keep fa…" at bounding box center [778, 212] width 288 height 34
click at [62, 241] on link "Setup" at bounding box center [48, 243] width 27 height 12
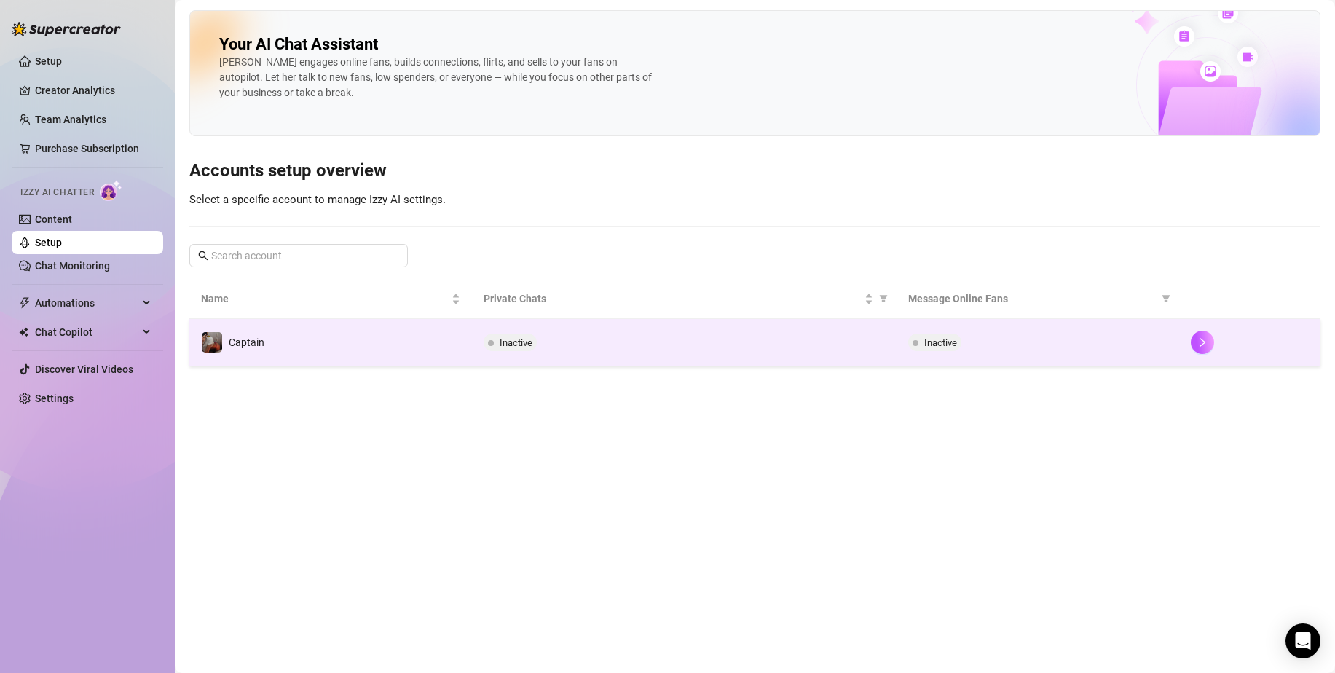
click at [384, 348] on td "Captain" at bounding box center [330, 342] width 283 height 47
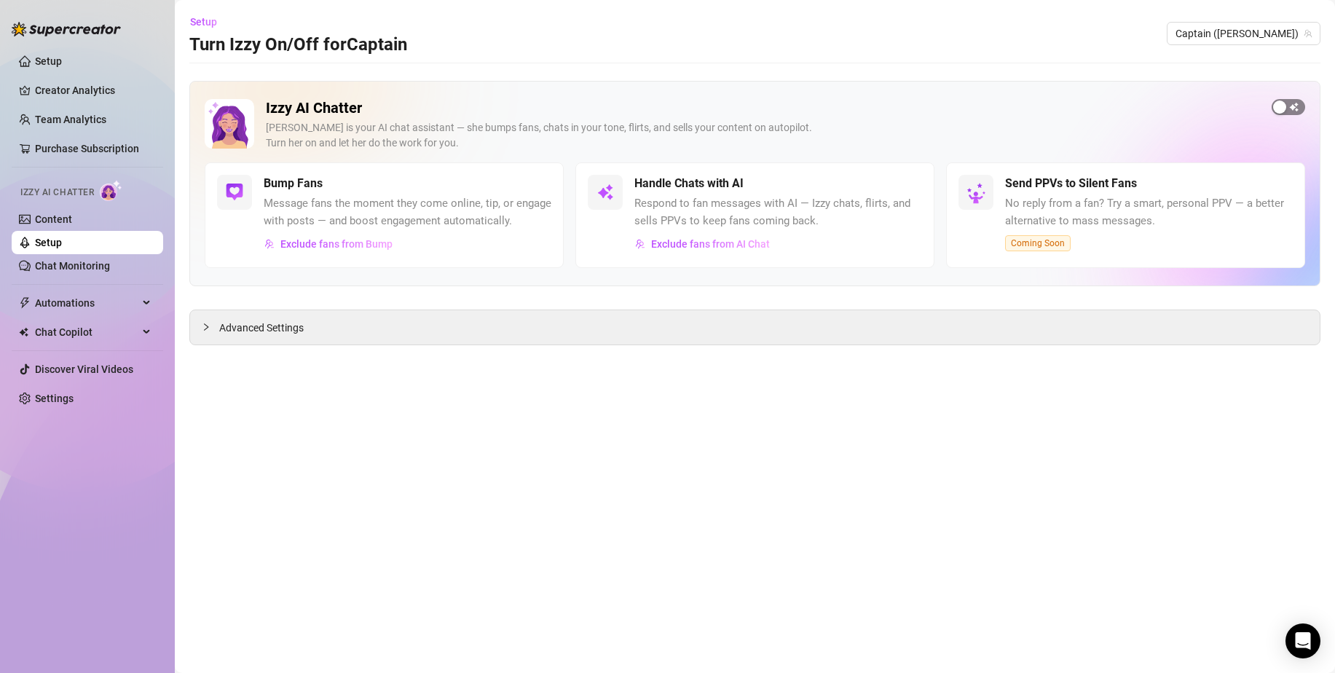
click at [1282, 104] on div "button" at bounding box center [1279, 107] width 13 height 13
click at [908, 191] on span "button" at bounding box center [906, 184] width 32 height 16
click at [1290, 630] on div "Open Intercom Messenger" at bounding box center [1303, 641] width 39 height 39
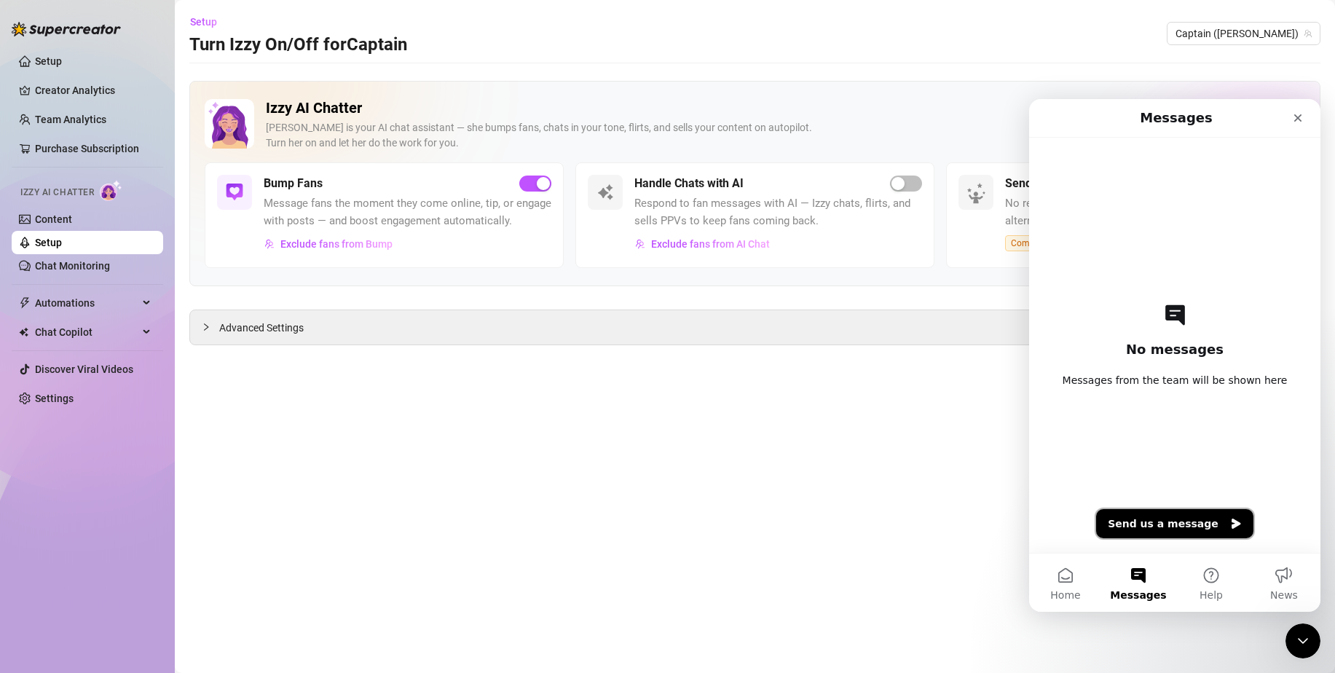
click at [1187, 514] on button "Send us a message" at bounding box center [1174, 523] width 157 height 29
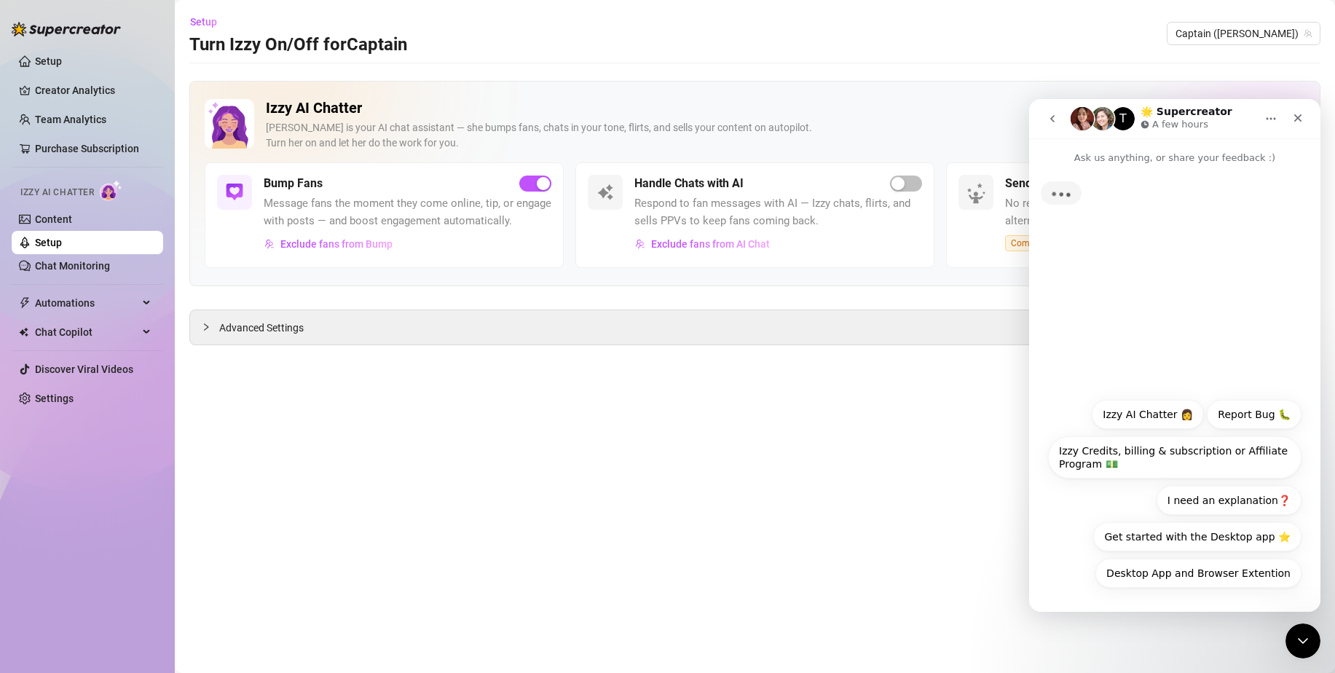
click at [1156, 418] on button "Izzy AI Chatter 👩" at bounding box center [1148, 414] width 112 height 29
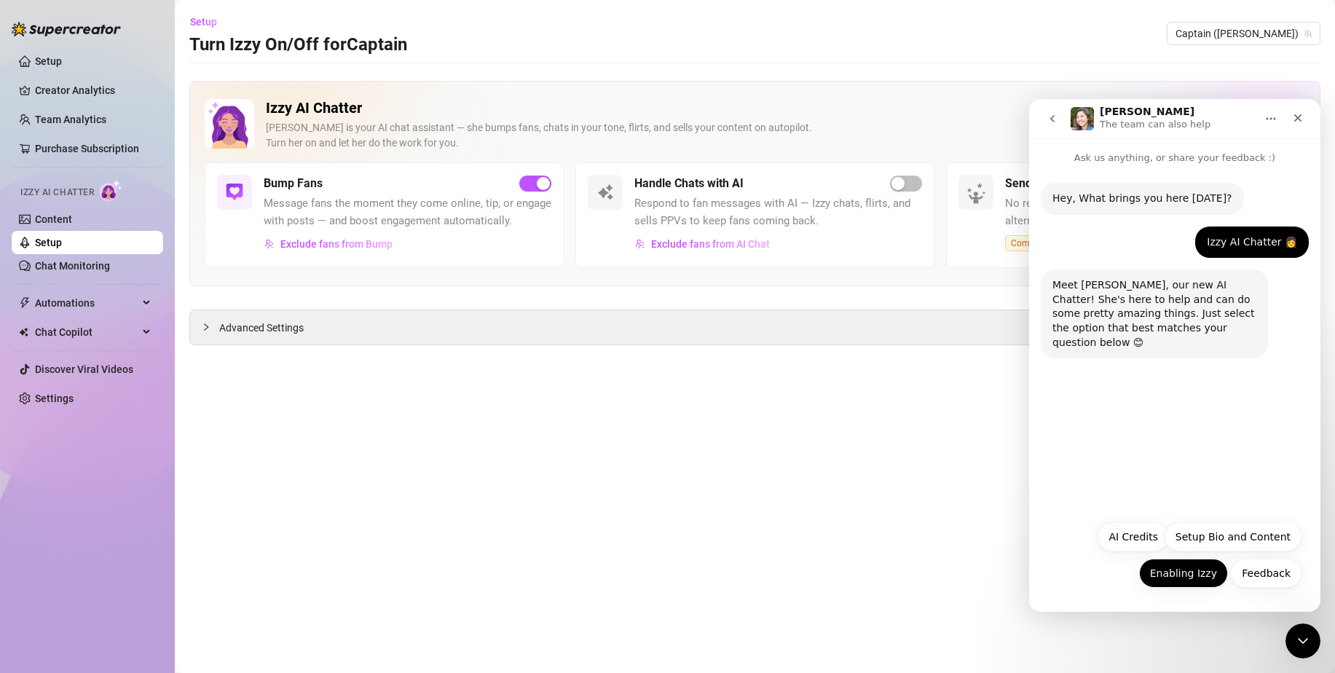
click at [1177, 575] on button "Enabling Izzy" at bounding box center [1183, 573] width 89 height 29
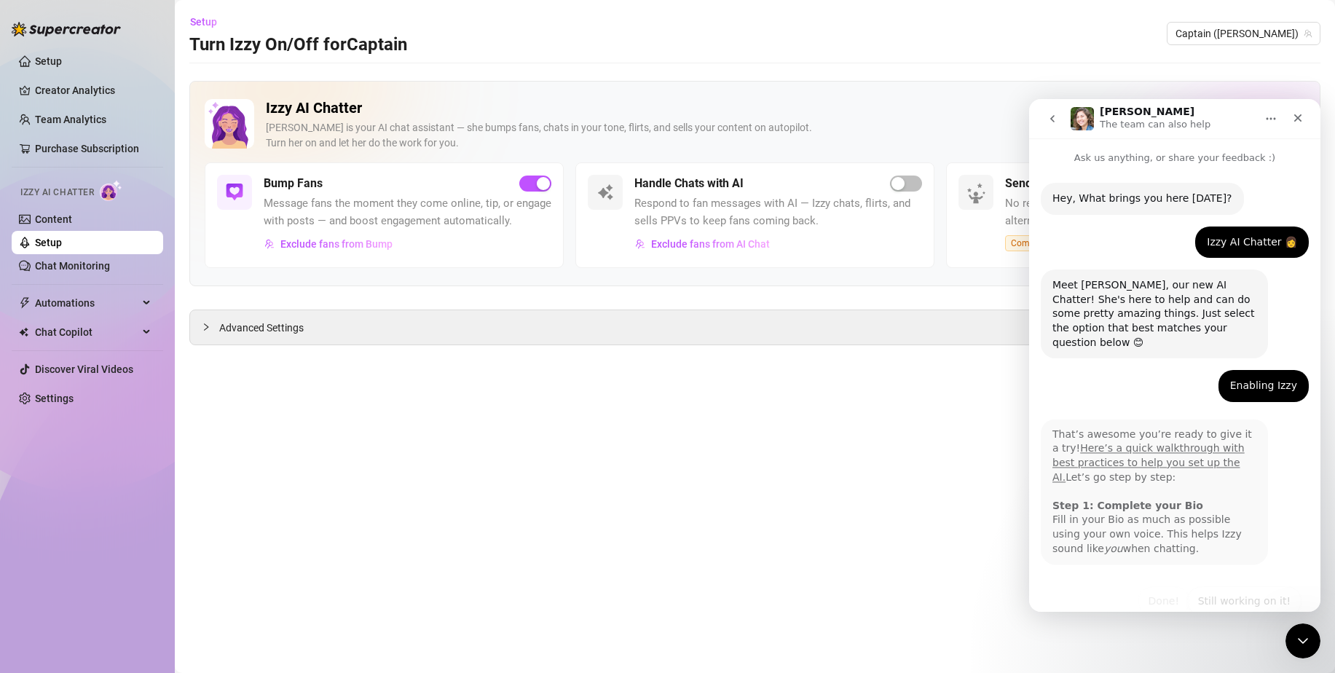
scroll to position [15, 0]
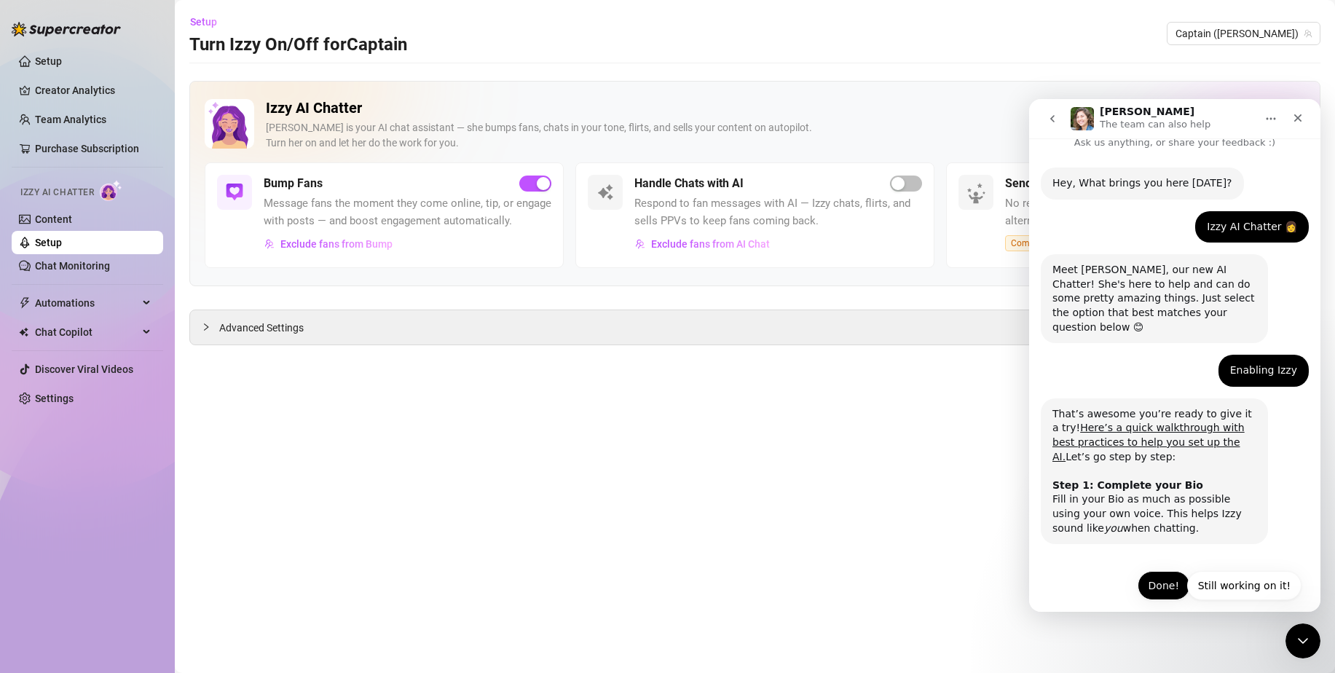
click at [1152, 571] on button "Done!" at bounding box center [1164, 585] width 52 height 29
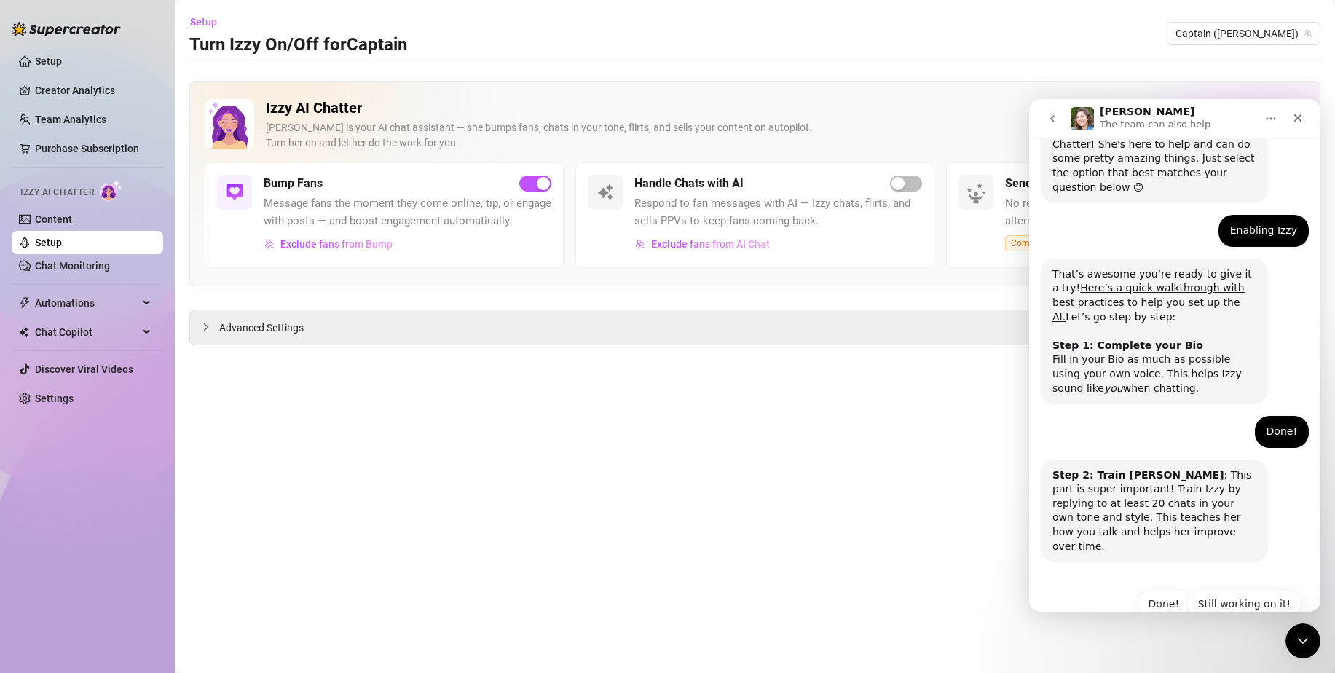
scroll to position [159, 0]
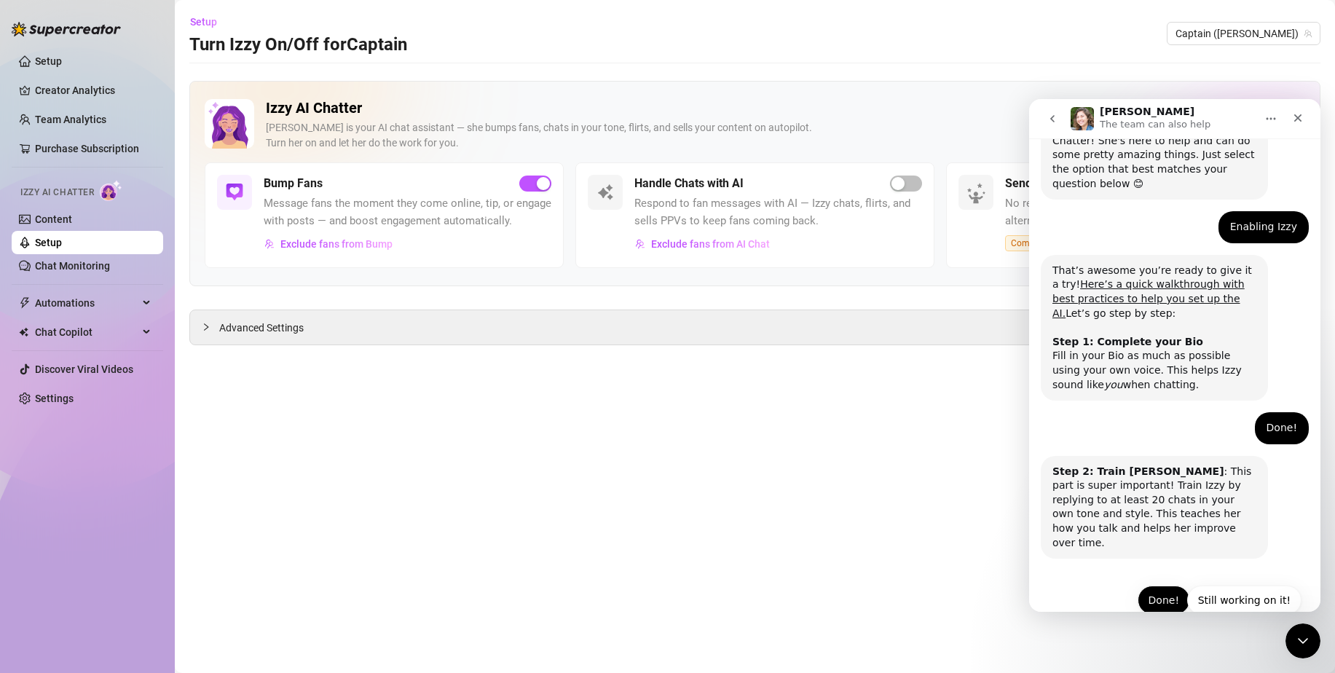
click at [1161, 586] on button "Done!" at bounding box center [1164, 600] width 52 height 29
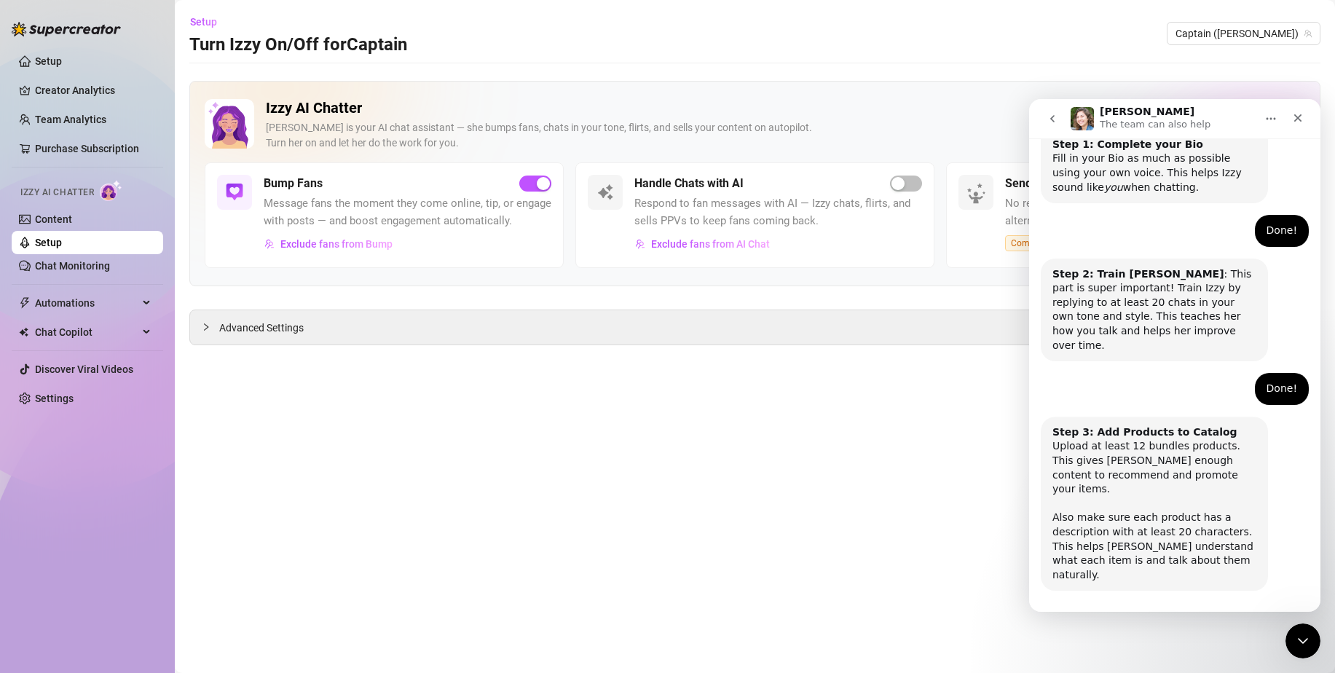
scroll to position [360, 0]
click at [1161, 614] on button "Done!" at bounding box center [1164, 628] width 52 height 29
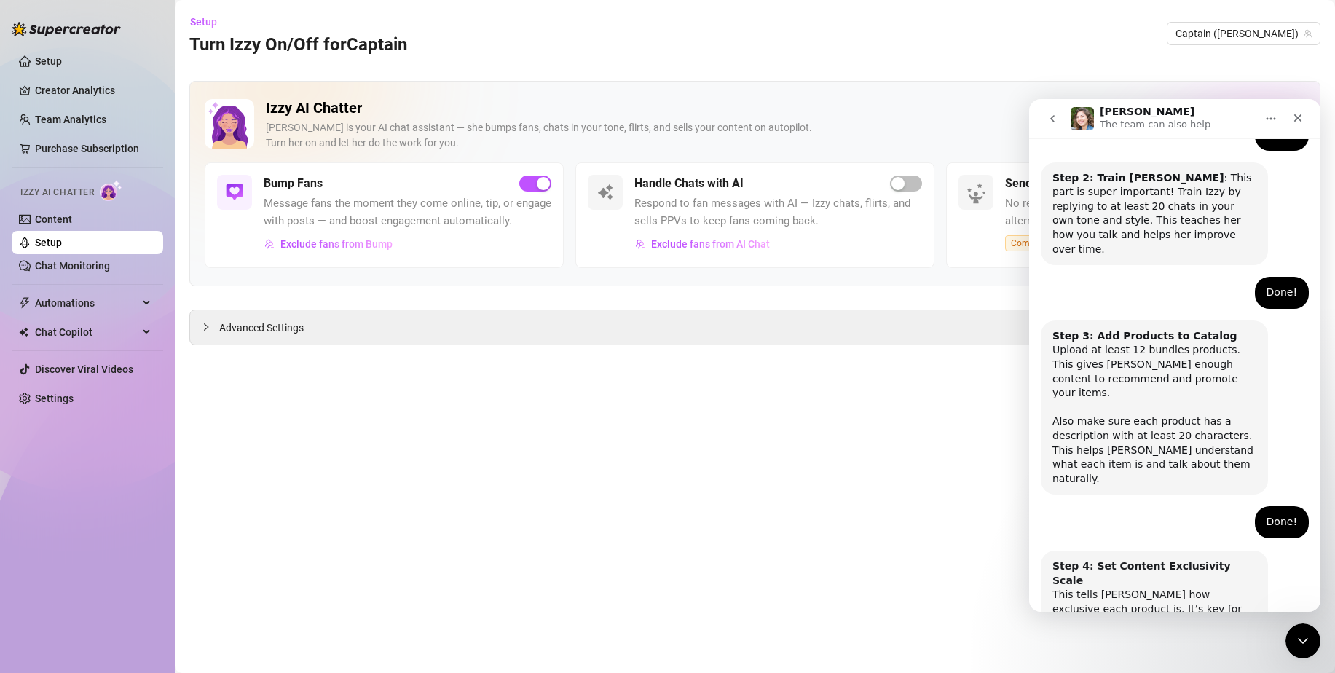
scroll to position [504, 0]
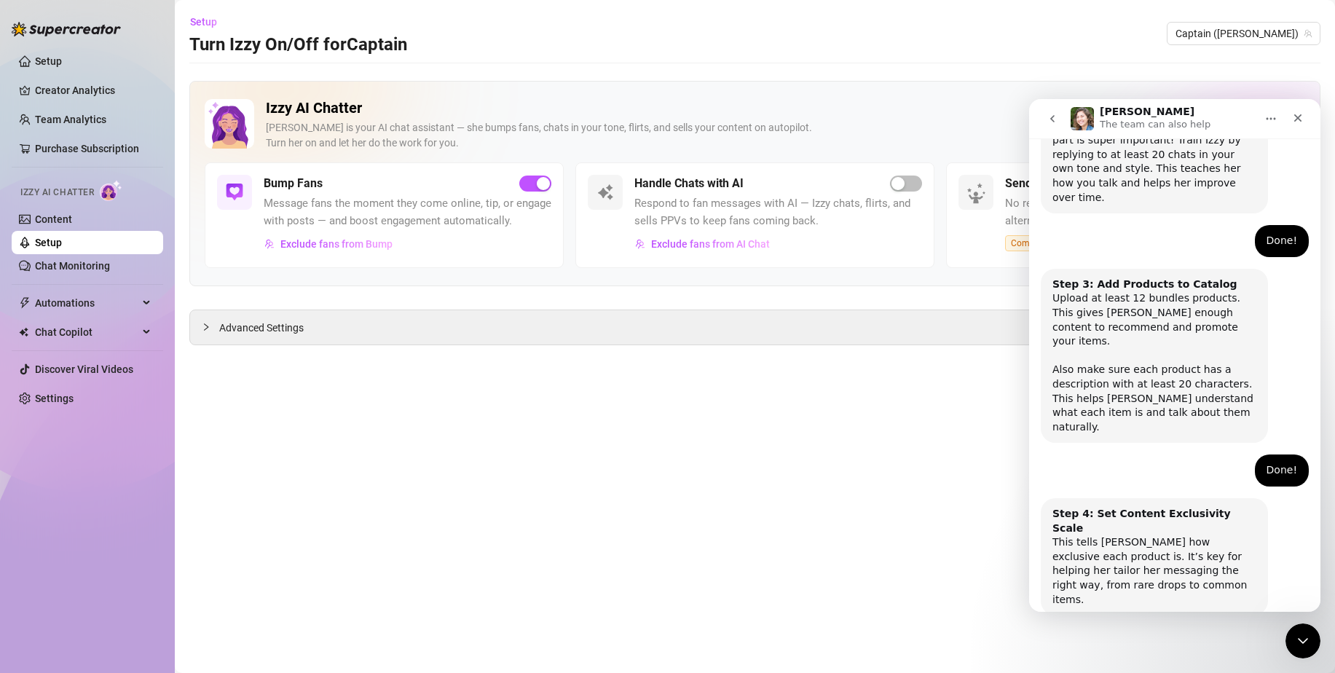
click at [1161, 642] on button "Done!" at bounding box center [1164, 656] width 52 height 29
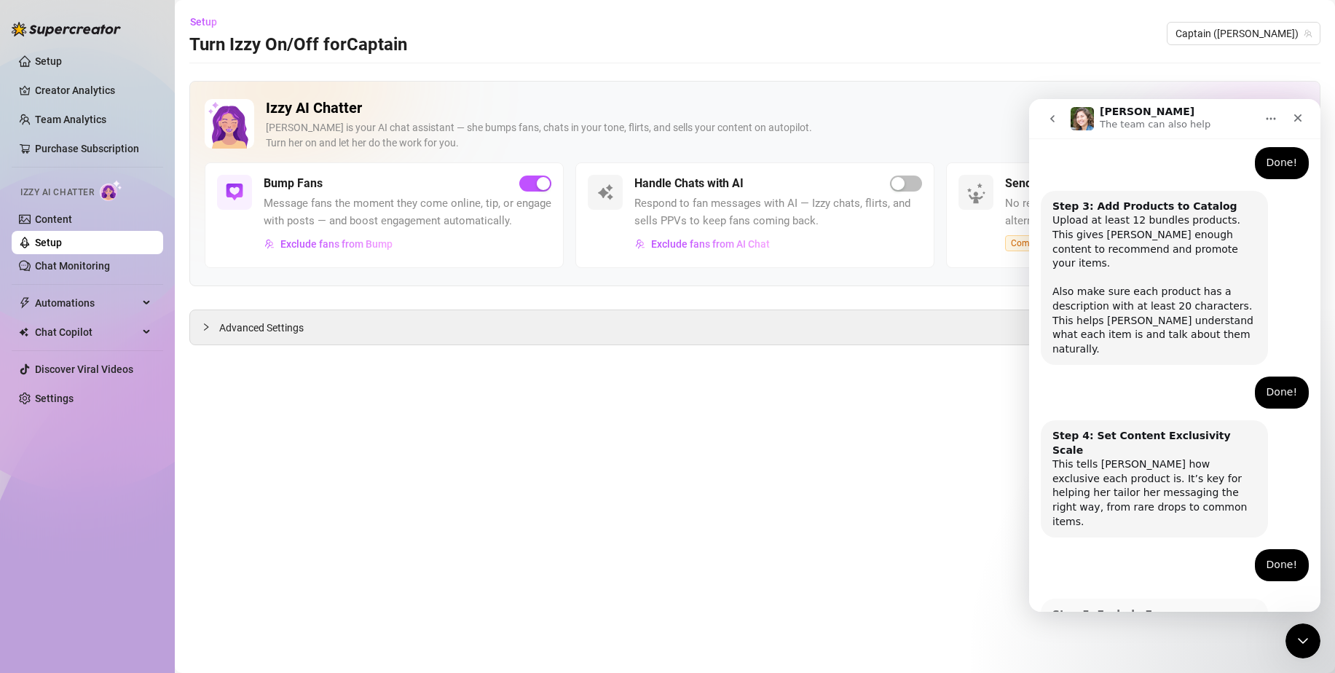
scroll to position [634, 0]
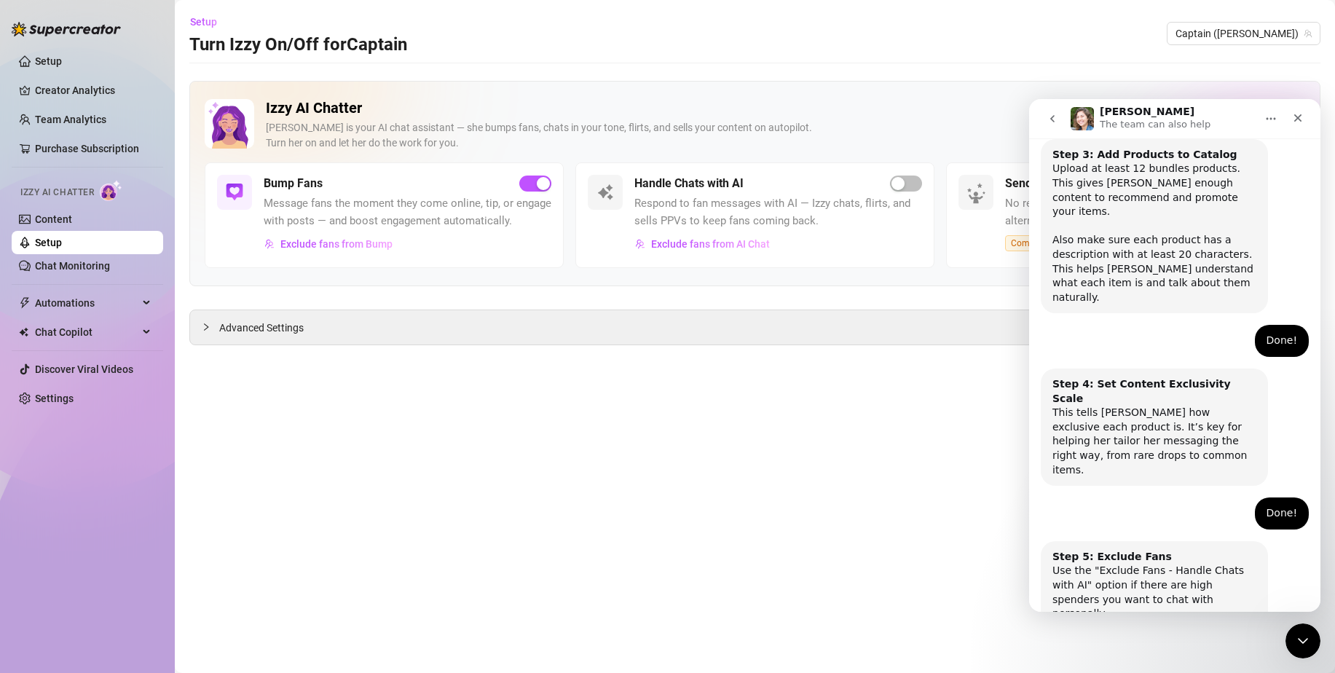
click at [1161, 657] on button "Done!" at bounding box center [1164, 671] width 52 height 29
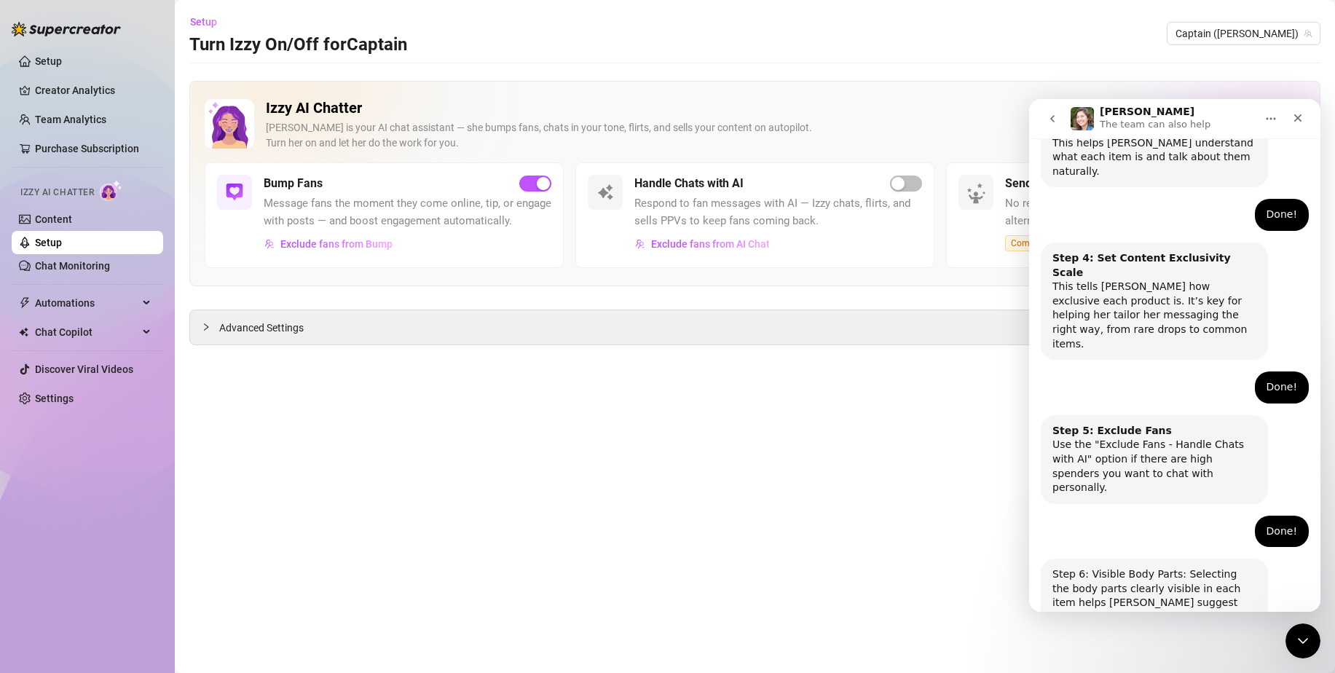
scroll to position [763, 0]
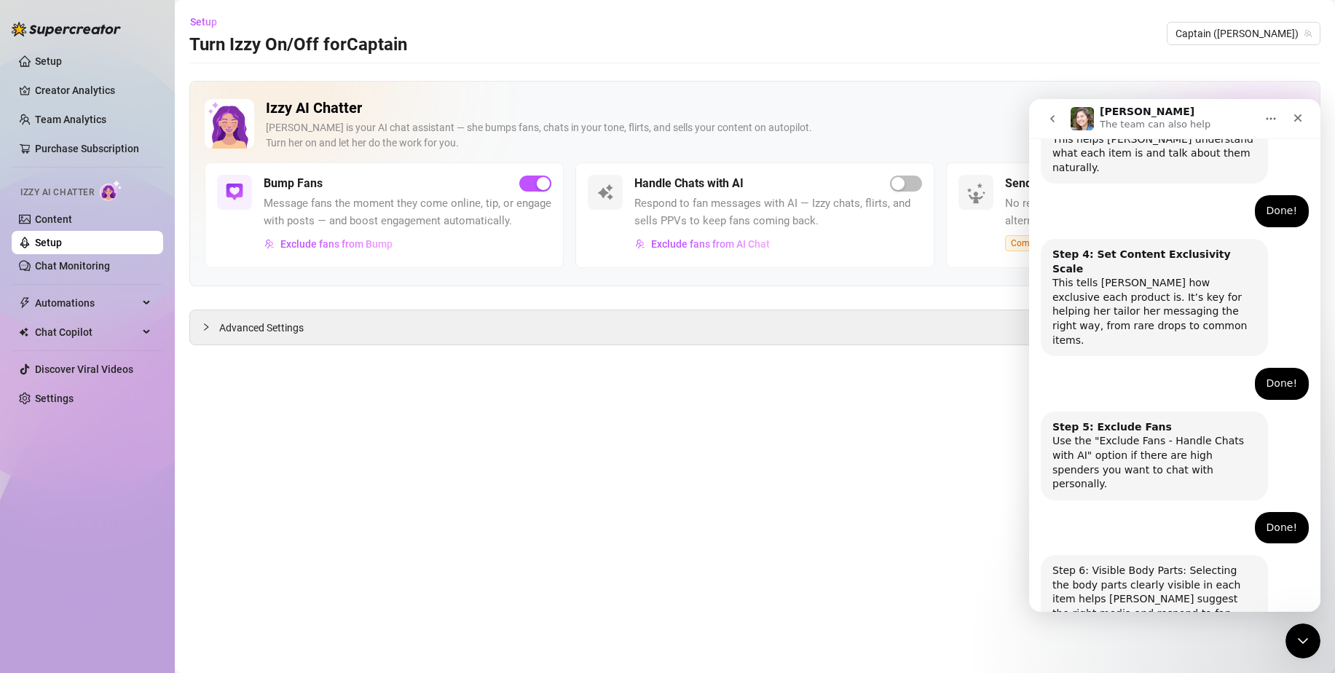
click at [1161, 671] on button "Done!" at bounding box center [1164, 685] width 52 height 29
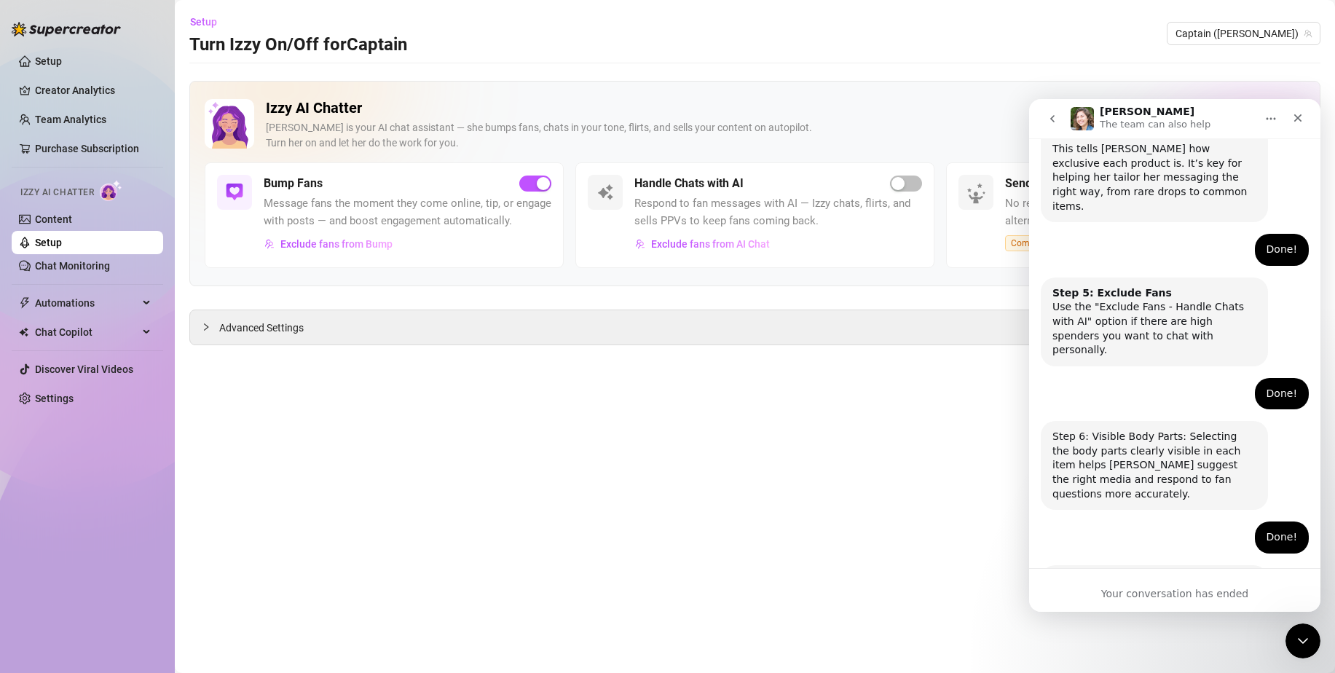
scroll to position [899, 0]
click at [917, 522] on main "Setup Turn Izzy On/Off for Captain Captain ([PERSON_NAME]) Izzy AI Chatter [PER…" at bounding box center [755, 336] width 1160 height 673
click at [1300, 123] on icon "Close" at bounding box center [1298, 118] width 12 height 12
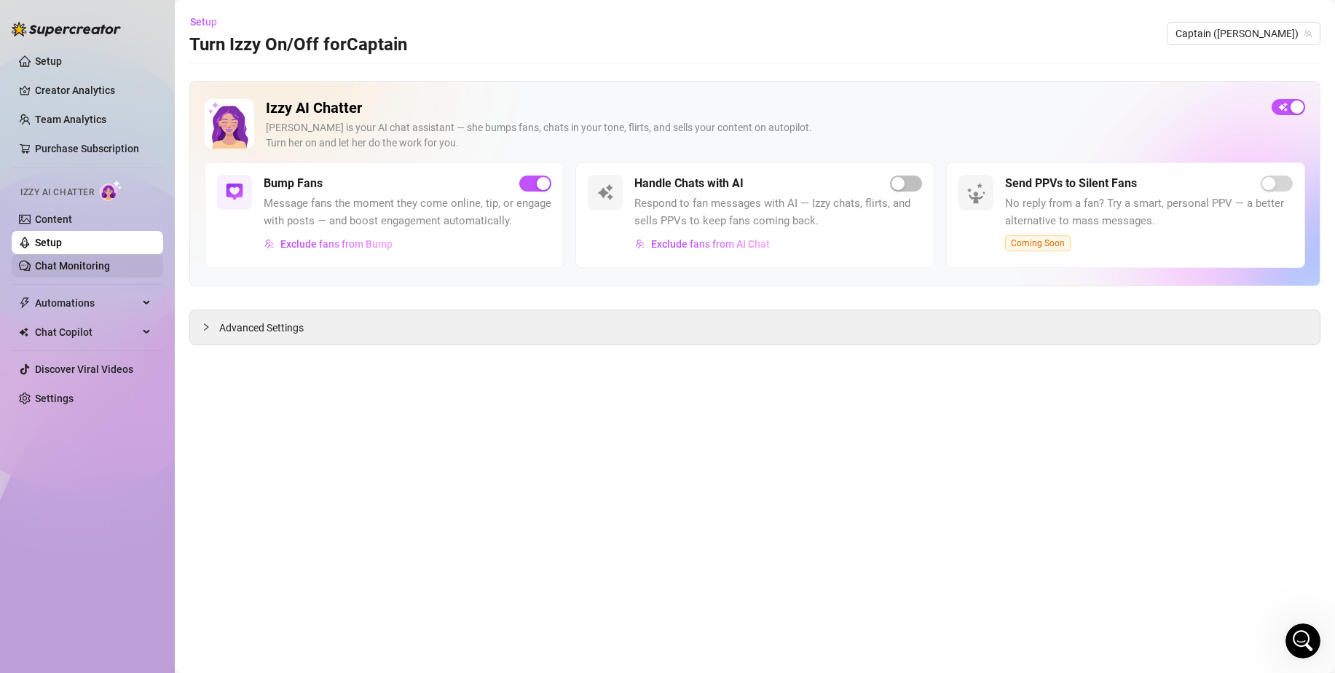
click at [59, 260] on link "Chat Monitoring" at bounding box center [72, 266] width 75 height 12
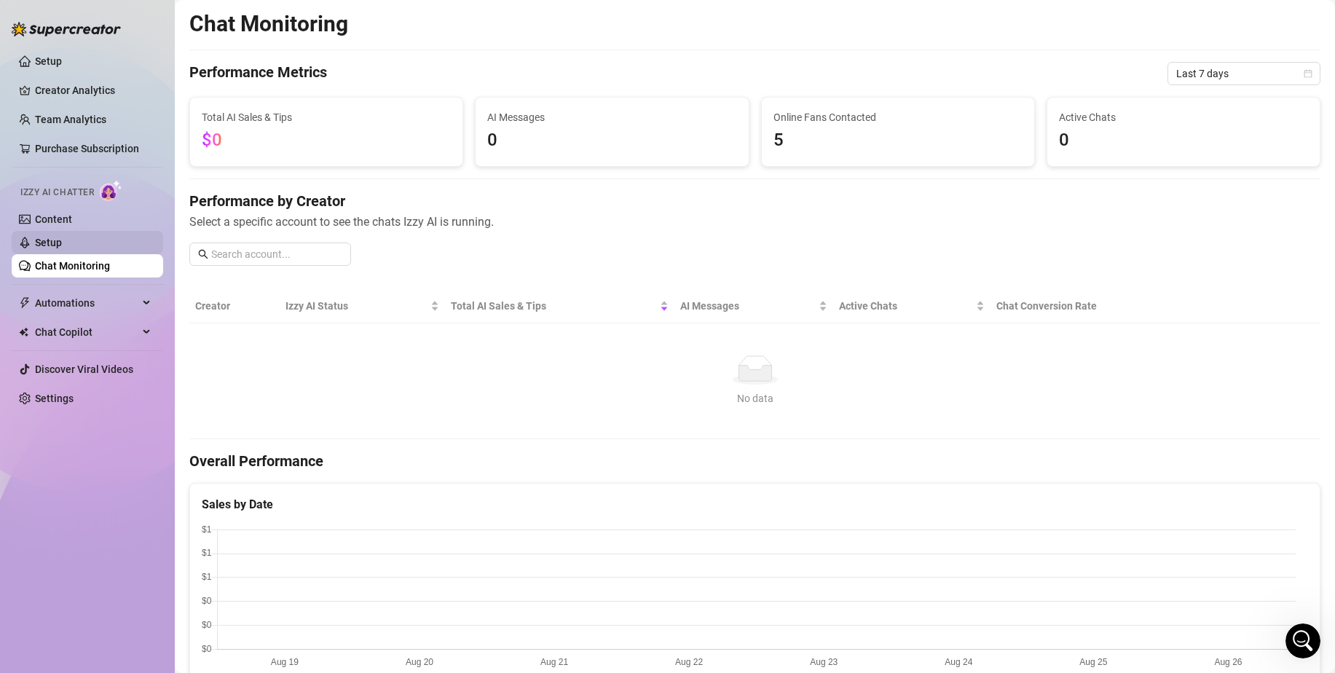
click at [62, 248] on link "Setup" at bounding box center [48, 243] width 27 height 12
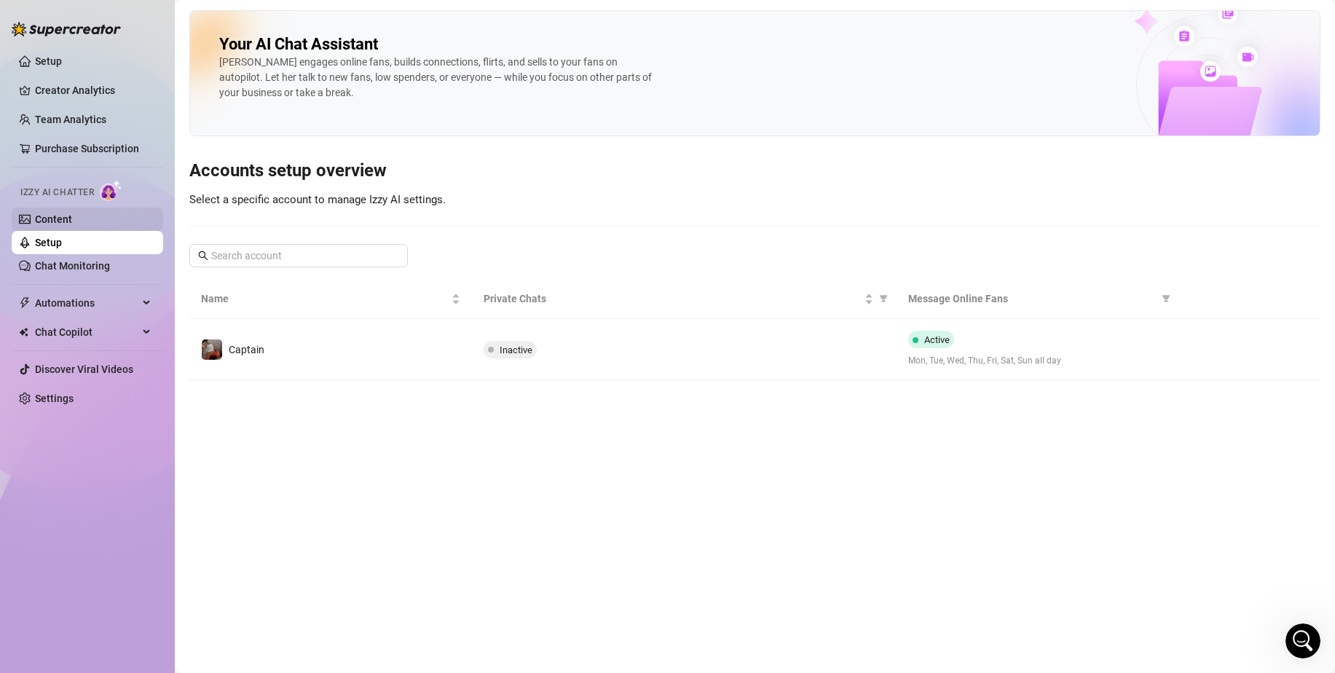
click at [72, 225] on link "Content" at bounding box center [53, 219] width 37 height 12
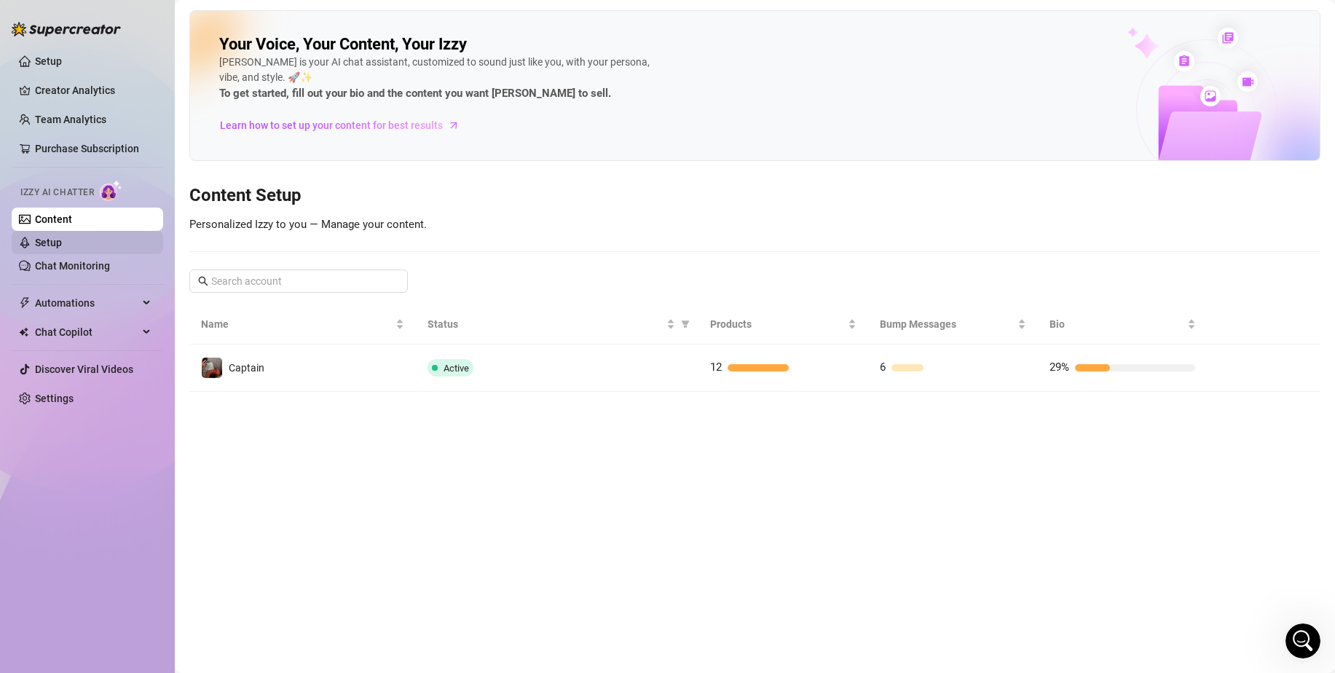
click at [62, 248] on link "Setup" at bounding box center [48, 243] width 27 height 12
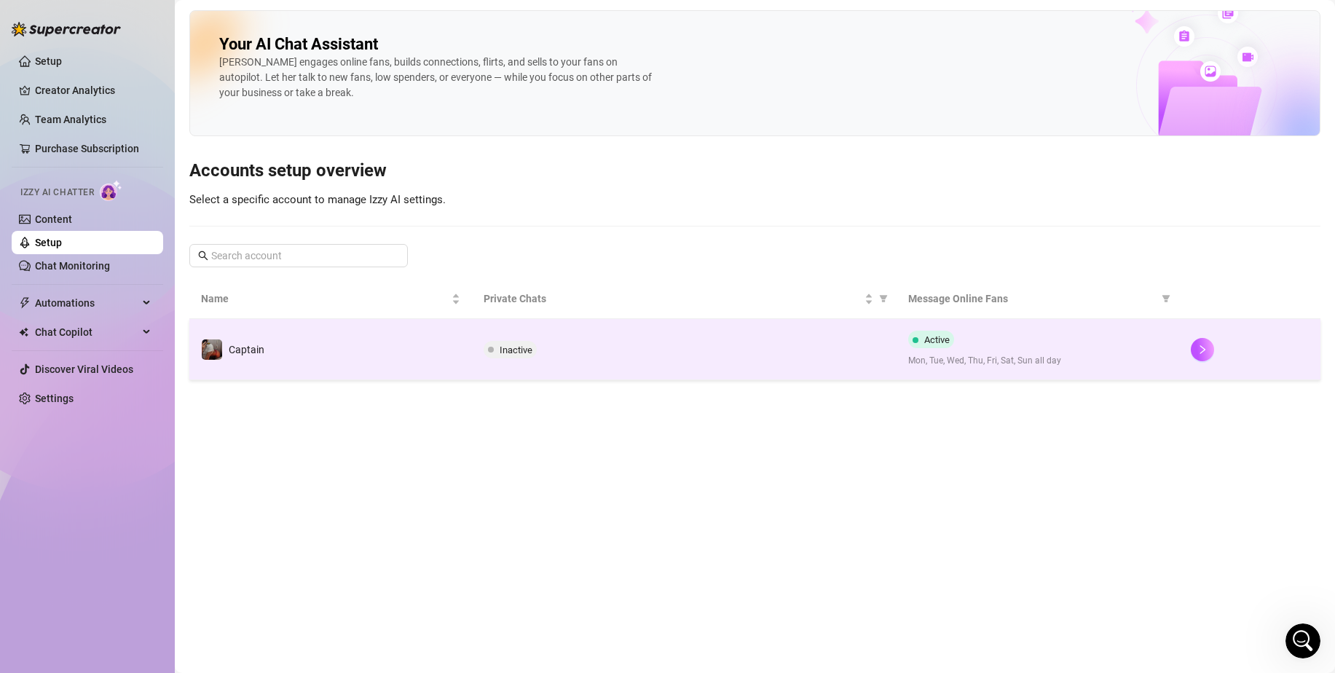
click at [511, 324] on td "Inactive" at bounding box center [684, 349] width 424 height 61
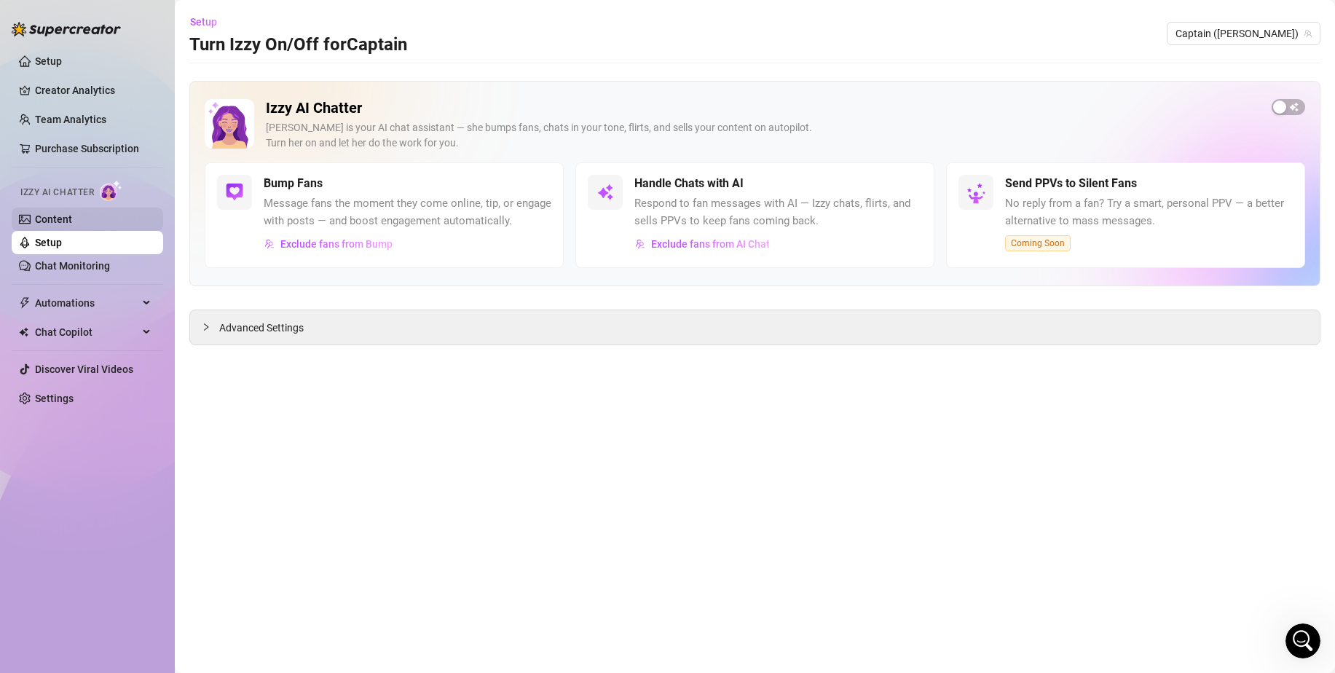
click at [72, 220] on link "Content" at bounding box center [53, 219] width 37 height 12
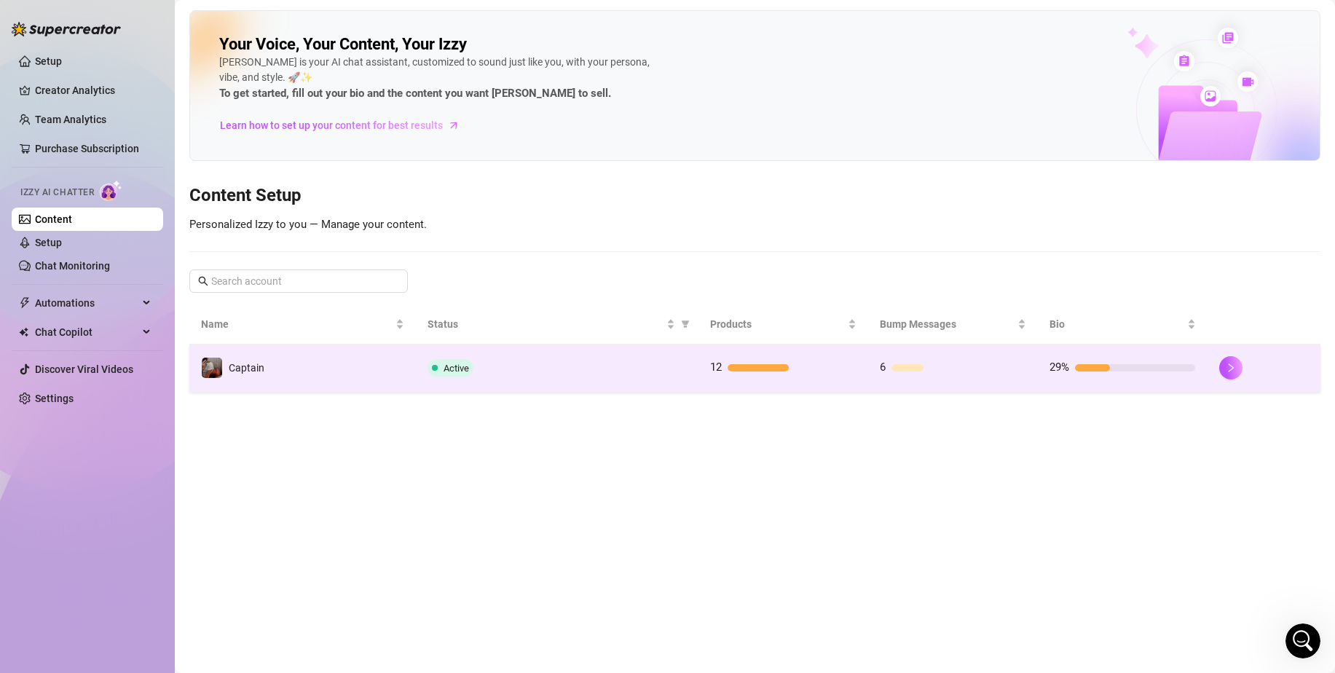
click at [462, 365] on span "Active" at bounding box center [456, 368] width 25 height 11
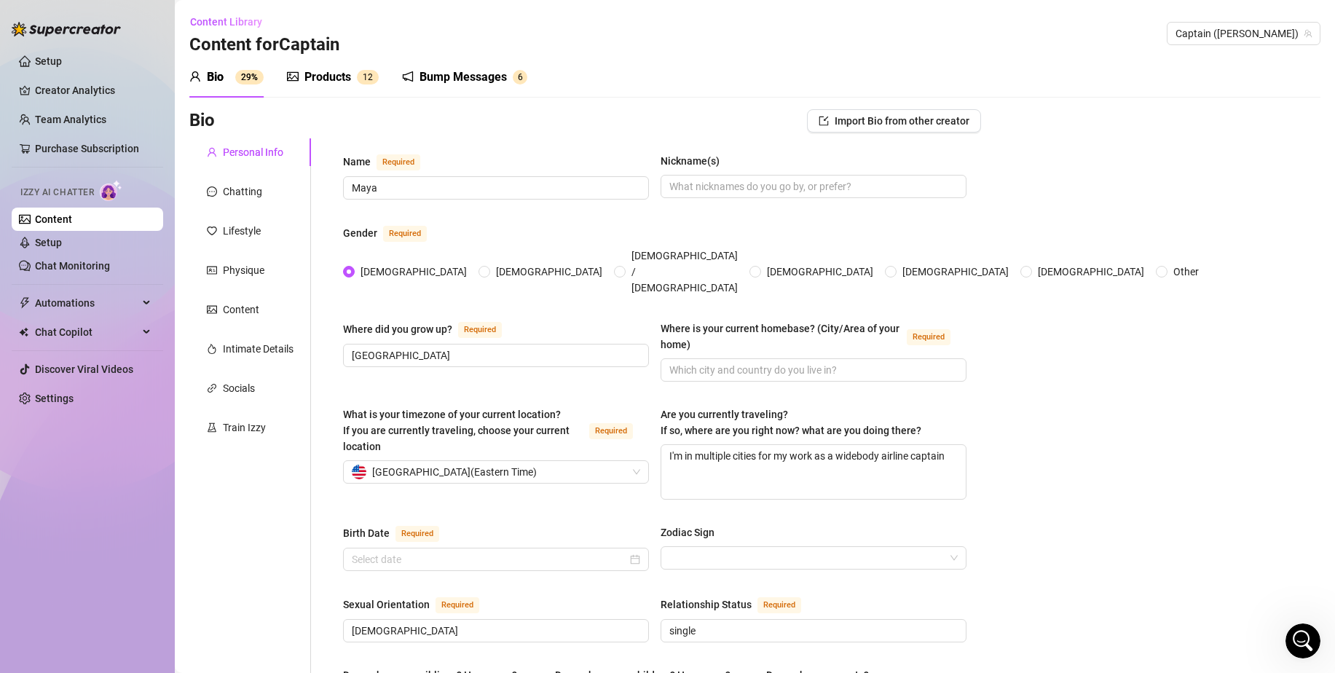
scroll to position [2, 0]
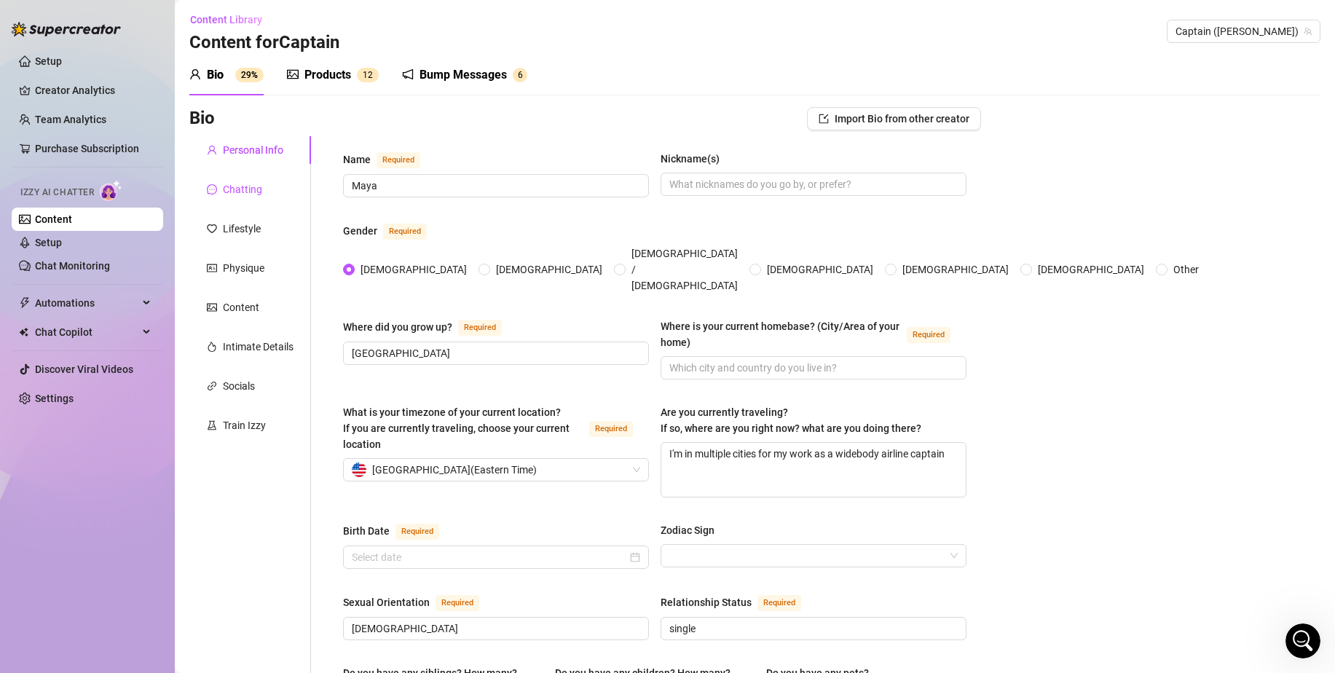
click at [246, 188] on div "Chatting" at bounding box center [242, 189] width 39 height 16
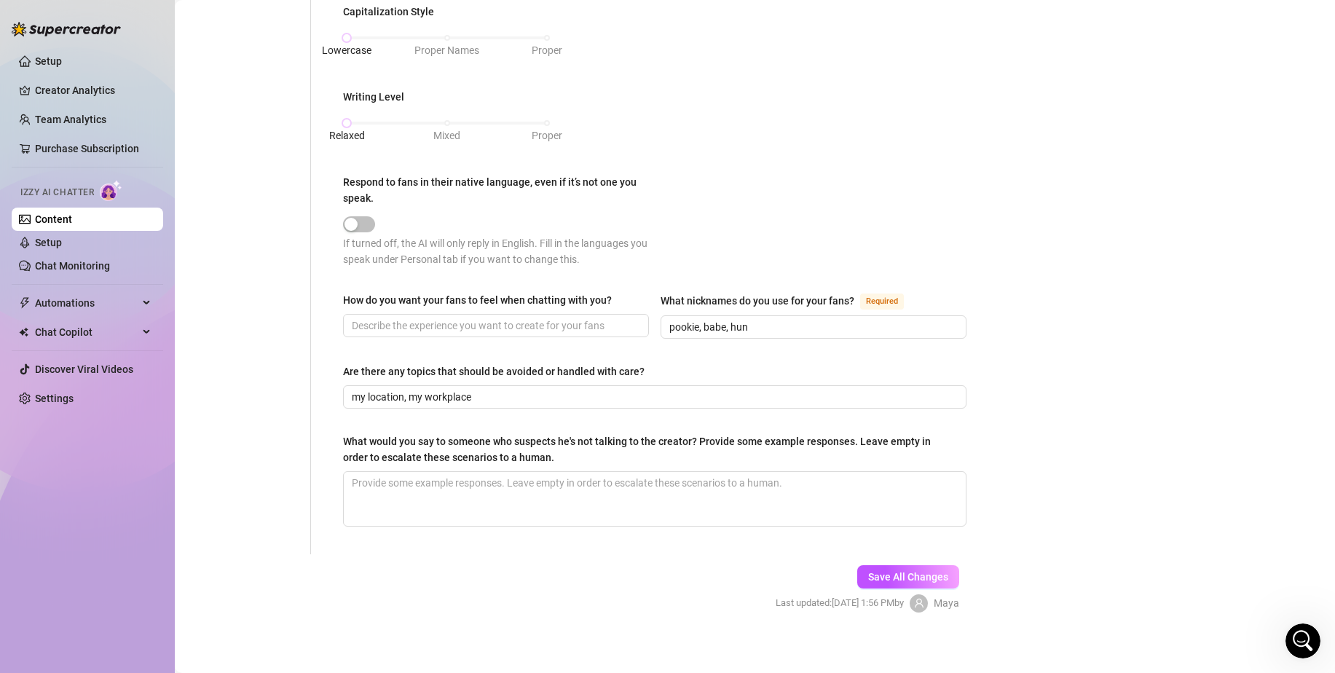
scroll to position [693, 0]
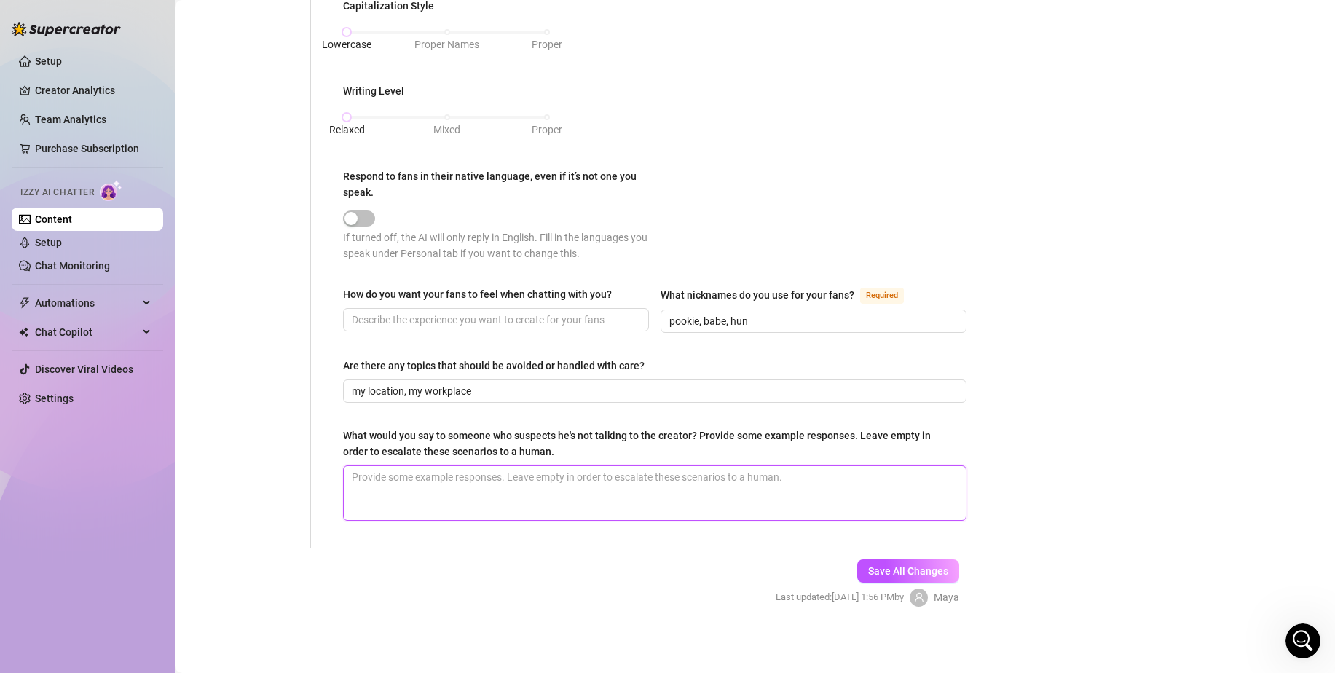
click at [886, 471] on textarea "What would you say to someone who suspects he's not talking to the creator? Pro…" at bounding box center [655, 493] width 622 height 54
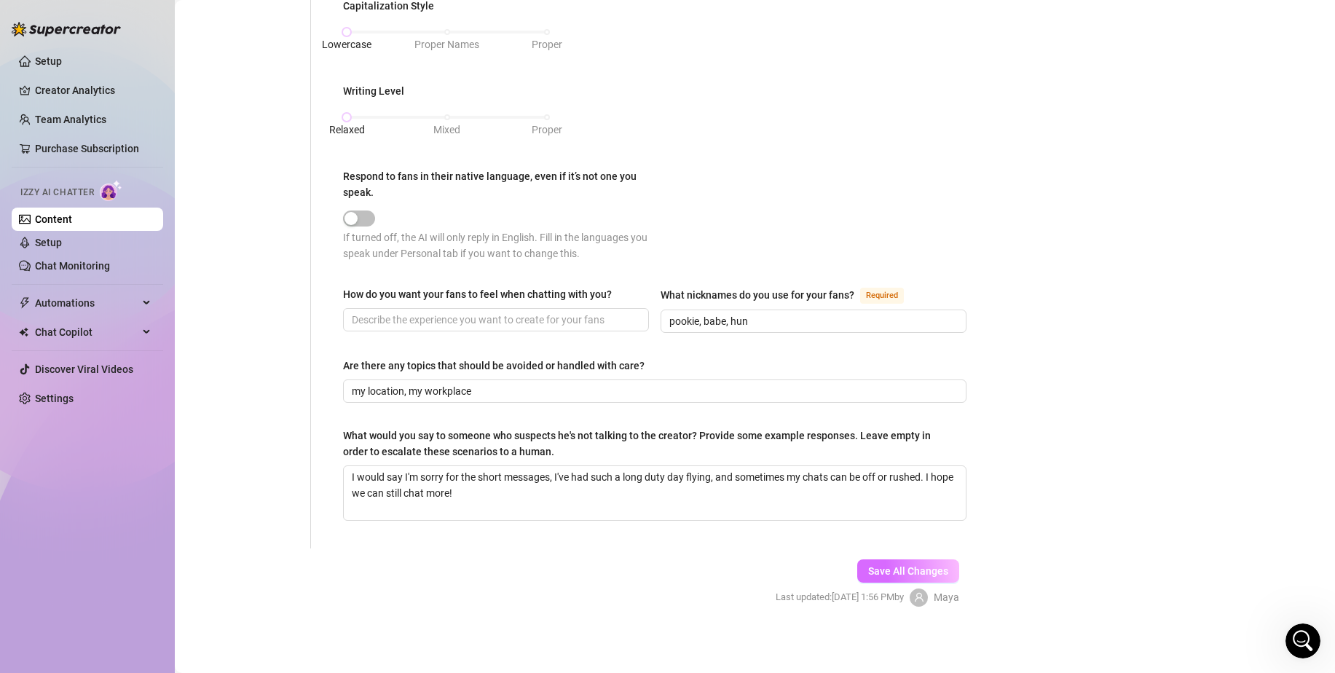
click at [912, 567] on span "Save All Changes" at bounding box center [908, 571] width 80 height 12
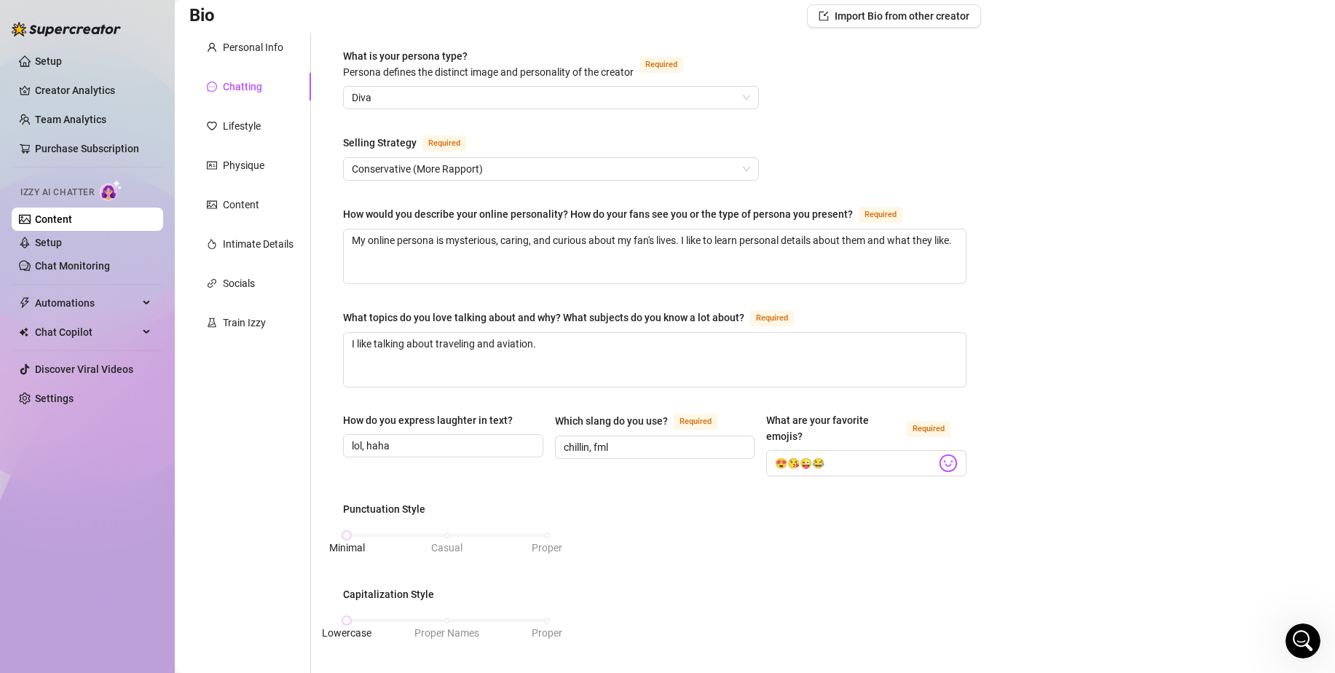
scroll to position [106, 0]
click at [258, 130] on div "Lifestyle" at bounding box center [242, 125] width 38 height 16
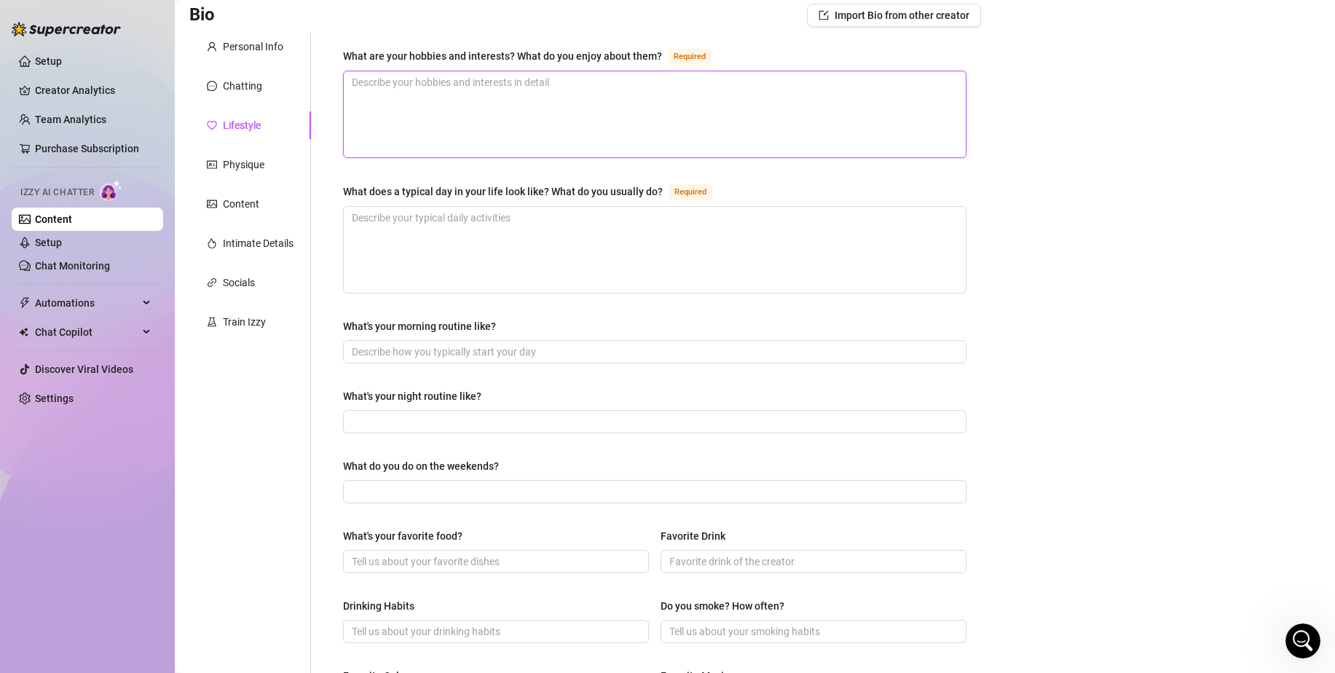
click at [457, 109] on textarea "What are your hobbies and interests? What do you enjoy about them? Required" at bounding box center [655, 114] width 622 height 86
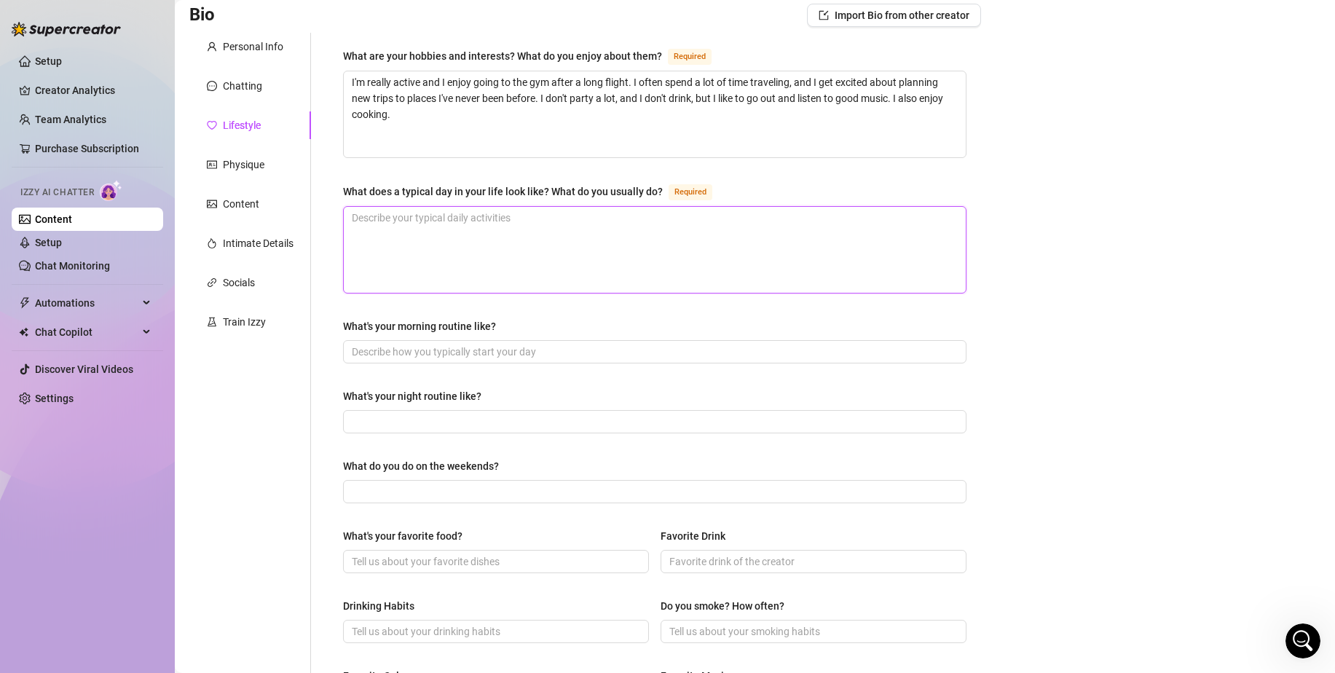
click at [500, 232] on textarea "What does a typical day in your life look like? What do you usually do? Required" at bounding box center [655, 250] width 622 height 86
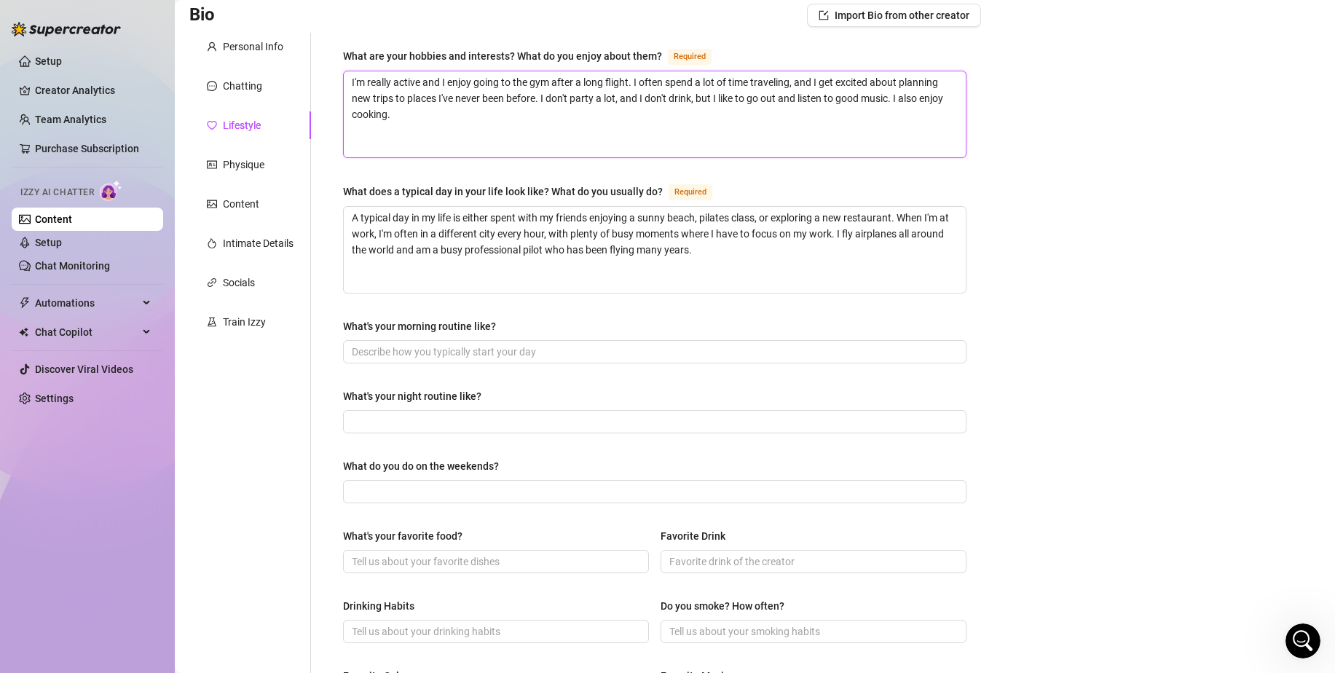
click at [689, 138] on textarea "I'm really active and I enjoy going to the gym after a long flight. I often spe…" at bounding box center [655, 114] width 622 height 86
click at [625, 345] on input "What's your morning routine like?" at bounding box center [653, 352] width 603 height 16
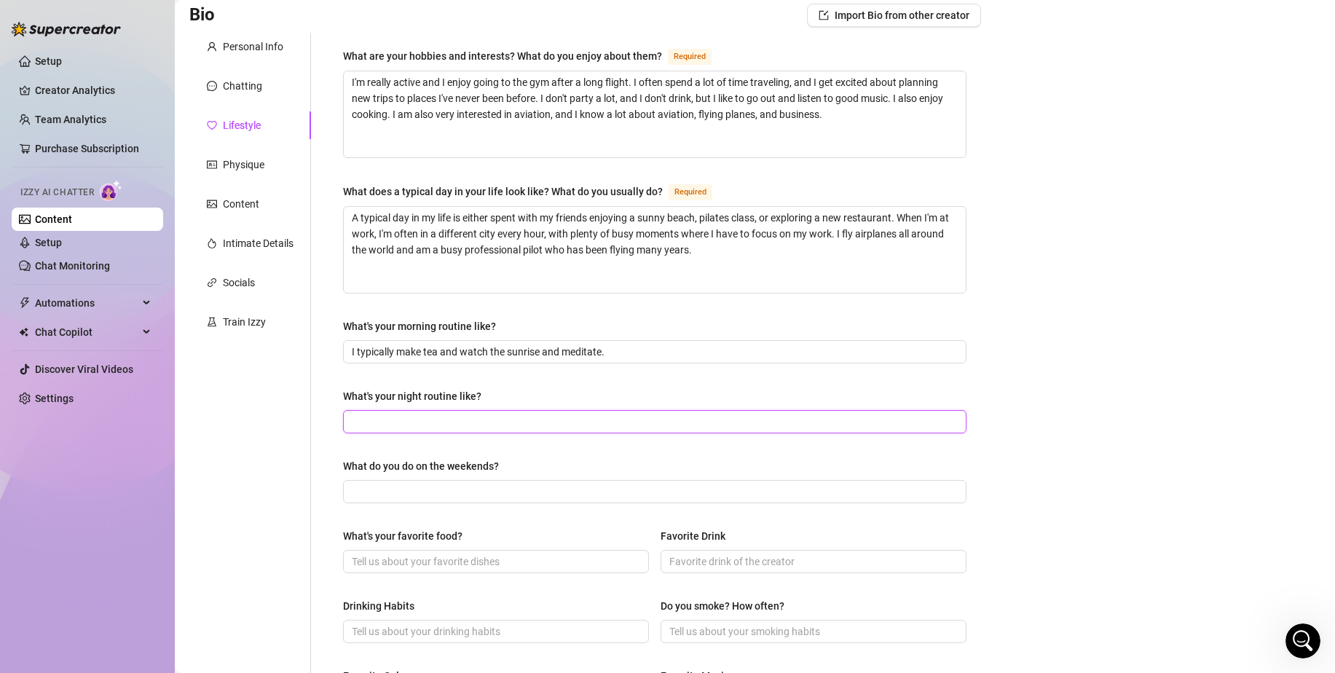
click at [579, 417] on input "What's your night routine like?" at bounding box center [653, 422] width 603 height 16
click at [534, 476] on div "What do you do on the weekends?" at bounding box center [654, 469] width 623 height 22
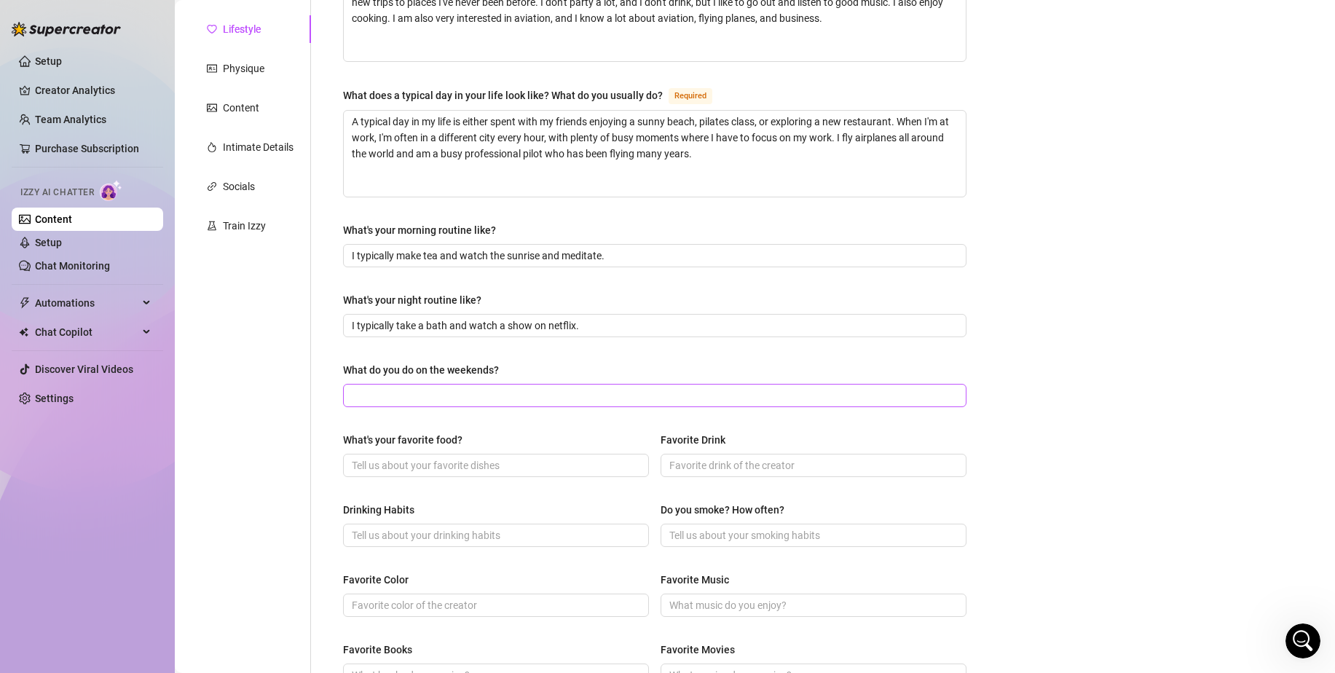
scroll to position [320, 0]
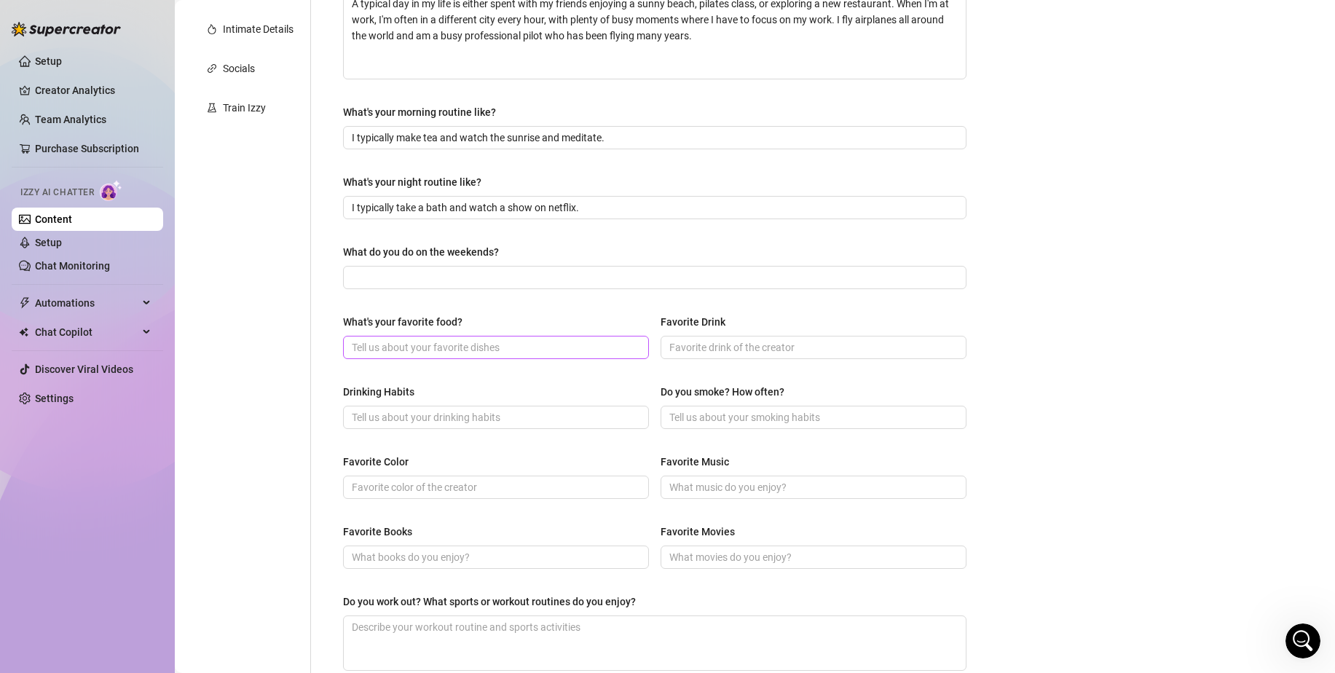
click at [543, 355] on span at bounding box center [496, 347] width 306 height 23
click at [725, 345] on input "Favorite Drink" at bounding box center [811, 347] width 285 height 16
click at [542, 414] on input "Drinking Habits" at bounding box center [494, 417] width 285 height 16
click at [701, 413] on input "Do you smoke? How often?" at bounding box center [811, 417] width 285 height 16
click at [491, 476] on span at bounding box center [496, 487] width 306 height 23
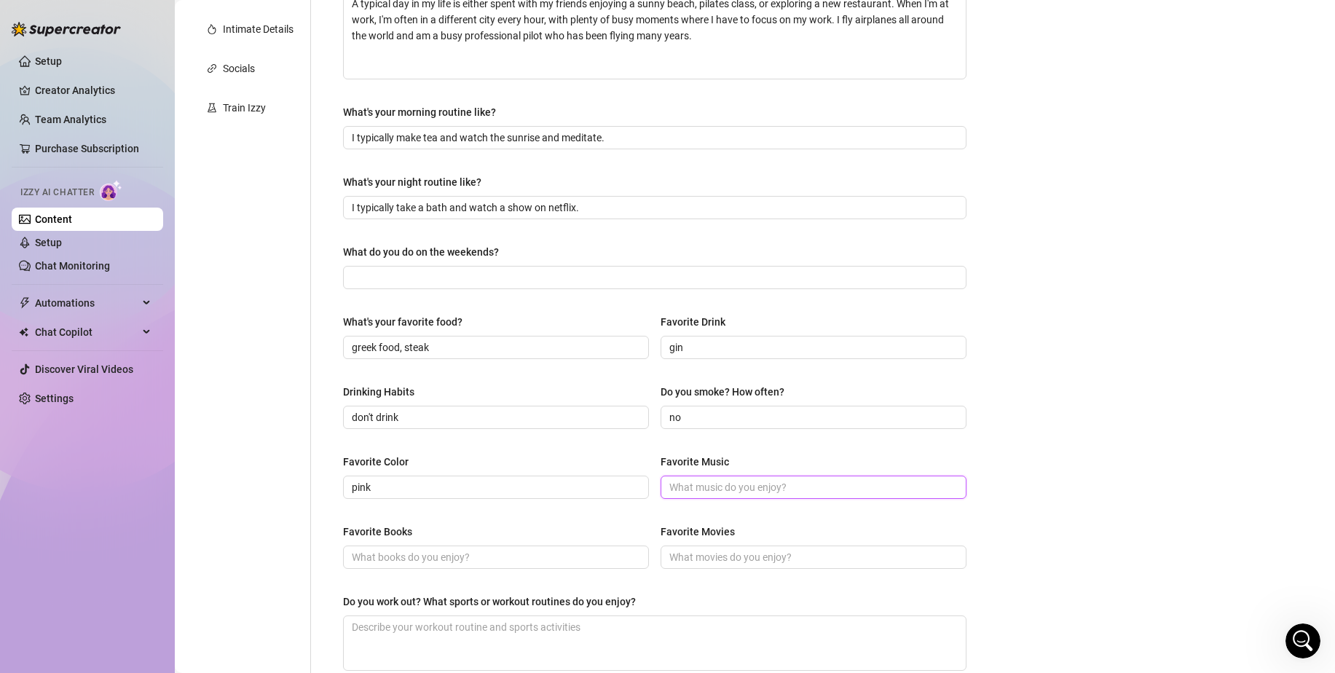
click at [688, 484] on input "Favorite Music" at bounding box center [811, 487] width 285 height 16
click at [508, 564] on span at bounding box center [496, 557] width 306 height 23
click at [686, 551] on input "Favorite Movies" at bounding box center [811, 557] width 285 height 16
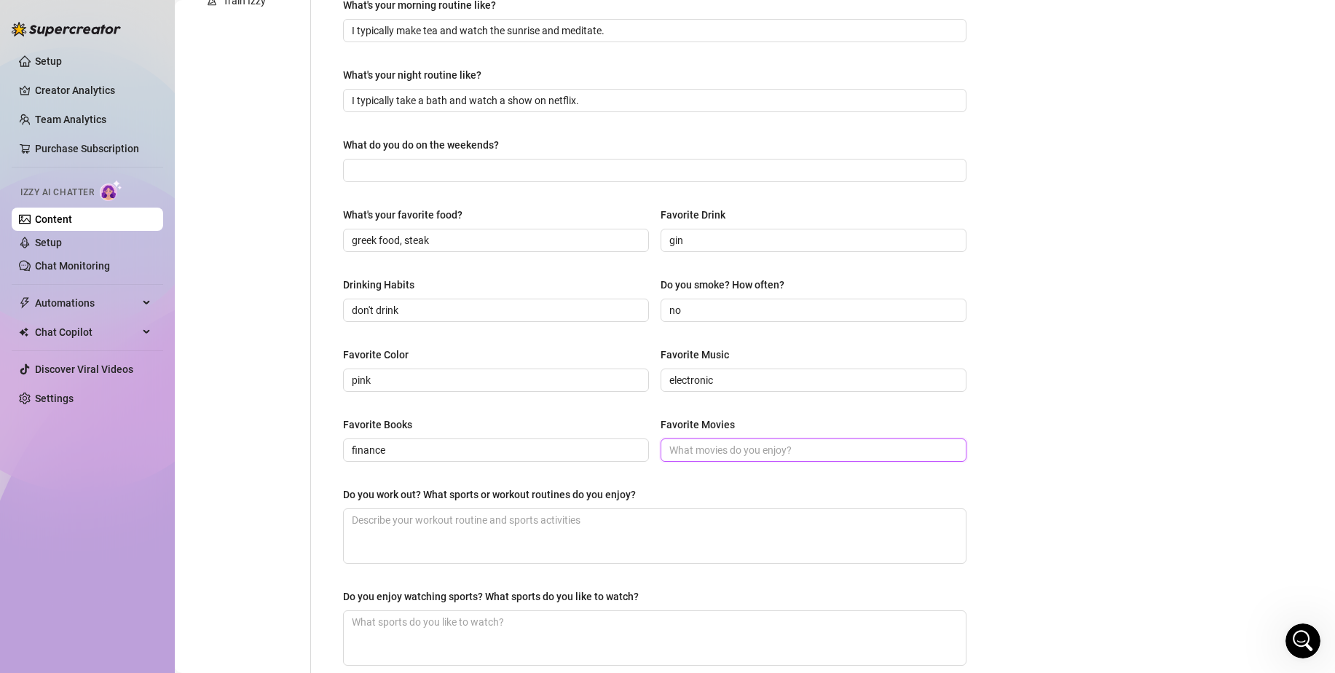
scroll to position [476, 0]
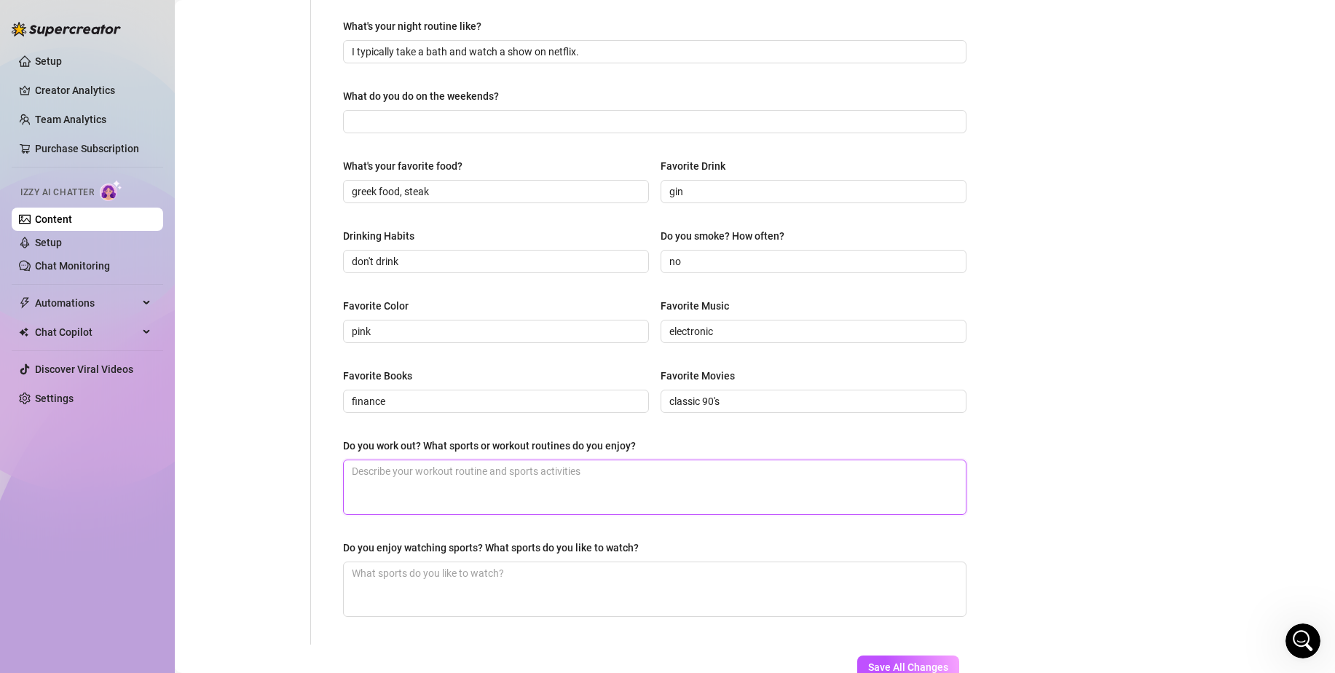
click at [637, 492] on textarea "Do you work out? What sports or workout routines do you enjoy?" at bounding box center [655, 487] width 622 height 54
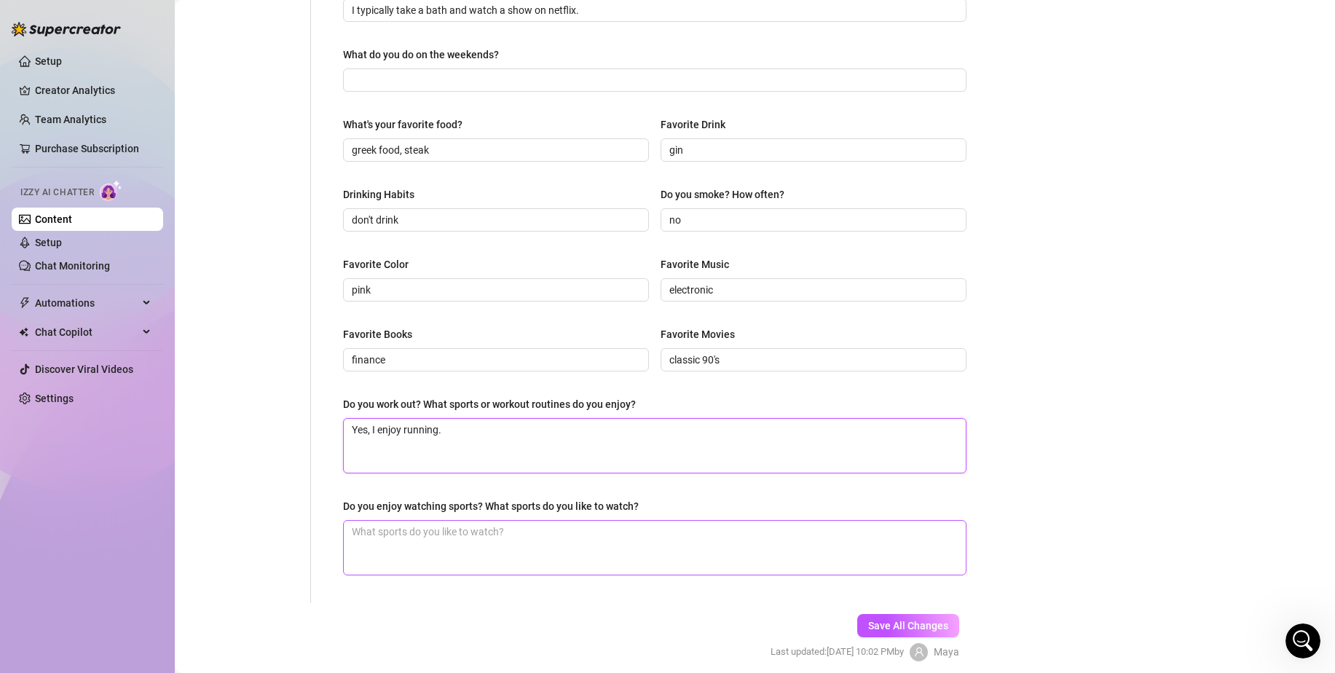
scroll to position [521, 0]
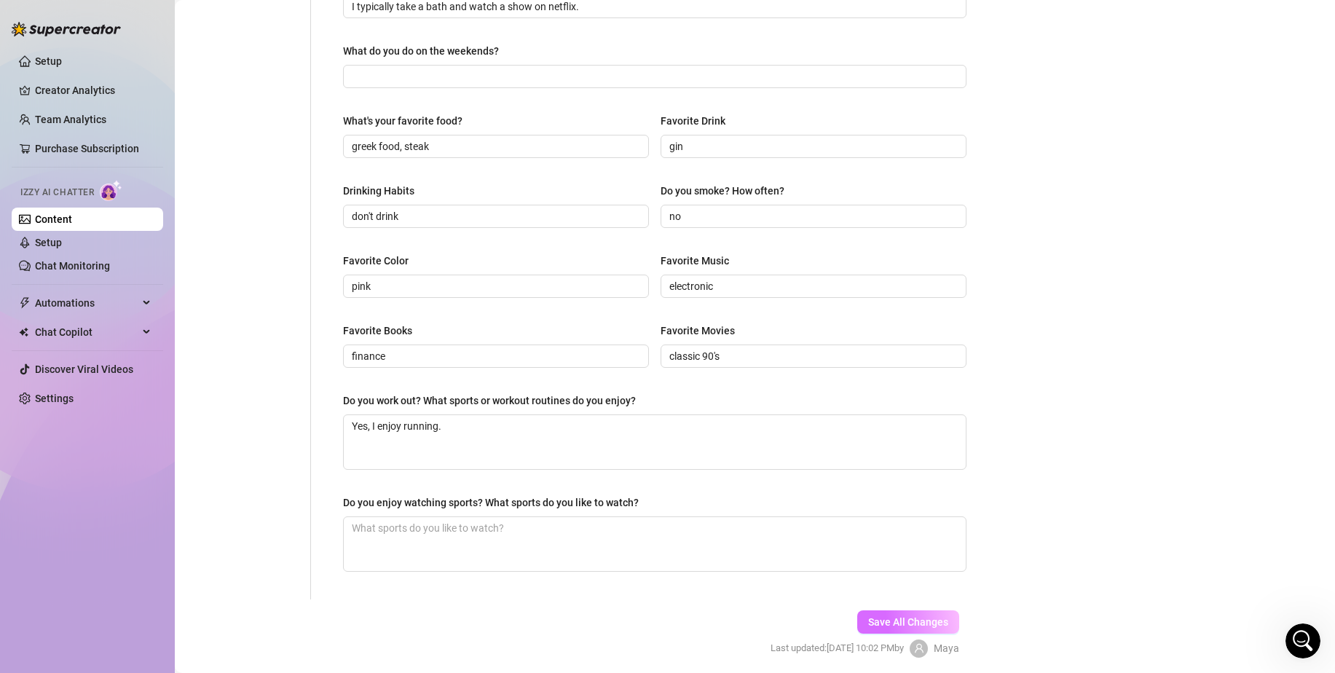
click at [891, 629] on button "Save All Changes" at bounding box center [908, 621] width 102 height 23
drag, startPoint x: 891, startPoint y: 629, endPoint x: 891, endPoint y: 529, distance: 99.8
click at [891, 529] on form "Personal Info Chatting Lifestyle Physique Content Intimate Details Socials Trai…" at bounding box center [585, 151] width 792 height 1066
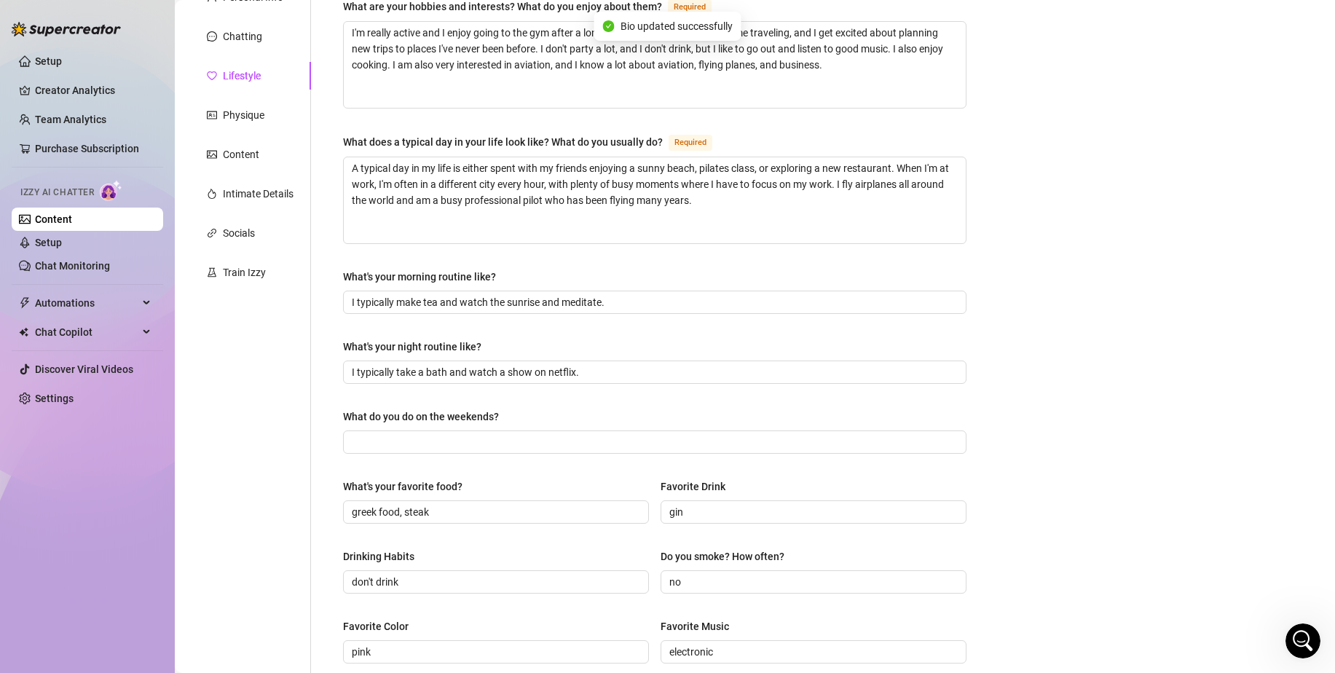
scroll to position [0, 0]
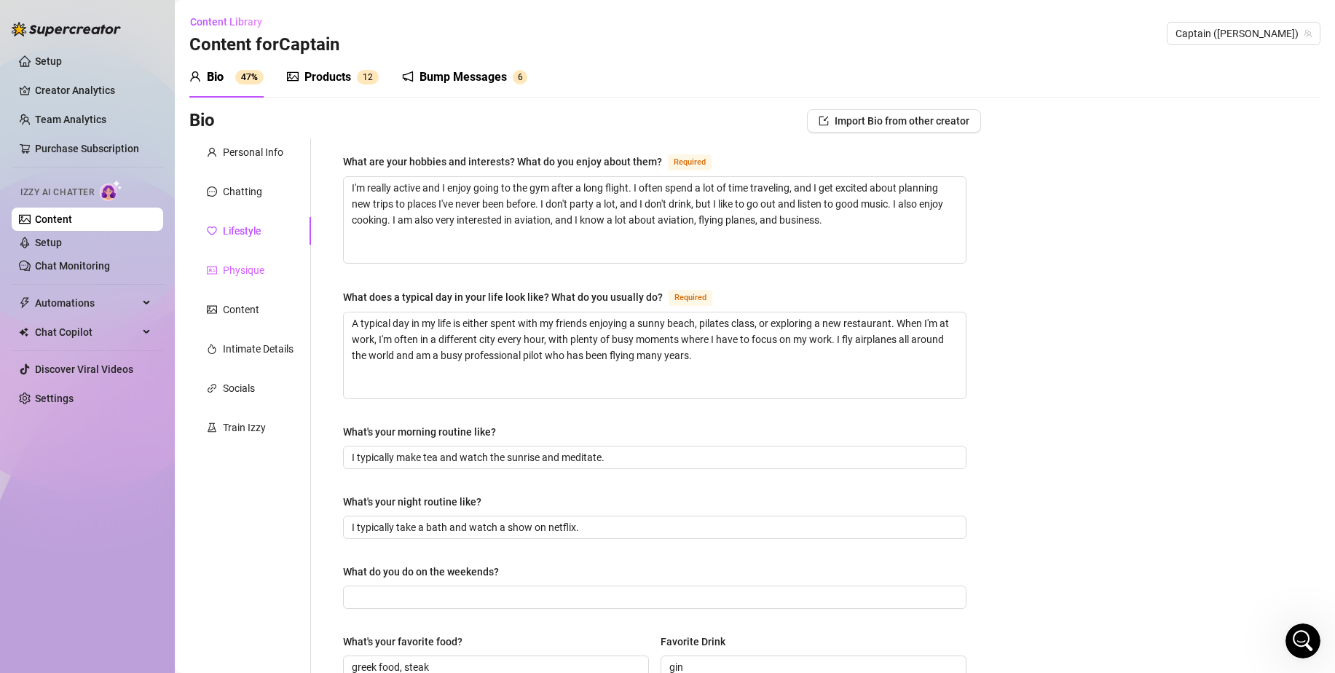
click at [265, 274] on div "Physique" at bounding box center [250, 270] width 122 height 28
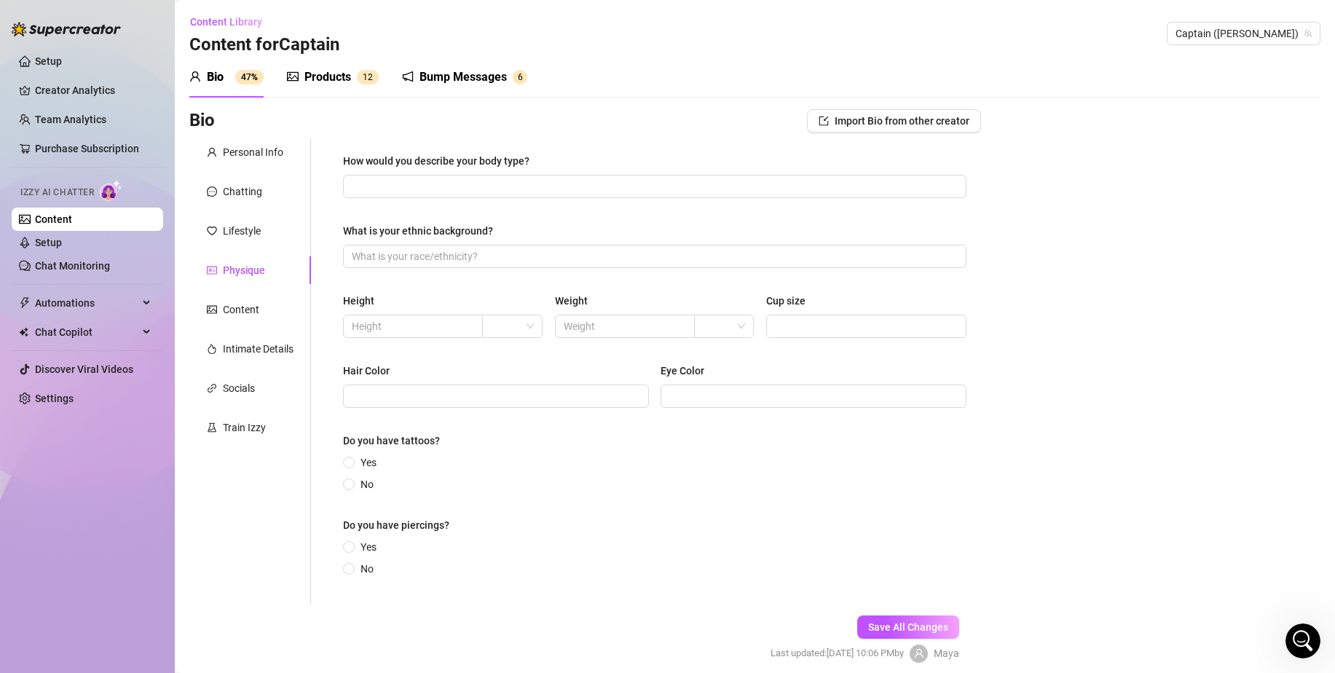
click at [578, 174] on div "How would you describe your body type?" at bounding box center [654, 164] width 623 height 22
click at [575, 187] on input "How would you describe your body type?" at bounding box center [653, 186] width 603 height 16
click at [572, 251] on input "What is your ethnic background?" at bounding box center [653, 256] width 603 height 16
click at [429, 323] on input "text" at bounding box center [411, 326] width 119 height 16
click at [596, 319] on input "text" at bounding box center [623, 326] width 119 height 16
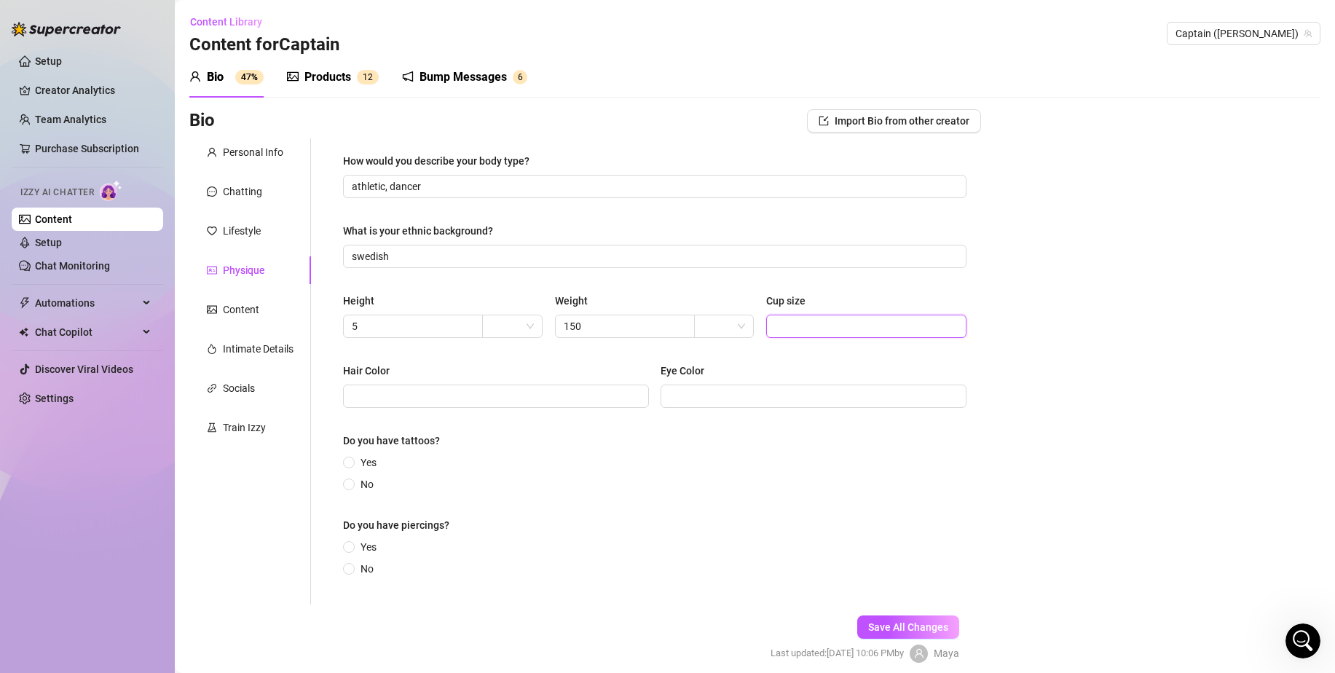
click at [779, 326] on input "Cup size" at bounding box center [865, 326] width 180 height 16
click at [525, 386] on span at bounding box center [496, 396] width 306 height 23
click at [733, 395] on input "Eye Color" at bounding box center [811, 396] width 285 height 16
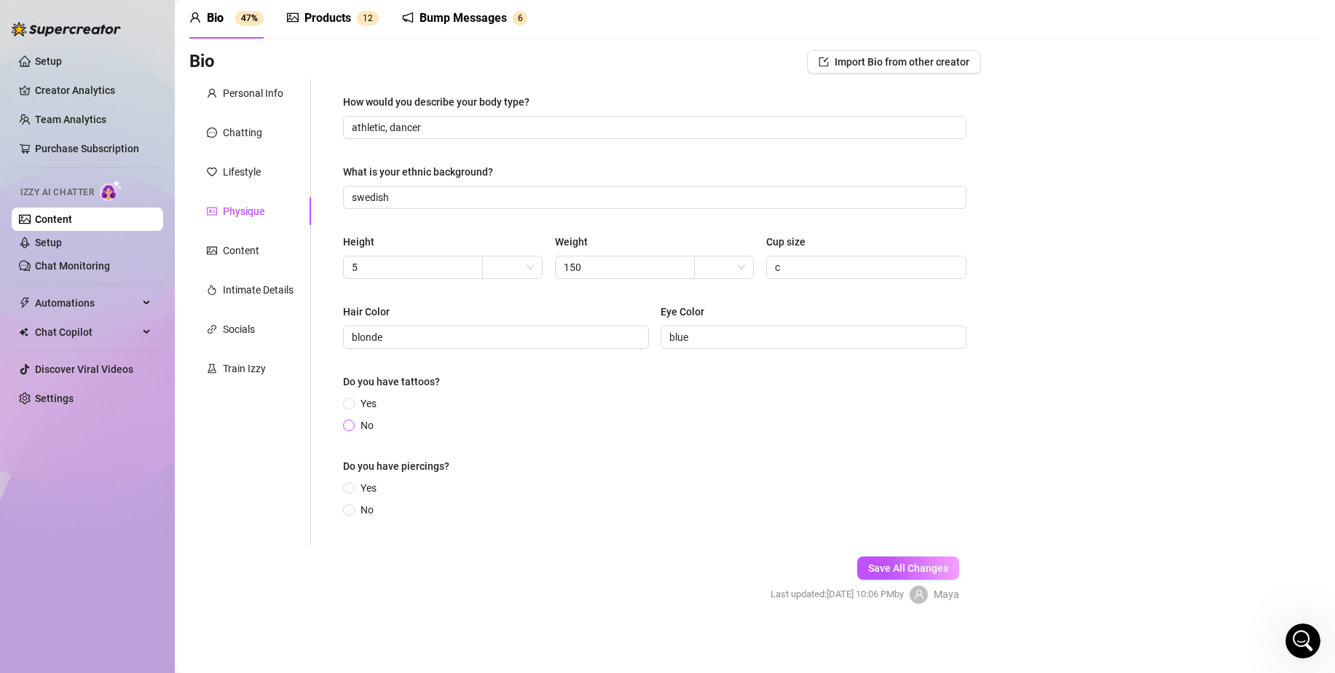
click at [361, 429] on span "No" at bounding box center [367, 425] width 25 height 16
click at [353, 429] on input "No" at bounding box center [350, 426] width 6 height 9
click at [357, 485] on span "Yes" at bounding box center [369, 488] width 28 height 16
click at [353, 485] on input "Yes" at bounding box center [350, 488] width 6 height 9
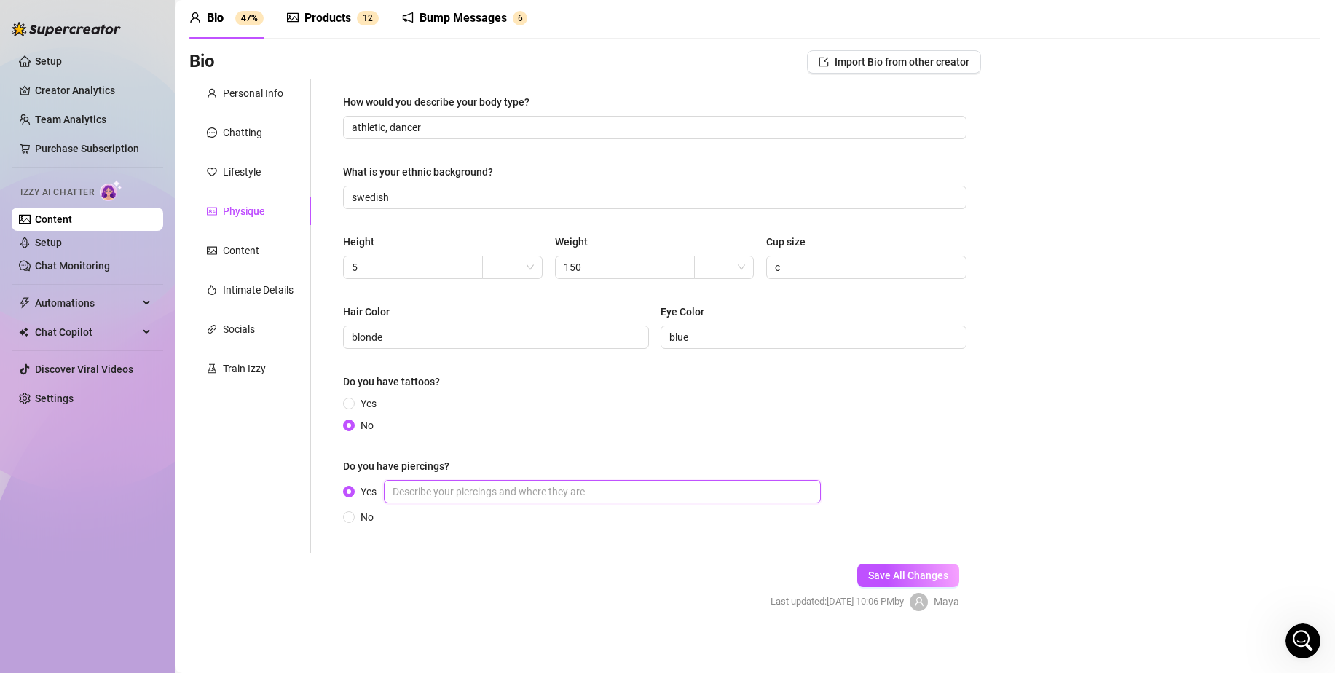
click at [691, 492] on input "Yes" at bounding box center [602, 491] width 437 height 23
click at [909, 568] on button "Save All Changes" at bounding box center [908, 575] width 102 height 23
click at [253, 259] on div "Content" at bounding box center [250, 251] width 122 height 28
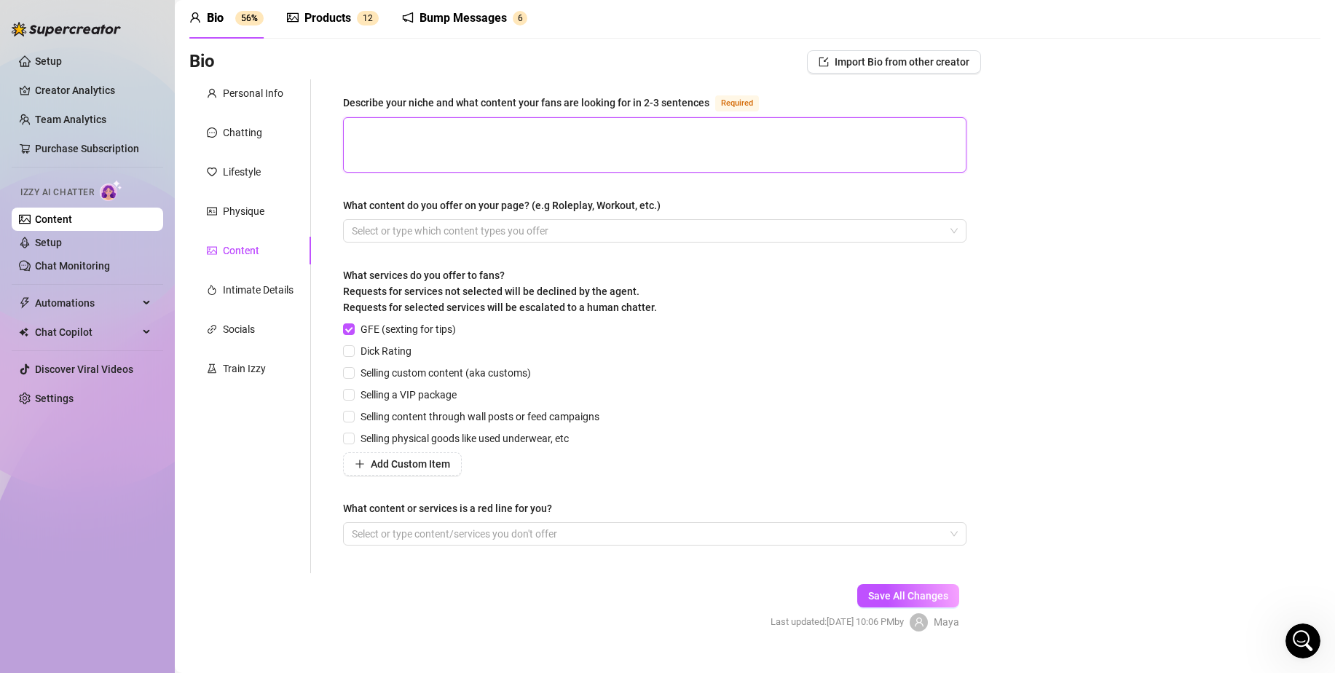
click at [487, 147] on textarea "Describe your niche and what content your fans are looking for in 2-3 sentences…" at bounding box center [655, 145] width 622 height 54
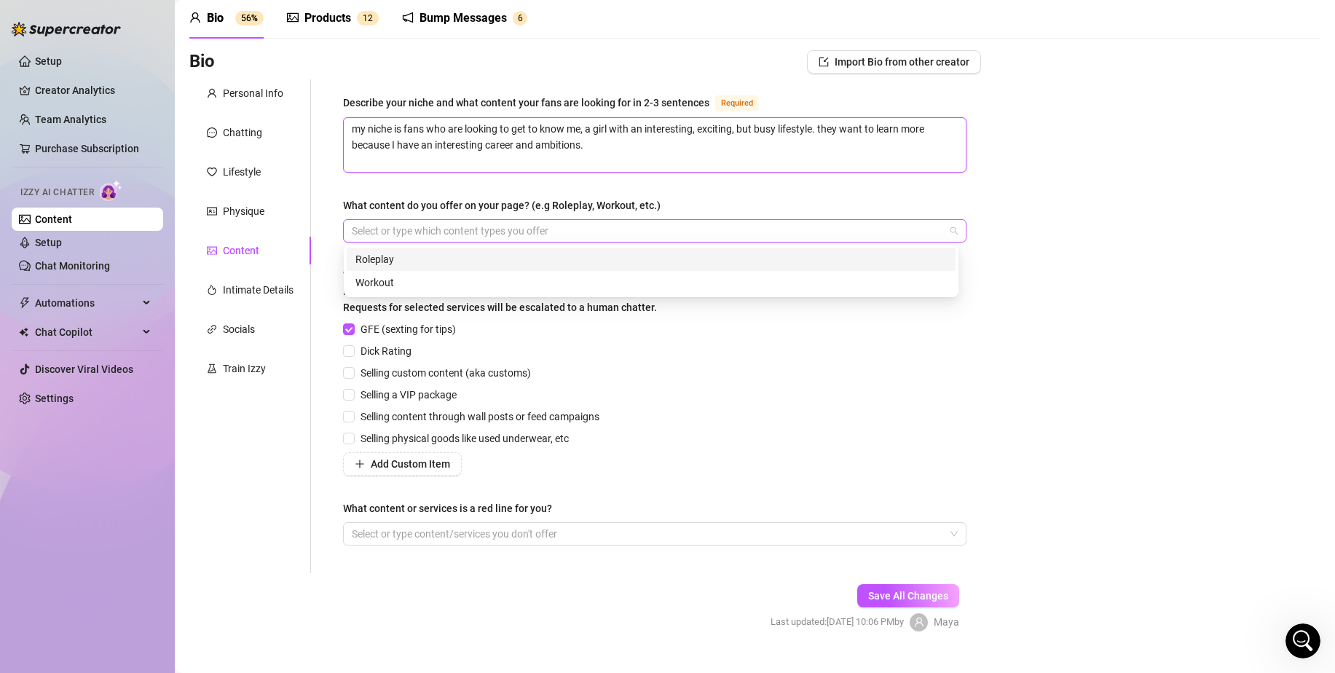
click at [592, 227] on div at bounding box center [647, 231] width 602 height 20
click at [574, 273] on div "Workout" at bounding box center [651, 282] width 609 height 23
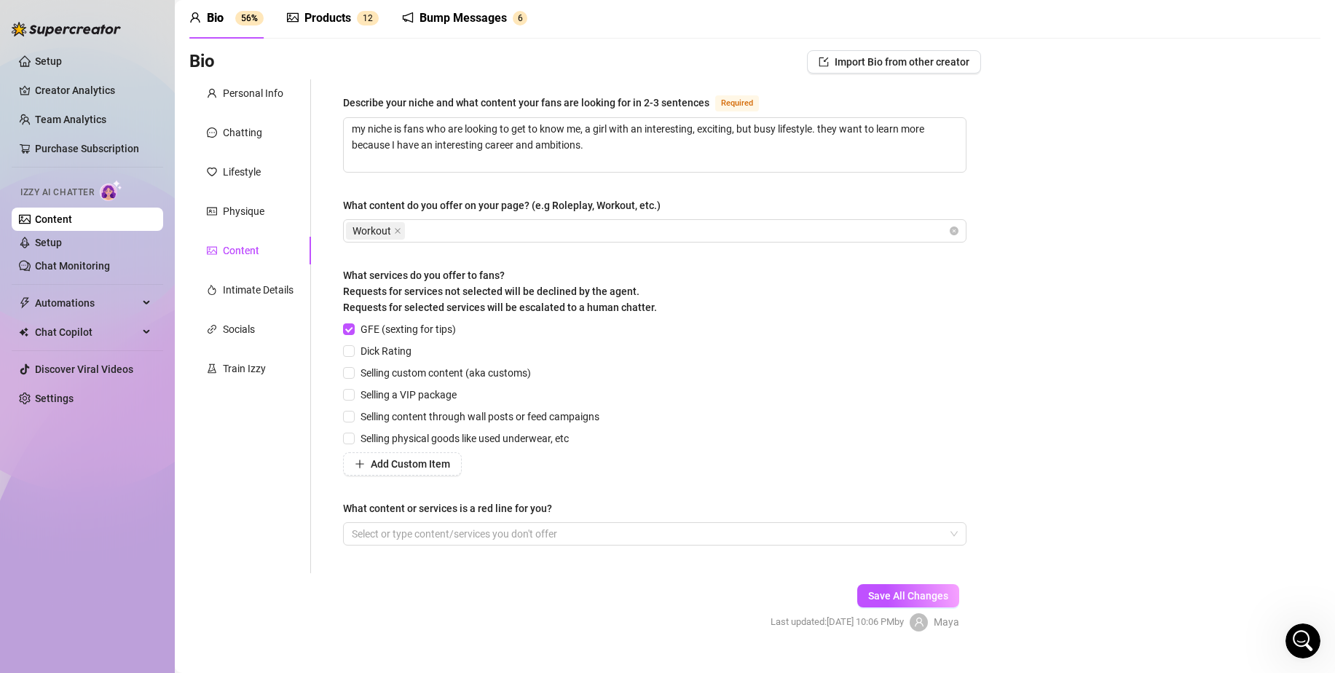
click at [727, 377] on div "GFE (sexting for tips) Dick Rating Selling custom content (aka customs) Selling…" at bounding box center [654, 398] width 623 height 154
click at [663, 231] on div "Workout" at bounding box center [647, 231] width 602 height 20
click at [730, 430] on div "GFE (sexting for tips) Dick Rating Selling custom content (aka customs) Selling…" at bounding box center [654, 398] width 623 height 154
click at [388, 343] on span "Dick Rating" at bounding box center [386, 351] width 63 height 16
click at [353, 345] on input "Dick Rating" at bounding box center [348, 350] width 10 height 10
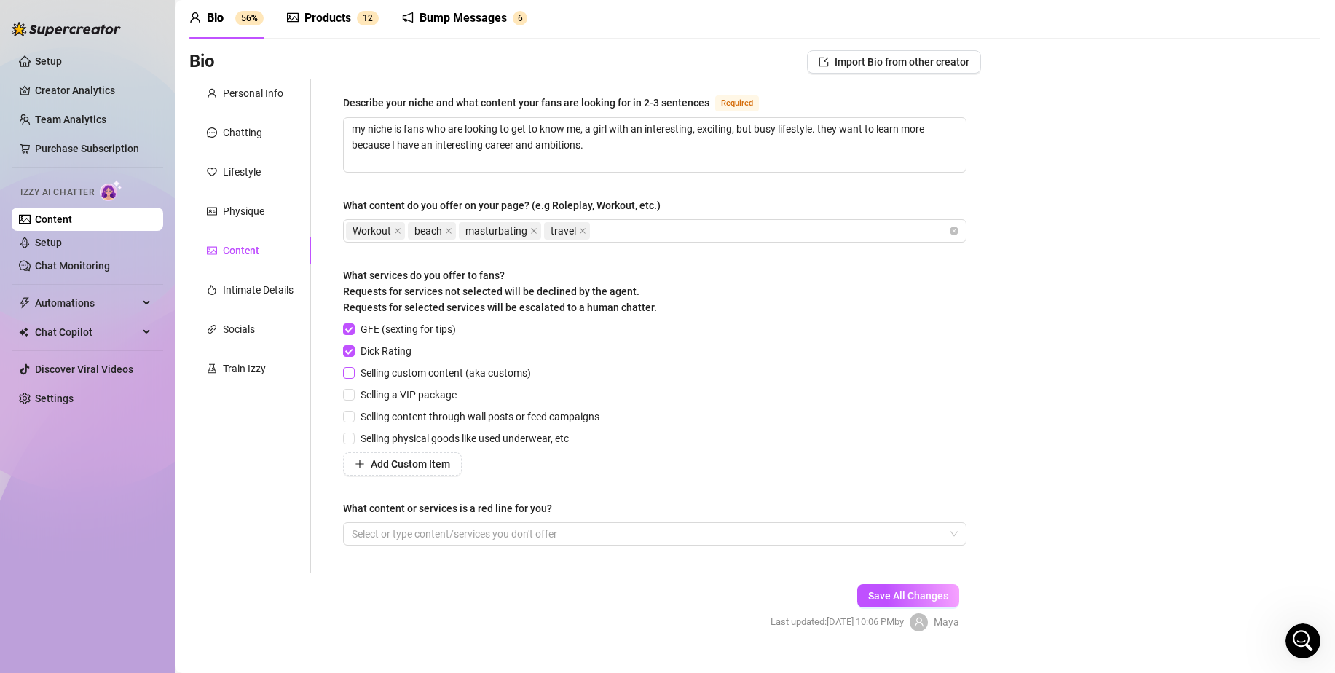
click at [385, 372] on span "Selling custom content (aka customs)" at bounding box center [446, 373] width 182 height 16
click at [353, 372] on input "Selling custom content (aka customs)" at bounding box center [348, 372] width 10 height 10
click at [393, 393] on span "Selling a VIP package" at bounding box center [409, 395] width 108 height 16
click at [353, 393] on input "Selling a VIP package" at bounding box center [348, 394] width 10 height 10
click at [417, 426] on div "GFE (sexting for tips) Dick Rating Selling custom content (aka customs) Selling…" at bounding box center [474, 398] width 262 height 154
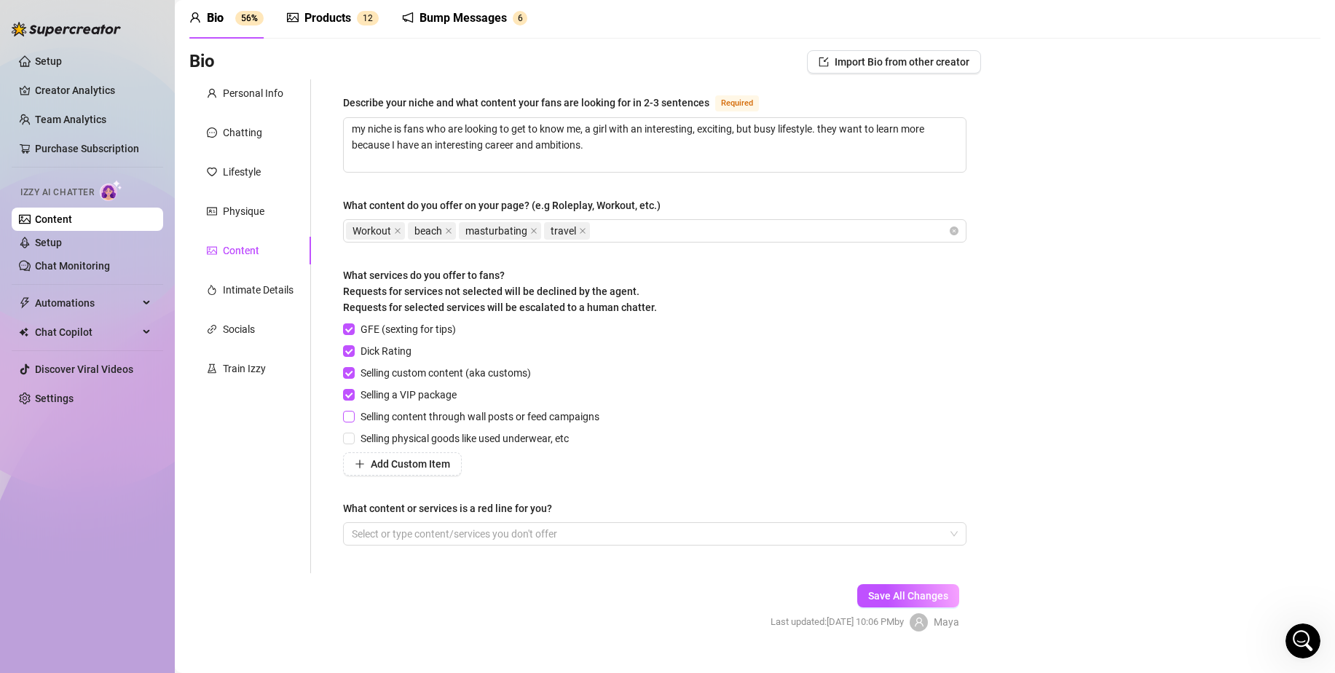
click at [422, 416] on span "Selling content through wall posts or feed campaigns" at bounding box center [480, 417] width 251 height 16
click at [353, 416] on input "Selling content through wall posts or feed campaigns" at bounding box center [348, 416] width 10 height 10
click at [425, 436] on span "Selling physical goods like used underwear, etc" at bounding box center [465, 438] width 220 height 16
click at [353, 436] on input "Selling physical goods like used underwear, etc" at bounding box center [348, 438] width 10 height 10
click at [500, 535] on div at bounding box center [647, 534] width 602 height 20
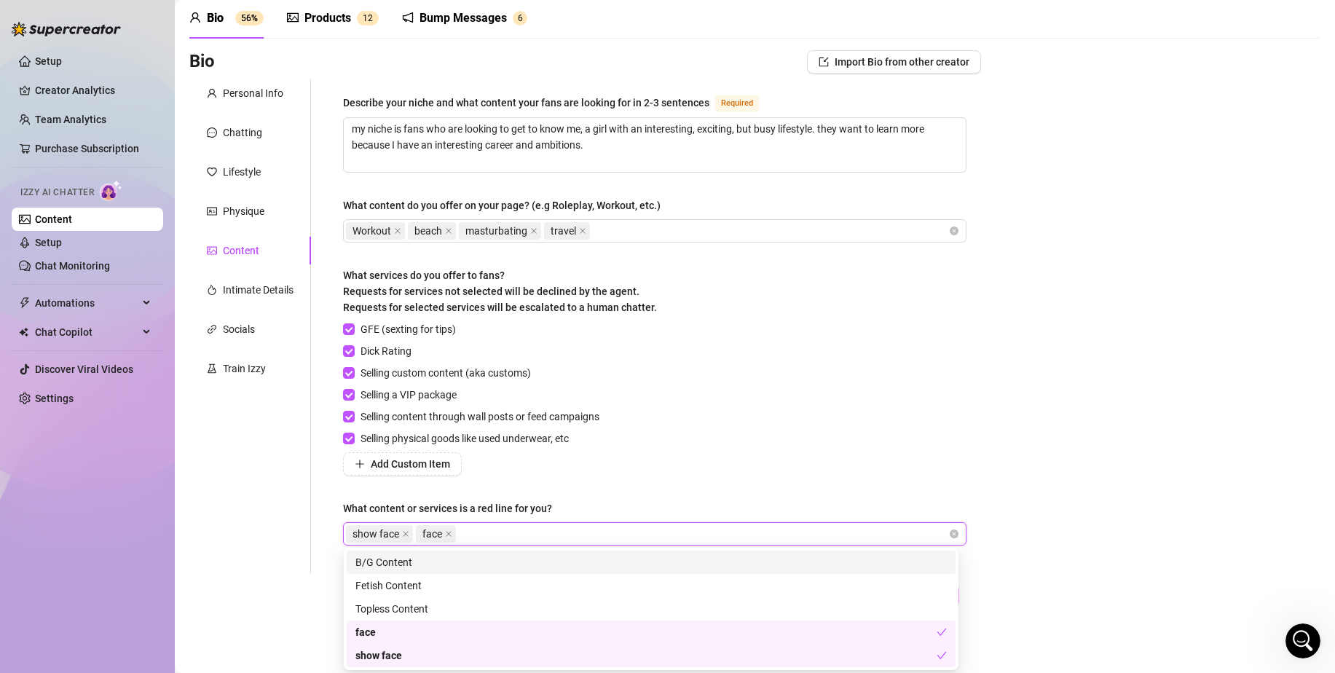
click at [248, 438] on div "Personal Info Chatting Lifestyle Physique Content Intimate Details Socials Trai…" at bounding box center [250, 326] width 122 height 494
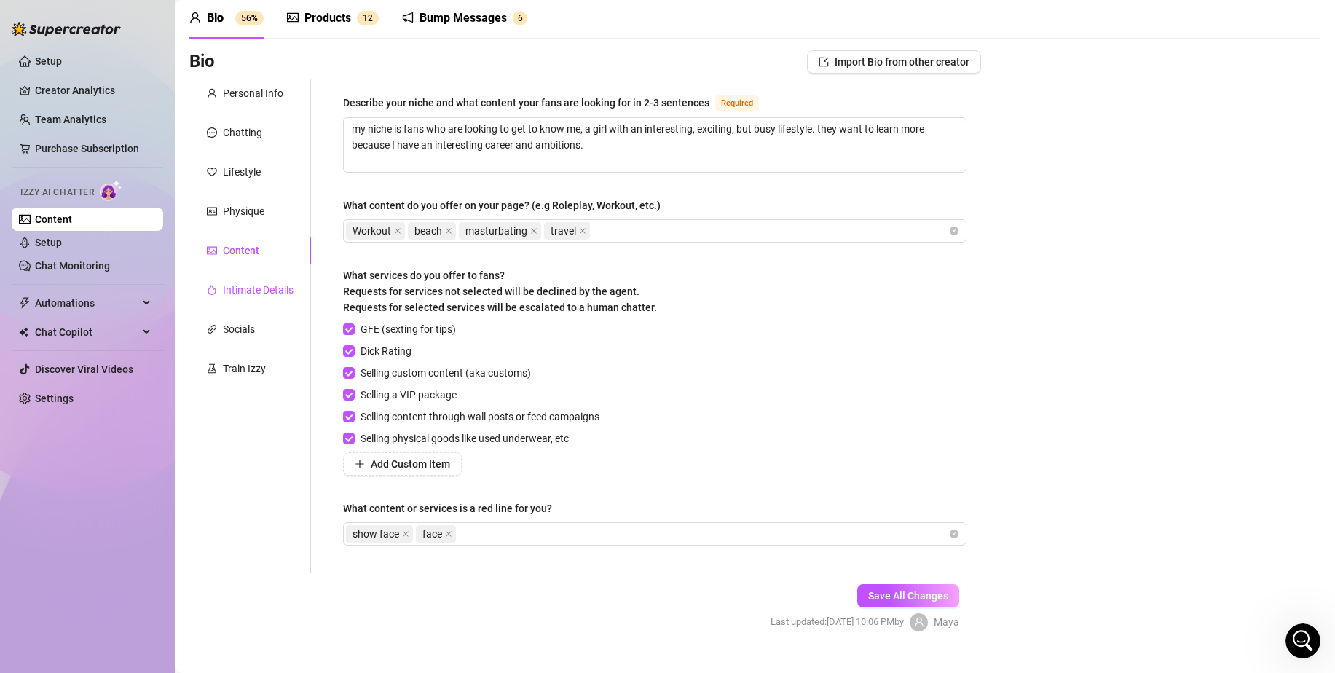
click at [271, 294] on div "Intimate Details" at bounding box center [258, 290] width 71 height 16
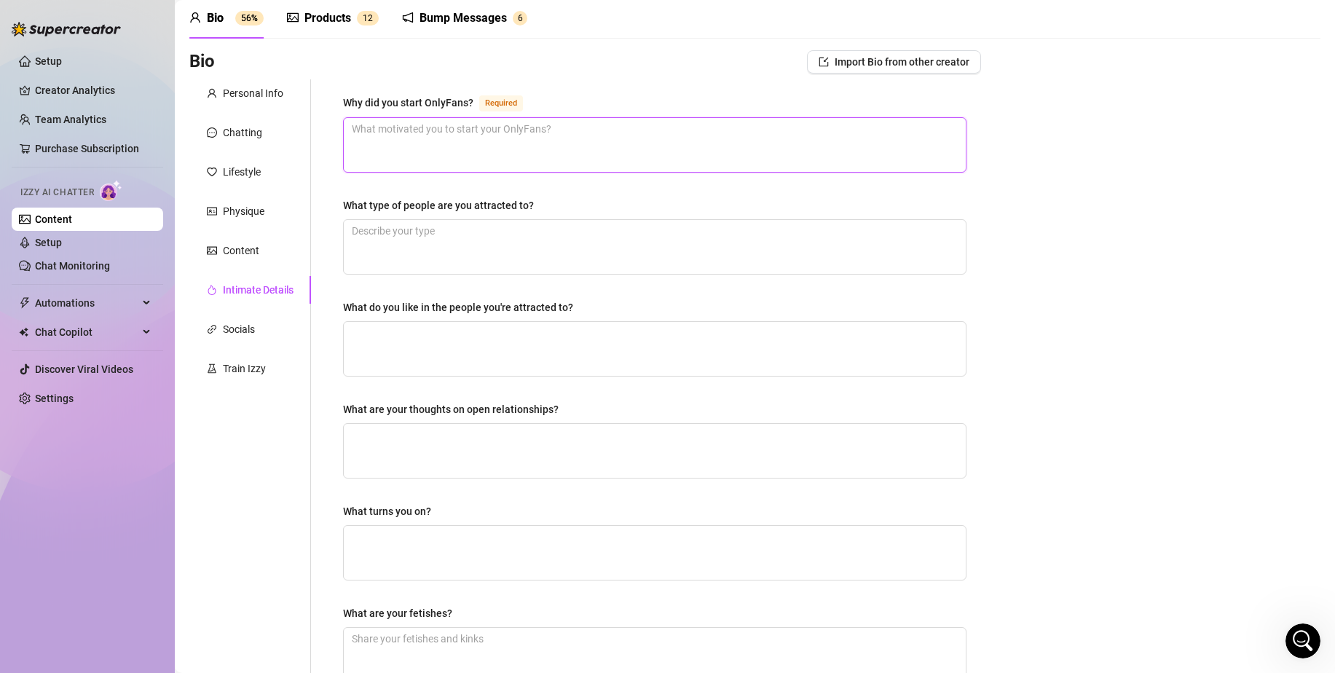
click at [523, 159] on textarea "Why did you start OnlyFans? Required" at bounding box center [655, 145] width 622 height 54
click at [523, 159] on textarea "I" at bounding box center [655, 145] width 622 height 54
click at [557, 217] on div "What type of people are you attracted to?" at bounding box center [654, 208] width 623 height 22
click at [557, 226] on textarea "What type of people are you attracted to?" at bounding box center [655, 247] width 622 height 54
click at [572, 331] on textarea "What do you like in the people you're attracted to?" at bounding box center [655, 349] width 622 height 54
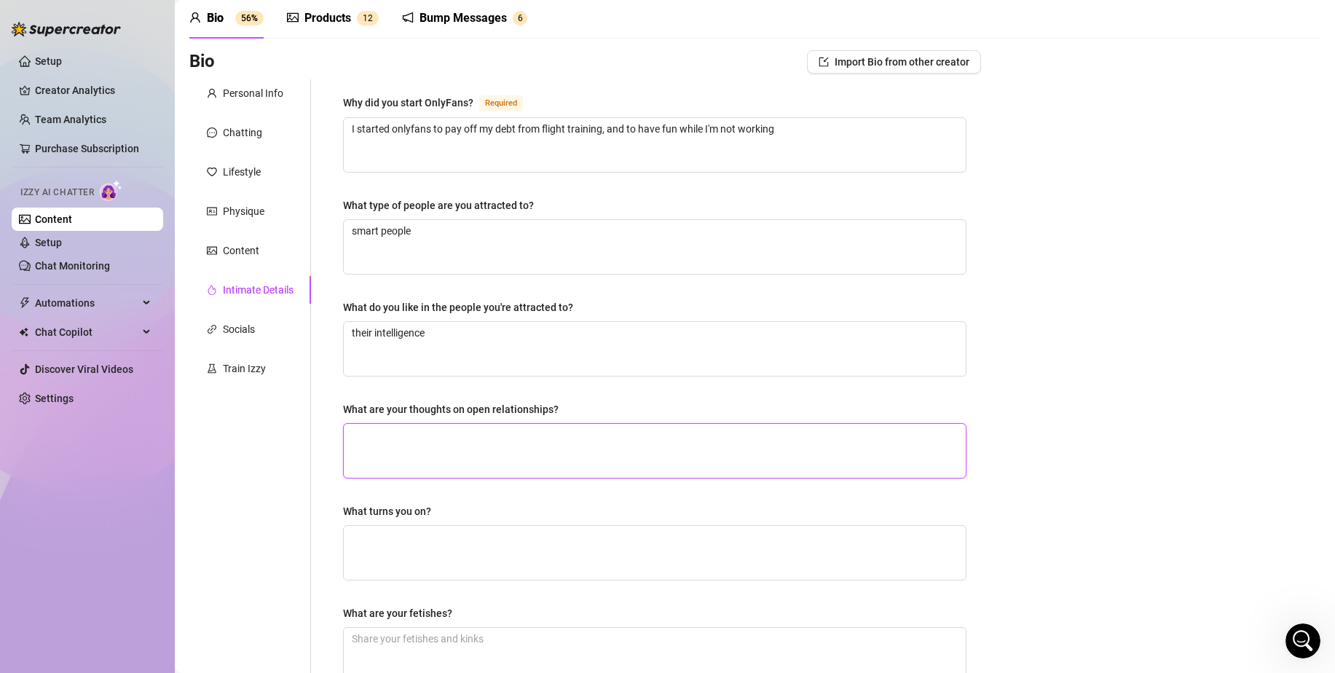
click at [586, 457] on textarea "What are your thoughts on open relationships?" at bounding box center [655, 451] width 622 height 54
click at [736, 548] on textarea "What turns you on?" at bounding box center [655, 553] width 622 height 54
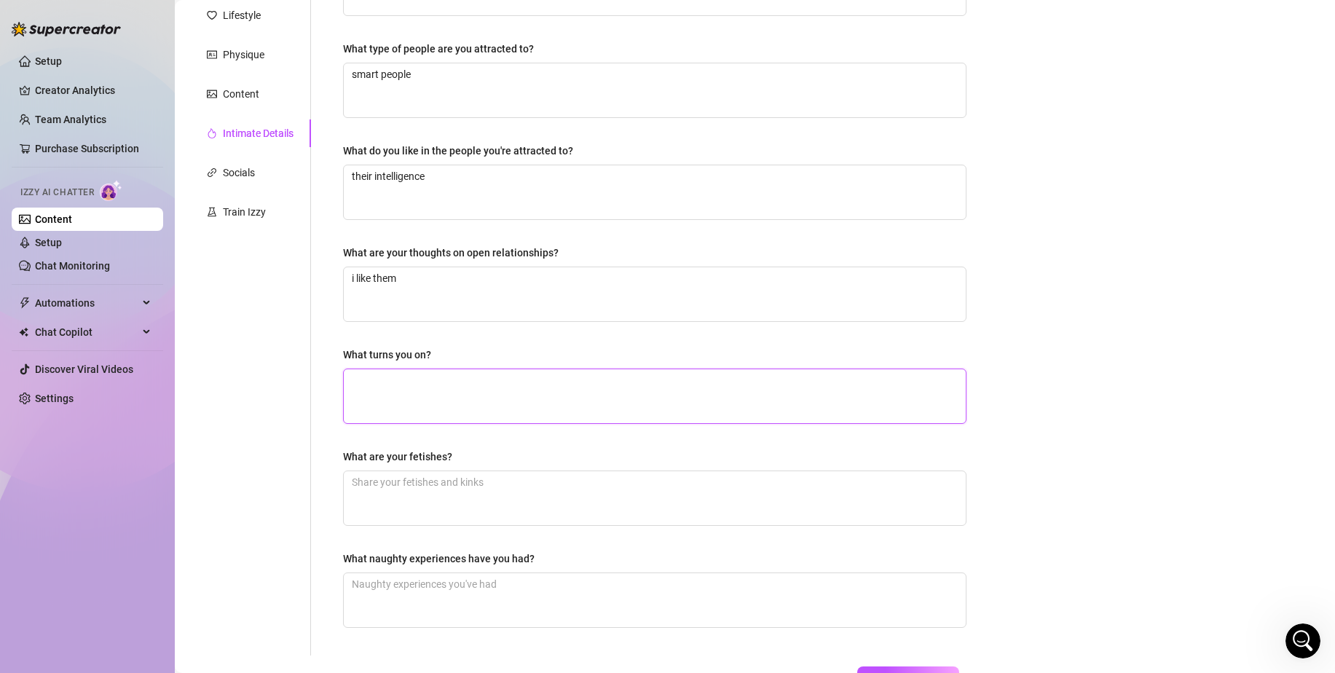
scroll to position [249, 0]
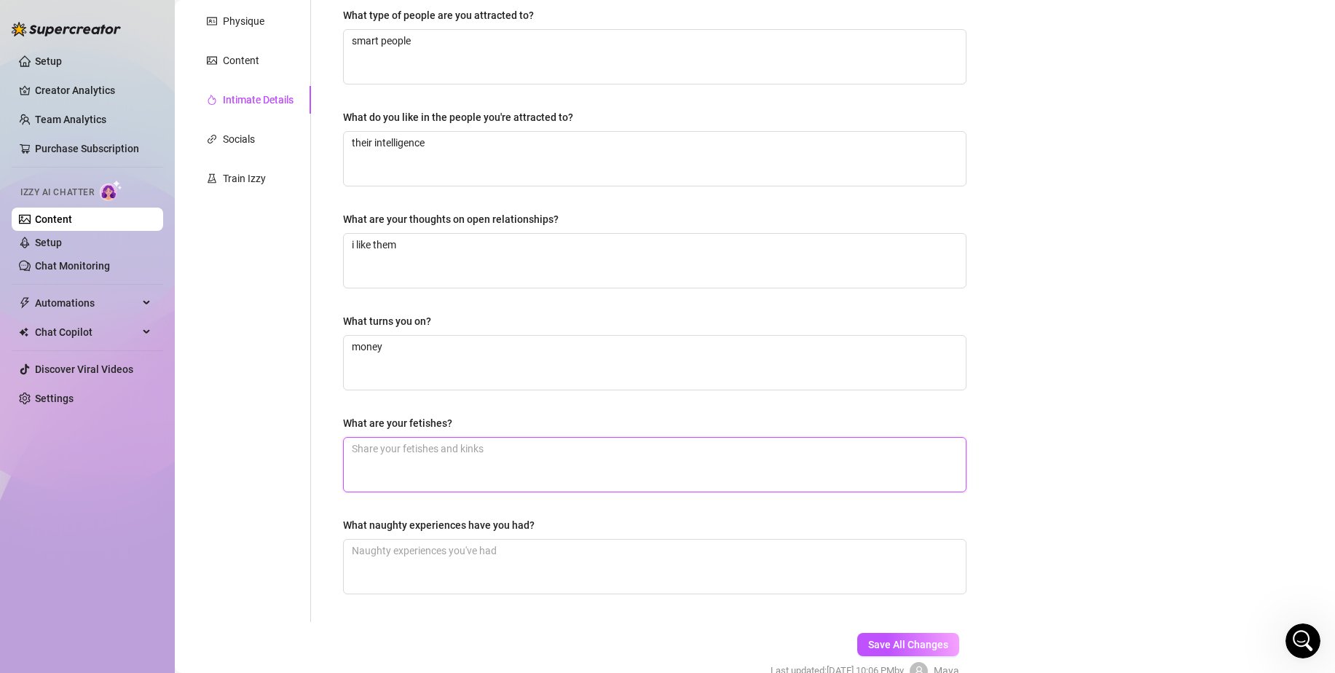
click at [706, 440] on textarea "What are your fetishes?" at bounding box center [655, 465] width 622 height 54
click at [587, 548] on textarea "What naughty experiences have you had?" at bounding box center [655, 567] width 622 height 54
click at [238, 121] on div "Personal Info Chatting Lifestyle Physique Content Intimate Details Socials Trai…" at bounding box center [250, 255] width 122 height 733
click at [886, 639] on span "Save All Changes" at bounding box center [908, 645] width 80 height 12
click at [250, 135] on div "Socials" at bounding box center [239, 139] width 32 height 16
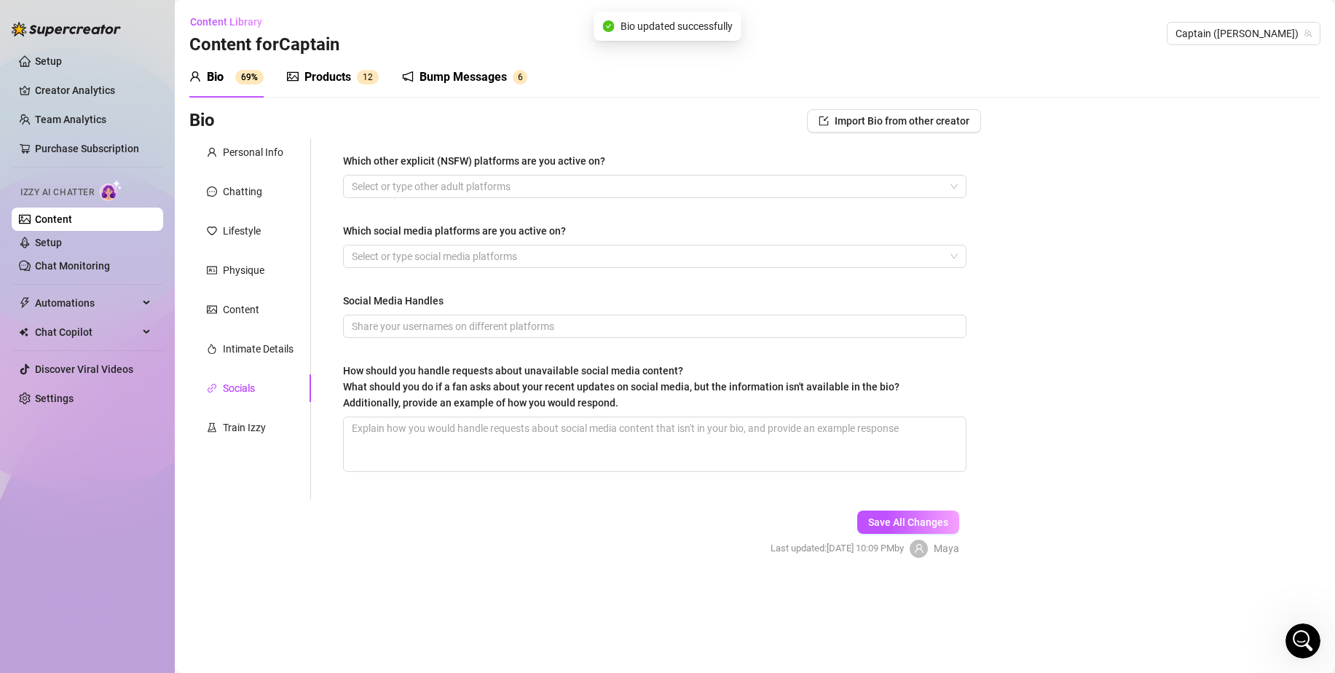
scroll to position [0, 0]
click at [548, 196] on div at bounding box center [647, 186] width 602 height 20
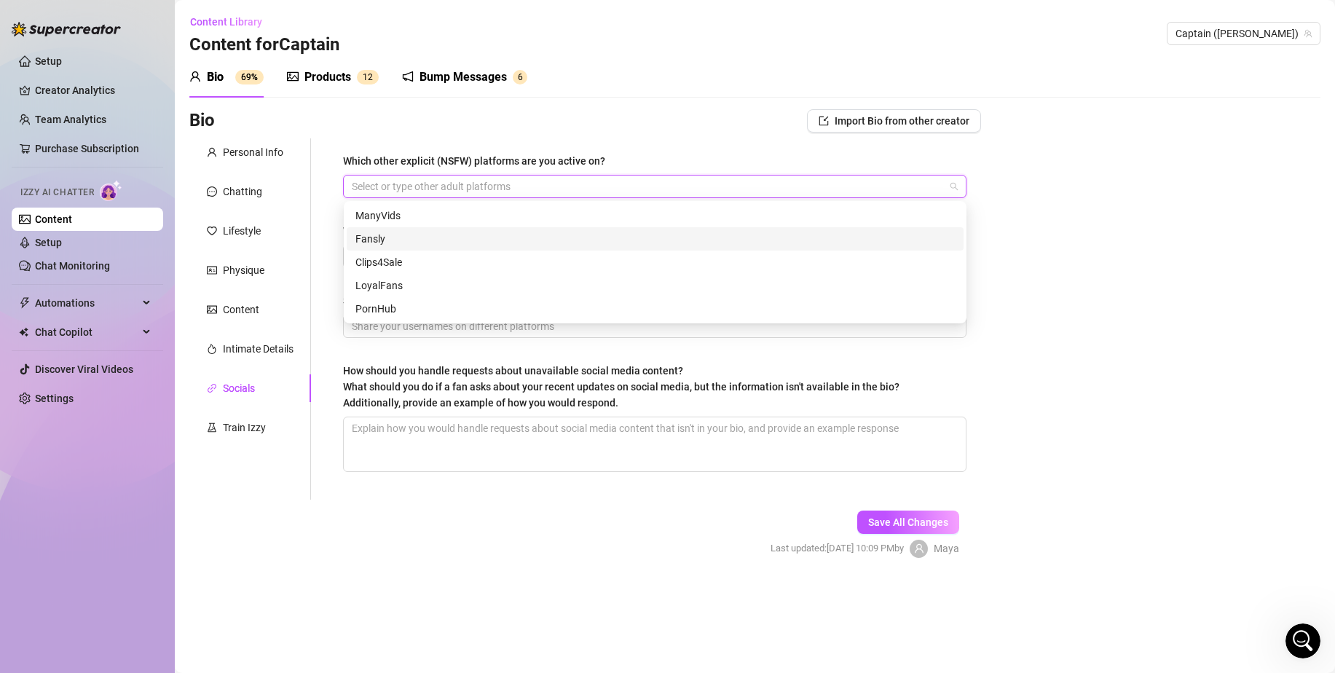
click at [523, 232] on div "Fansly" at bounding box center [654, 239] width 599 height 16
click at [1032, 462] on div "Bio Import Bio from other creator Personal Info Chatting Lifestyle Physique Con…" at bounding box center [754, 346] width 1131 height 474
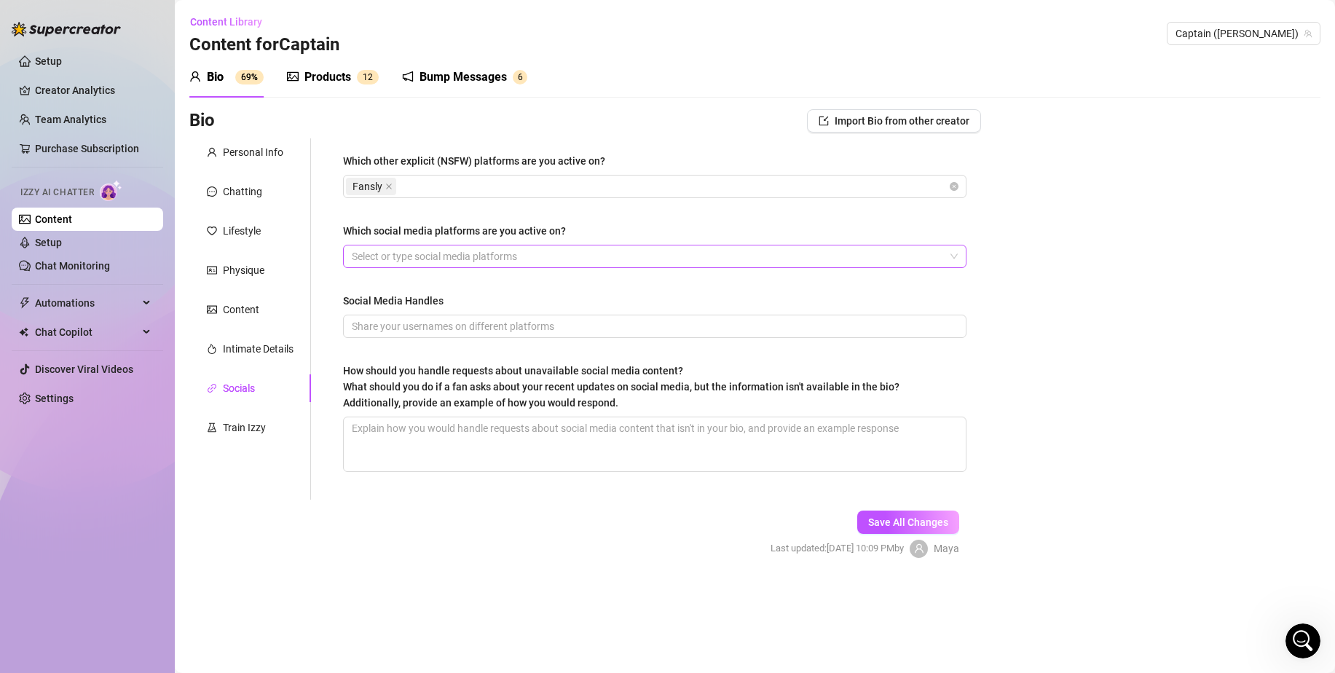
click at [680, 251] on div at bounding box center [647, 256] width 602 height 20
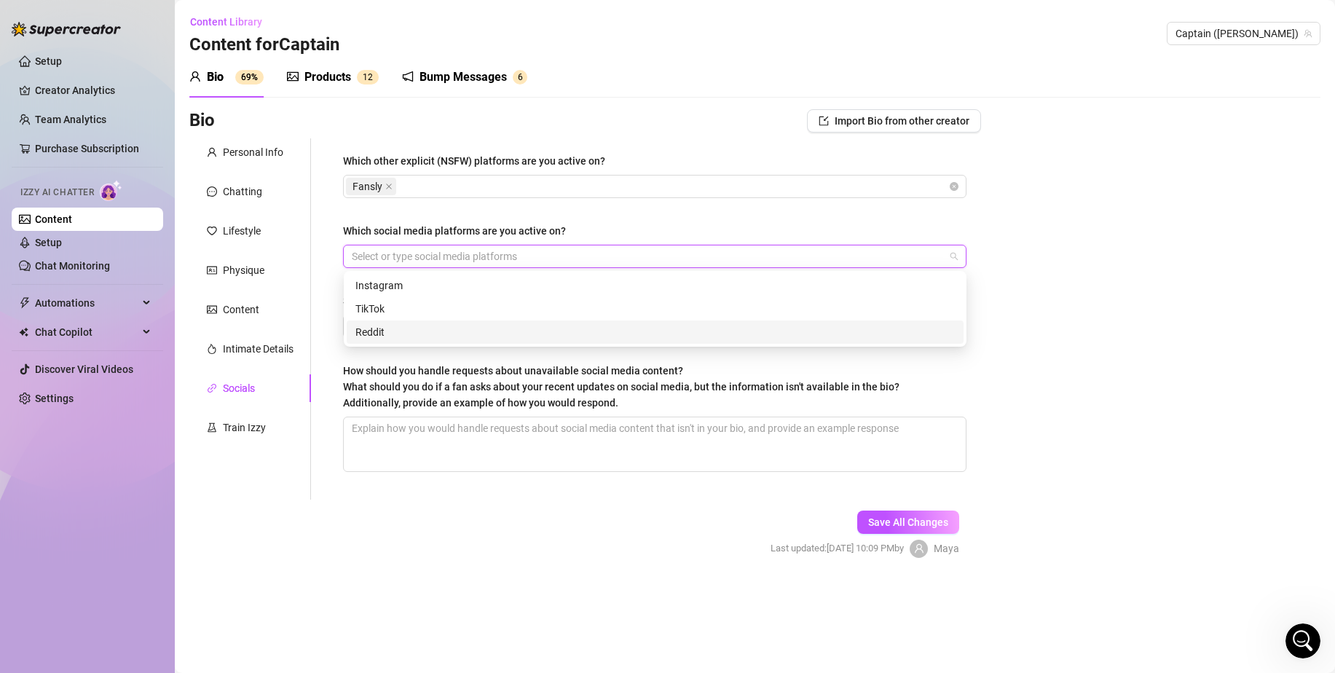
click at [592, 335] on div "Reddit" at bounding box center [654, 332] width 599 height 16
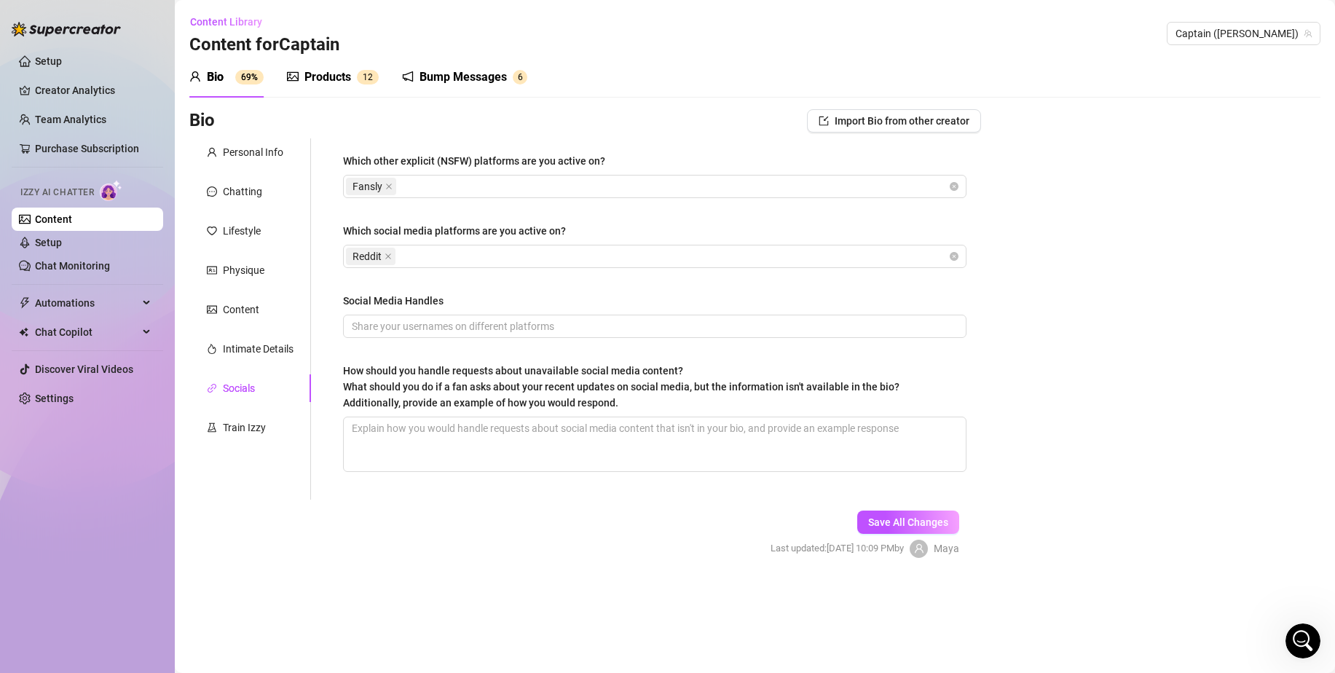
click at [1202, 476] on div "Bio Import Bio from other creator Personal Info Chatting Lifestyle Physique Con…" at bounding box center [754, 346] width 1131 height 474
click at [680, 323] on input "Social Media Handles" at bounding box center [653, 326] width 603 height 16
click at [914, 521] on span "Save All Changes" at bounding box center [908, 522] width 80 height 12
click at [253, 428] on div "Train Izzy" at bounding box center [244, 428] width 43 height 16
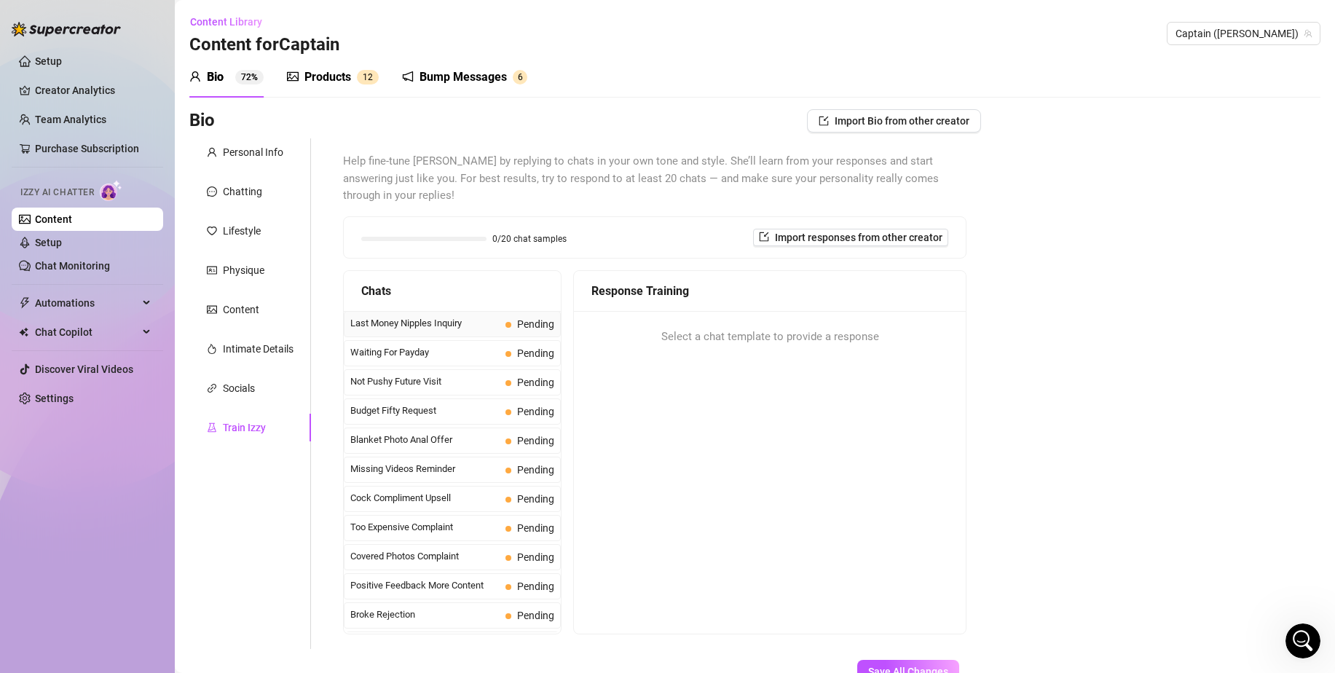
click at [518, 316] on span "Pending" at bounding box center [529, 324] width 49 height 16
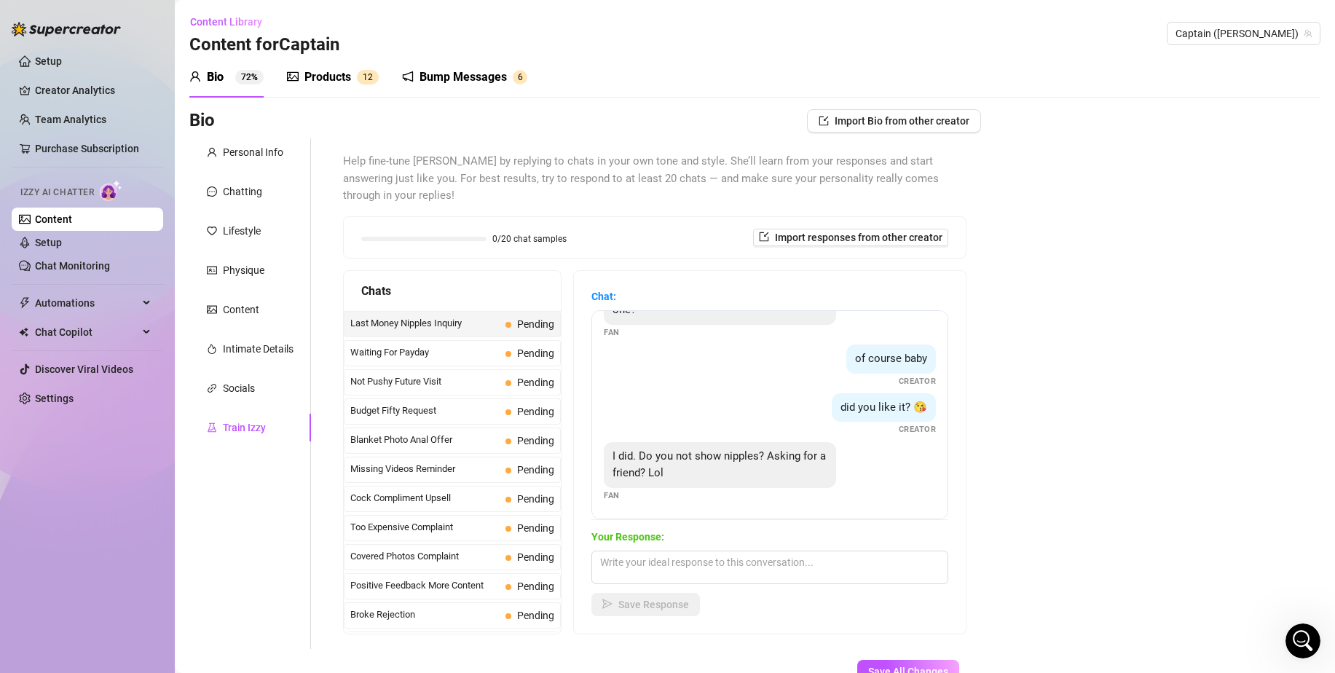
scroll to position [45, 0]
click at [768, 551] on textarea at bounding box center [769, 568] width 357 height 34
click at [666, 599] on span "Save Response" at bounding box center [653, 605] width 71 height 12
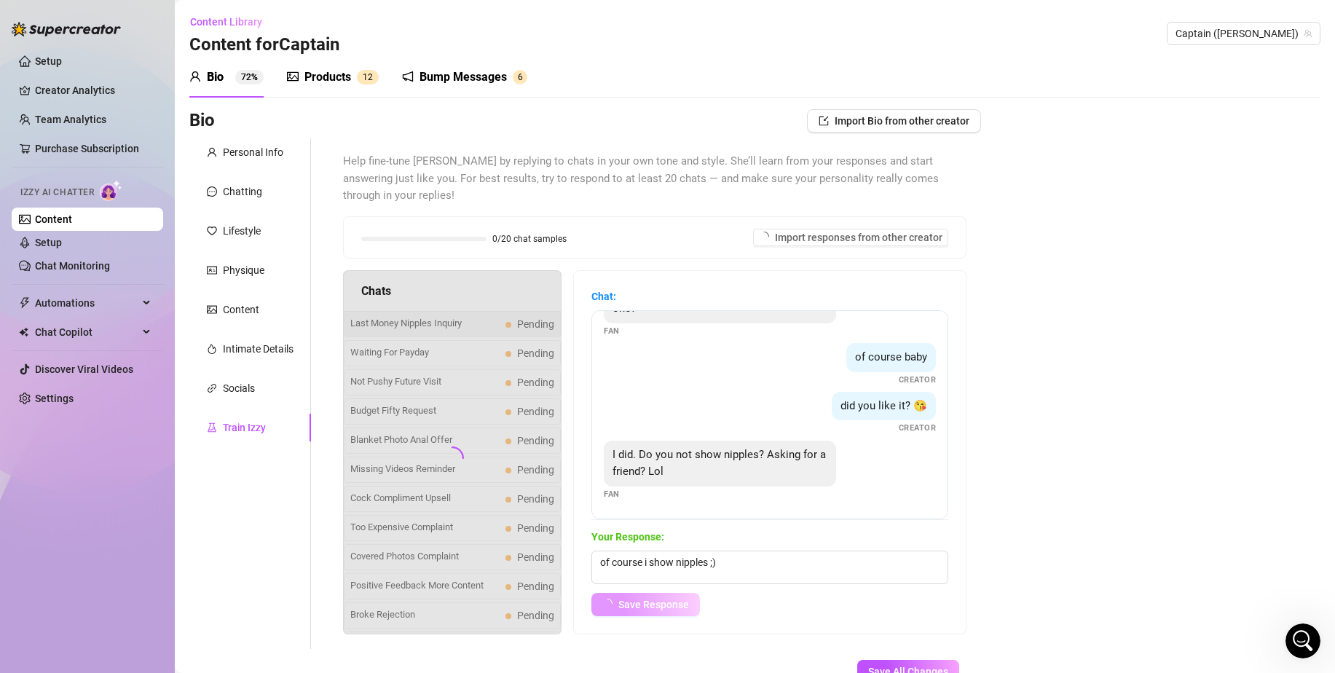
scroll to position [28, 0]
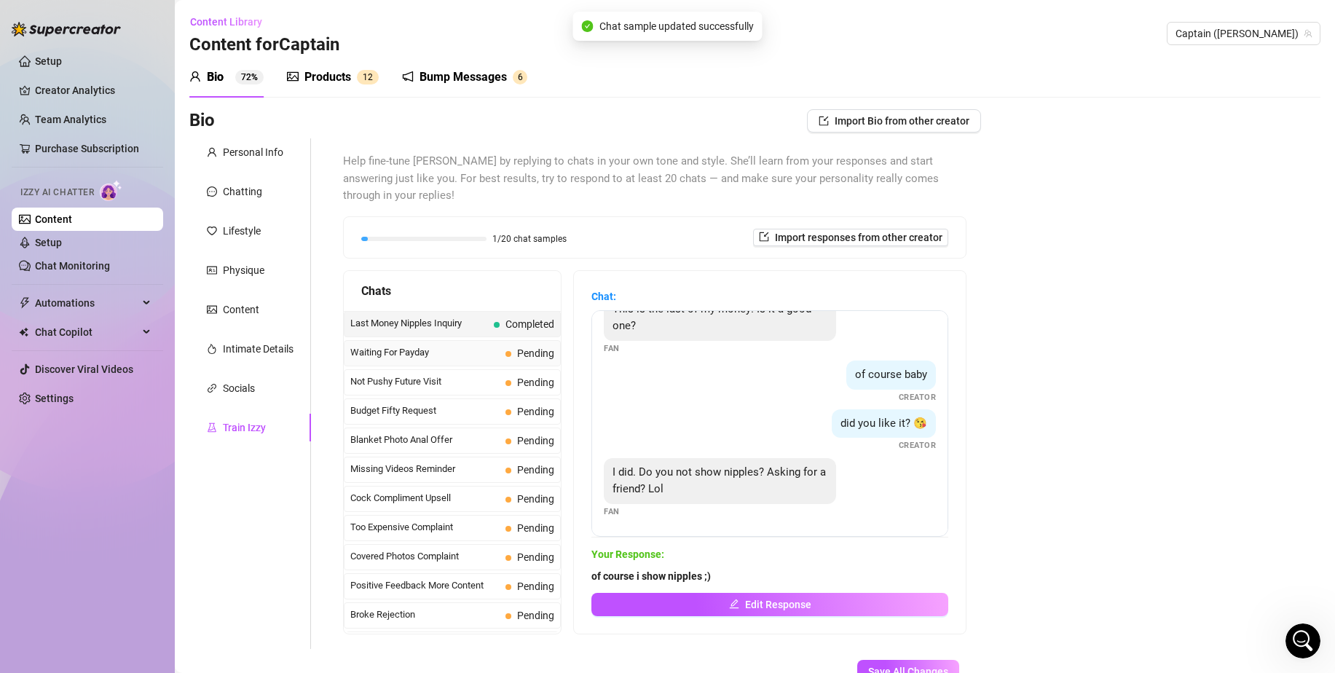
click at [436, 340] on div "Waiting For Payday Pending" at bounding box center [452, 353] width 217 height 26
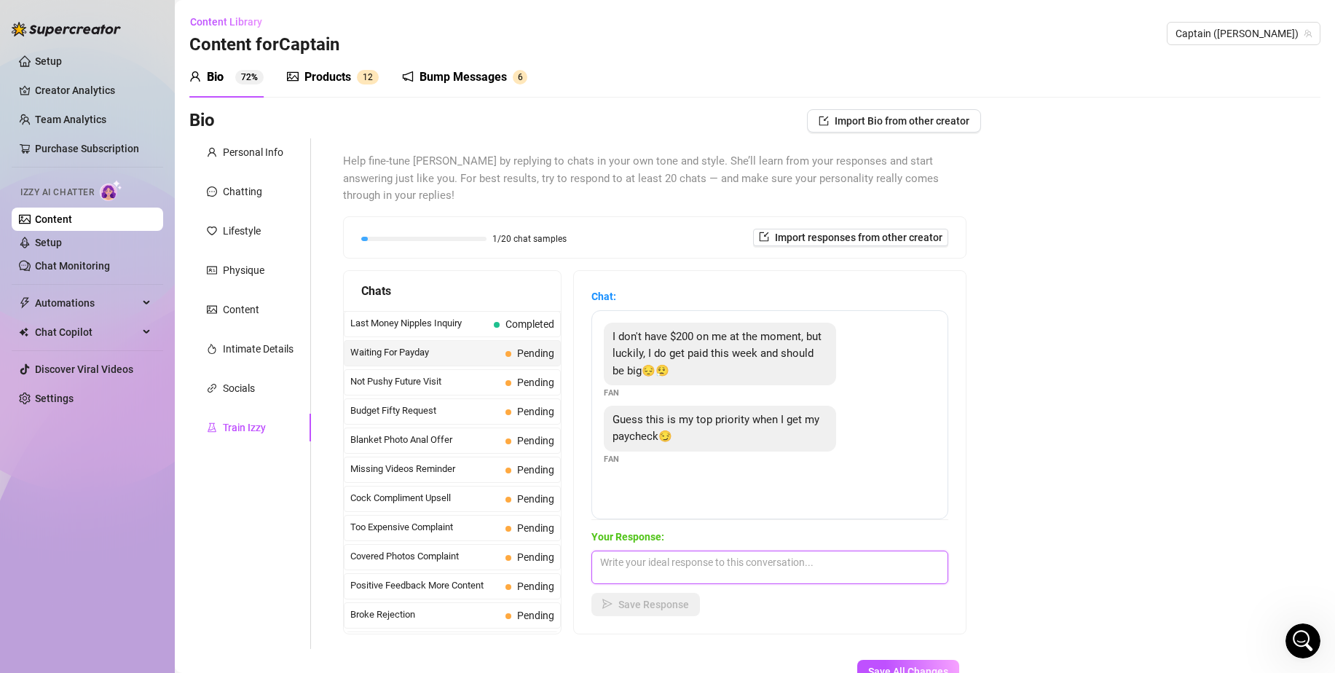
click at [743, 559] on textarea at bounding box center [769, 568] width 357 height 34
click at [682, 599] on span "Save Response" at bounding box center [653, 605] width 71 height 12
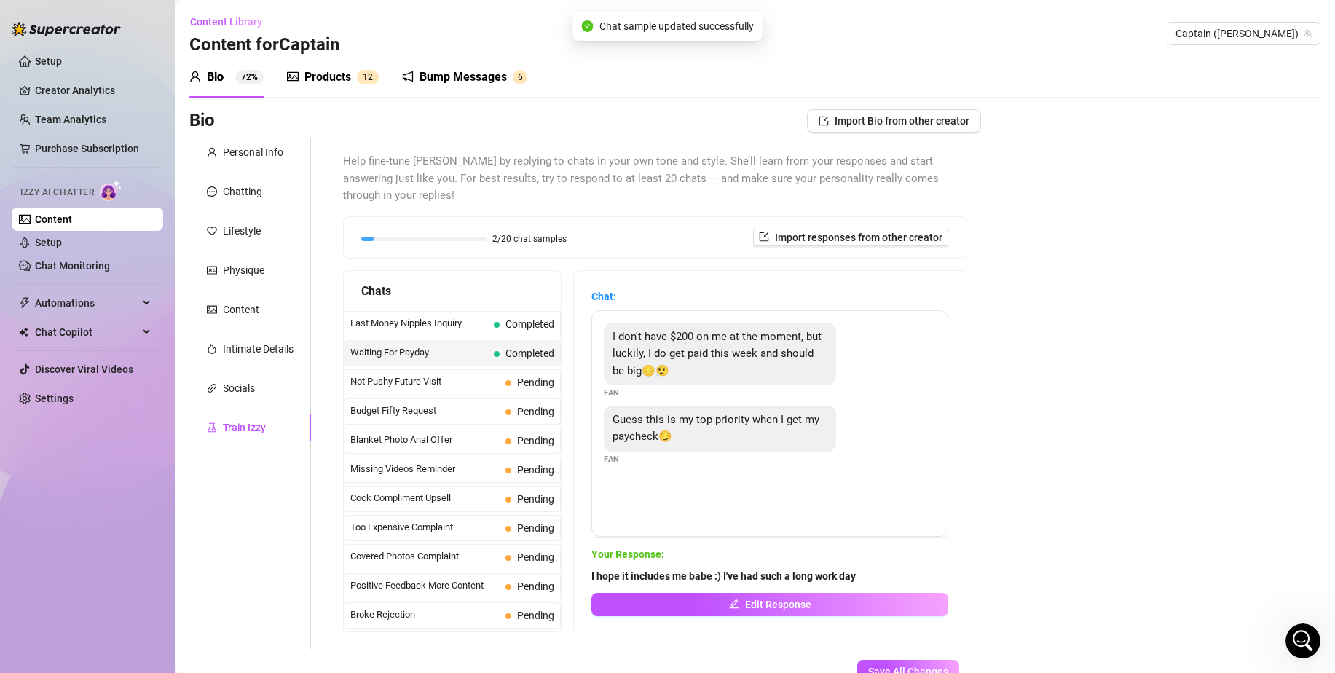
click at [491, 349] on div "Waiting For Payday Completed" at bounding box center [452, 353] width 217 height 26
click at [484, 374] on span "Not Pushy Future Visit" at bounding box center [424, 381] width 149 height 15
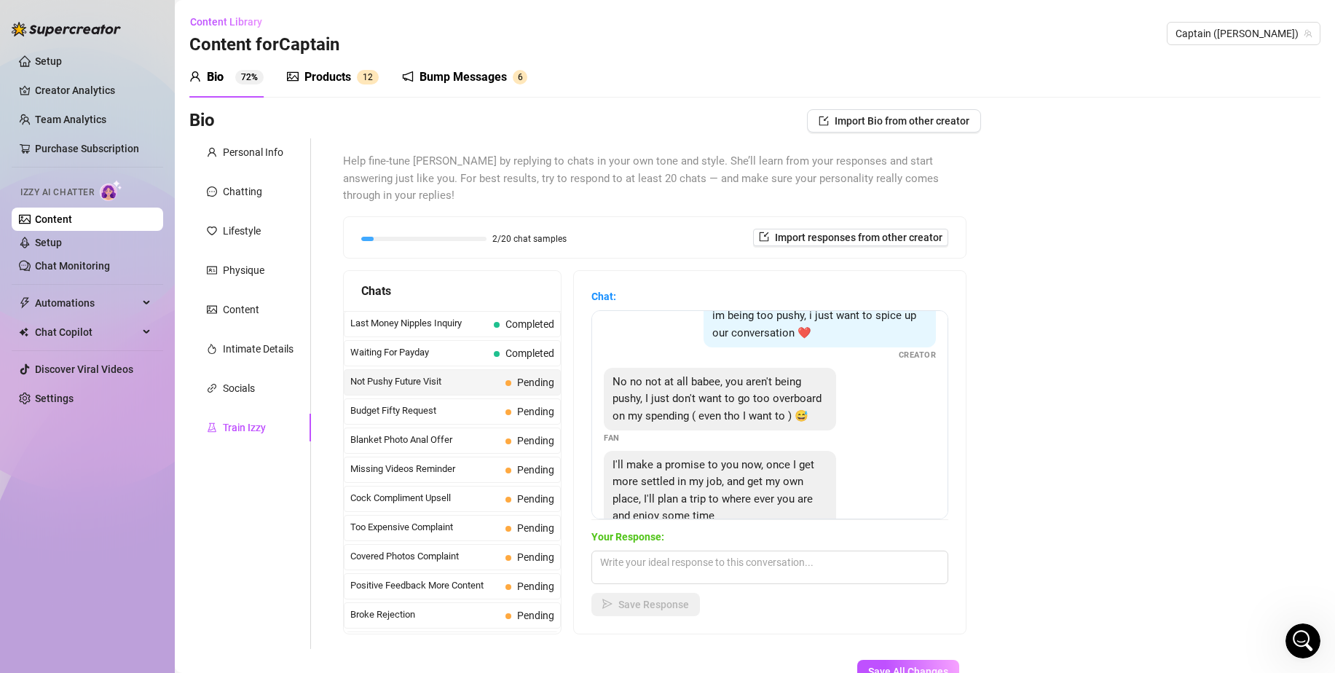
scroll to position [99, 0]
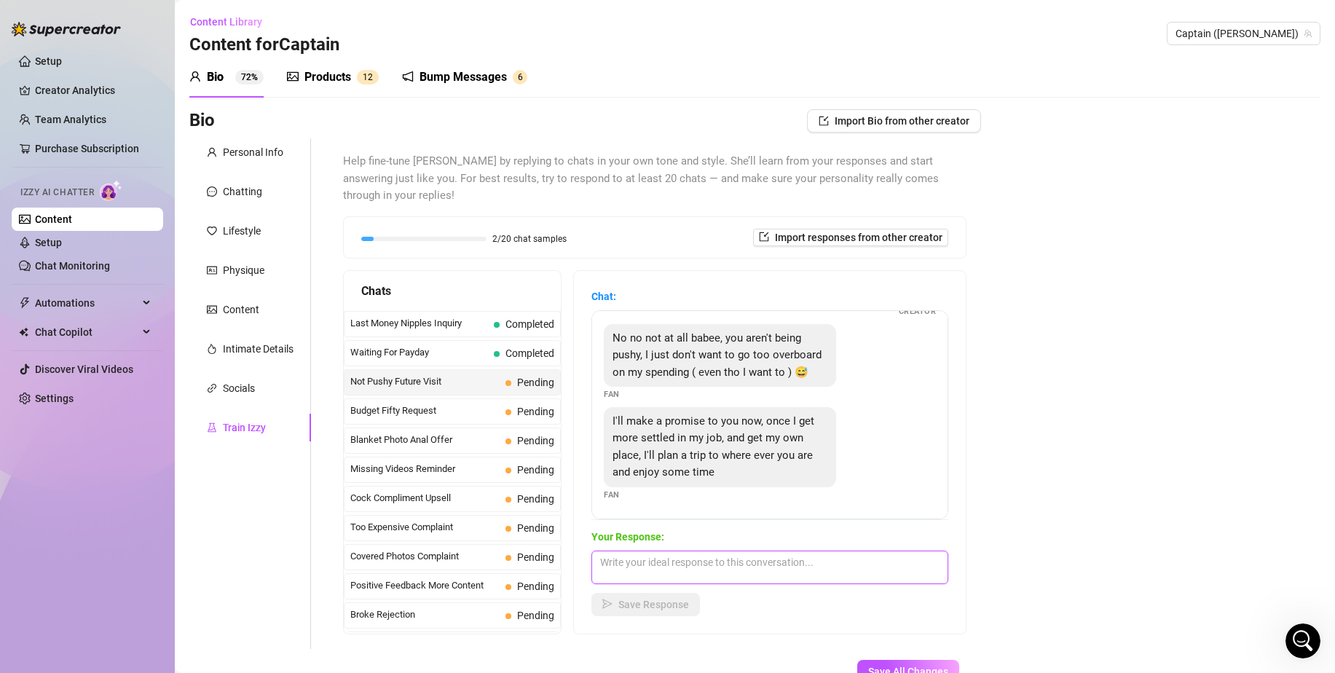
click at [745, 551] on textarea at bounding box center [769, 568] width 357 height 34
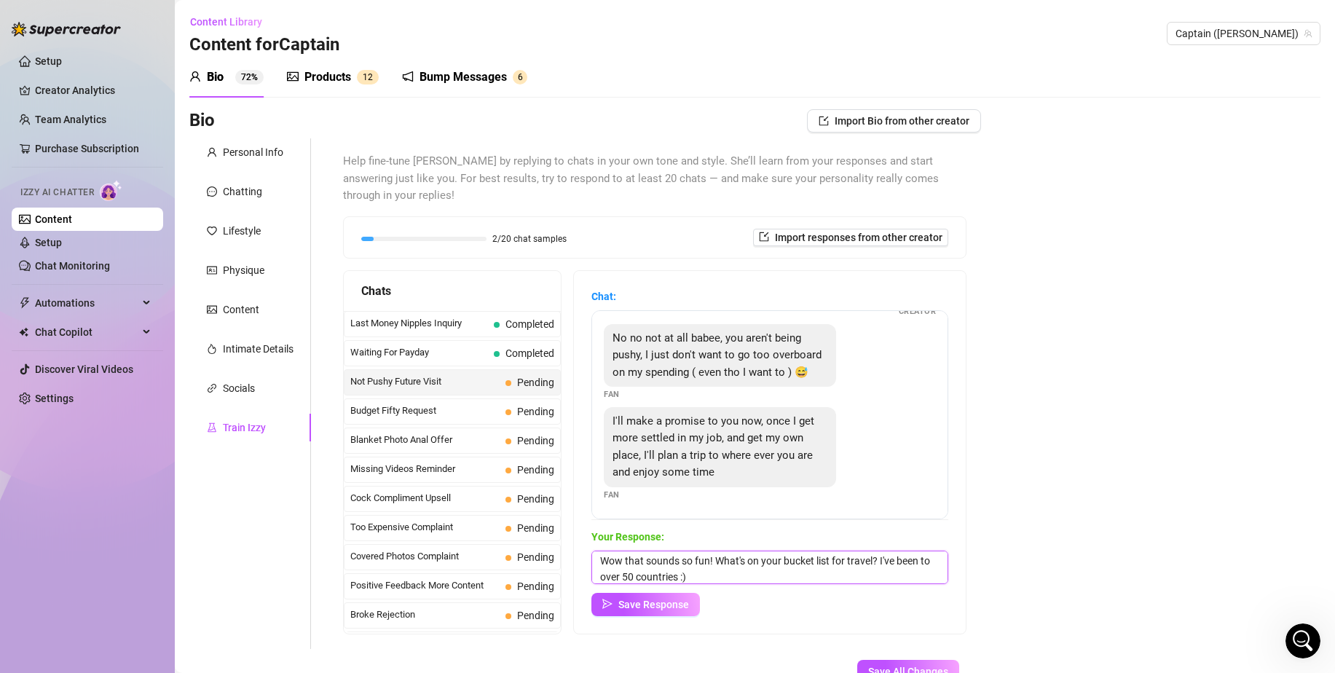
scroll to position [17, 0]
click at [655, 599] on span "Save Response" at bounding box center [653, 605] width 71 height 12
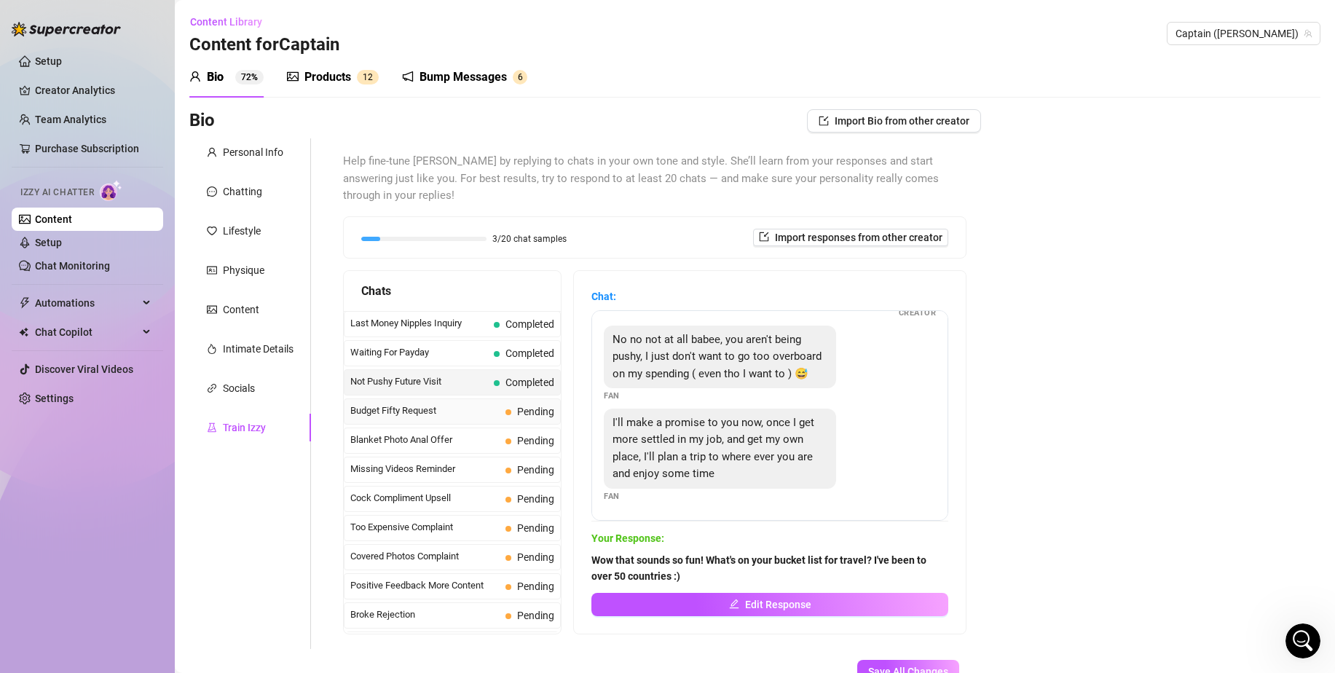
scroll to position [98, 0]
click at [519, 406] on span "Pending" at bounding box center [535, 412] width 37 height 12
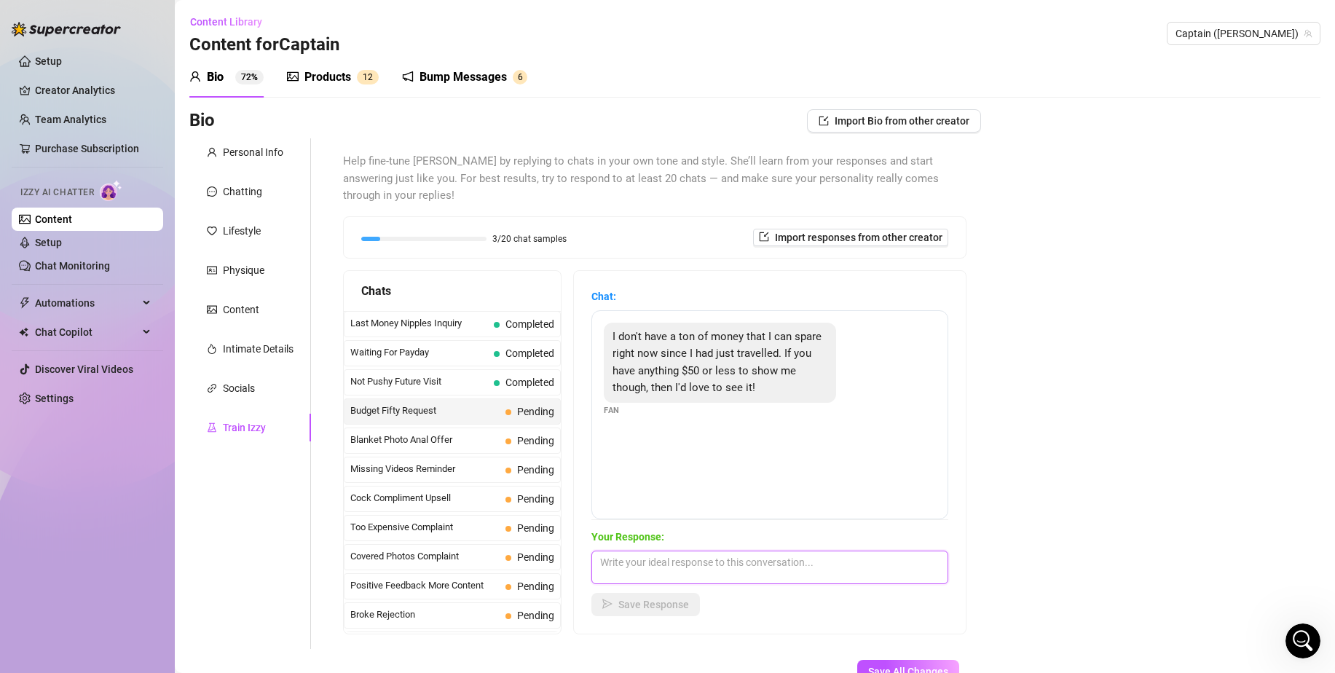
click at [719, 551] on textarea at bounding box center [769, 568] width 357 height 34
click at [672, 599] on span "Save Response" at bounding box center [653, 605] width 71 height 12
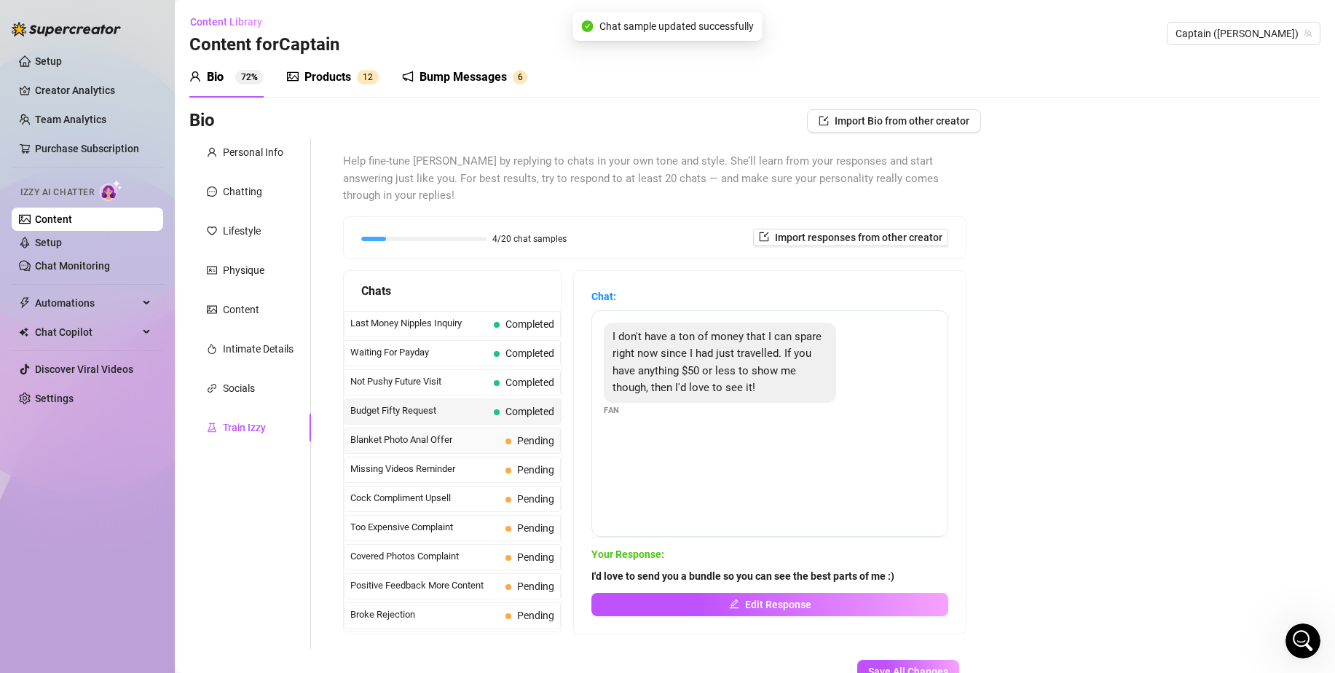
click at [482, 433] on span "Blanket Photo Anal Offer" at bounding box center [424, 440] width 149 height 15
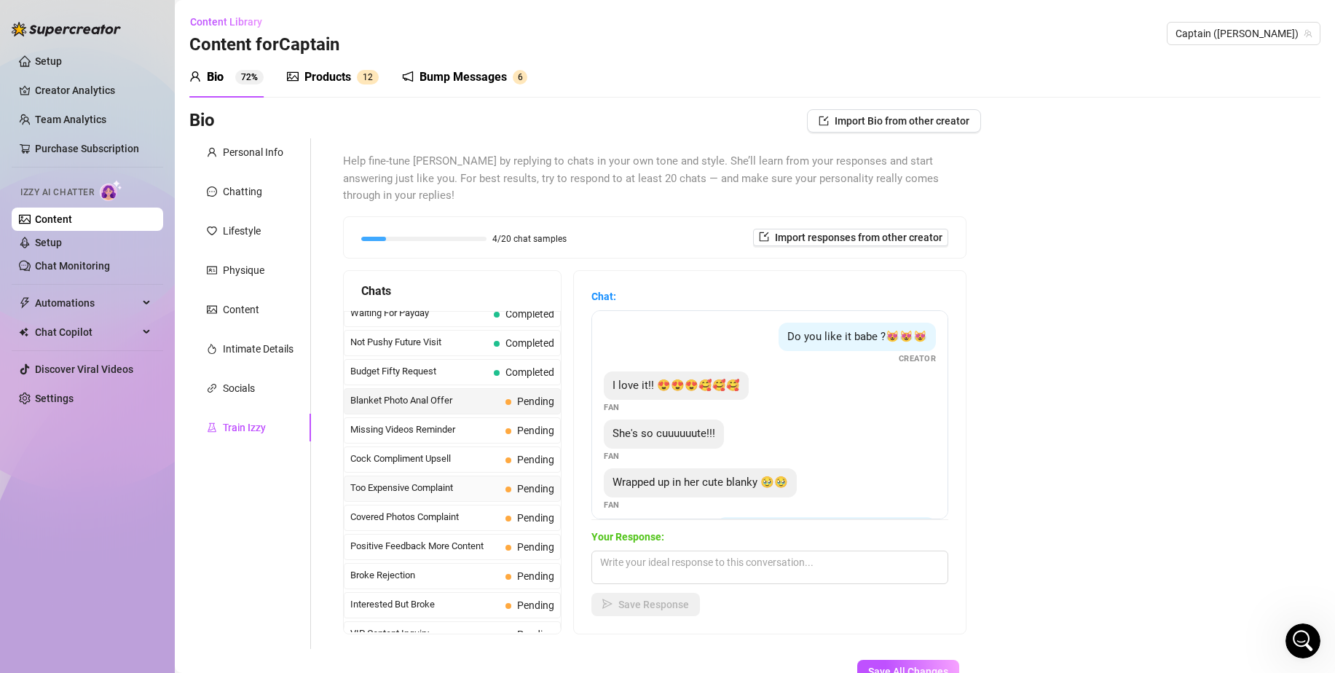
scroll to position [0, 0]
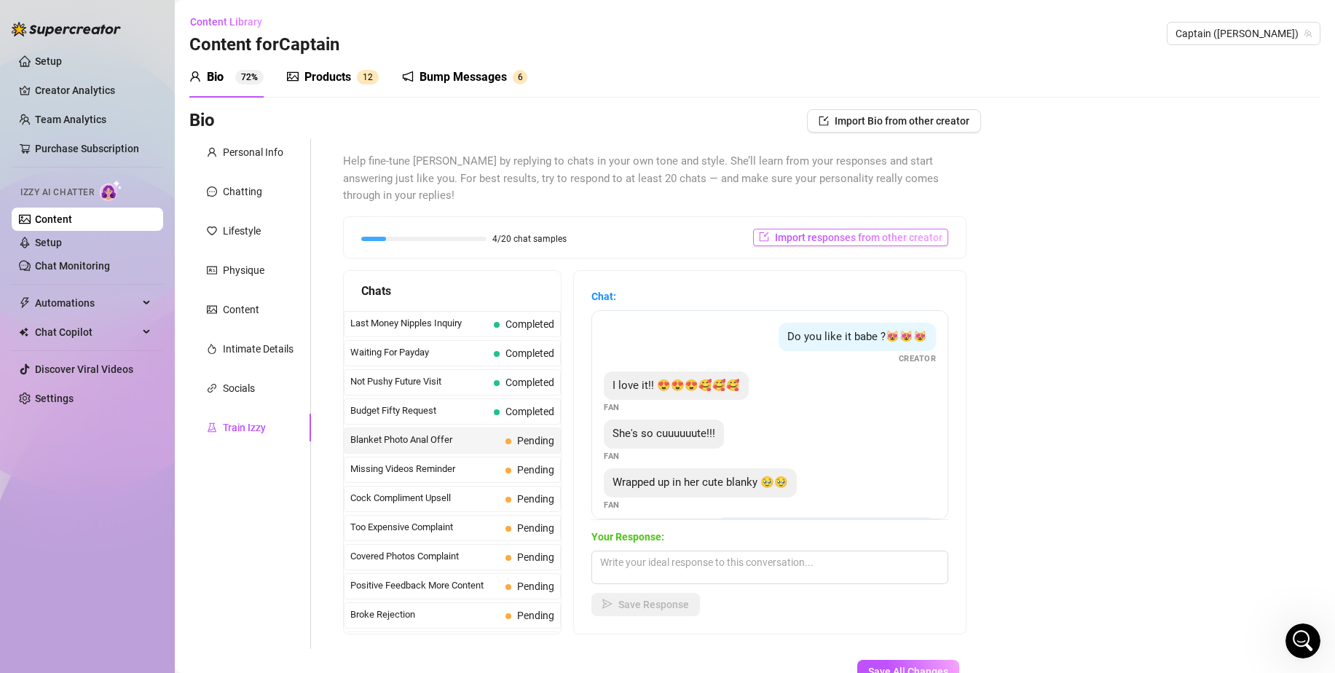
click at [846, 229] on button "Import responses from other creator" at bounding box center [850, 237] width 195 height 17
click at [1024, 300] on div "Bio Import Bio from other creator Personal Info Chatting Lifestyle Physique Con…" at bounding box center [754, 420] width 1131 height 623
click at [741, 551] on textarea at bounding box center [769, 568] width 357 height 34
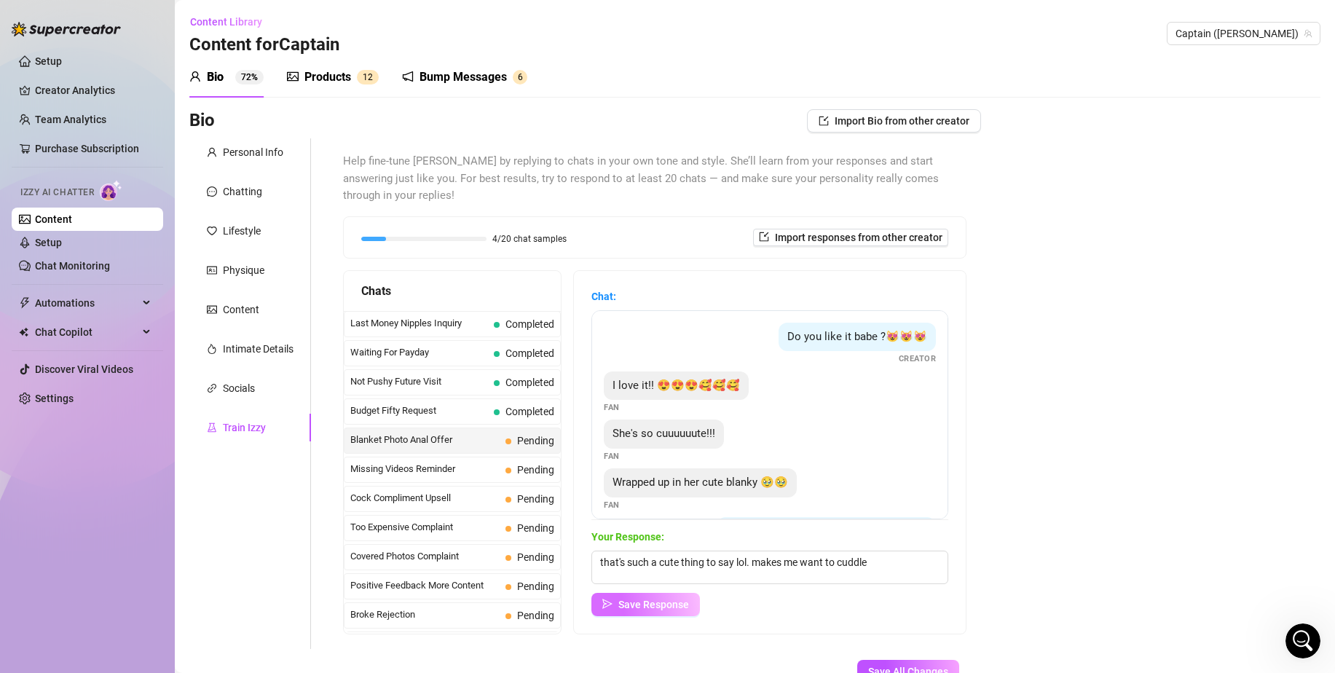
click at [661, 599] on span "Save Response" at bounding box center [653, 605] width 71 height 12
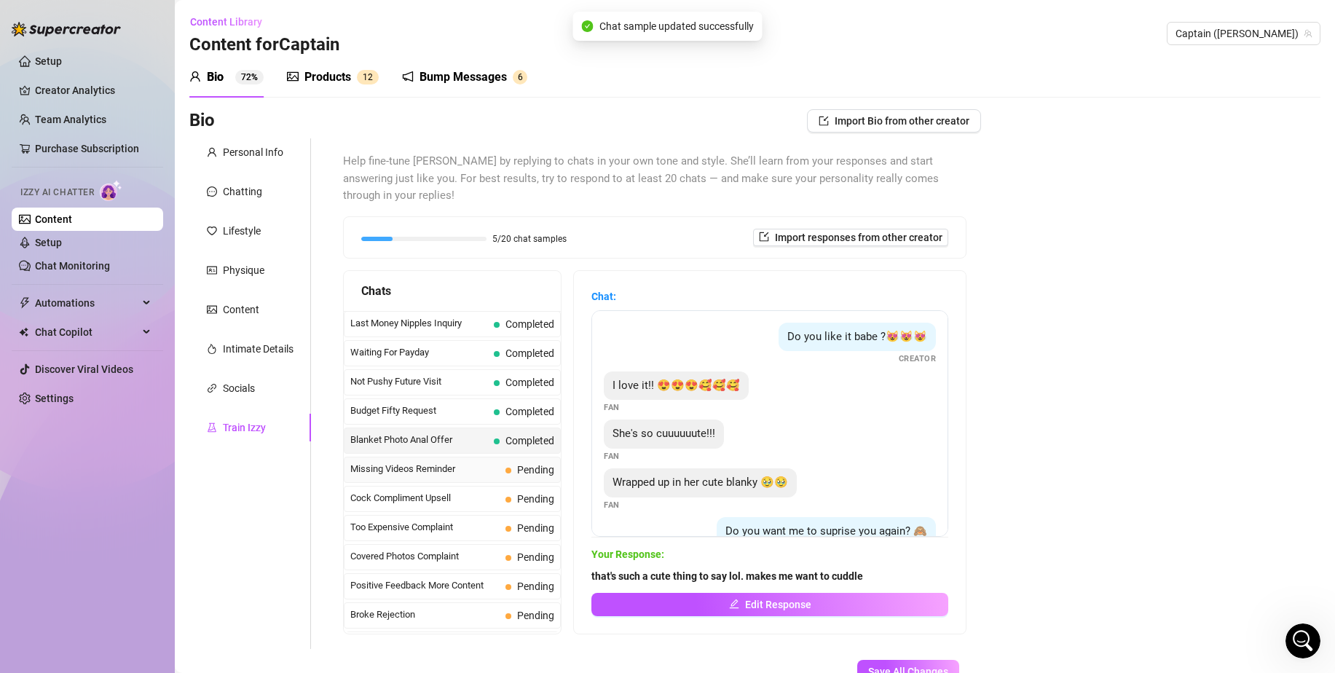
click at [518, 464] on span "Pending" at bounding box center [535, 470] width 37 height 12
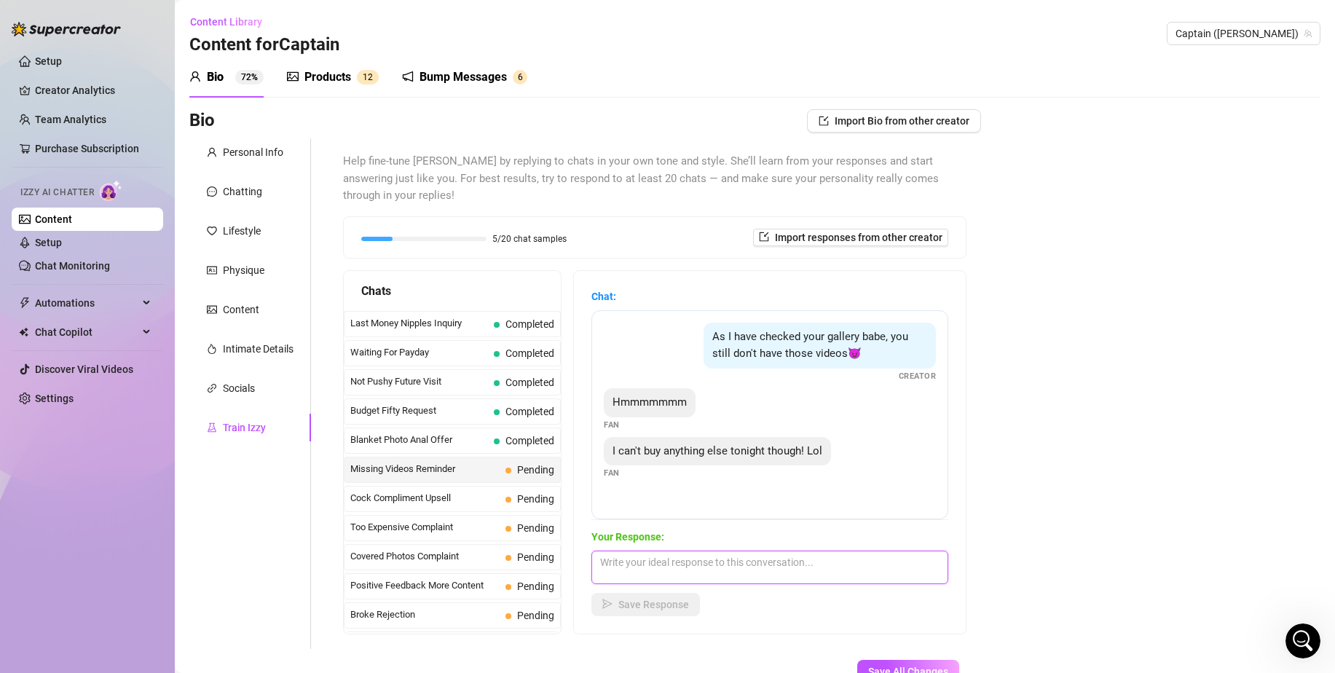
click at [776, 551] on textarea at bounding box center [769, 568] width 357 height 34
click at [634, 599] on span "Save Response" at bounding box center [653, 605] width 71 height 12
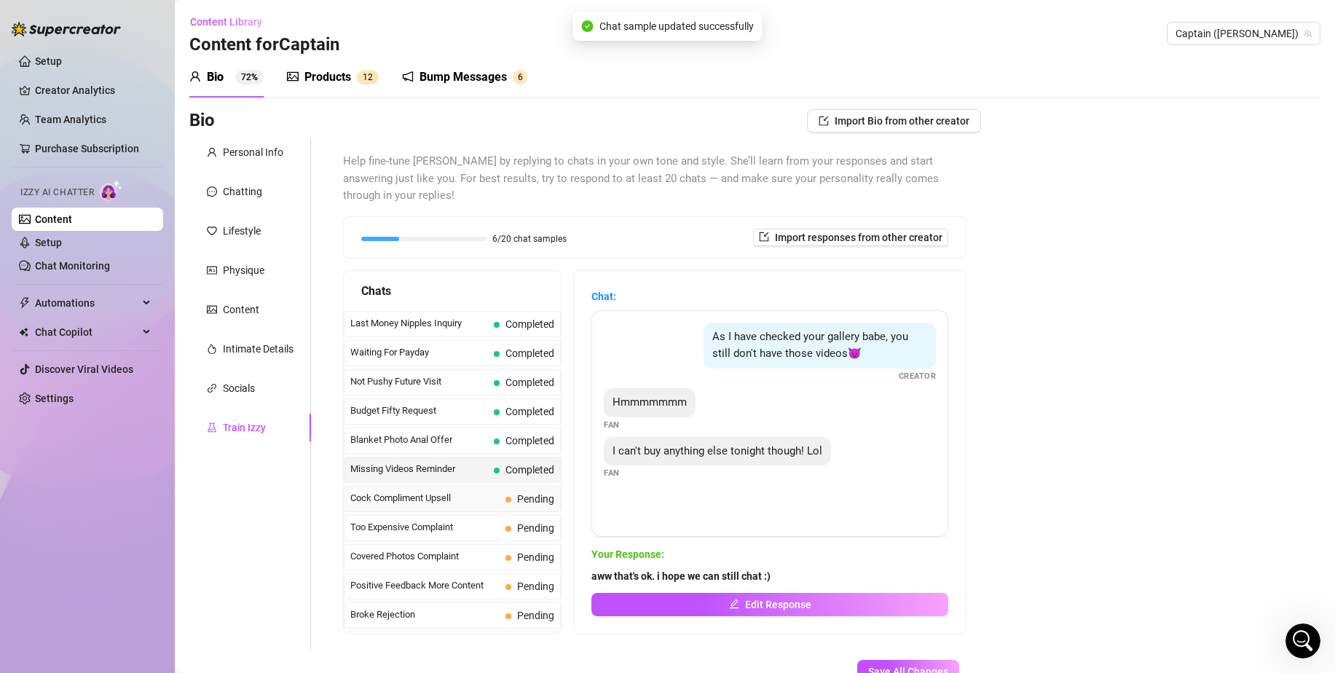
click at [517, 493] on span "Pending" at bounding box center [535, 499] width 37 height 12
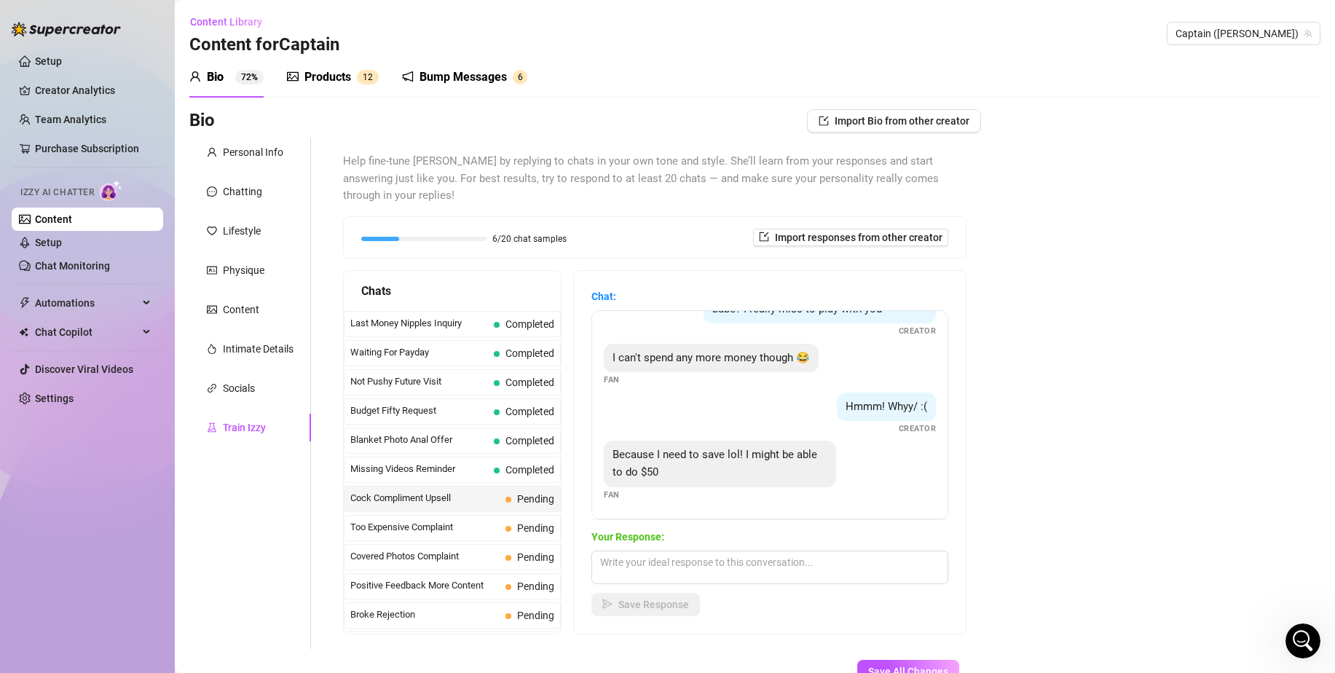
scroll to position [371, 0]
click at [755, 551] on textarea at bounding box center [769, 568] width 357 height 34
click at [647, 599] on span "Save Response" at bounding box center [653, 605] width 71 height 12
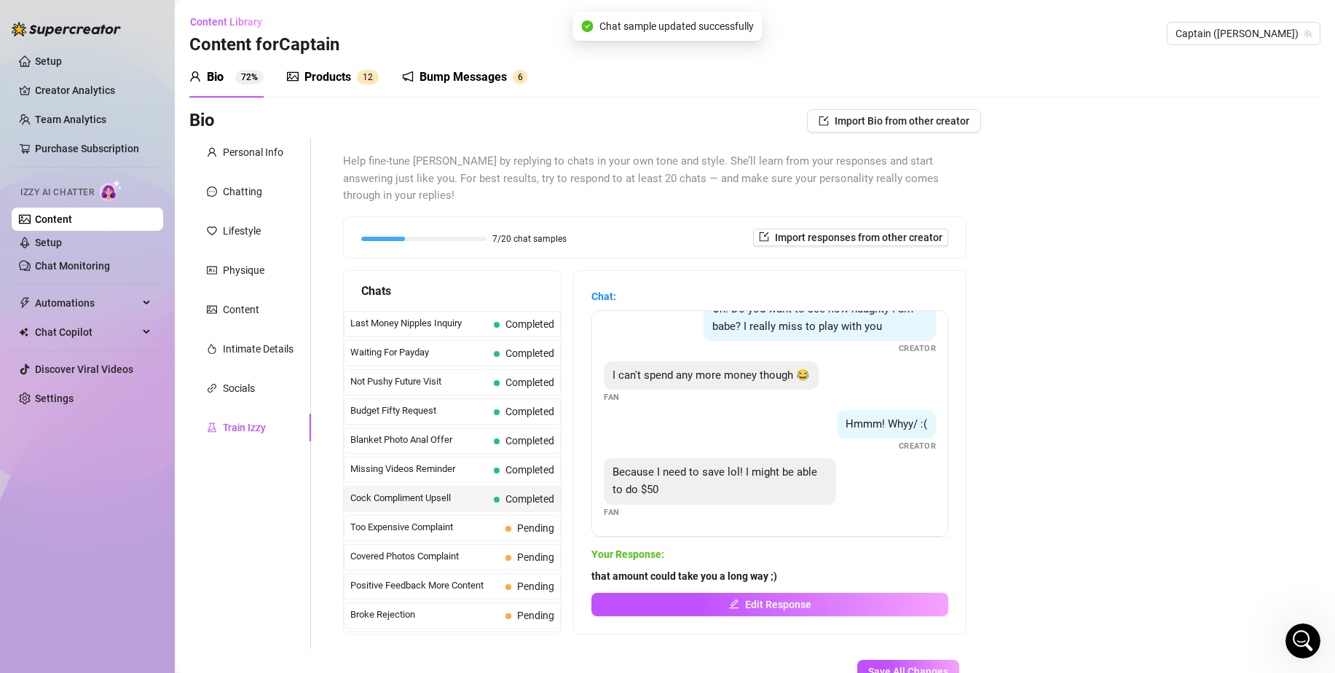
scroll to position [354, 0]
click at [464, 520] on span "Too Expensive Complaint" at bounding box center [424, 527] width 149 height 15
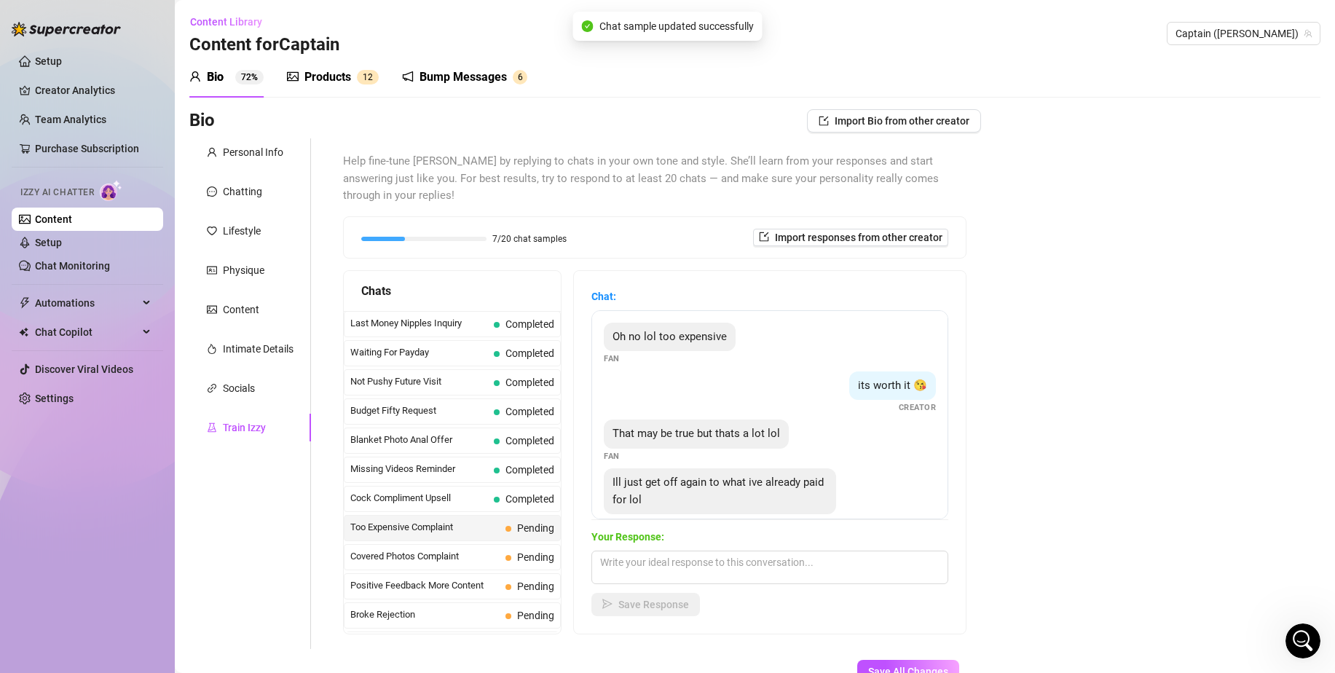
scroll to position [274, 0]
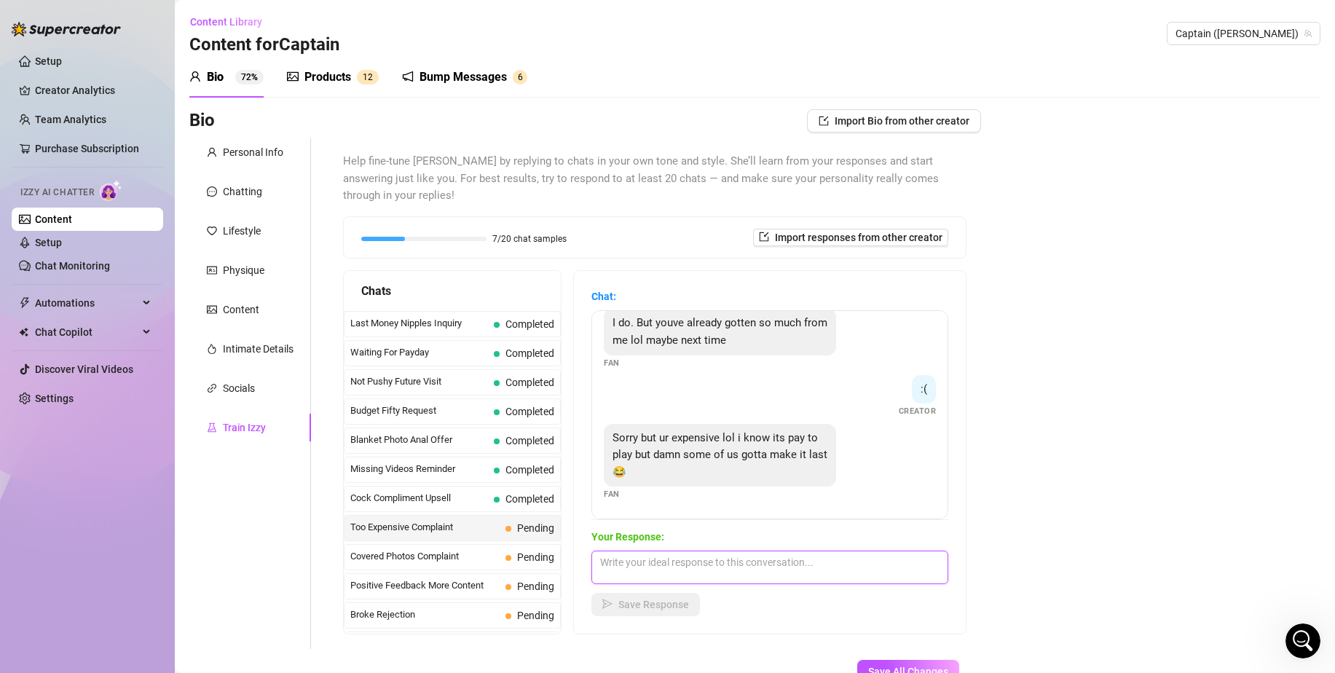
click at [755, 551] on textarea at bounding box center [769, 568] width 357 height 34
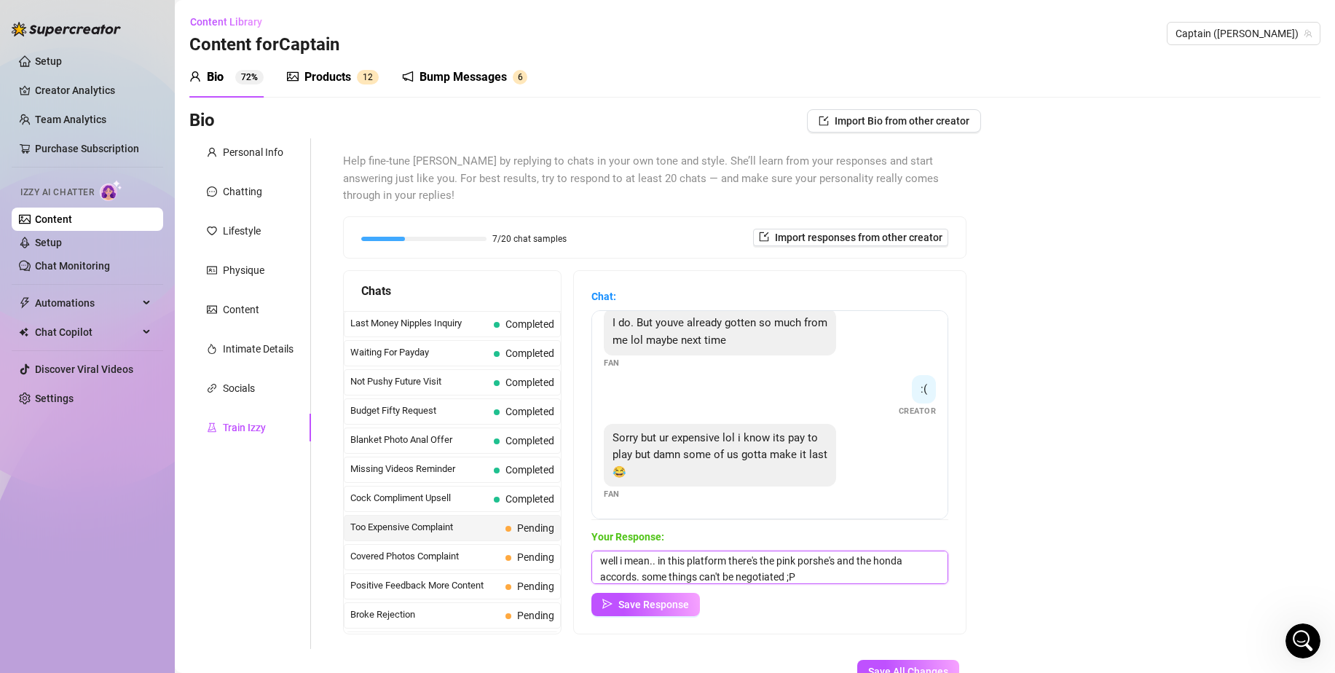
scroll to position [17, 0]
click at [687, 599] on span "Save Response" at bounding box center [653, 605] width 71 height 12
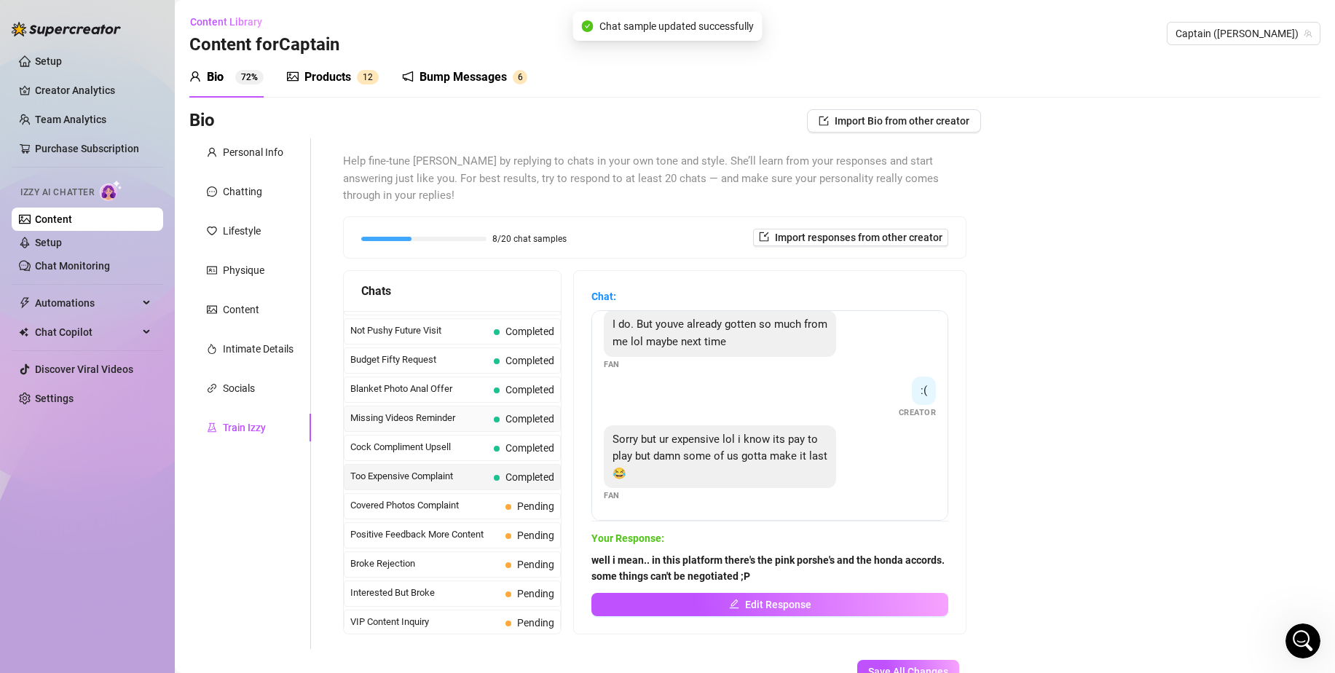
scroll to position [52, 0]
click at [464, 497] on span "Covered Photos Complaint" at bounding box center [424, 504] width 149 height 15
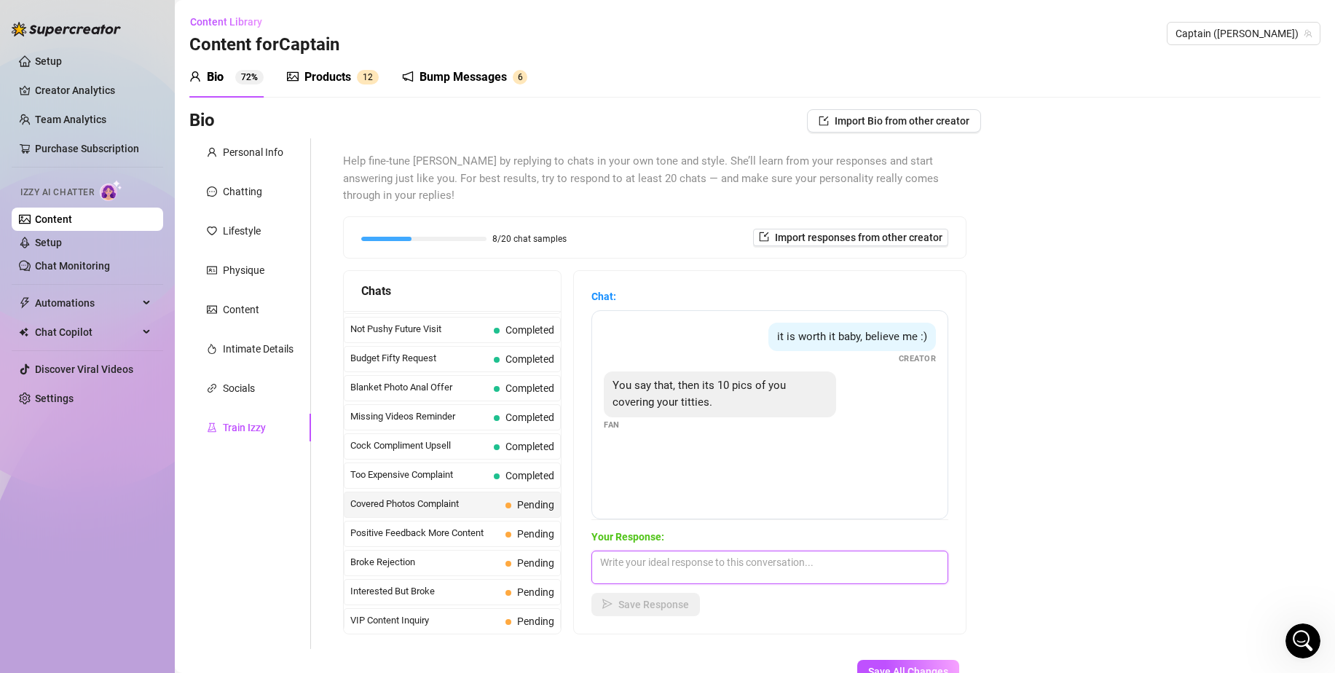
click at [729, 555] on textarea at bounding box center [769, 568] width 357 height 34
click at [653, 599] on span "Save Response" at bounding box center [653, 605] width 71 height 12
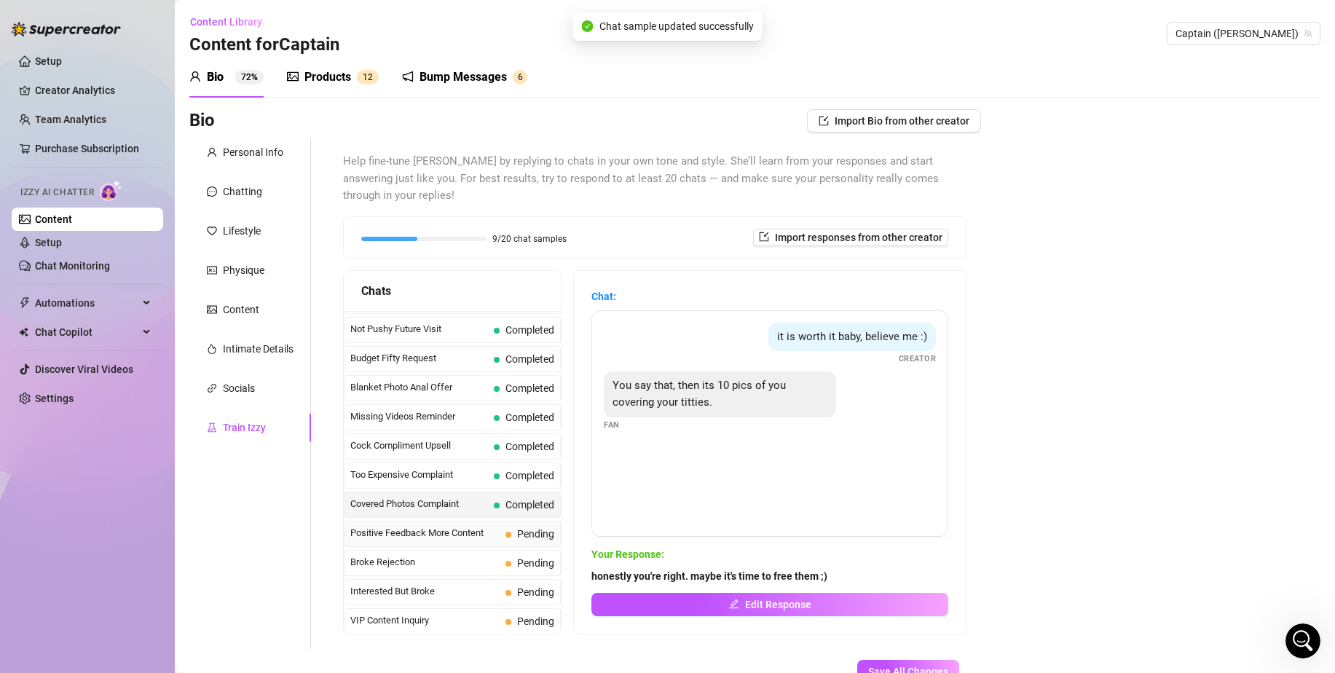
click at [485, 521] on div "Positive Feedback More Content Pending" at bounding box center [452, 534] width 217 height 26
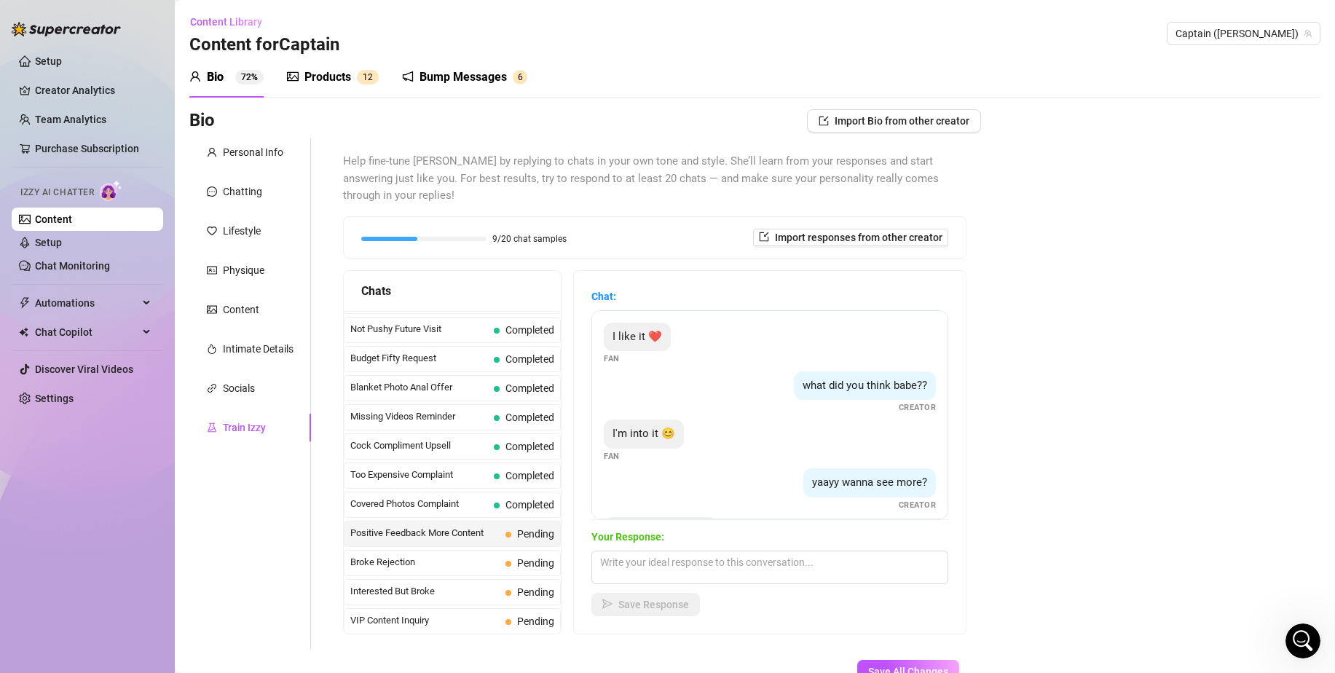
scroll to position [59, 0]
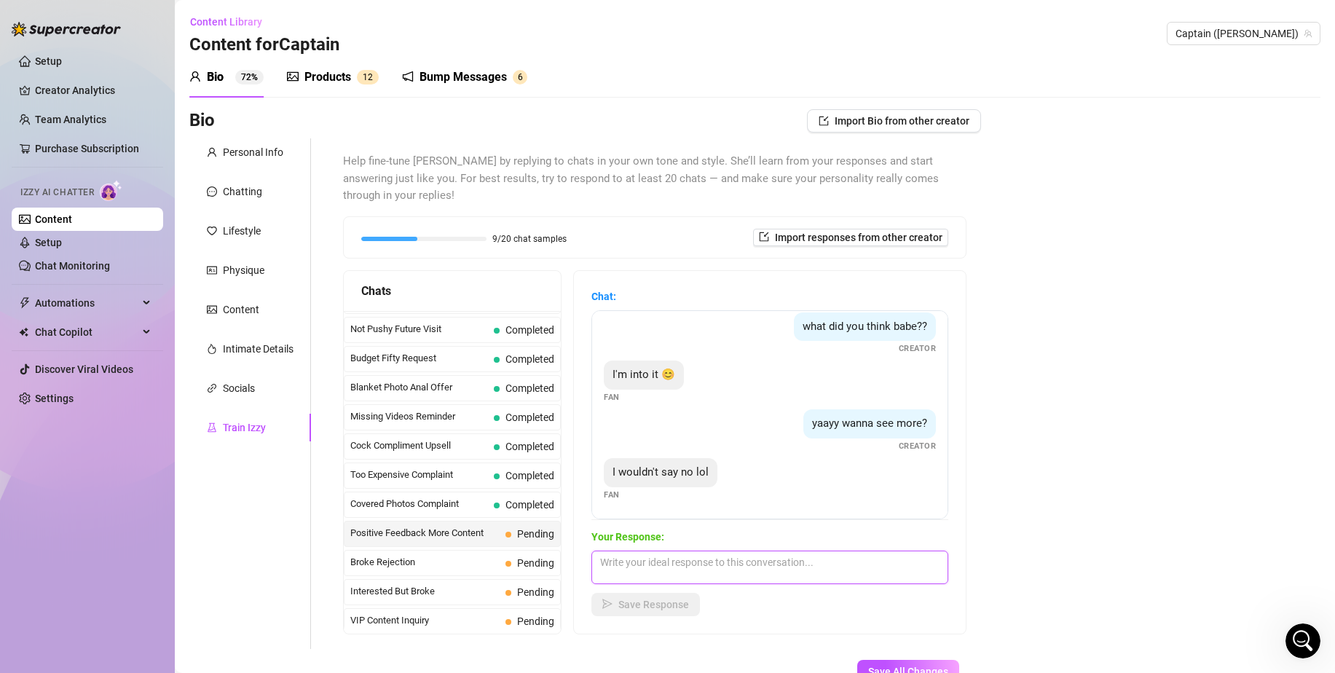
click at [731, 551] on textarea at bounding box center [769, 568] width 357 height 34
click at [629, 599] on span "Save Response" at bounding box center [653, 605] width 71 height 12
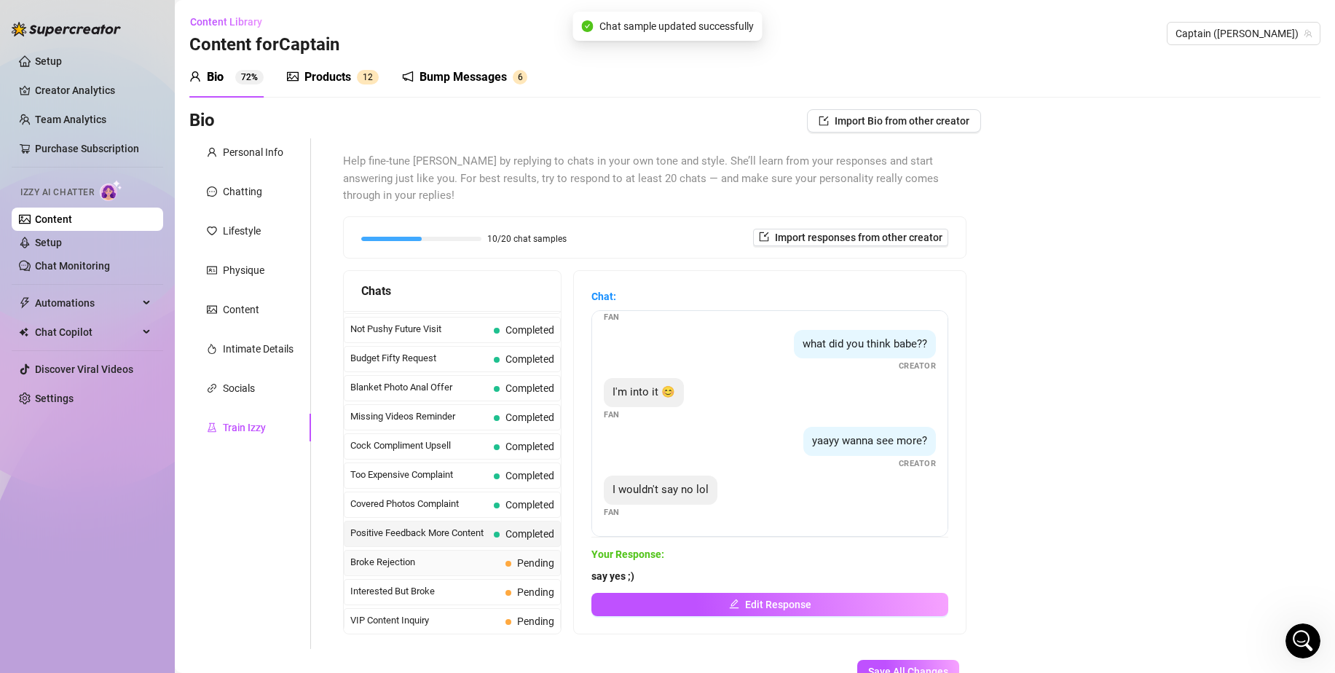
scroll to position [42, 0]
click at [508, 561] on span at bounding box center [508, 564] width 6 height 6
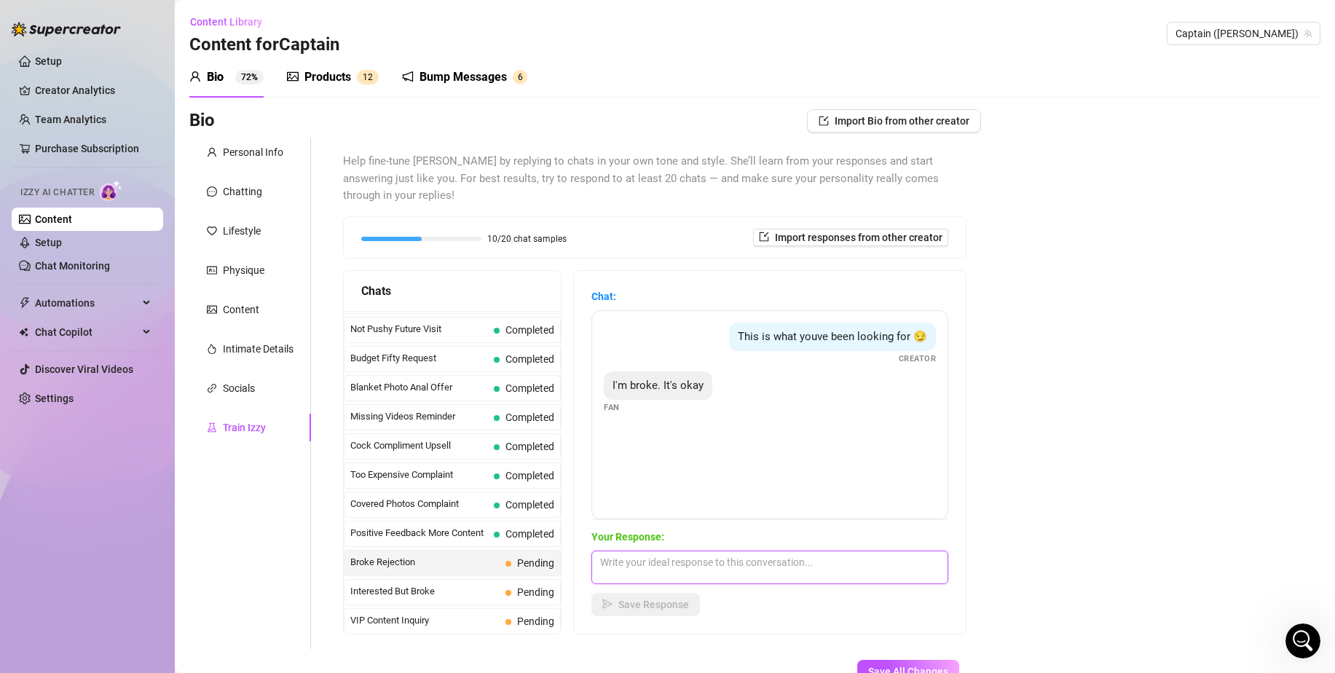
click at [763, 558] on textarea at bounding box center [769, 568] width 357 height 34
click at [674, 601] on div "Chat: This is what youve been looking for 😏 Creator I'm broke. It's okay Fan Yo…" at bounding box center [770, 452] width 392 height 363
click at [674, 599] on span "Save Response" at bounding box center [653, 605] width 71 height 12
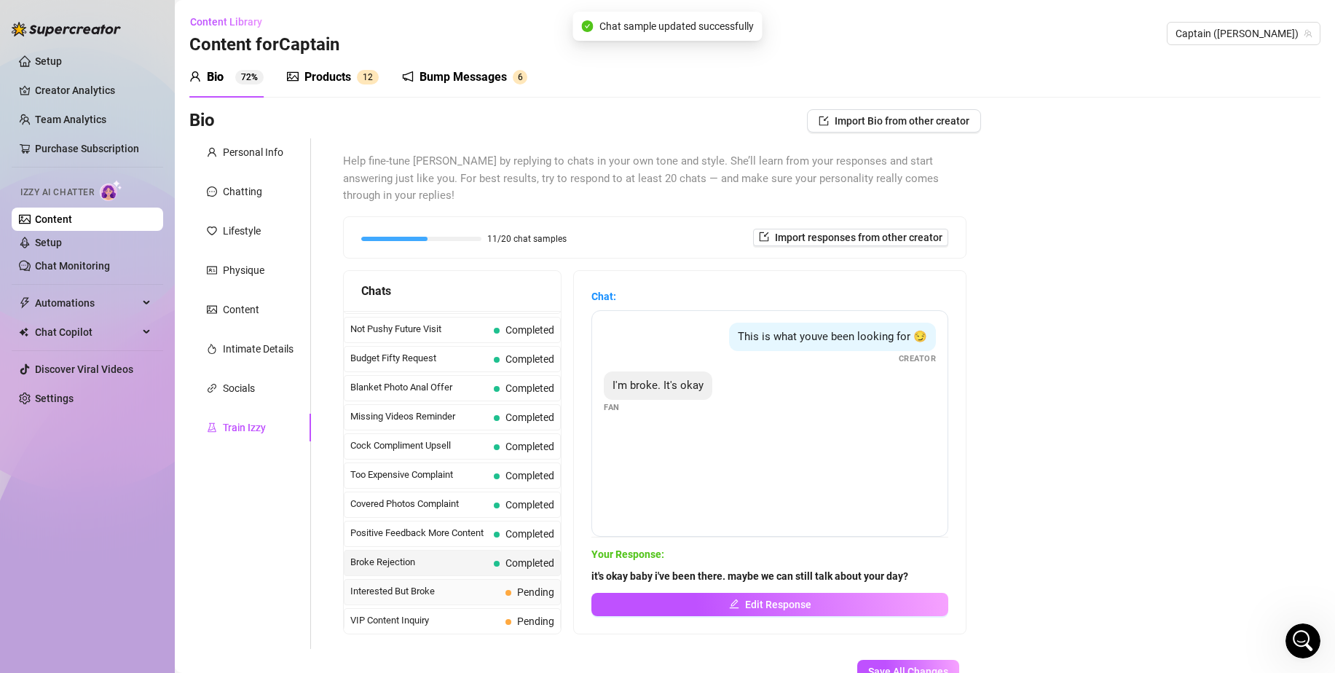
click at [487, 584] on span "Interested But Broke" at bounding box center [424, 591] width 149 height 15
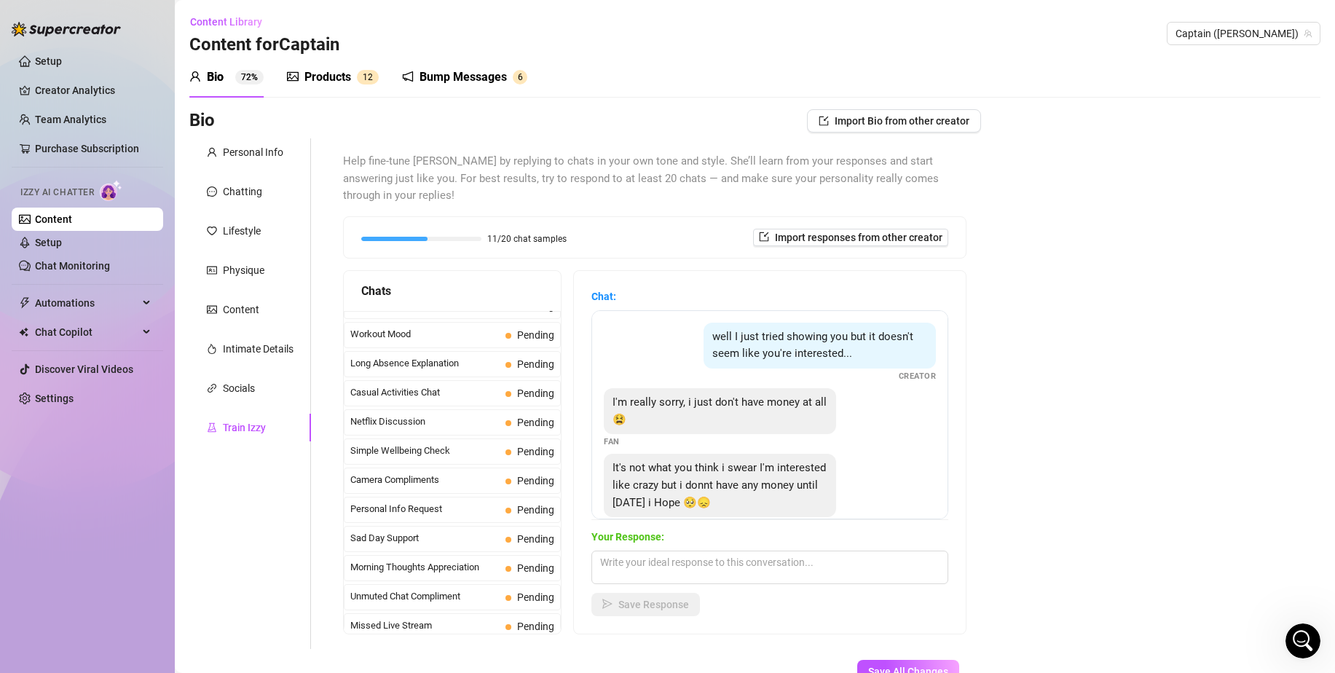
scroll to position [1307, 0]
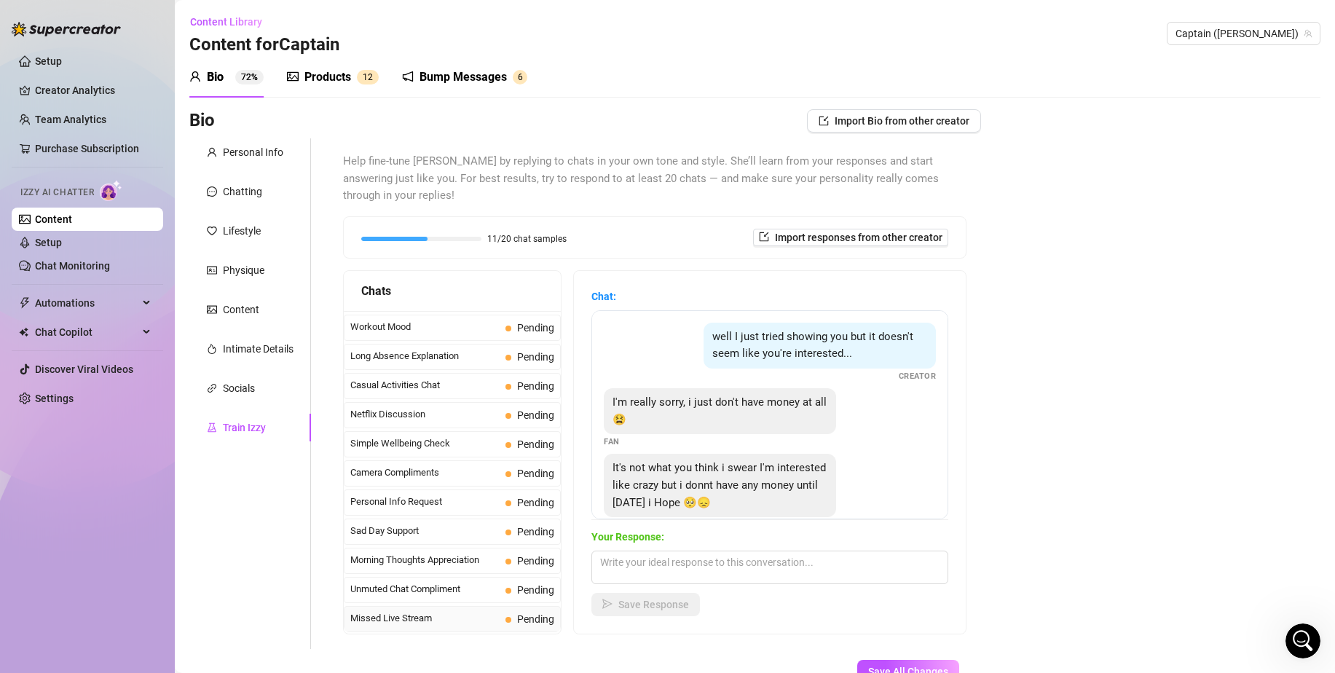
click at [454, 611] on span "Missed Live Stream" at bounding box center [424, 618] width 149 height 15
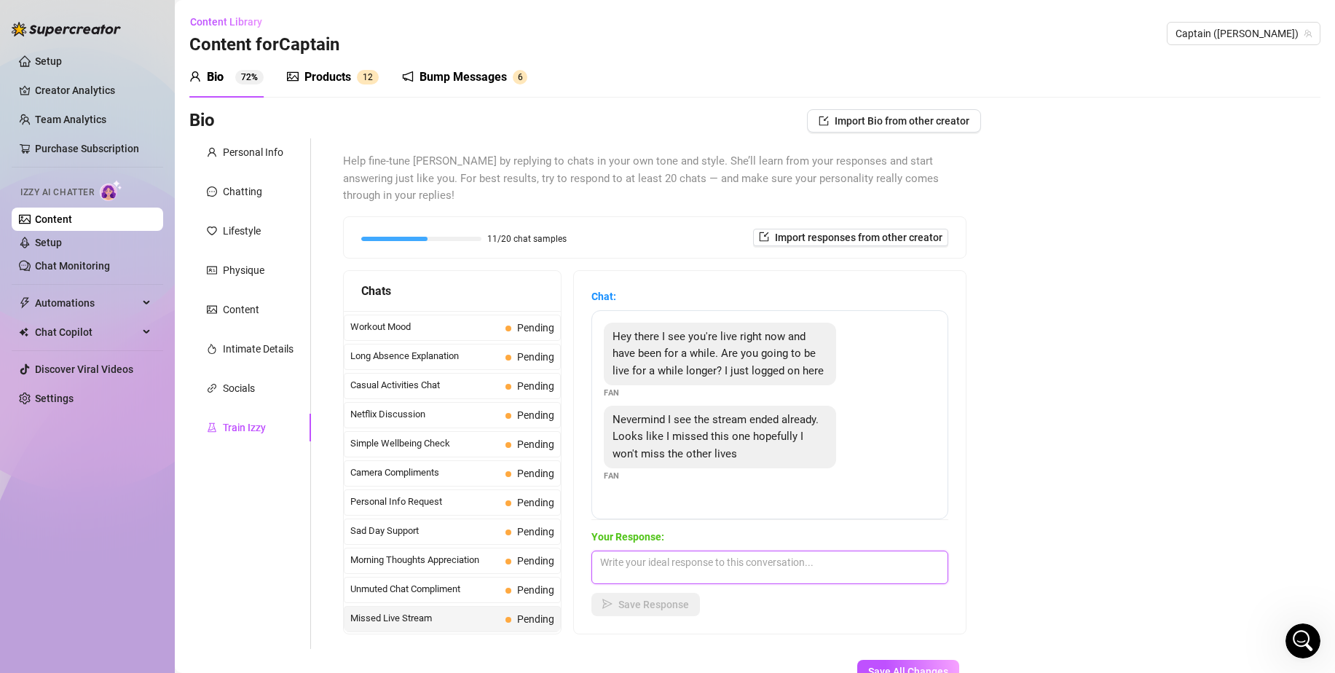
click at [783, 551] on textarea at bounding box center [769, 568] width 357 height 34
click at [671, 599] on span "Save Response" at bounding box center [653, 605] width 71 height 12
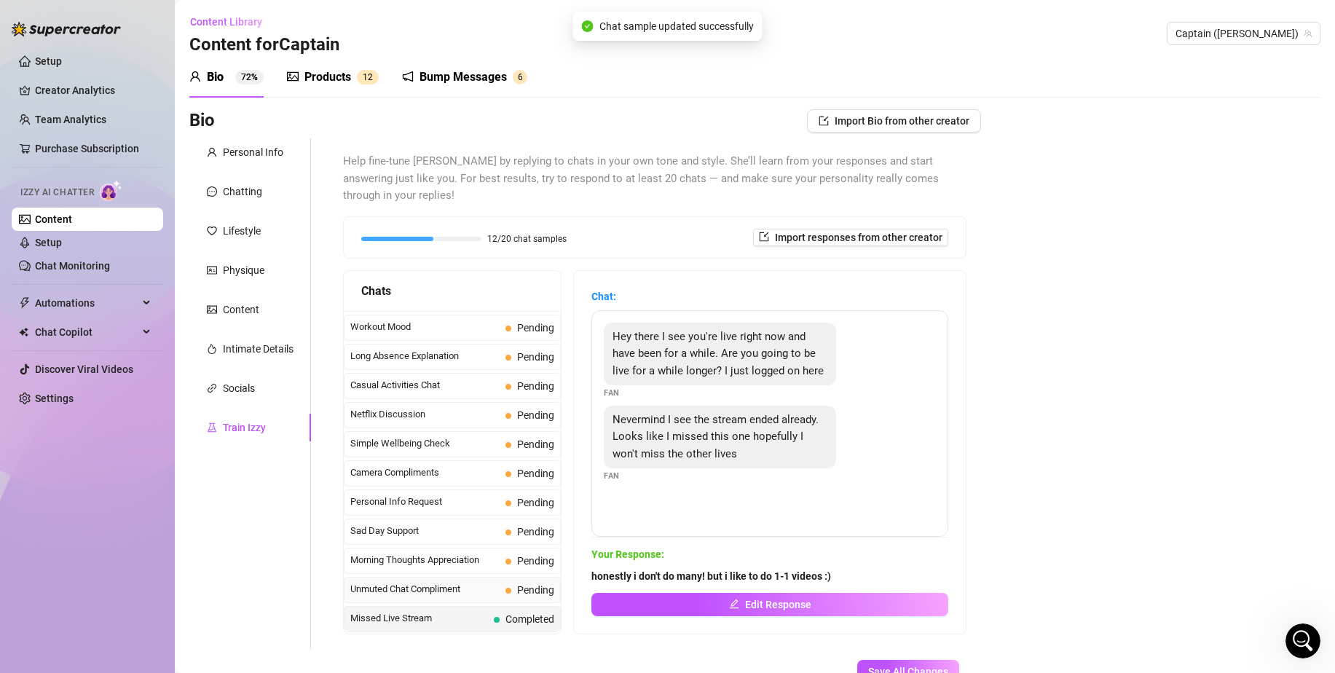
click at [518, 584] on span "Pending" at bounding box center [535, 590] width 37 height 12
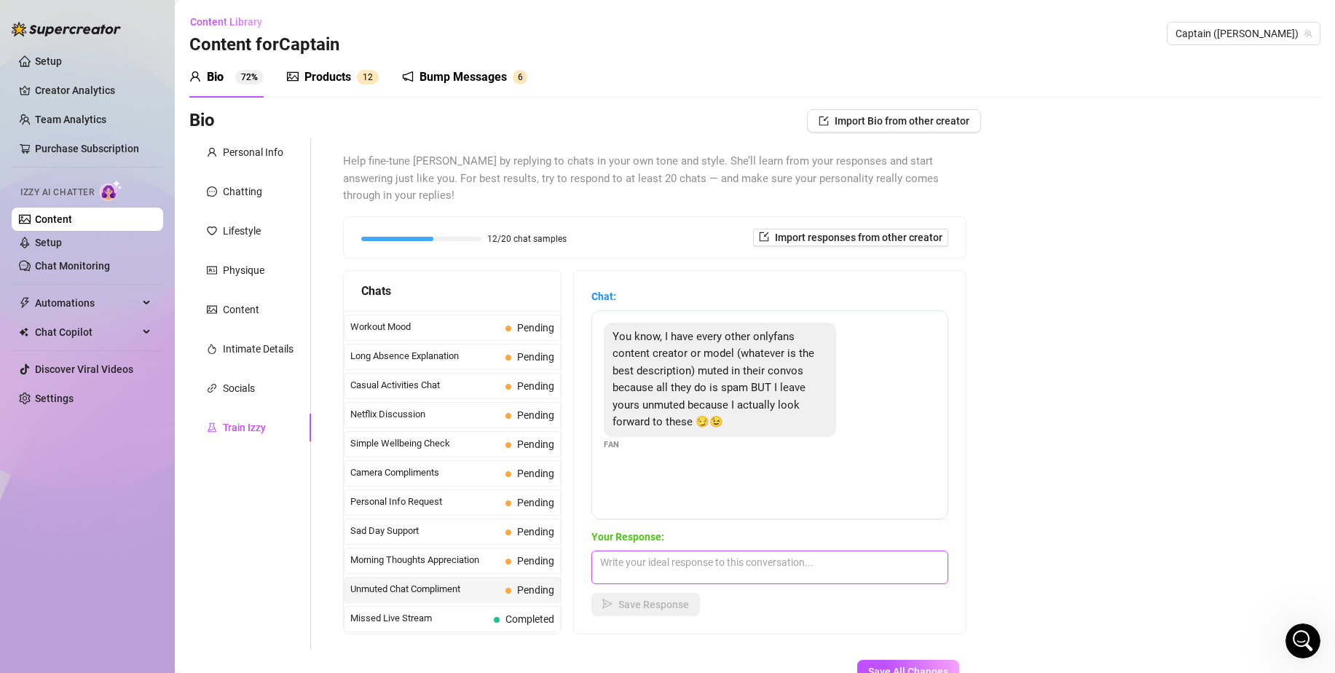
click at [755, 551] on textarea at bounding box center [769, 568] width 357 height 34
click at [677, 599] on span "Save Response" at bounding box center [653, 605] width 71 height 12
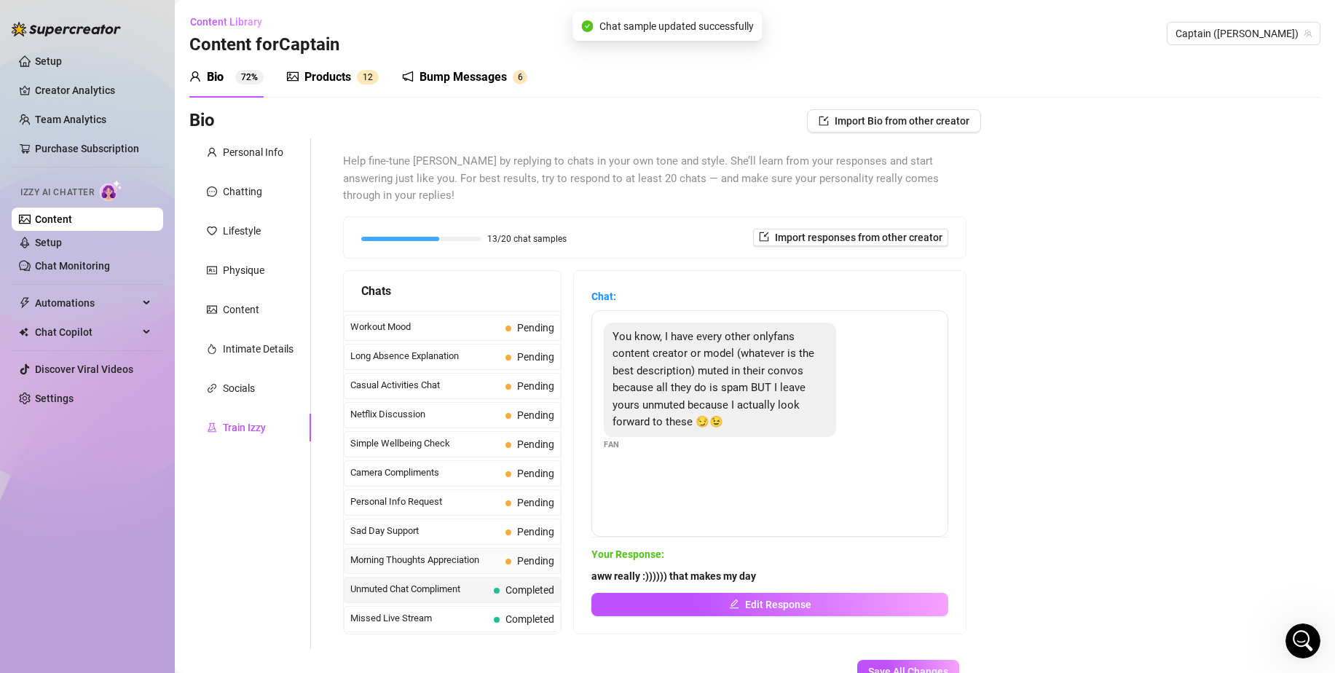
click at [532, 555] on span "Pending" at bounding box center [535, 561] width 37 height 12
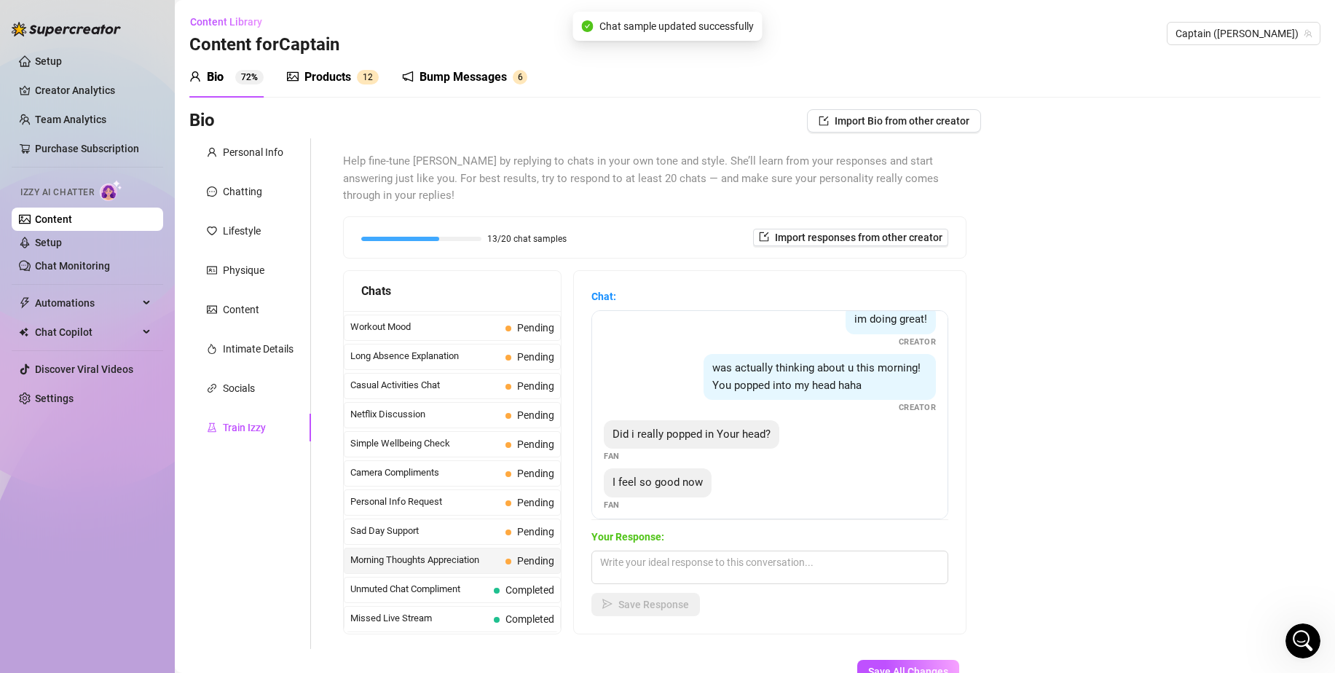
scroll to position [142, 0]
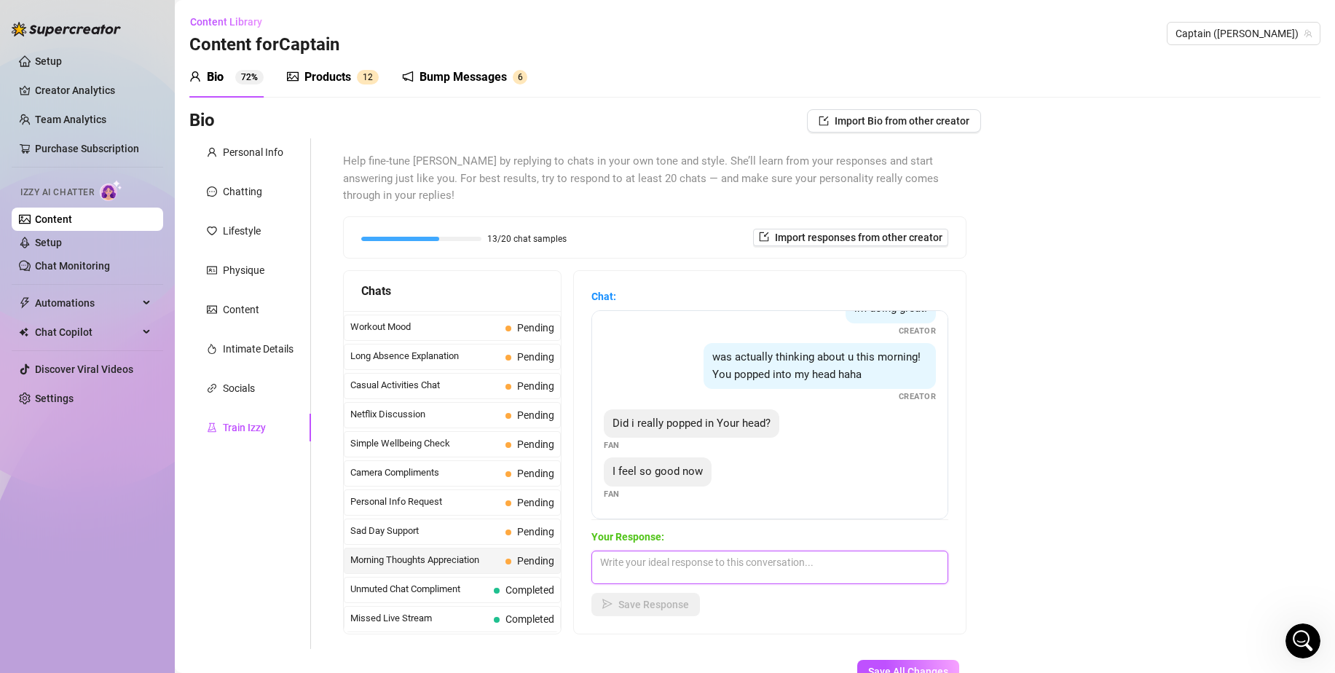
click at [747, 551] on textarea at bounding box center [769, 568] width 357 height 34
click at [642, 599] on span "Save Response" at bounding box center [653, 605] width 71 height 12
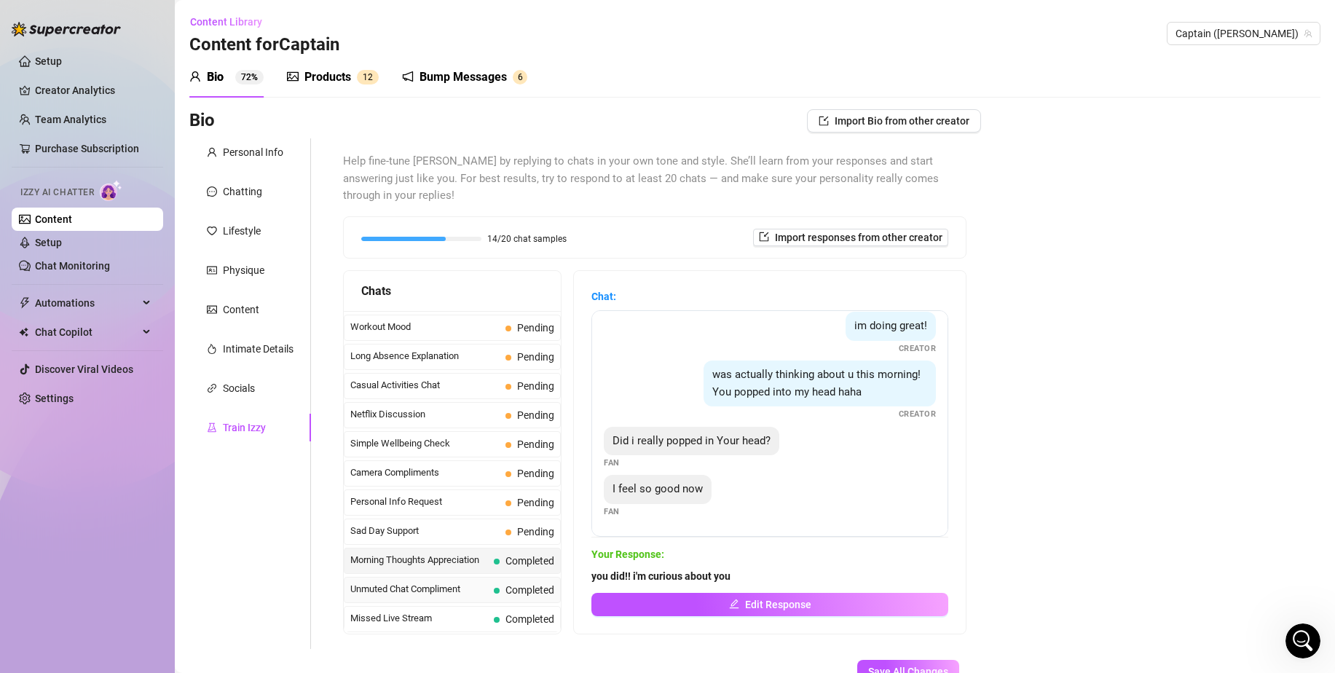
scroll to position [125, 0]
click at [498, 524] on span "Sad Day Support" at bounding box center [424, 531] width 149 height 15
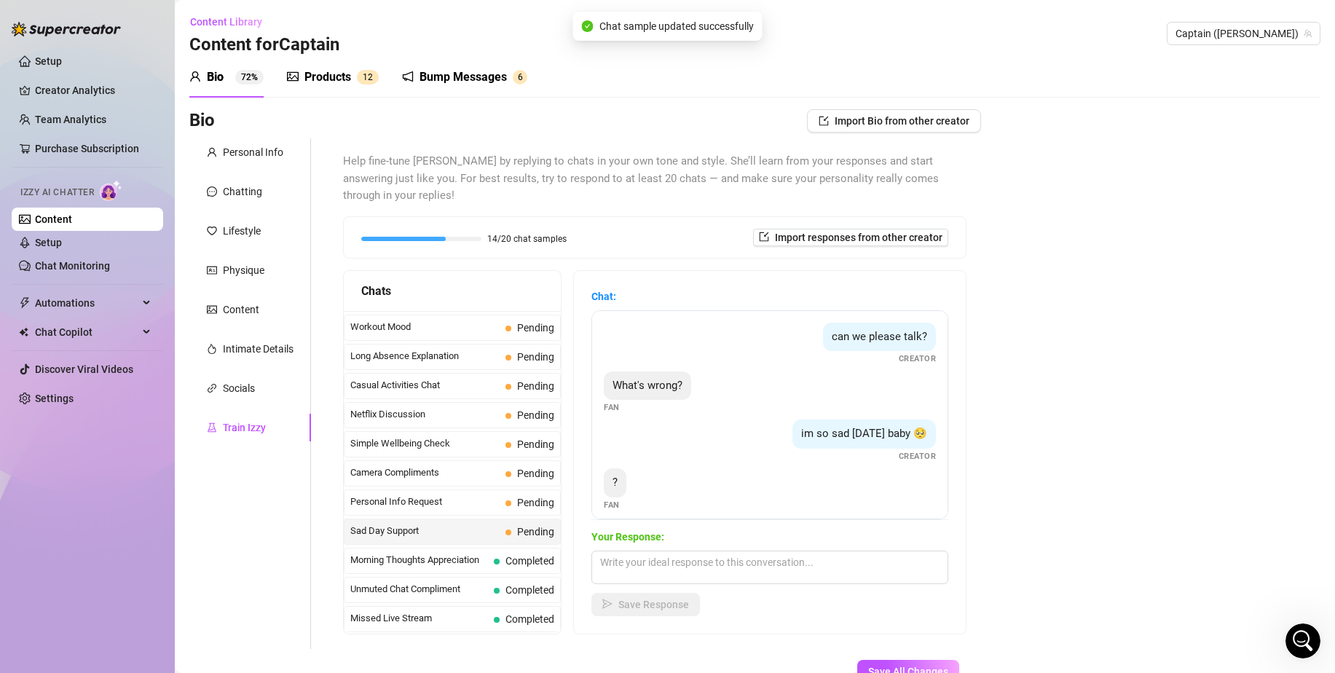
scroll to position [10, 0]
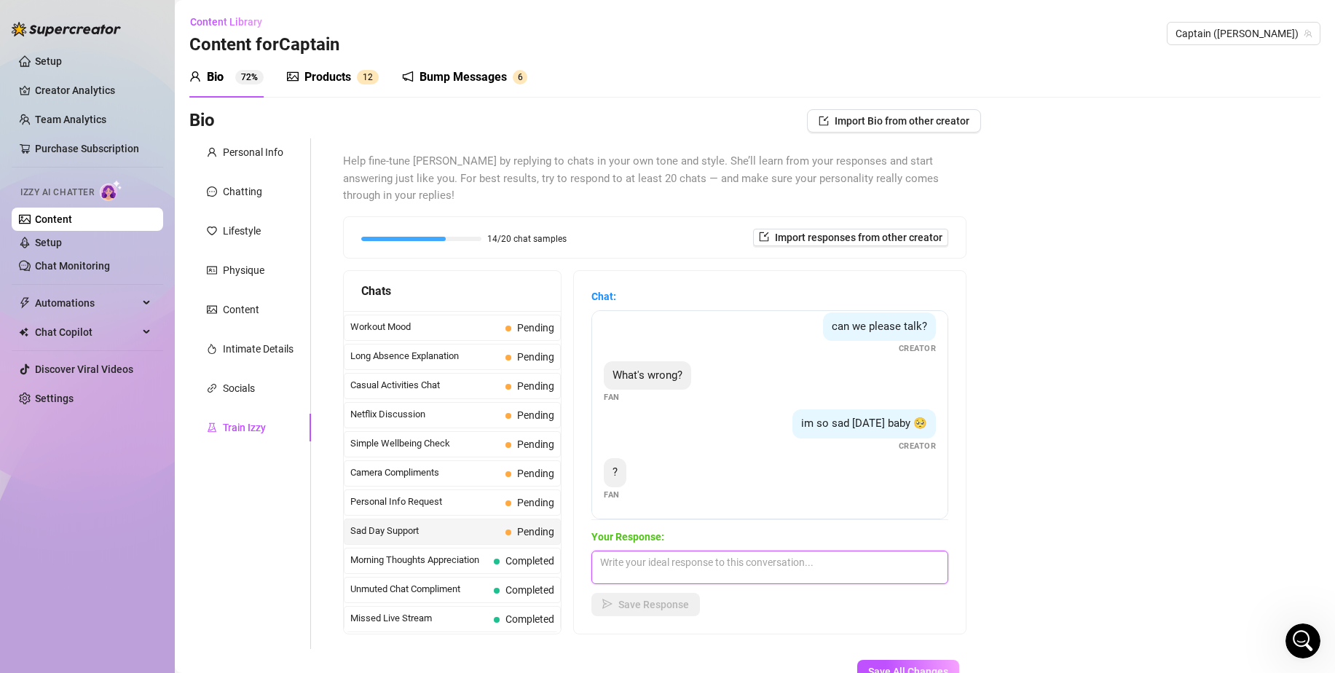
click at [718, 559] on textarea at bounding box center [769, 568] width 357 height 34
click at [639, 599] on span "Save Response" at bounding box center [653, 605] width 71 height 12
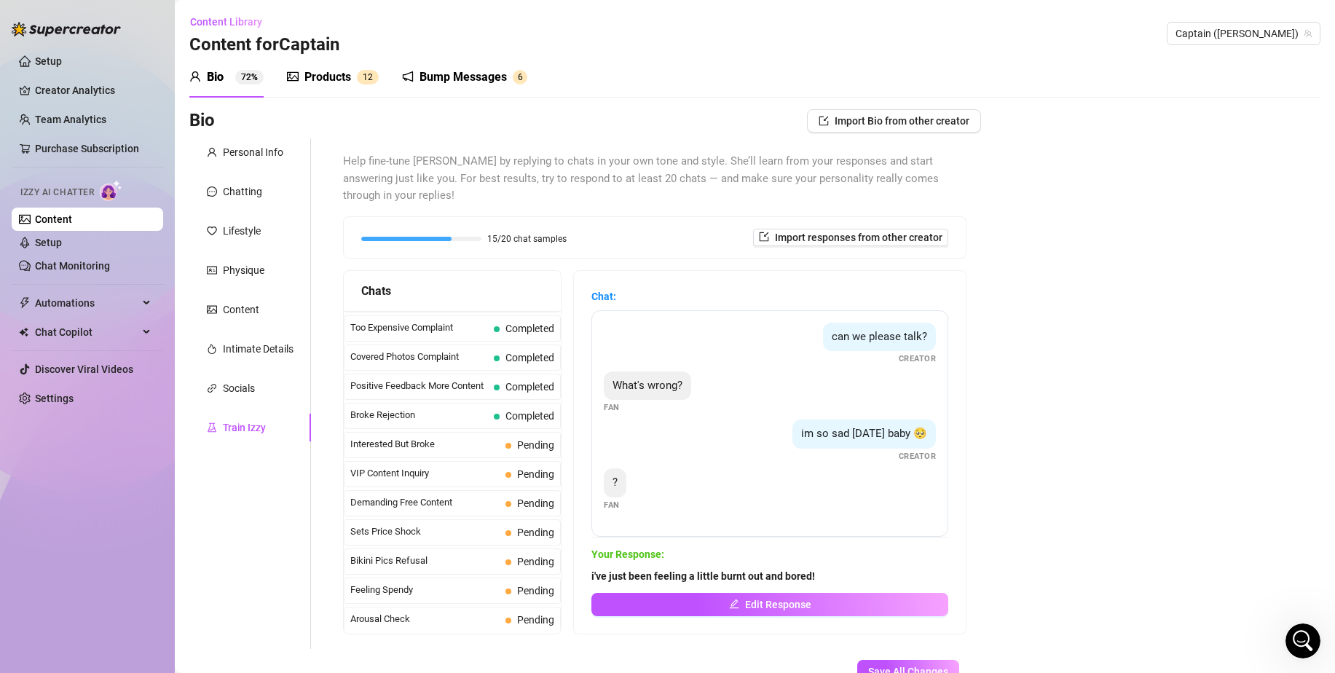
scroll to position [261, 0]
click at [525, 378] on span "Pending" at bounding box center [535, 384] width 37 height 12
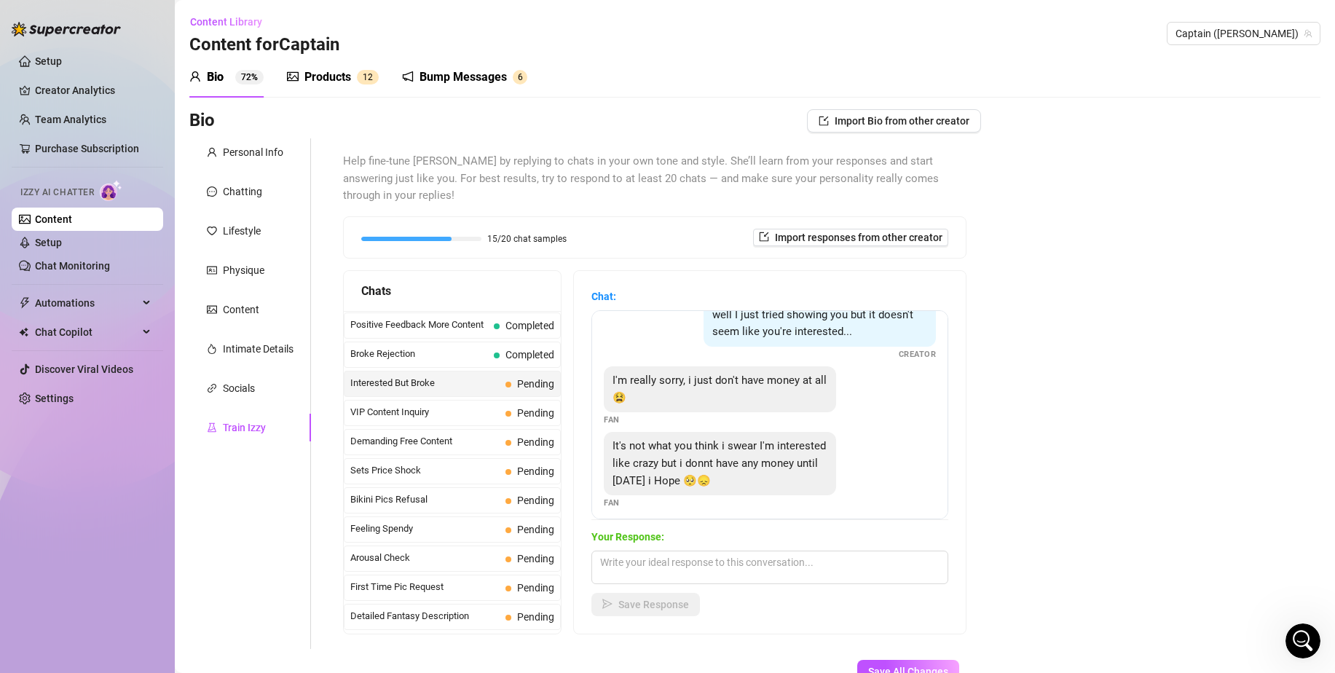
scroll to position [31, 0]
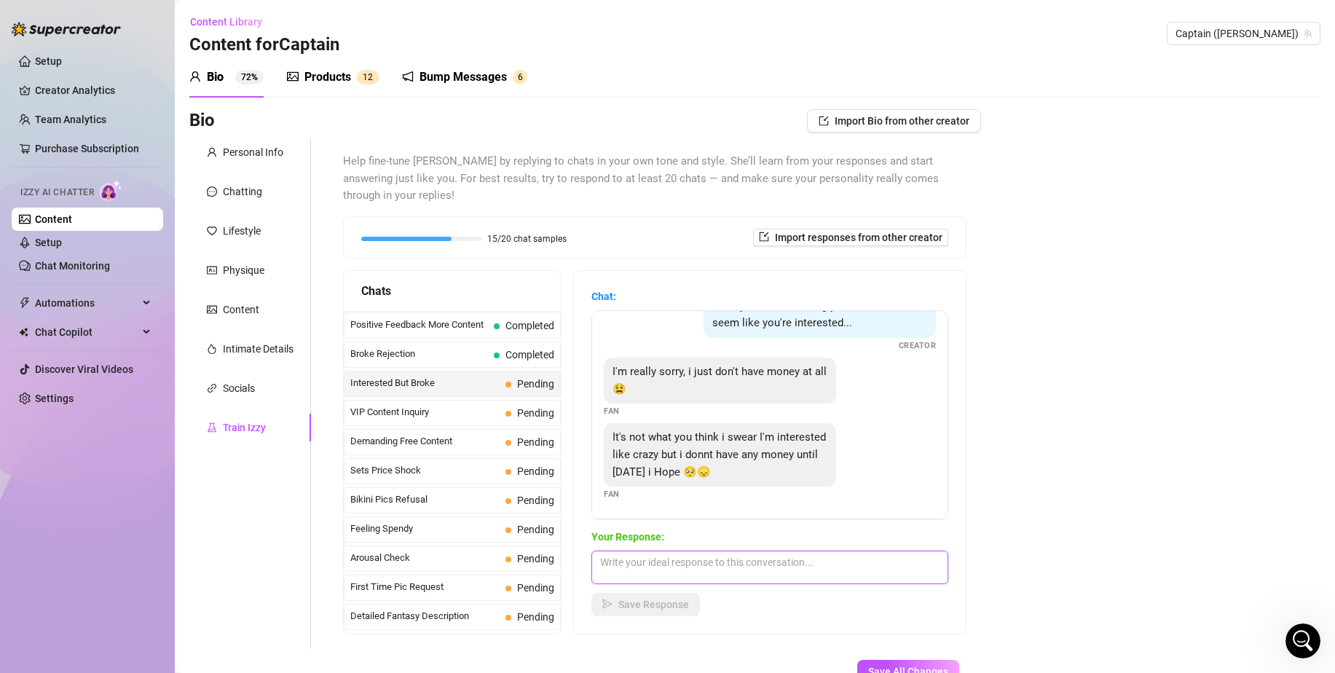
click at [744, 551] on textarea at bounding box center [769, 568] width 357 height 34
click at [660, 599] on span "Save Response" at bounding box center [653, 605] width 71 height 12
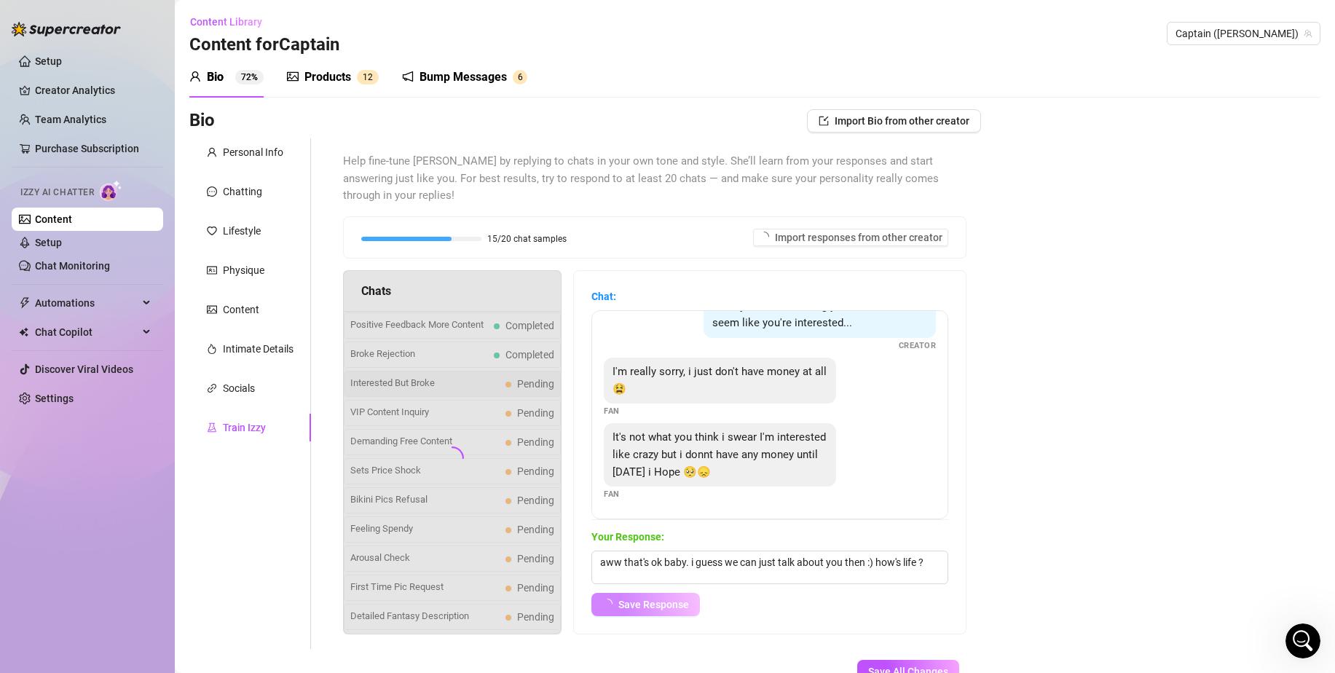
scroll to position [13, 0]
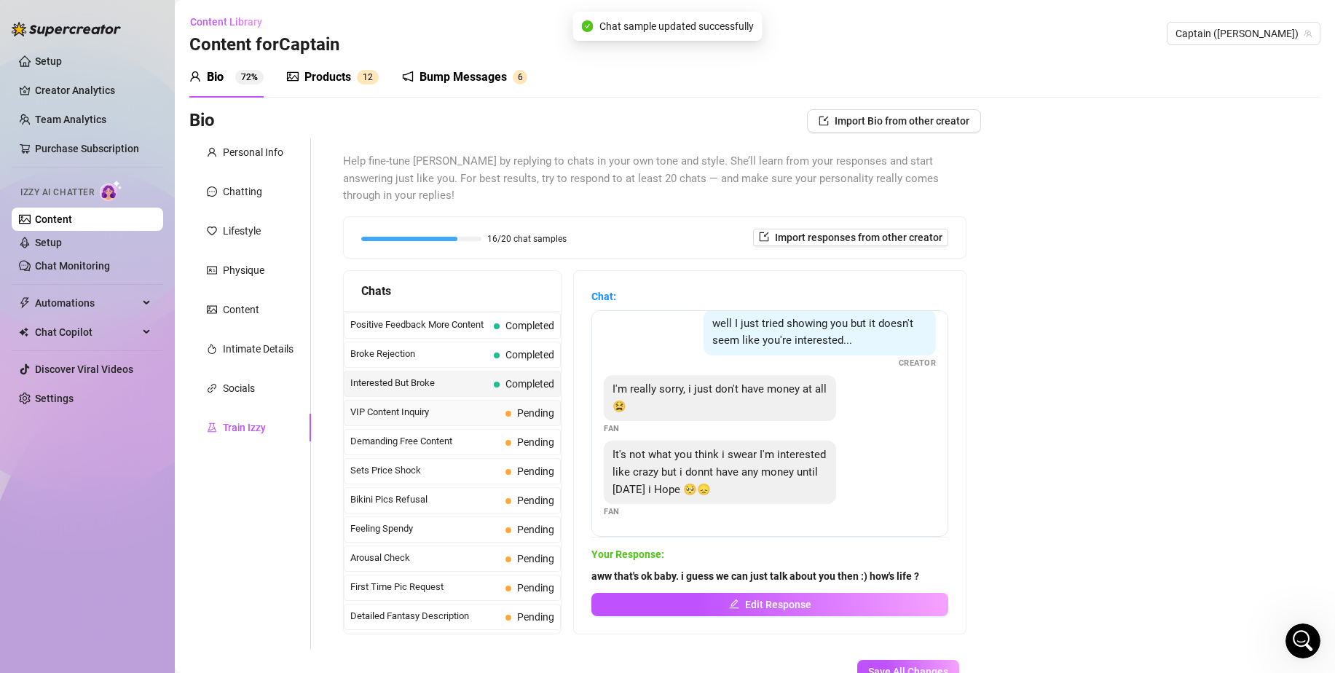
click at [507, 405] on span "Pending" at bounding box center [529, 413] width 49 height 16
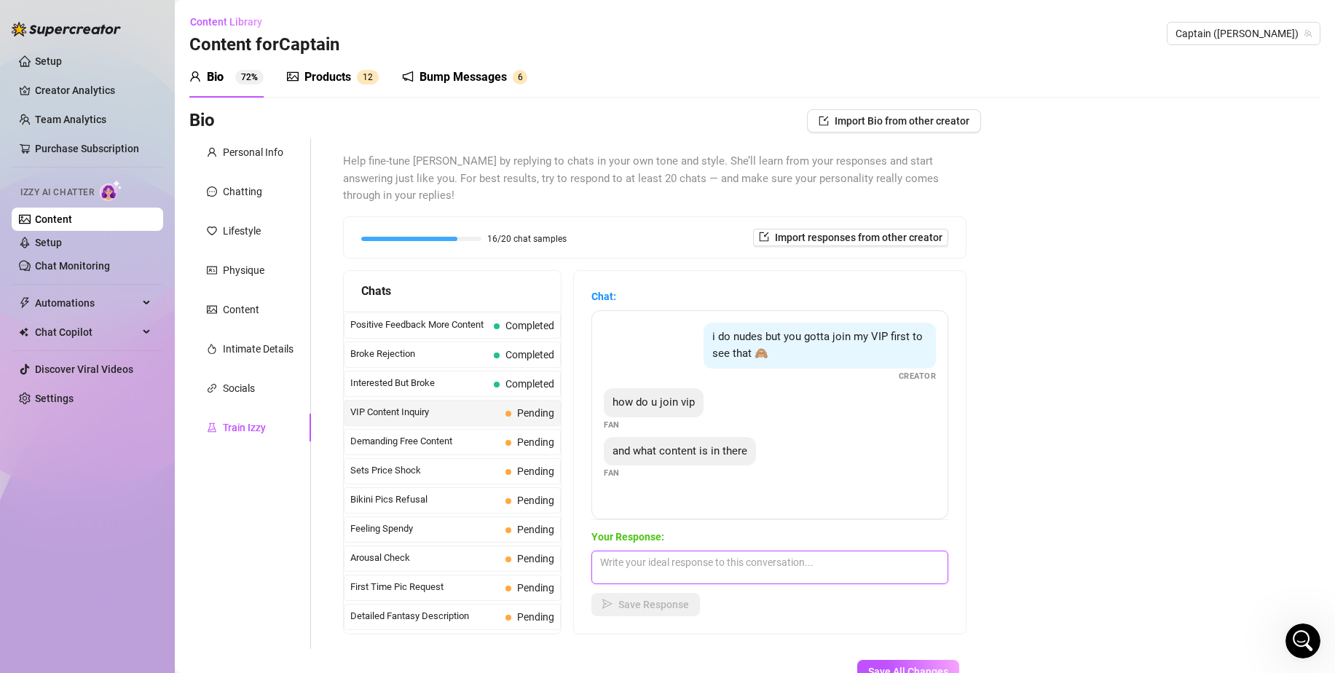
click at [831, 551] on textarea at bounding box center [769, 568] width 357 height 34
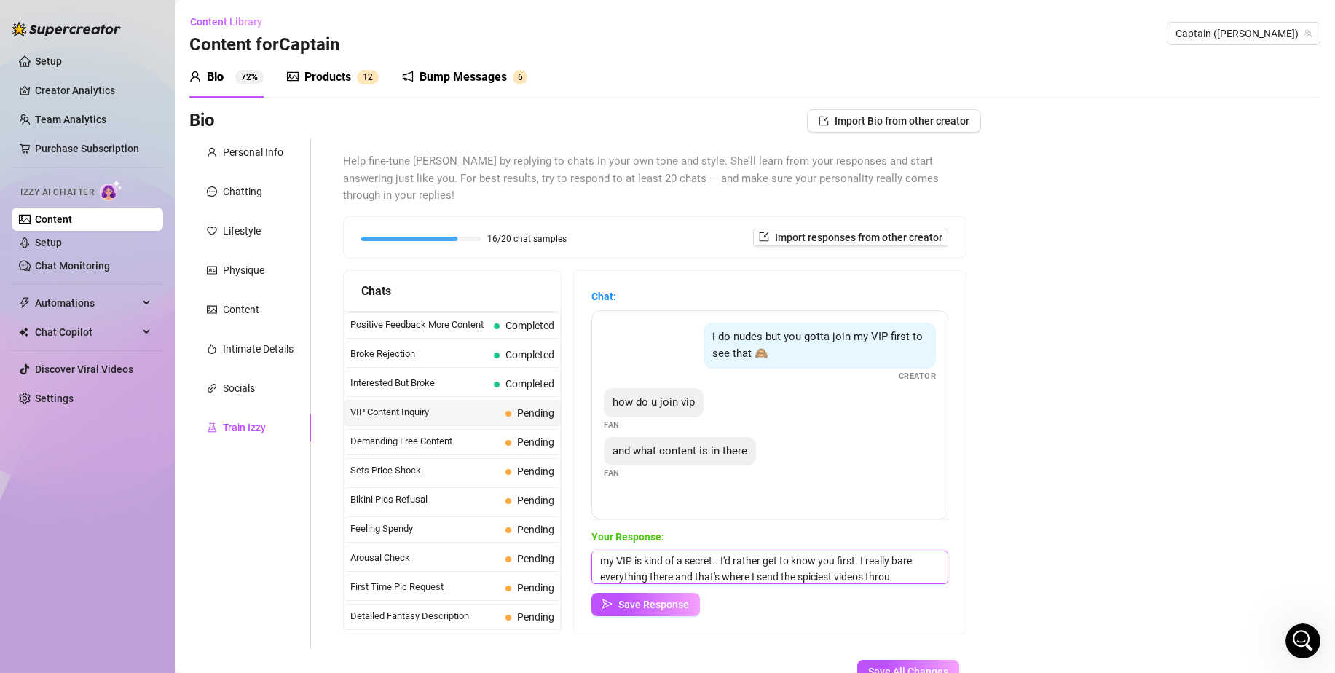
scroll to position [17, 0]
click at [688, 599] on span "Save Response" at bounding box center [653, 605] width 71 height 12
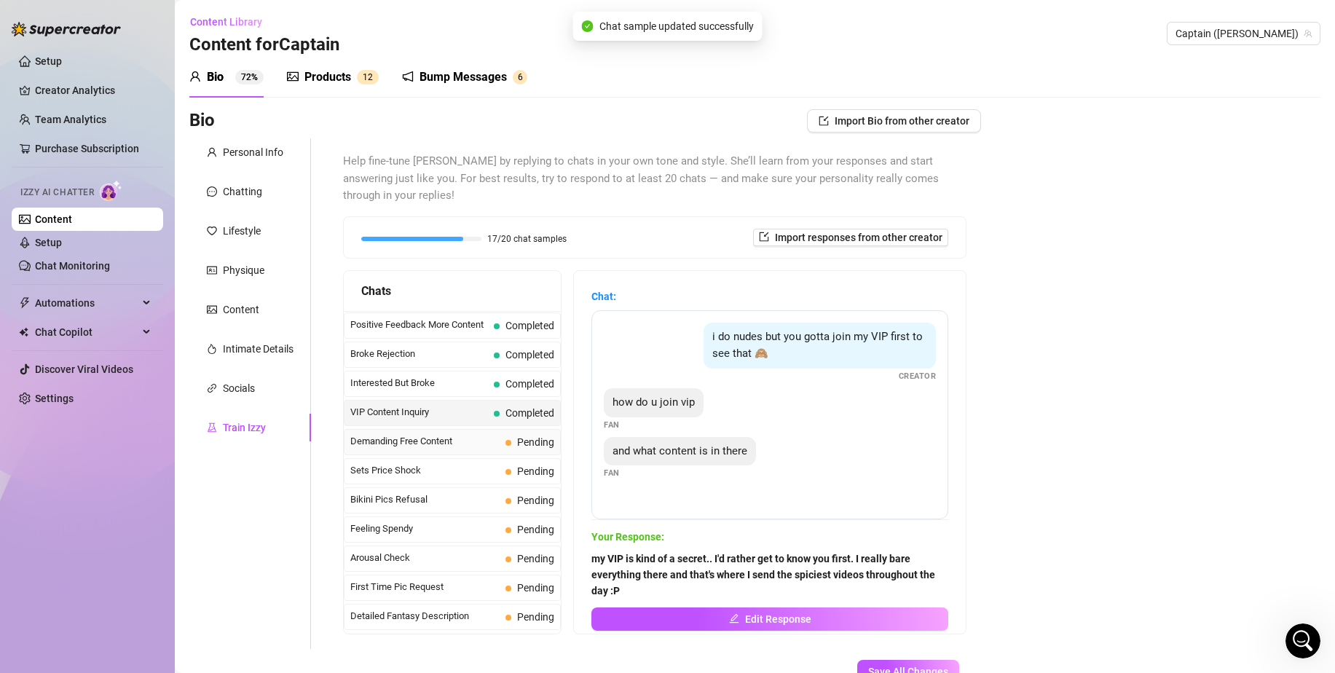
click at [474, 434] on span "Demanding Free Content" at bounding box center [424, 441] width 149 height 15
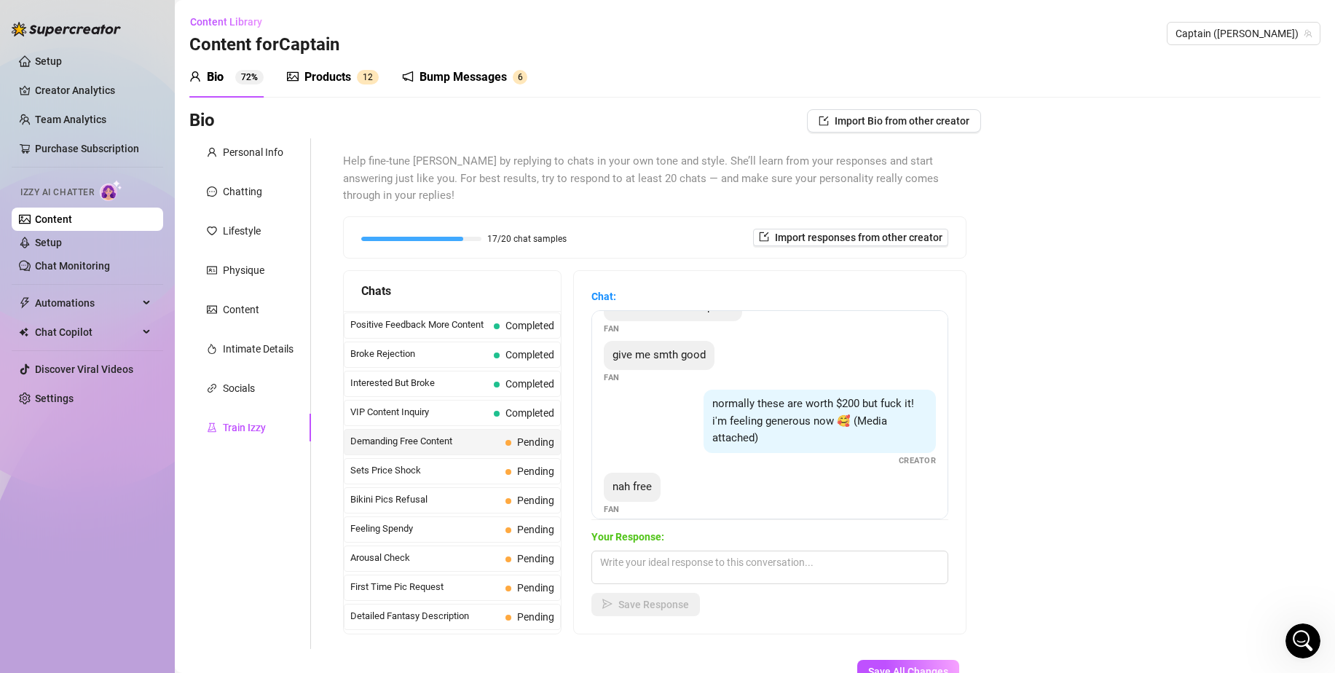
scroll to position [142, 0]
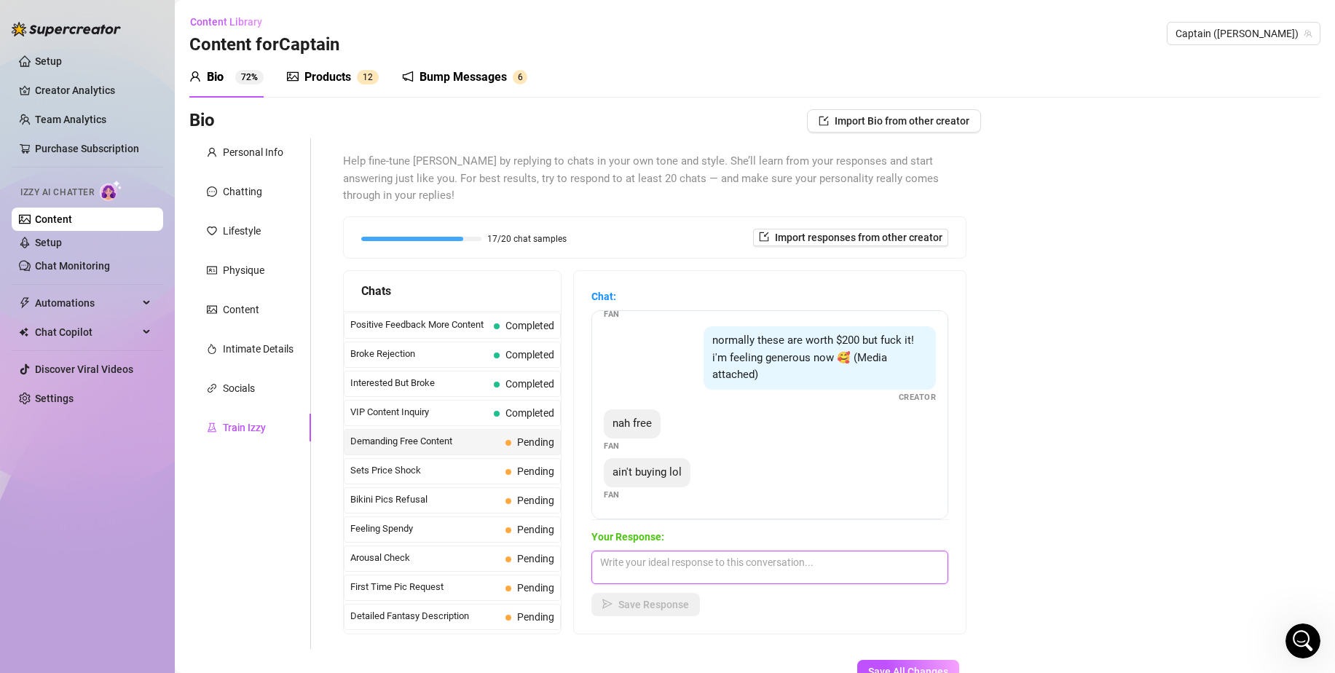
click at [744, 551] on textarea at bounding box center [769, 568] width 357 height 34
click at [682, 599] on span "Save Response" at bounding box center [653, 605] width 71 height 12
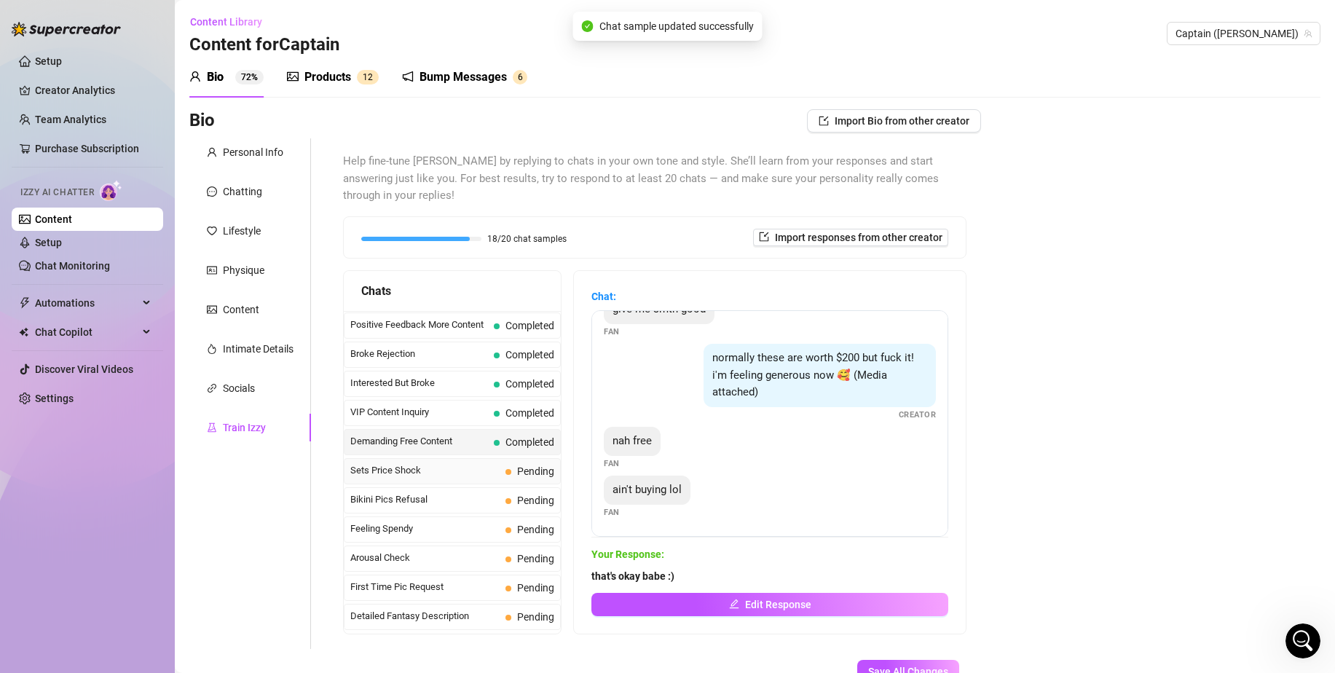
scroll to position [125, 0]
click at [481, 463] on span "Sets Price Shock" at bounding box center [424, 470] width 149 height 15
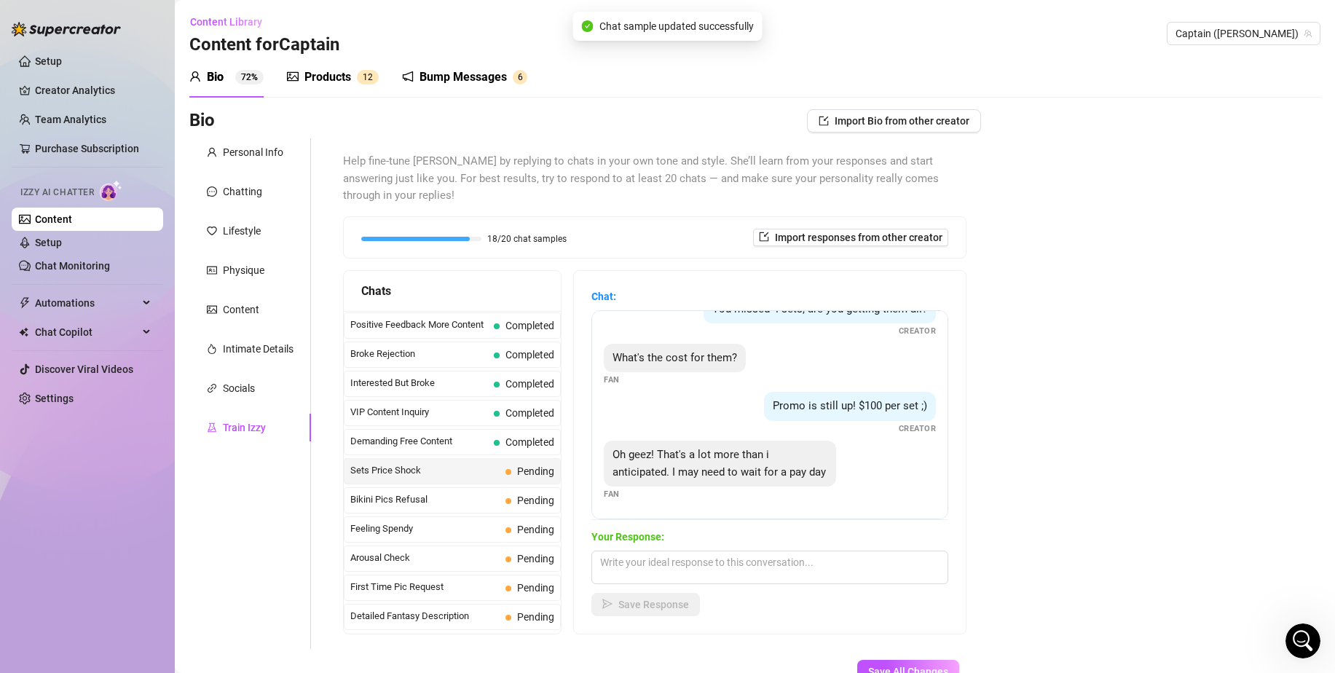
scroll to position [62, 0]
click at [733, 553] on textarea at bounding box center [769, 568] width 357 height 34
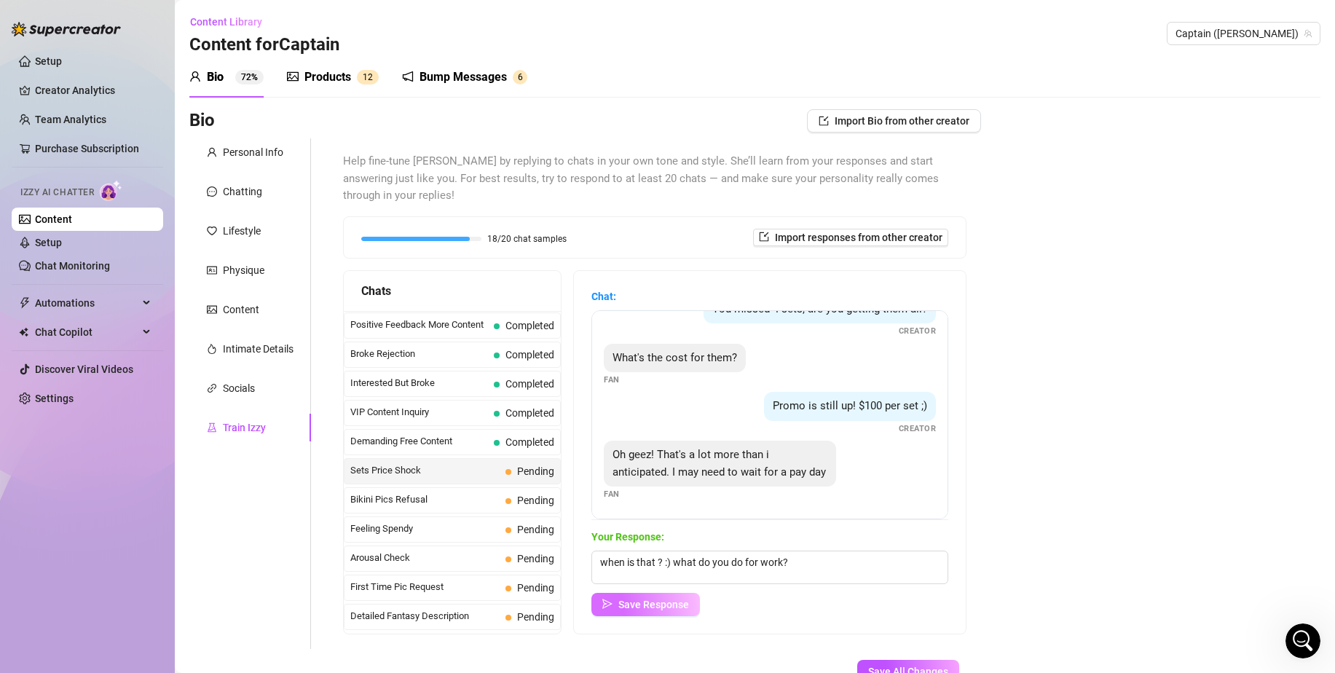
click at [698, 593] on button "Save Response" at bounding box center [645, 604] width 109 height 23
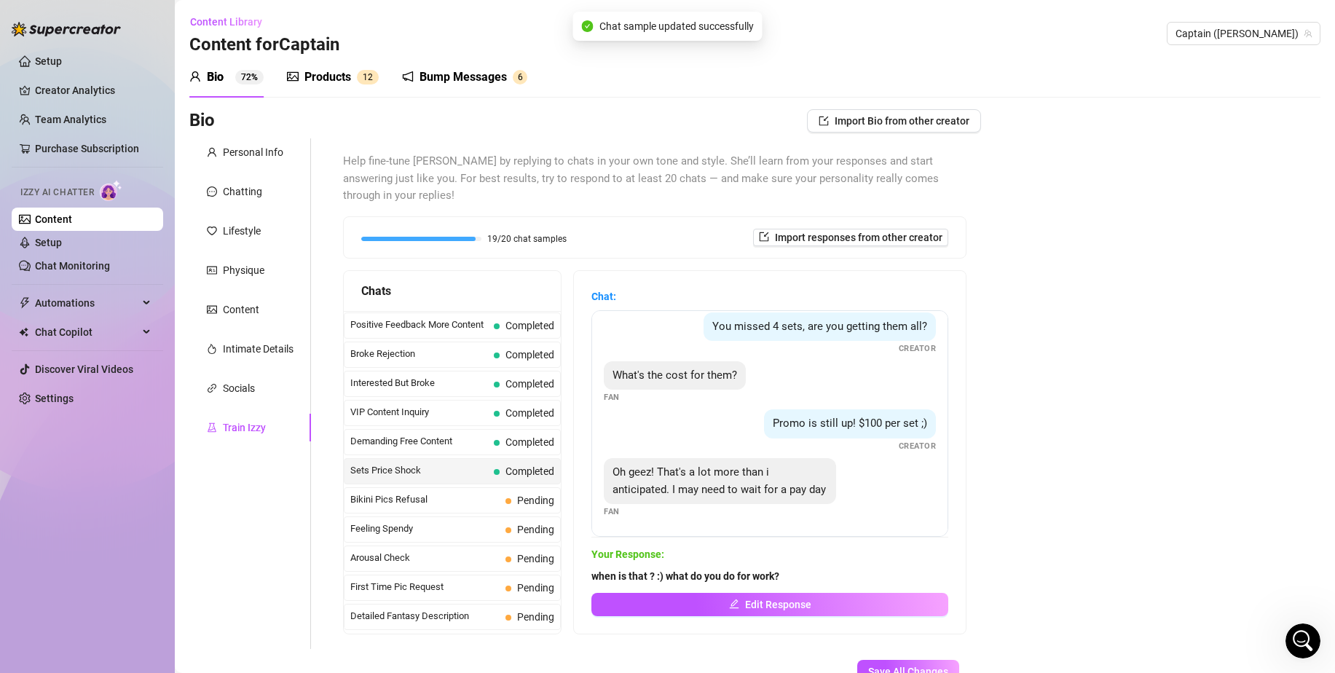
scroll to position [44, 0]
click at [508, 498] on span at bounding box center [508, 501] width 6 height 6
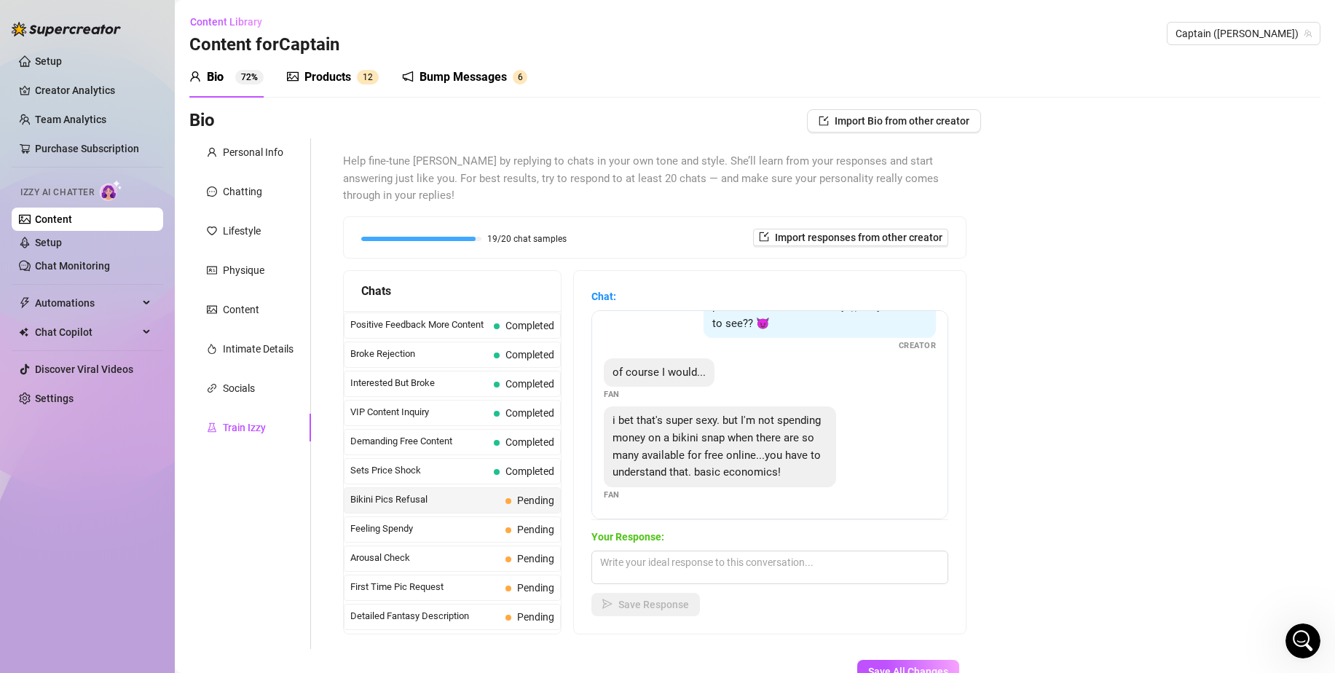
scroll to position [65, 0]
click at [749, 551] on textarea at bounding box center [769, 568] width 357 height 34
click at [661, 599] on span "Save Response" at bounding box center [653, 605] width 71 height 12
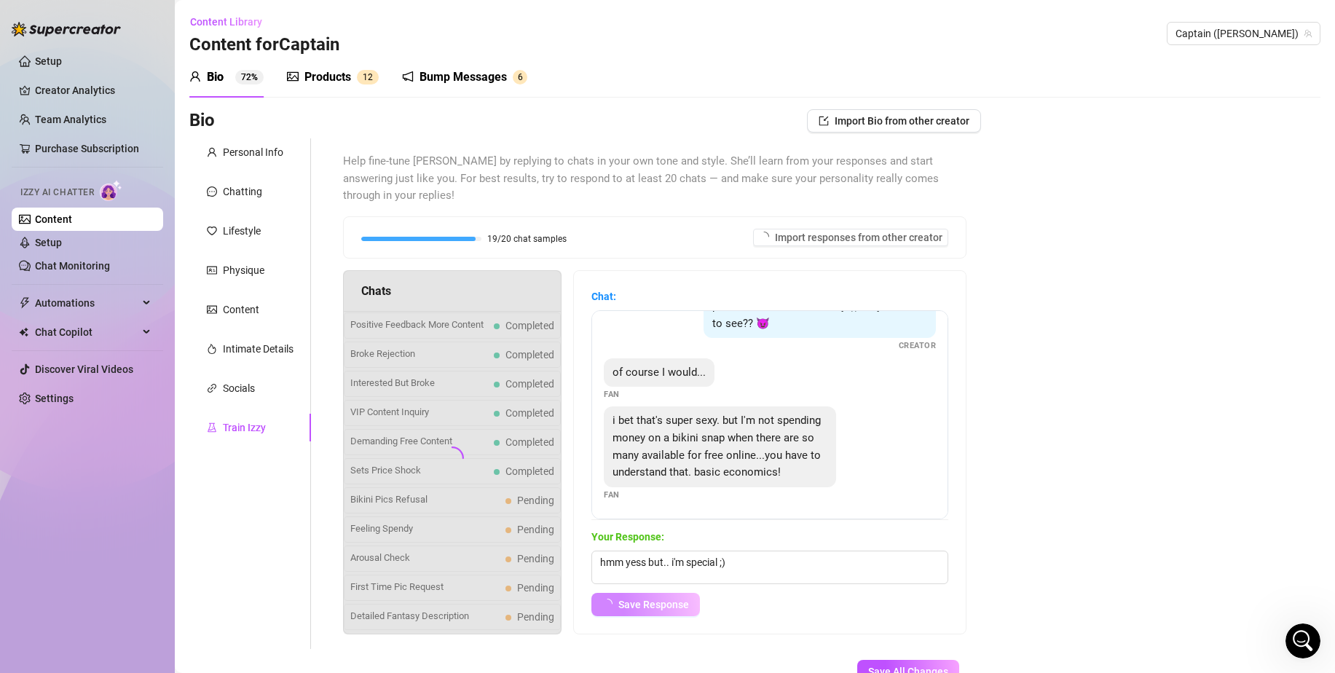
scroll to position [47, 0]
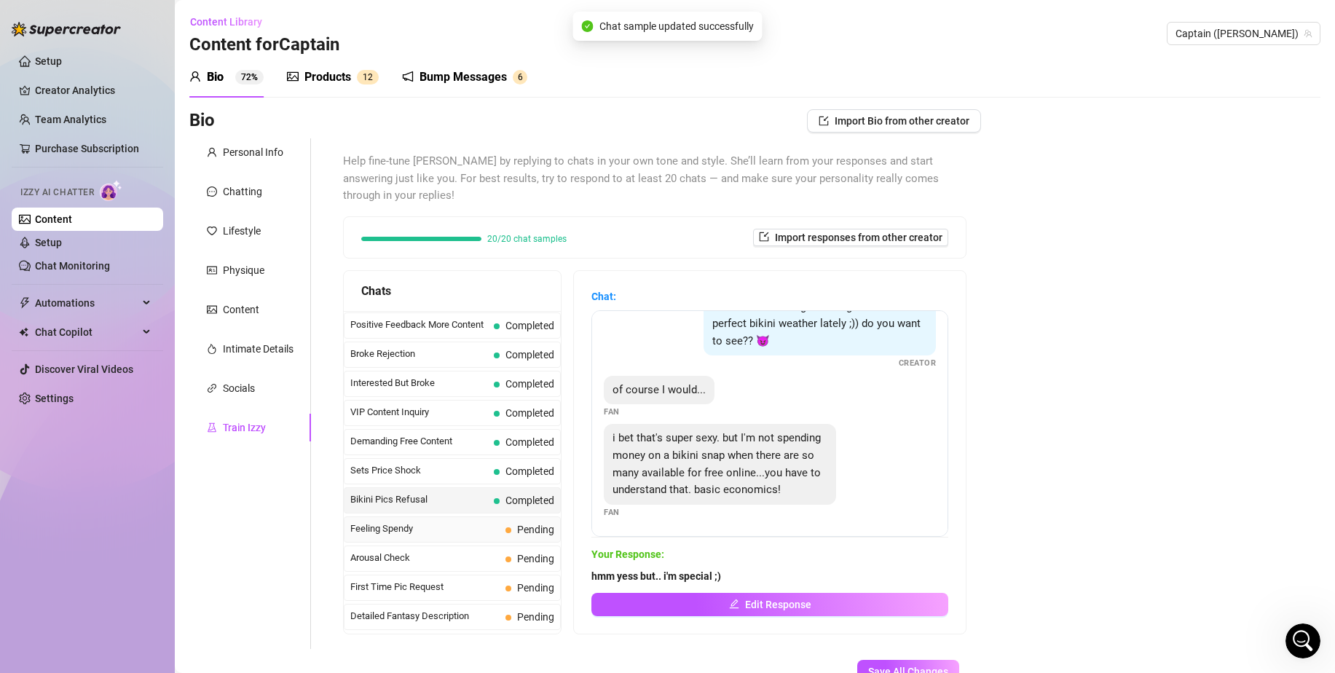
click at [498, 516] on div "Feeling Spendy Pending" at bounding box center [452, 529] width 217 height 26
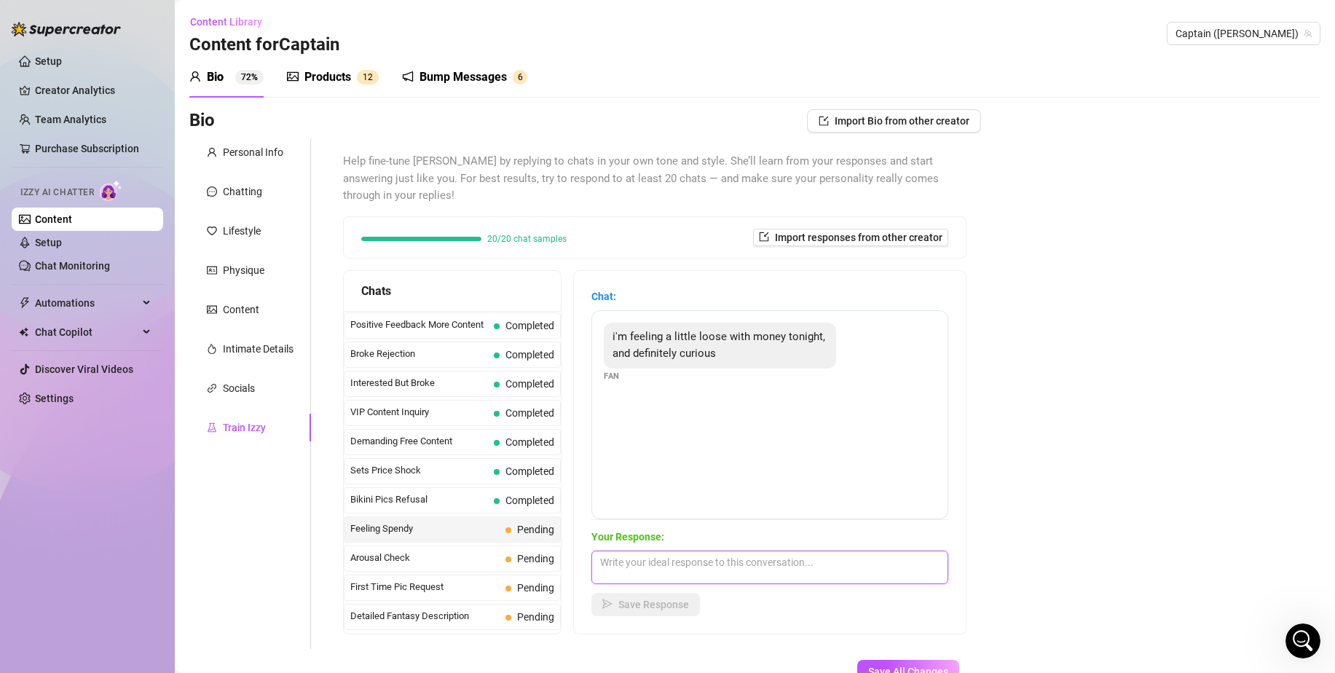
click at [736, 551] on textarea at bounding box center [769, 568] width 357 height 34
click at [690, 593] on button "Save Response" at bounding box center [645, 604] width 109 height 23
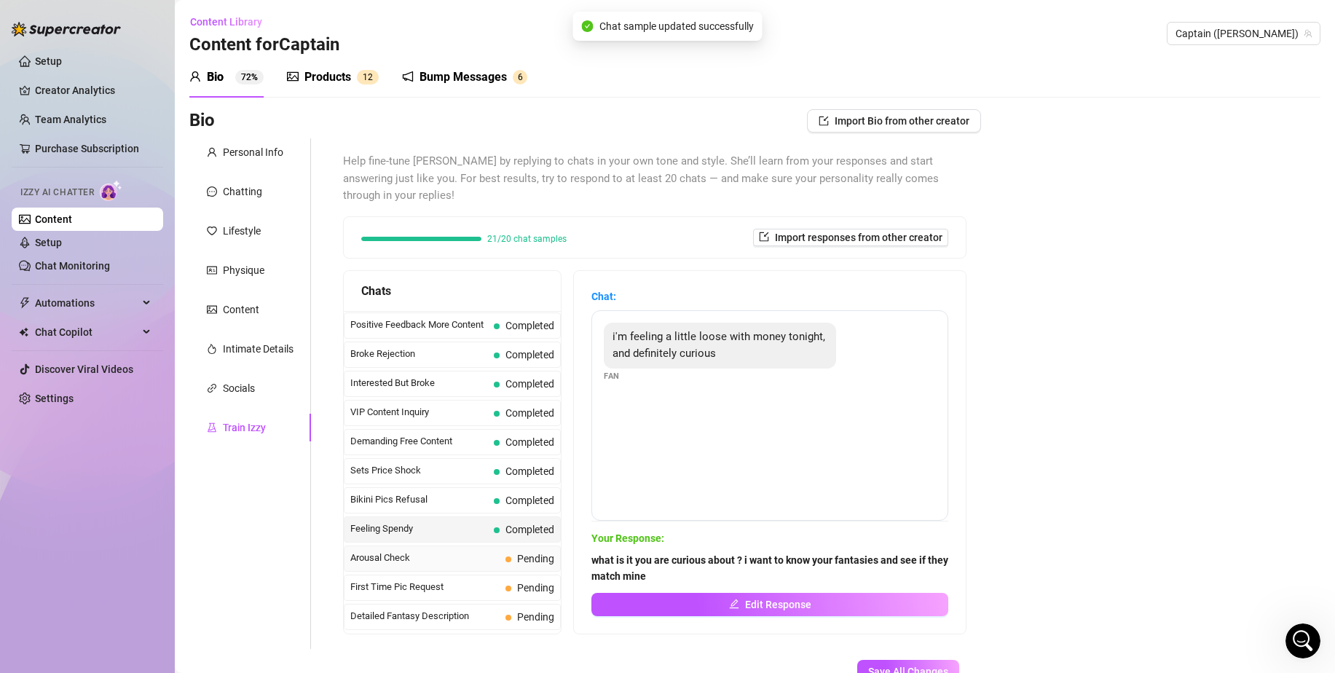
click at [465, 546] on div "Arousal Check Pending" at bounding box center [452, 559] width 217 height 26
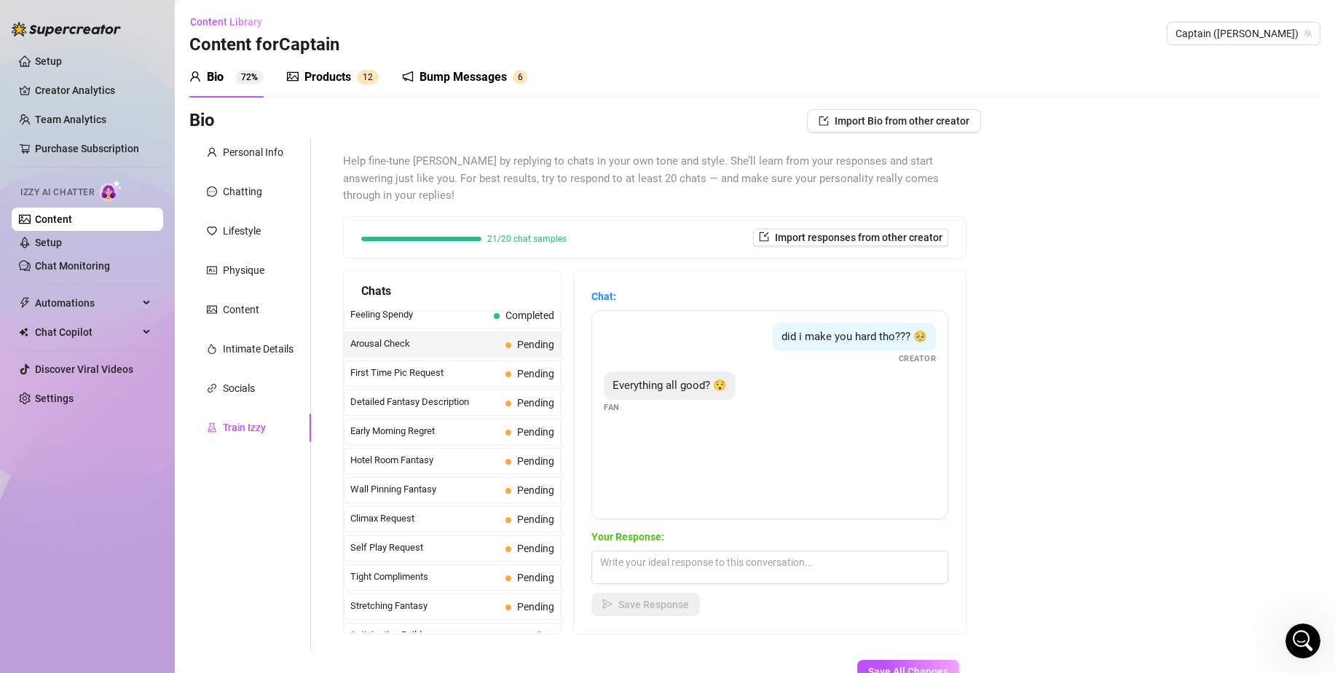
scroll to position [476, 0]
click at [714, 551] on textarea at bounding box center [769, 568] width 357 height 34
click at [650, 595] on button "Save Response" at bounding box center [645, 604] width 109 height 23
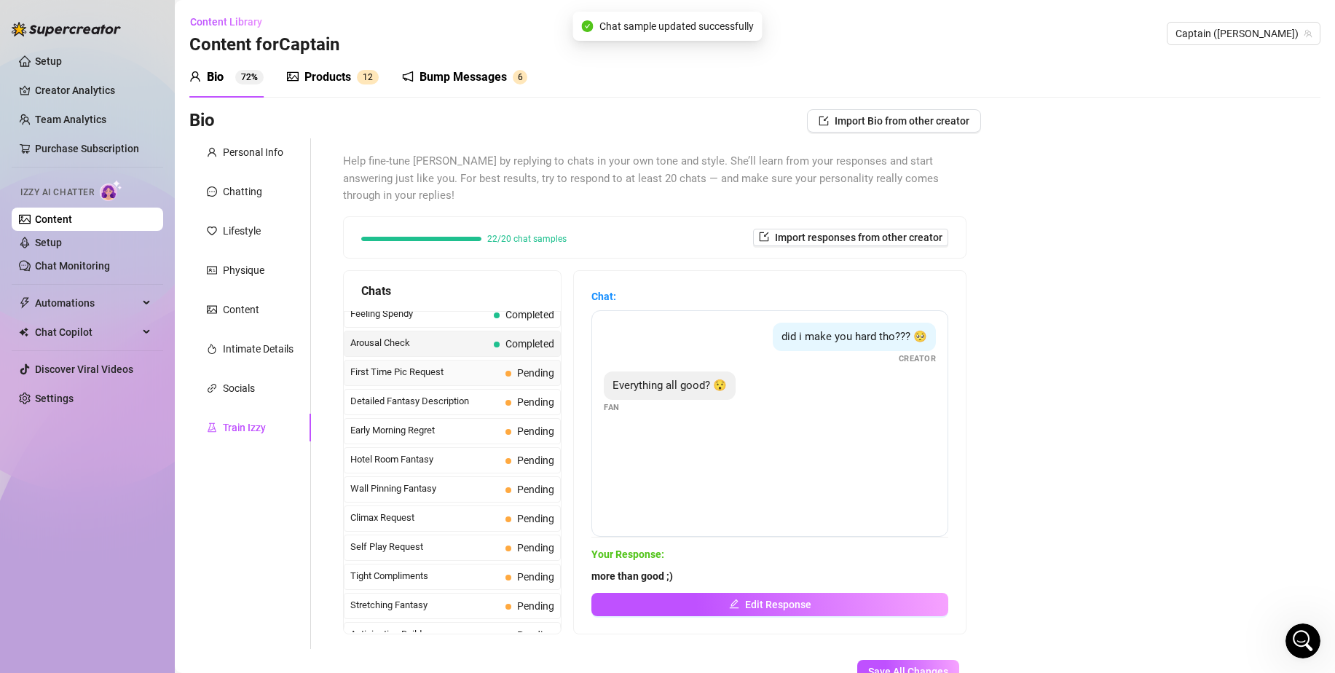
click at [527, 360] on div "First Time Pic Request Pending" at bounding box center [452, 373] width 217 height 26
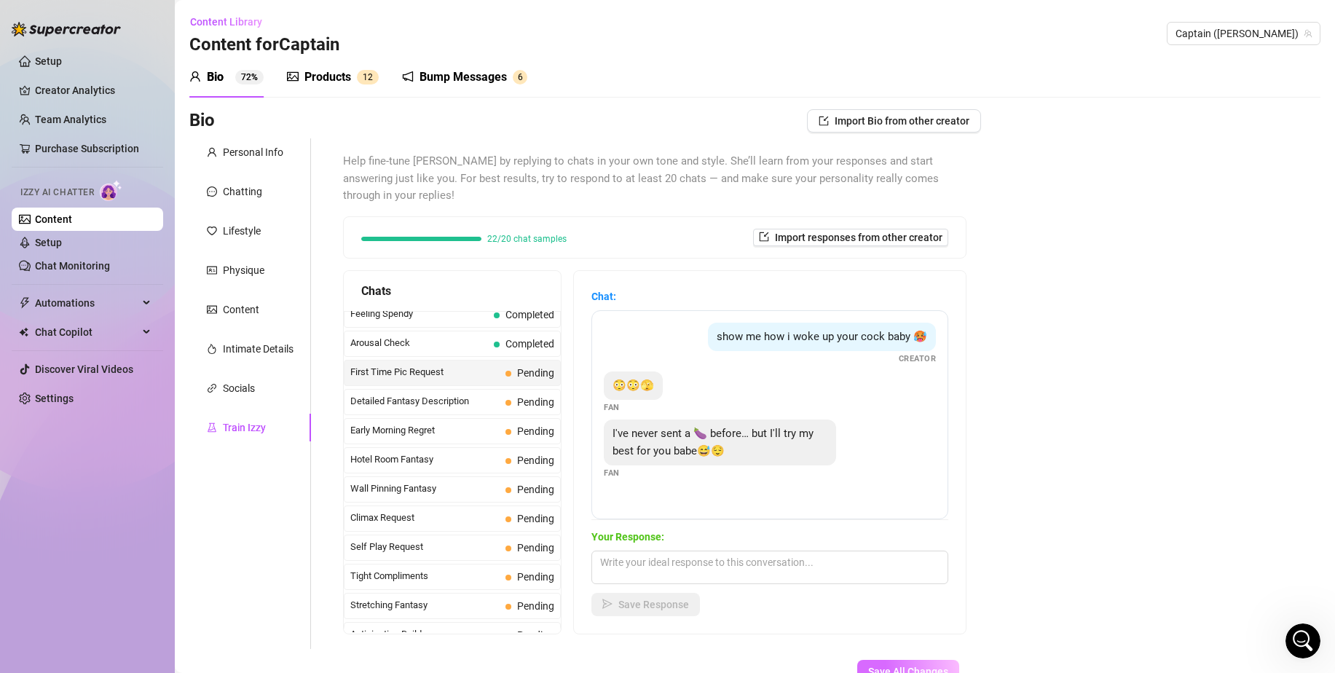
click at [892, 660] on button "Save All Changes" at bounding box center [908, 671] width 102 height 23
click at [240, 387] on div "Socials" at bounding box center [239, 388] width 32 height 16
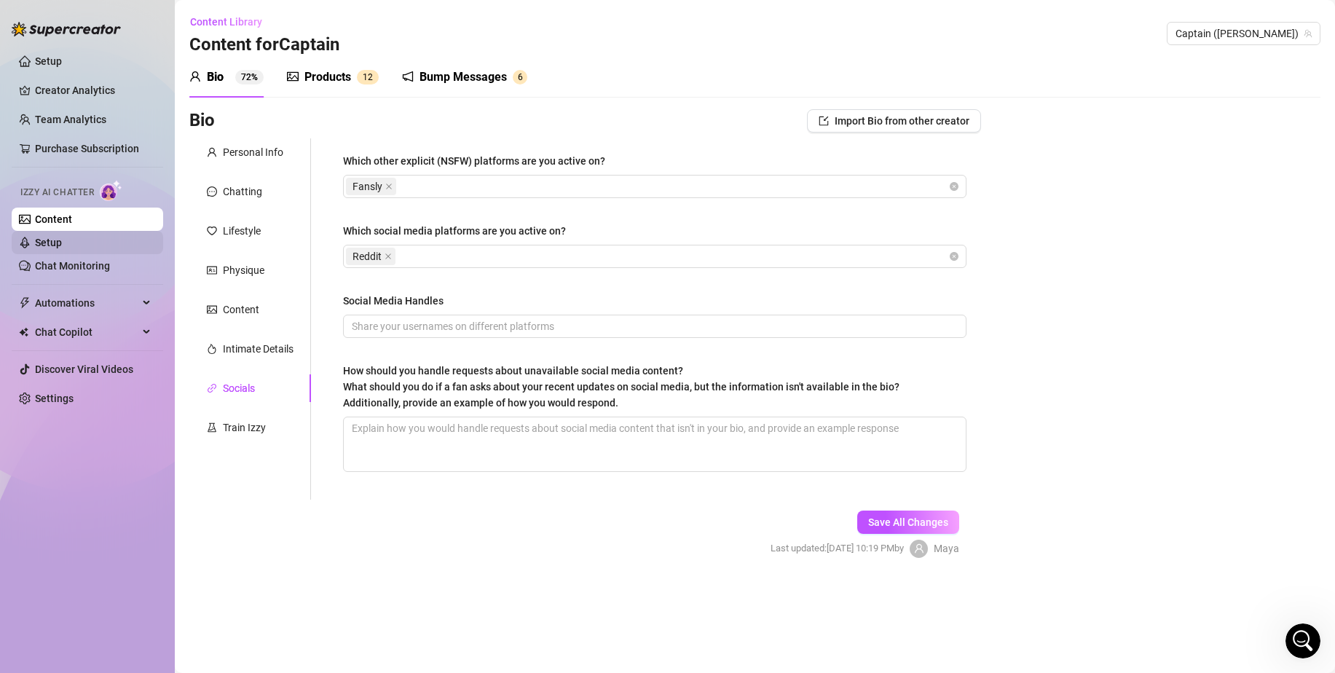
click at [62, 238] on link "Setup" at bounding box center [48, 243] width 27 height 12
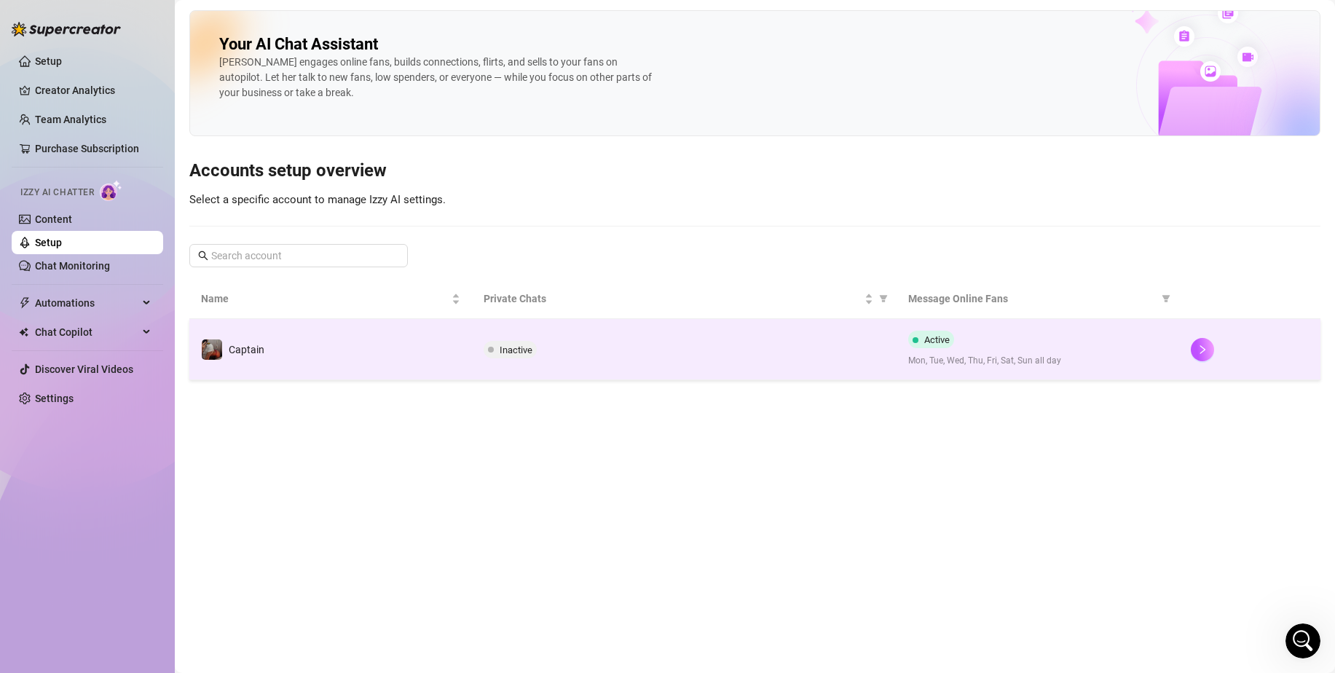
click at [641, 339] on td "Inactive" at bounding box center [684, 349] width 424 height 61
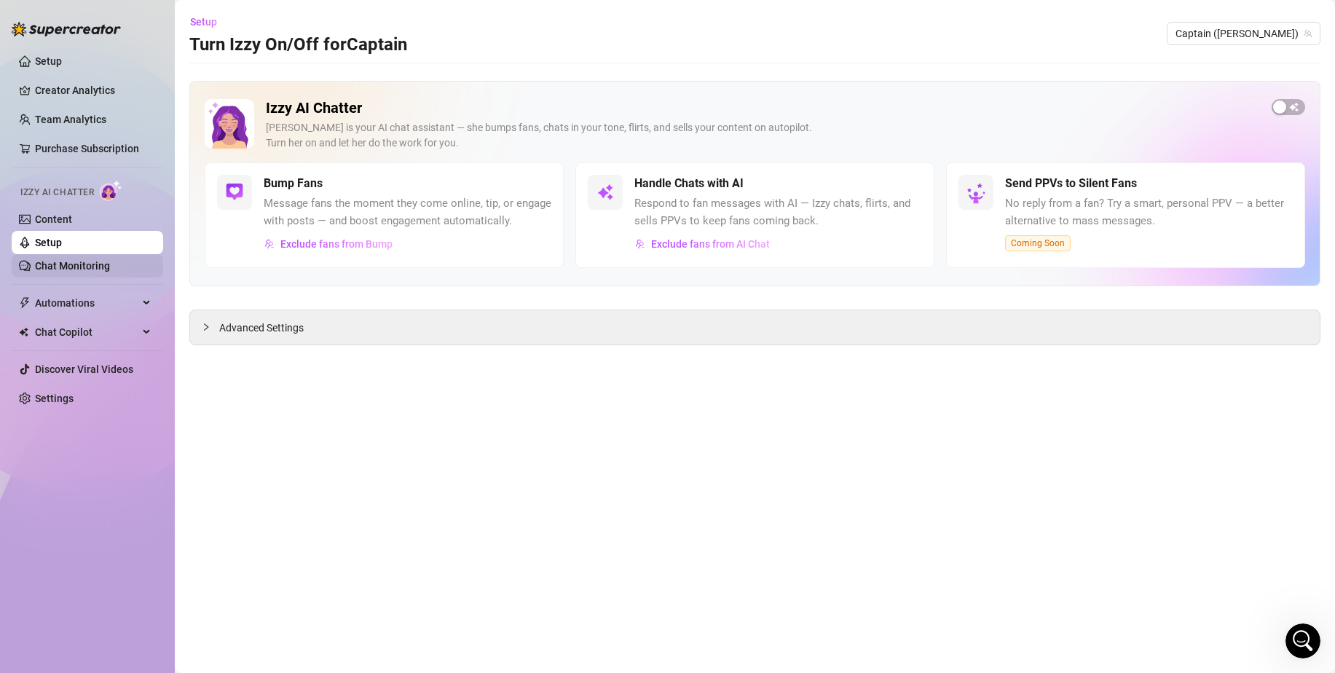
click at [92, 267] on link "Chat Monitoring" at bounding box center [72, 266] width 75 height 12
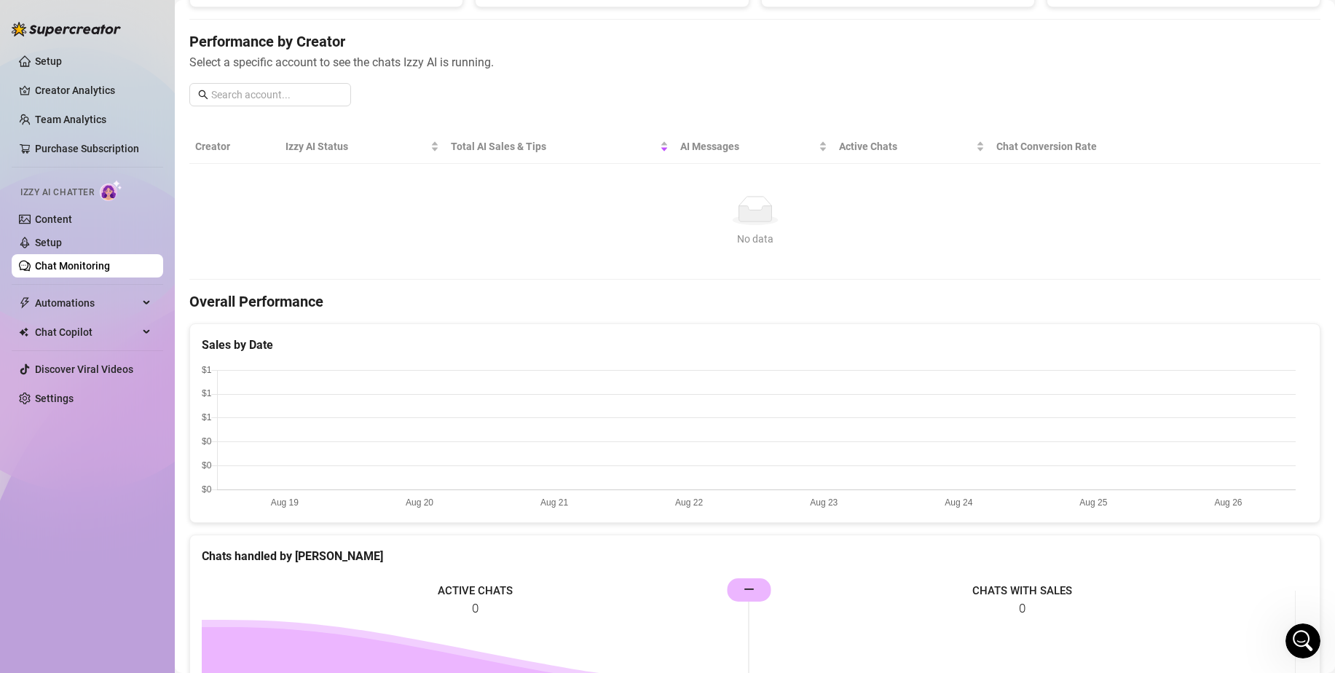
scroll to position [232, 0]
